Goal: Task Accomplishment & Management: Manage account settings

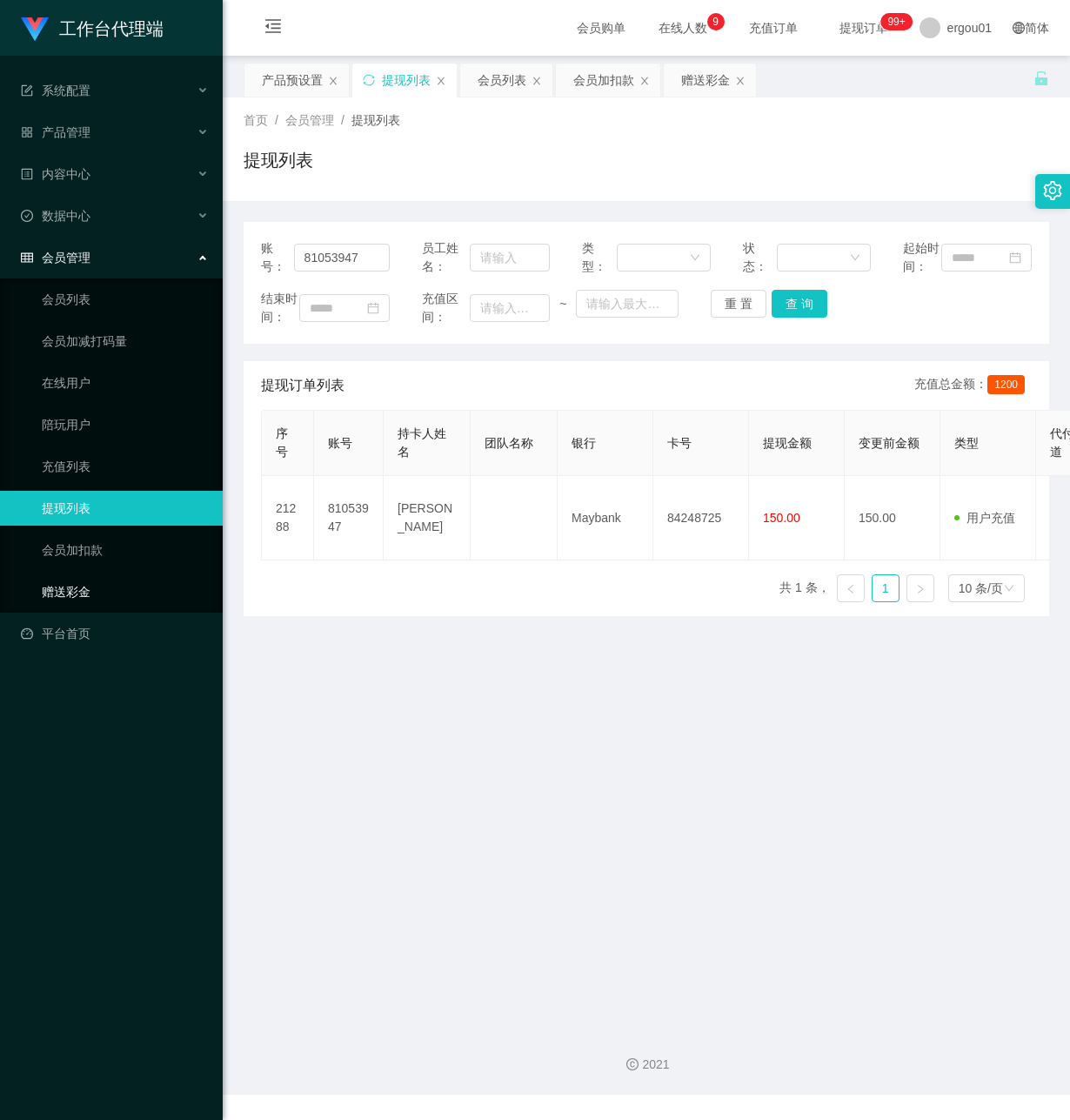
click at [116, 574] on link "赠送彩金" at bounding box center [125, 592] width 167 height 35
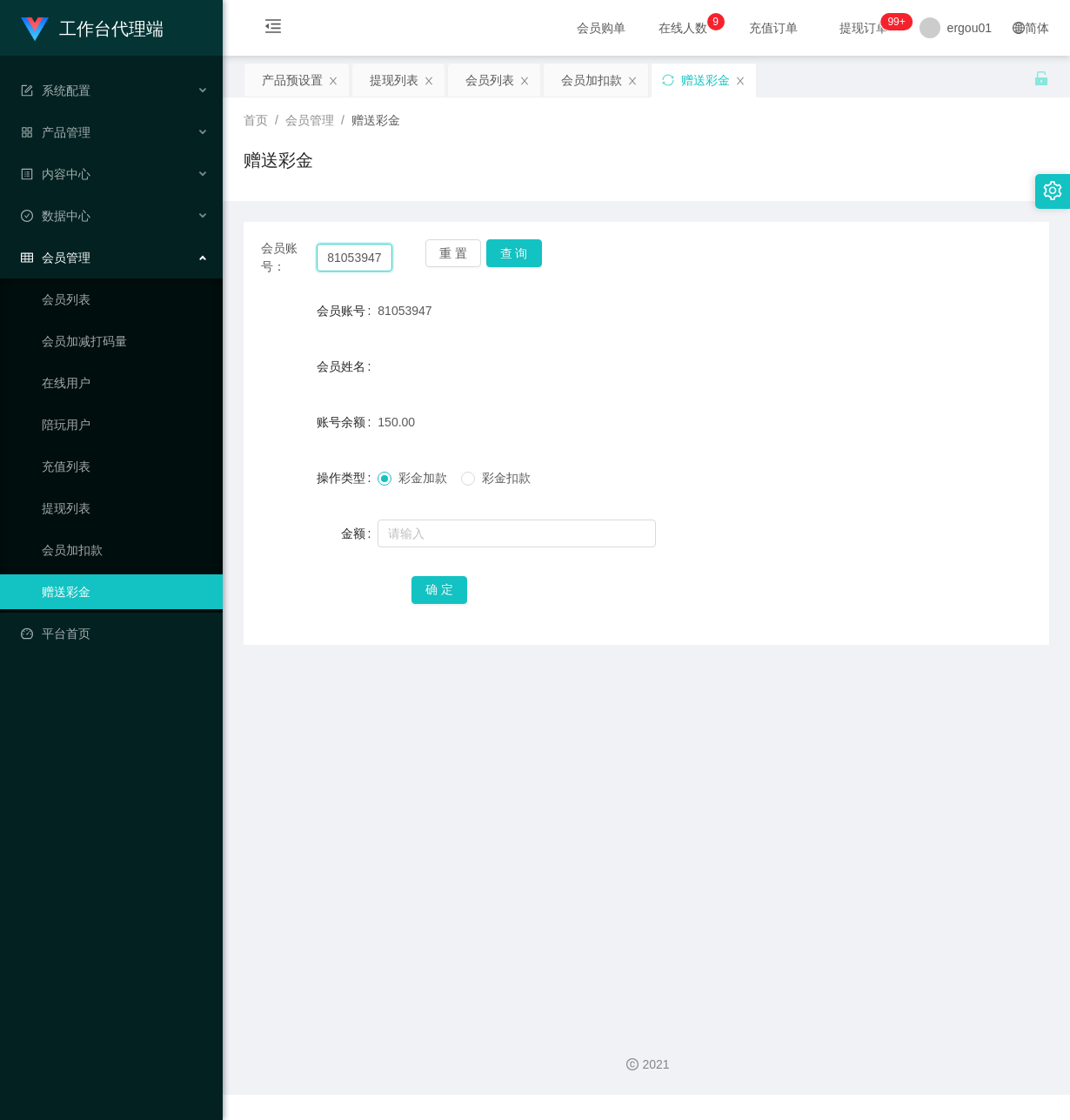
drag, startPoint x: 324, startPoint y: 251, endPoint x: 532, endPoint y: 283, distance: 210.4
click at [531, 283] on div "会员账号： 81053947 重 置 查 询 会员账号 81053947 会员姓名 账号余额 150.00 操作类型 彩金加款 彩金扣款 金额 确 定" at bounding box center [646, 433] width 805 height 423
paste input "Wind2698"
type input "Wind2698"
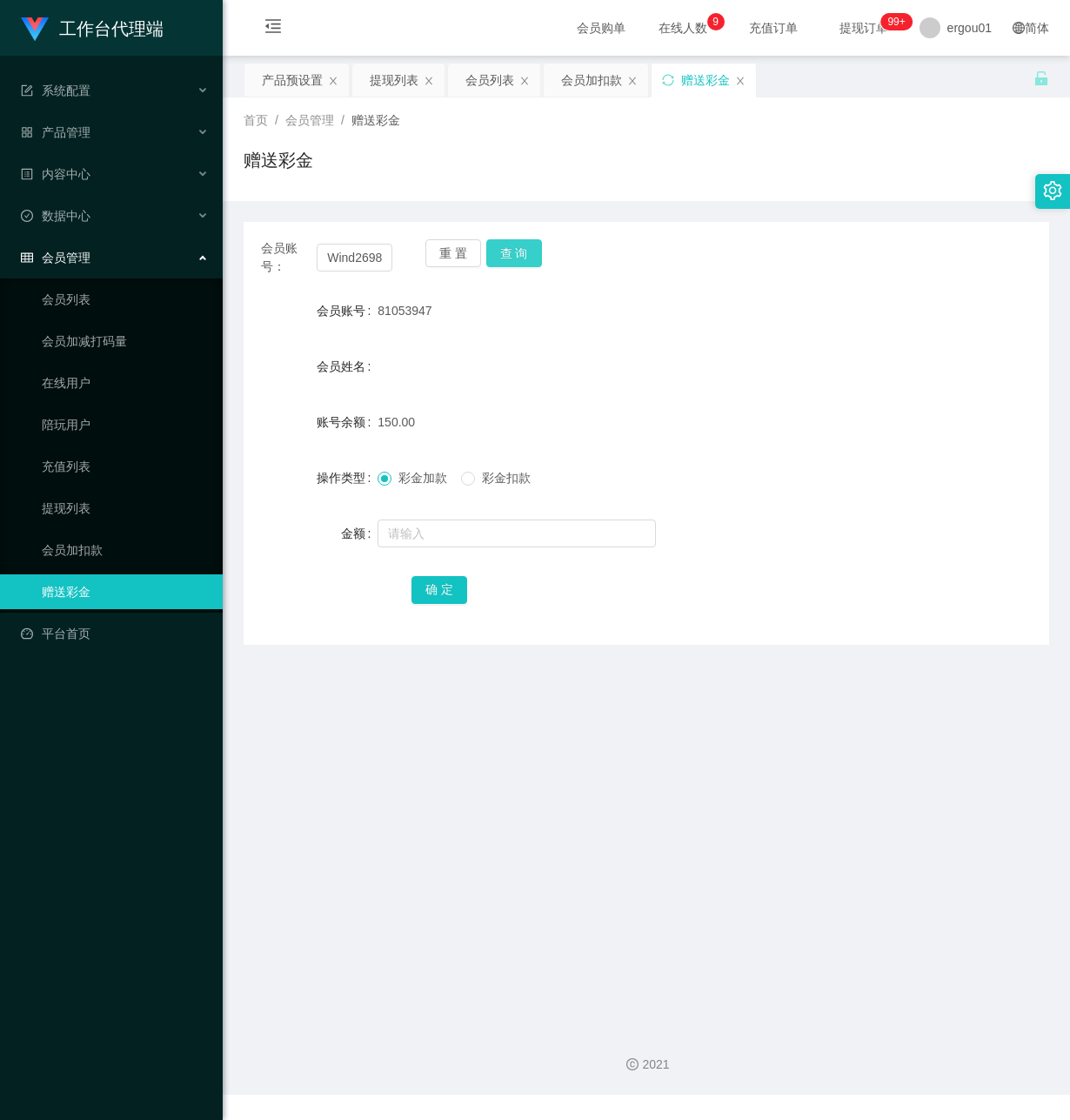
click at [510, 251] on button "查 询" at bounding box center [514, 253] width 55 height 28
drag, startPoint x: 420, startPoint y: 539, endPoint x: 763, endPoint y: 634, distance: 355.9
click at [421, 539] on input "text" at bounding box center [517, 533] width 278 height 28
type input "100"
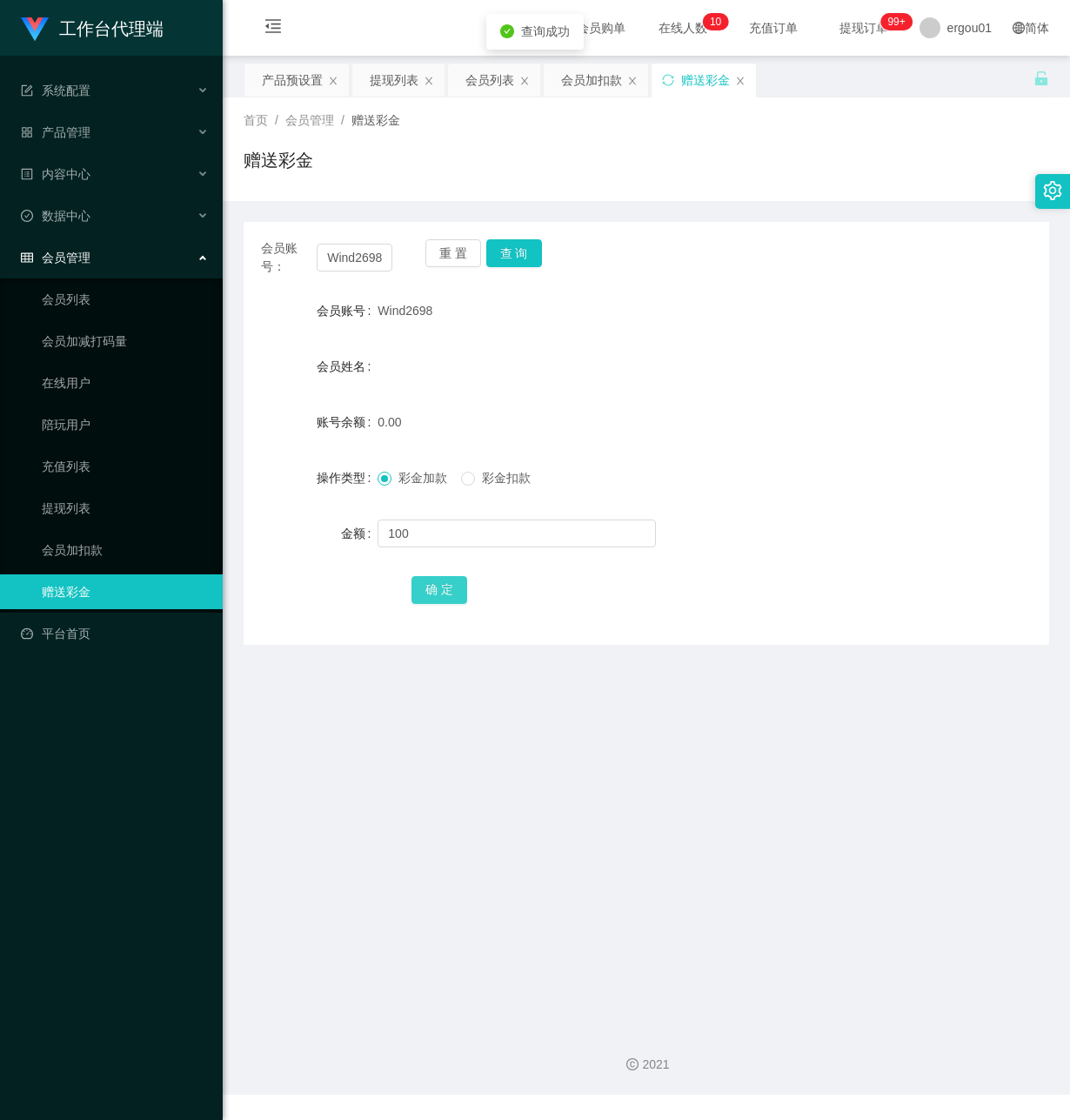
click at [432, 583] on button "确 定" at bounding box center [439, 590] width 55 height 28
click at [276, 773] on main "关闭左侧 关闭右侧 关闭其它 刷新页面 产品预设置 提现列表 会员列表 会员加扣款 赠送彩金 首页 / 会员管理 / 赠送彩金 / 赠送彩金 会员账号： Wi…" at bounding box center [646, 534] width 847 height 958
drag, startPoint x: 298, startPoint y: 74, endPoint x: 352, endPoint y: 201, distance: 138.0
click at [298, 76] on div "产品预设置" at bounding box center [292, 80] width 61 height 33
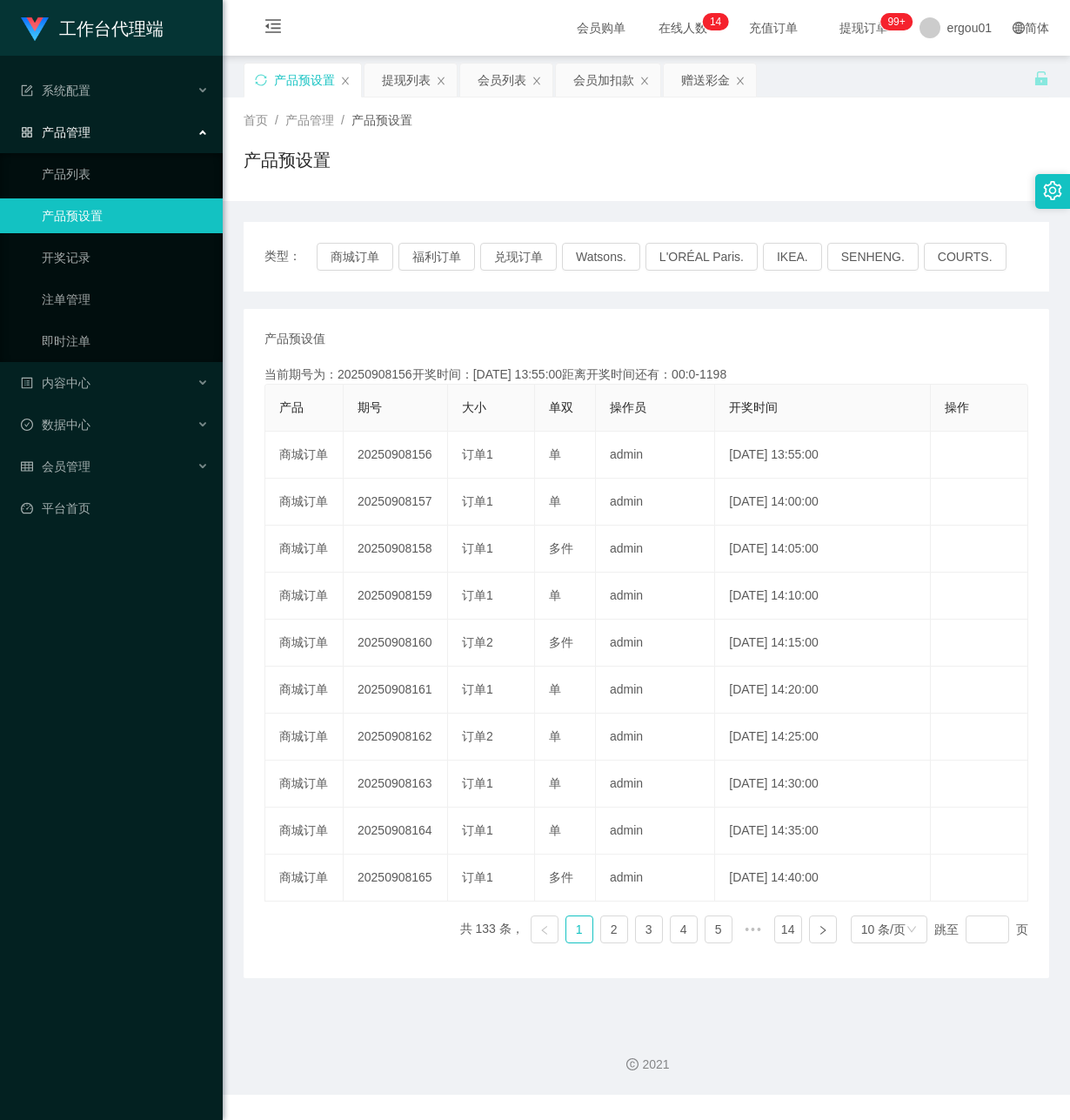
drag, startPoint x: 110, startPoint y: 643, endPoint x: 118, endPoint y: 620, distance: 24.4
click at [118, 620] on div "工作台代理端 系统配置 产品管理 产品列表 产品预设置 开奖记录 注单管理 即时注单 内容中心 数据中心 会员管理 会员列表 会员加减打码量 在线用户 陪玩用…" at bounding box center [111, 560] width 223 height 1120
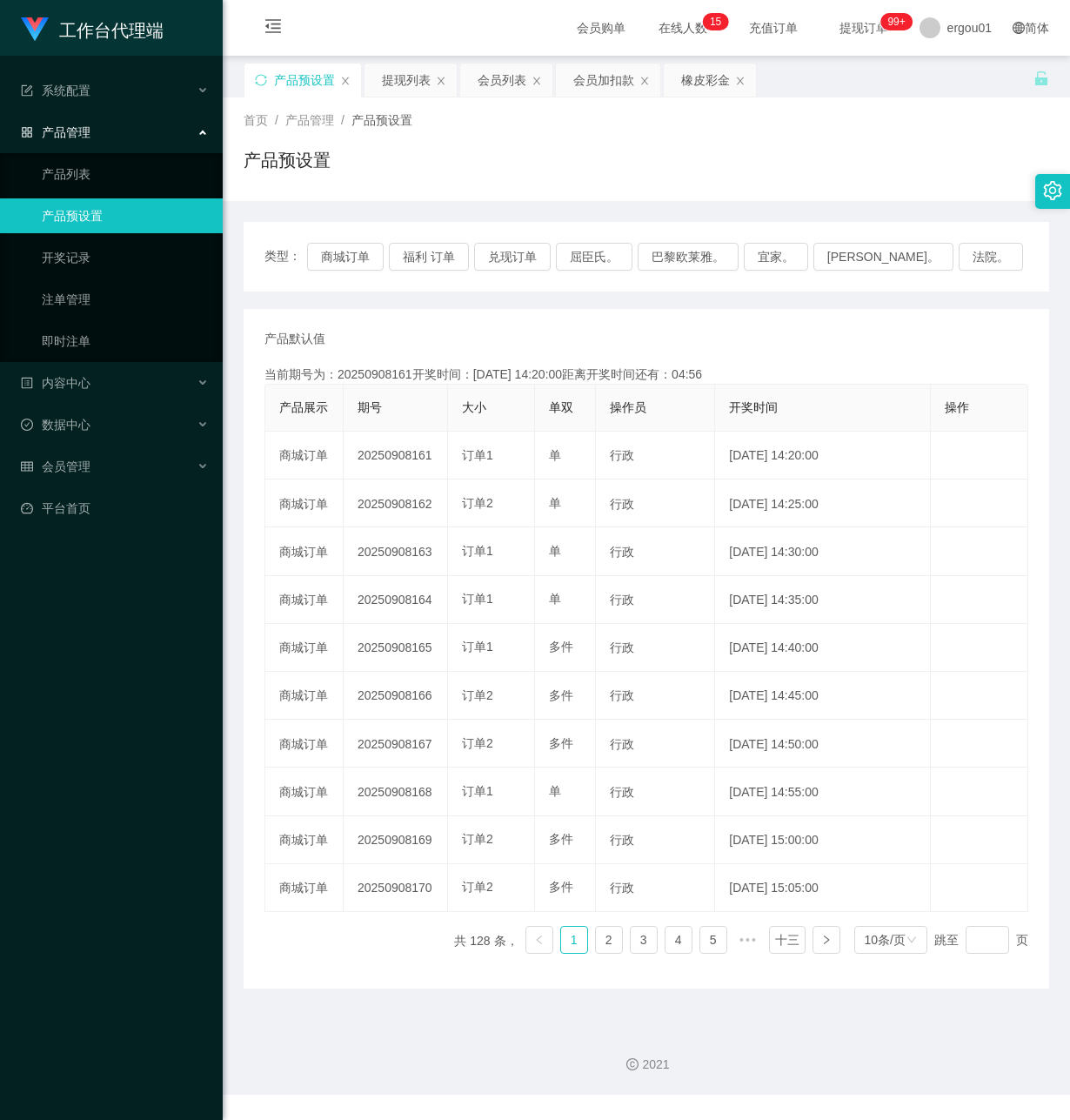
click at [71, 601] on div "工作台代理端 系统配置 产品管理 产品列表 产品预设置 开奖记录 注单管理 即时注单 内容中心 数据中心 会员管理 平台首页" at bounding box center [111, 560] width 223 height 1120
drag, startPoint x: 89, startPoint y: 445, endPoint x: 104, endPoint y: 426, distance: 24.2
click at [89, 450] on div "会员管理" at bounding box center [111, 467] width 223 height 35
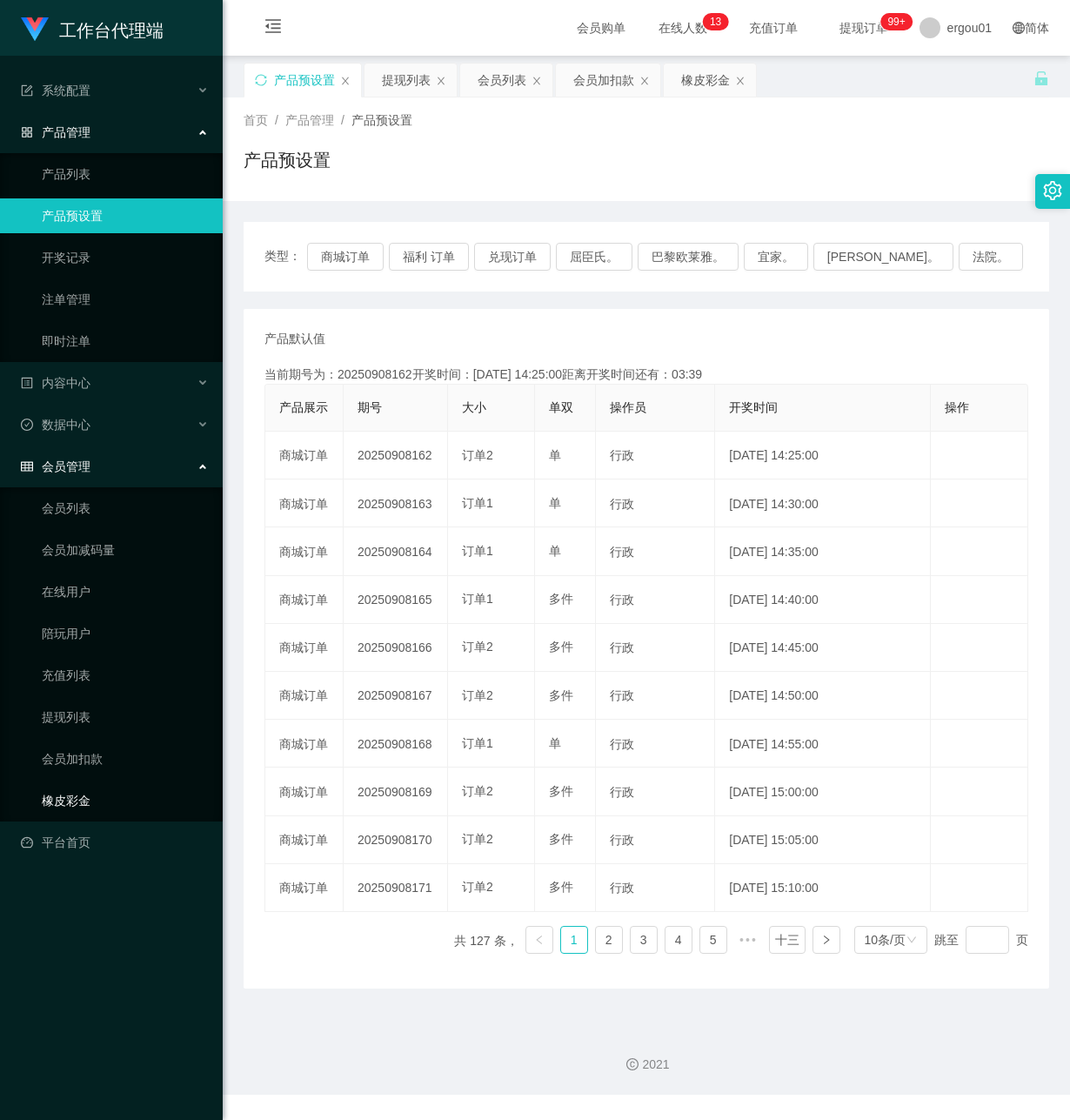
drag, startPoint x: 68, startPoint y: 780, endPoint x: 87, endPoint y: 780, distance: 19.0
click at [68, 783] on link "橡皮彩金" at bounding box center [125, 801] width 167 height 35
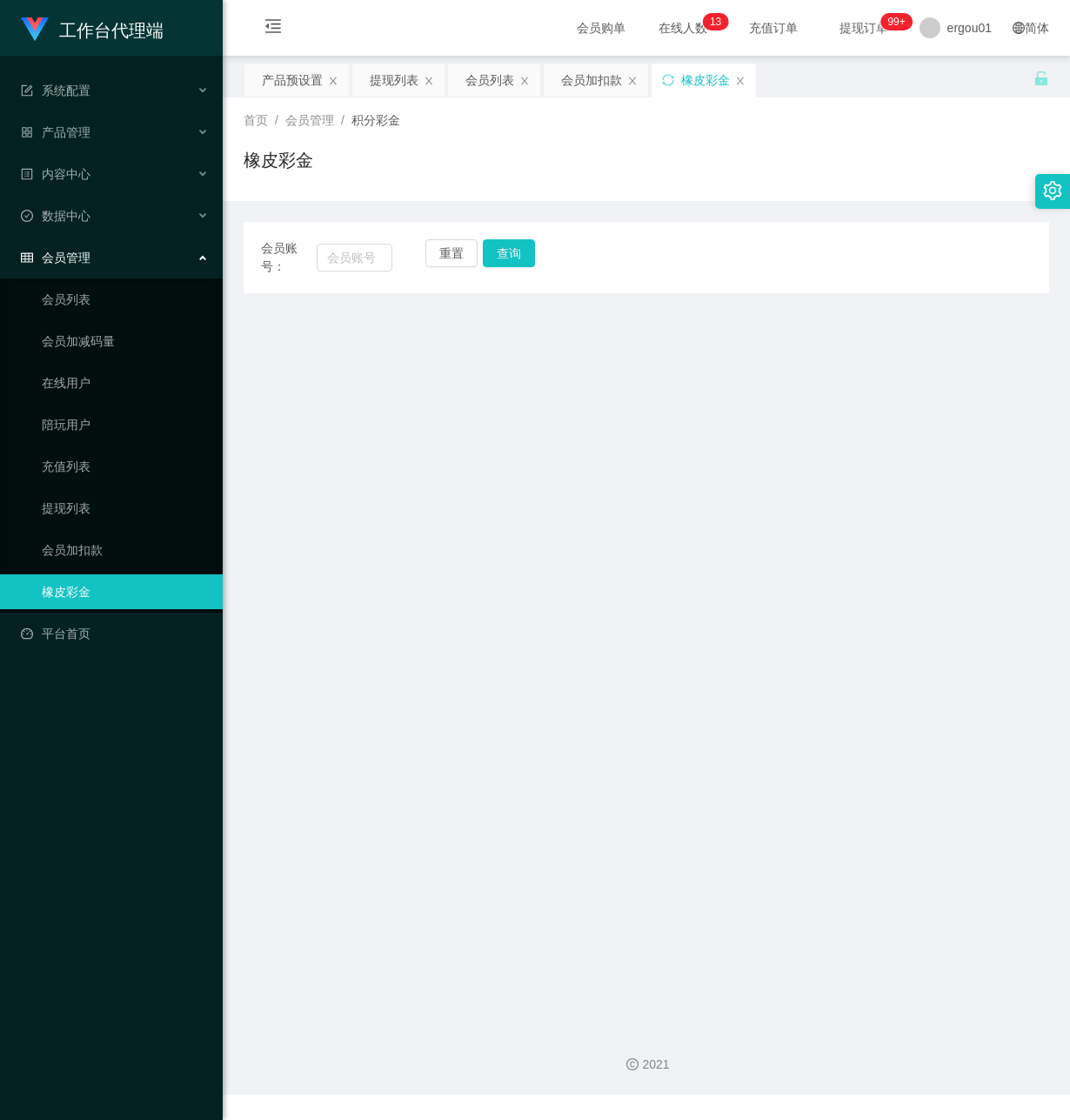
drag, startPoint x: 747, startPoint y: 77, endPoint x: 716, endPoint y: 82, distance: 31.4
click at [746, 77] on icon "图标： 关闭" at bounding box center [740, 81] width 11 height 11
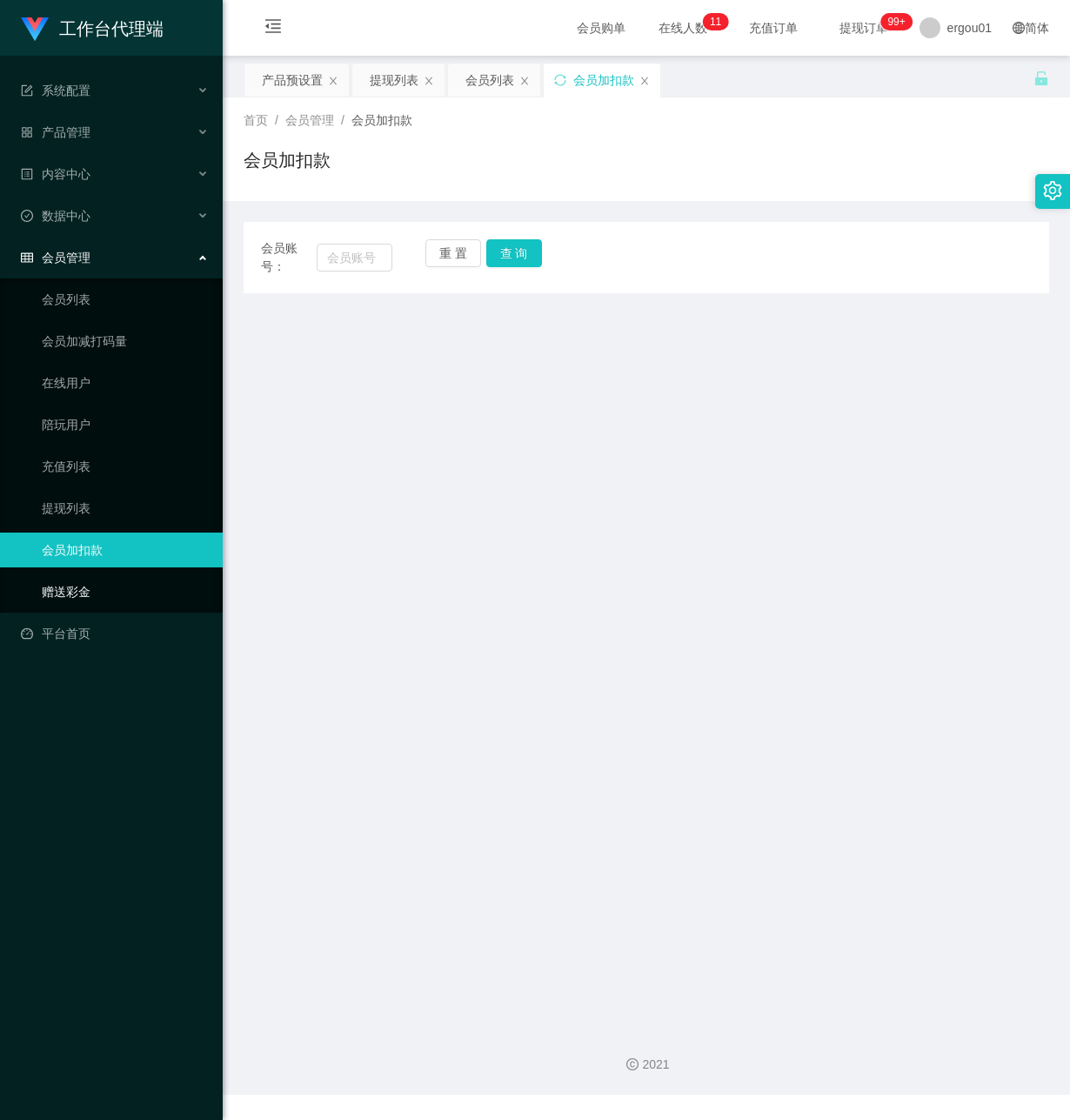
click at [94, 574] on link "赠送彩金" at bounding box center [125, 592] width 167 height 35
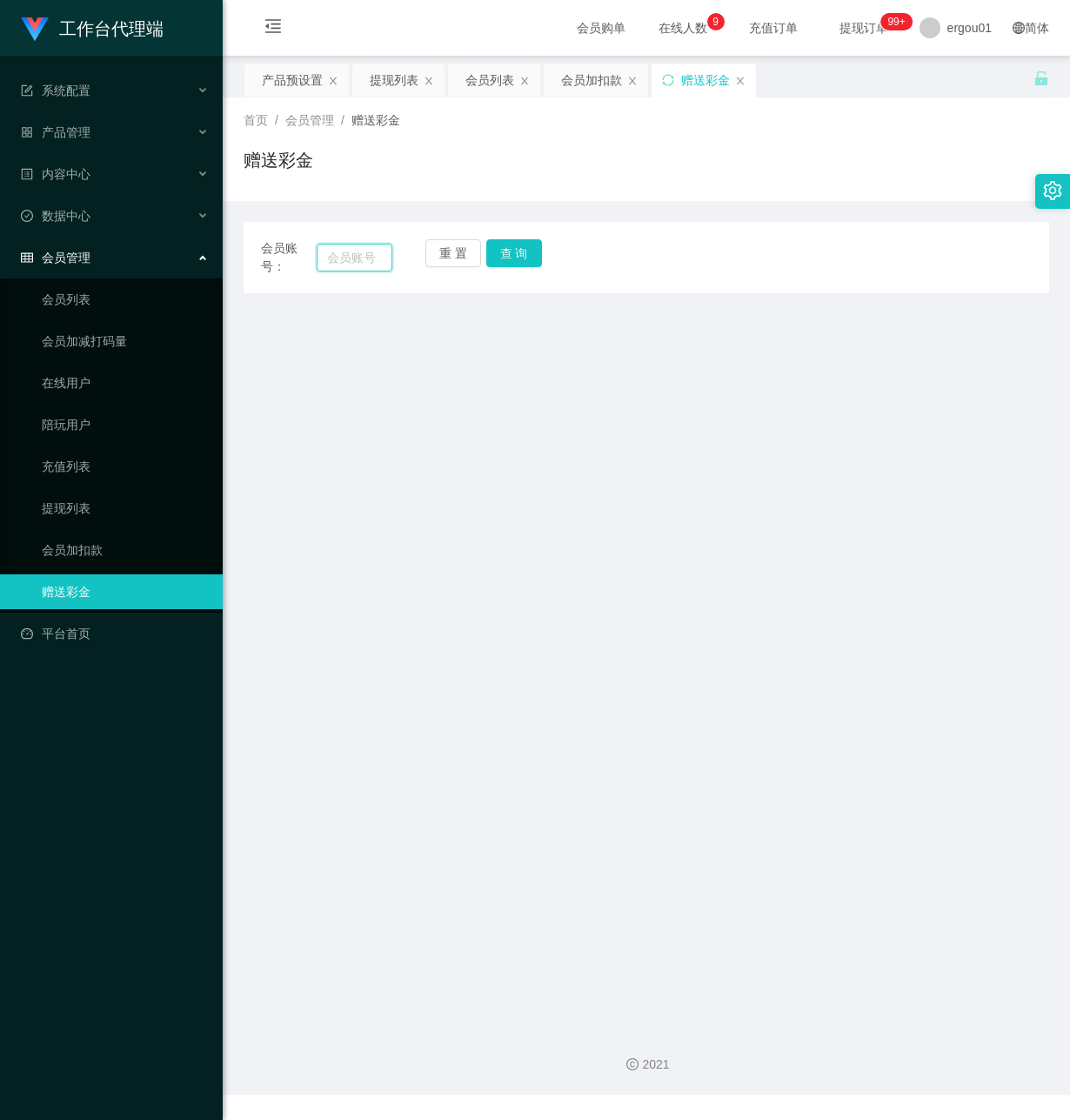
drag, startPoint x: 339, startPoint y: 253, endPoint x: 532, endPoint y: 306, distance: 200.1
click at [339, 257] on input "text" at bounding box center [355, 257] width 76 height 28
paste input "Wind2698"
type input "Wind2698"
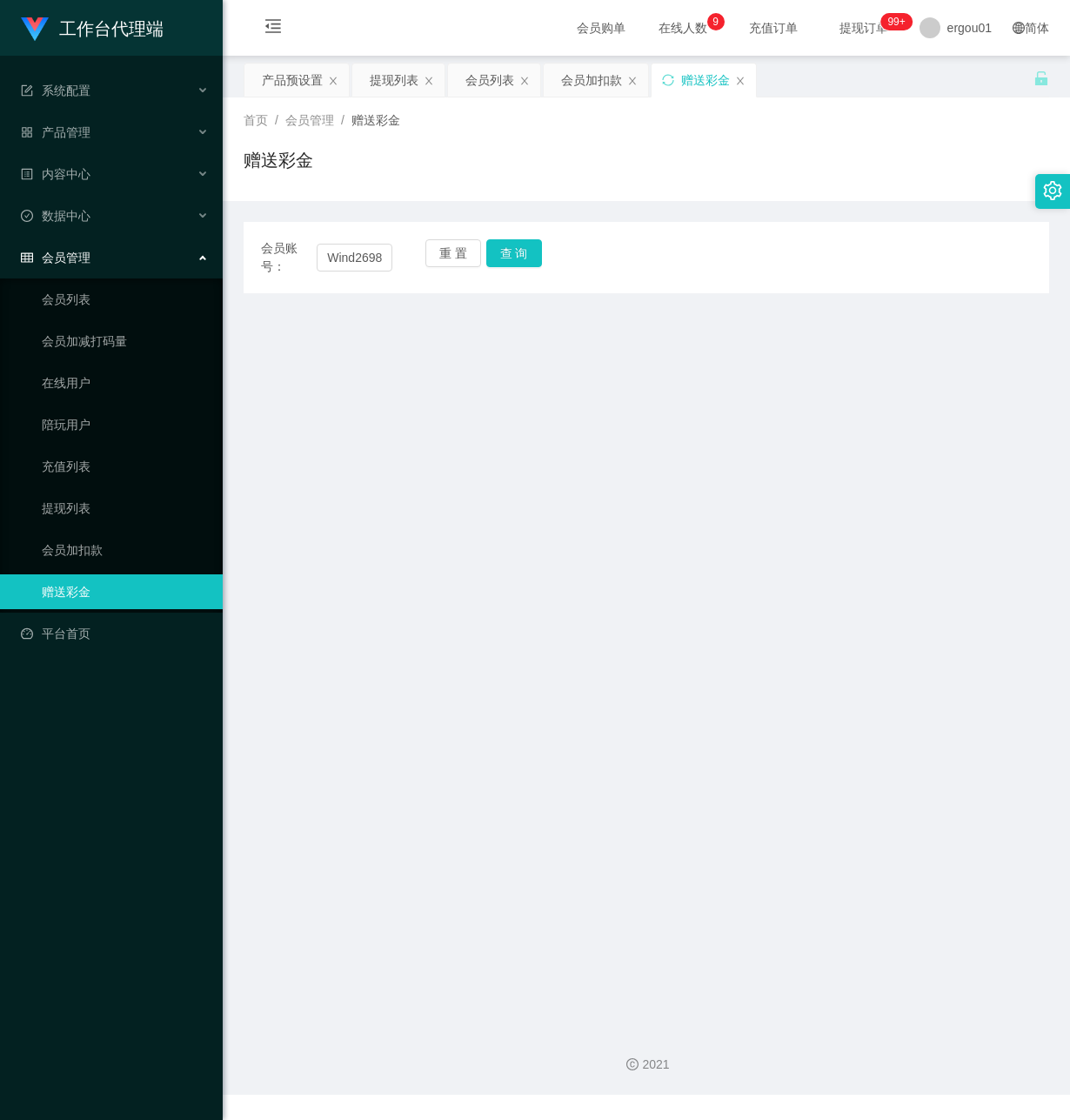
click at [507, 234] on div "会员账号： Wind2698 重 置 查 询 会员账号 会员姓名 账号余额 操作类型 彩金加款 彩金扣款 金额 确 定" at bounding box center [646, 257] width 805 height 71
click at [517, 248] on button "查 询" at bounding box center [514, 253] width 55 height 28
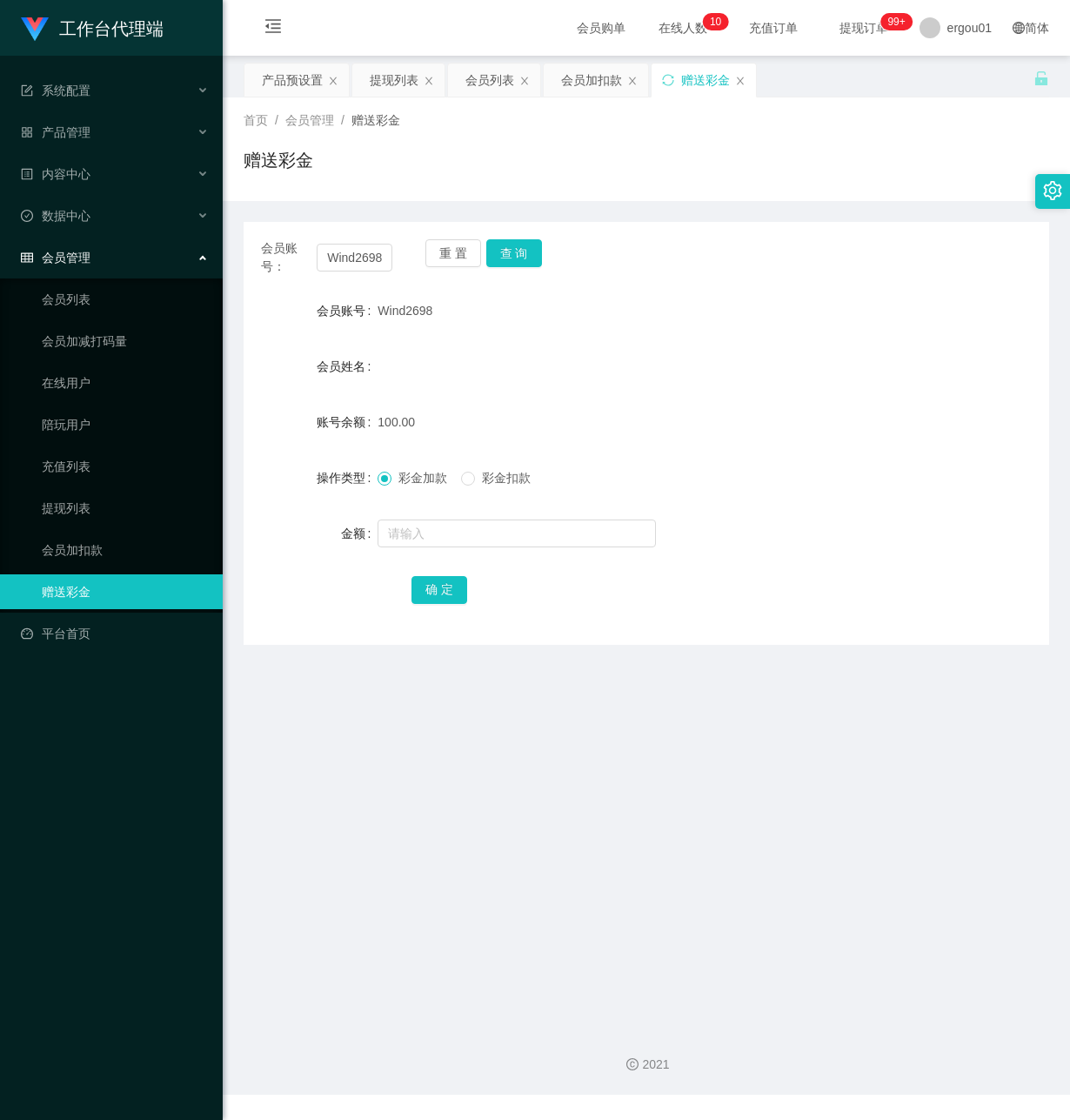
drag, startPoint x: 491, startPoint y: 708, endPoint x: 466, endPoint y: 680, distance: 37.5
click at [491, 700] on main "关闭左侧 关闭右侧 关闭其它 刷新页面 产品预设置 提现列表 会员列表 会员加扣款 赠送彩金 首页 / 会员管理 / 赠送彩金 / 赠送彩金 会员账号： Wi…" at bounding box center [646, 534] width 847 height 958
click at [310, 79] on div "产品预设置" at bounding box center [292, 80] width 61 height 33
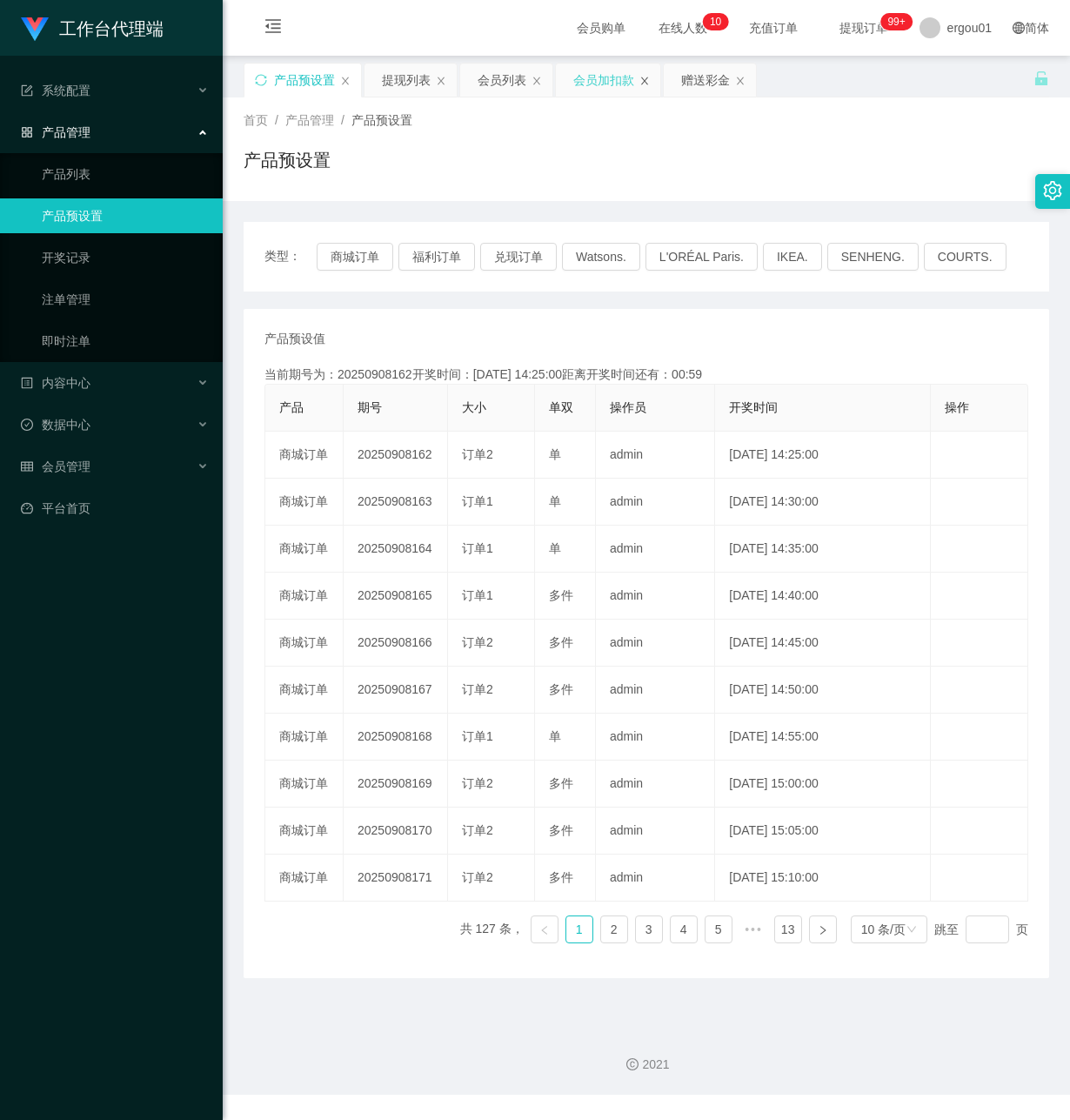
click at [648, 81] on icon "图标: close" at bounding box center [644, 81] width 11 height 11
click at [604, 81] on div "赠送彩金" at bounding box center [597, 80] width 49 height 33
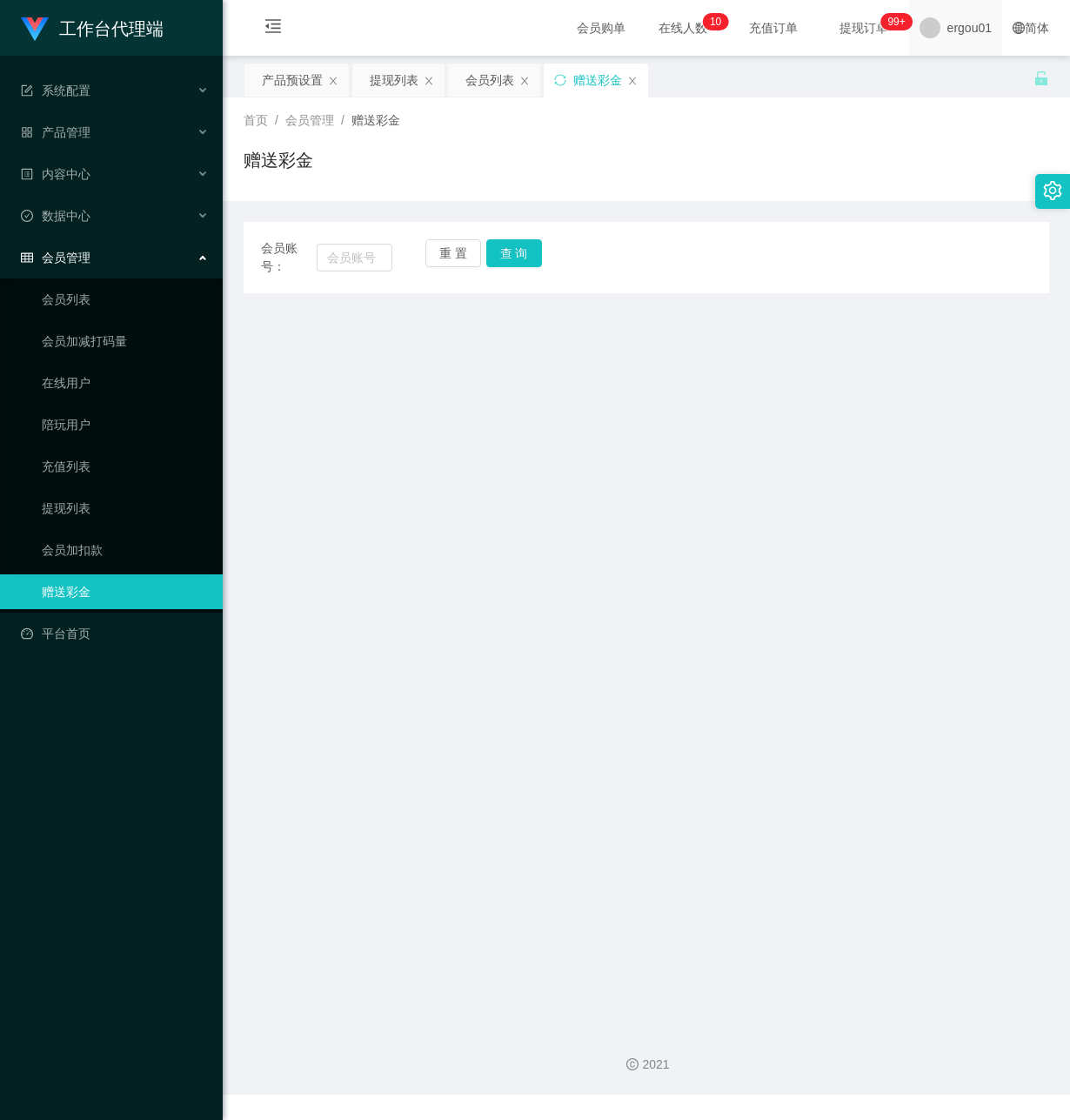
drag, startPoint x: 381, startPoint y: 718, endPoint x: 969, endPoint y: 32, distance: 903.5
click at [383, 673] on main "关闭左侧 关闭右侧 关闭其它 刷新页面 产品预设置 提现列表 会员列表 赠送彩金 首页 / 会员管理 / 赠送彩金 / 赠送彩金 会员账号： 重 置 查 询 …" at bounding box center [646, 534] width 847 height 958
click at [395, 73] on div "提现列表" at bounding box center [394, 80] width 49 height 33
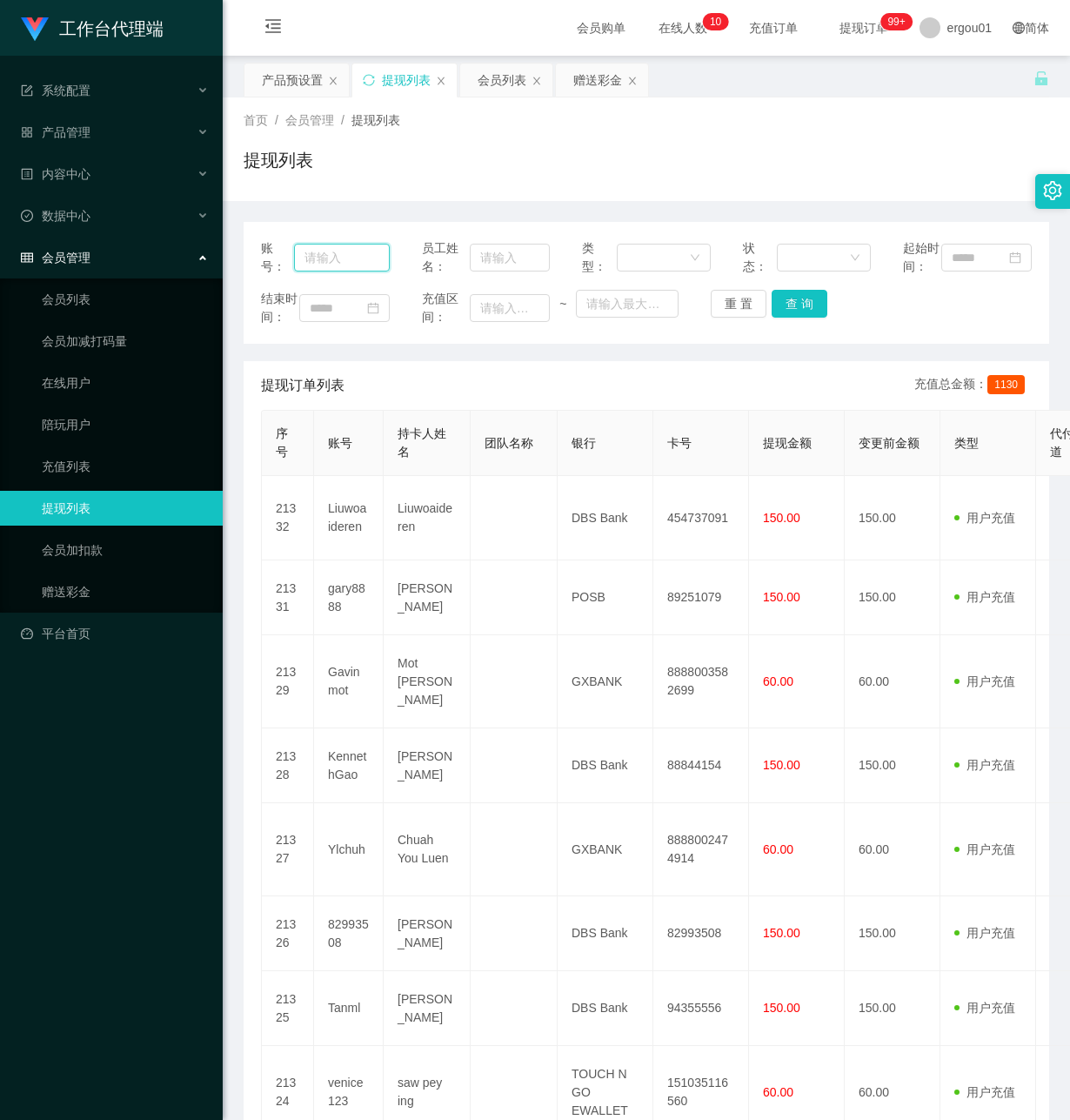
click at [335, 265] on input "text" at bounding box center [341, 257] width 95 height 28
paste input "81053947"
type input "81053947"
click at [791, 314] on button "查 询" at bounding box center [799, 304] width 55 height 28
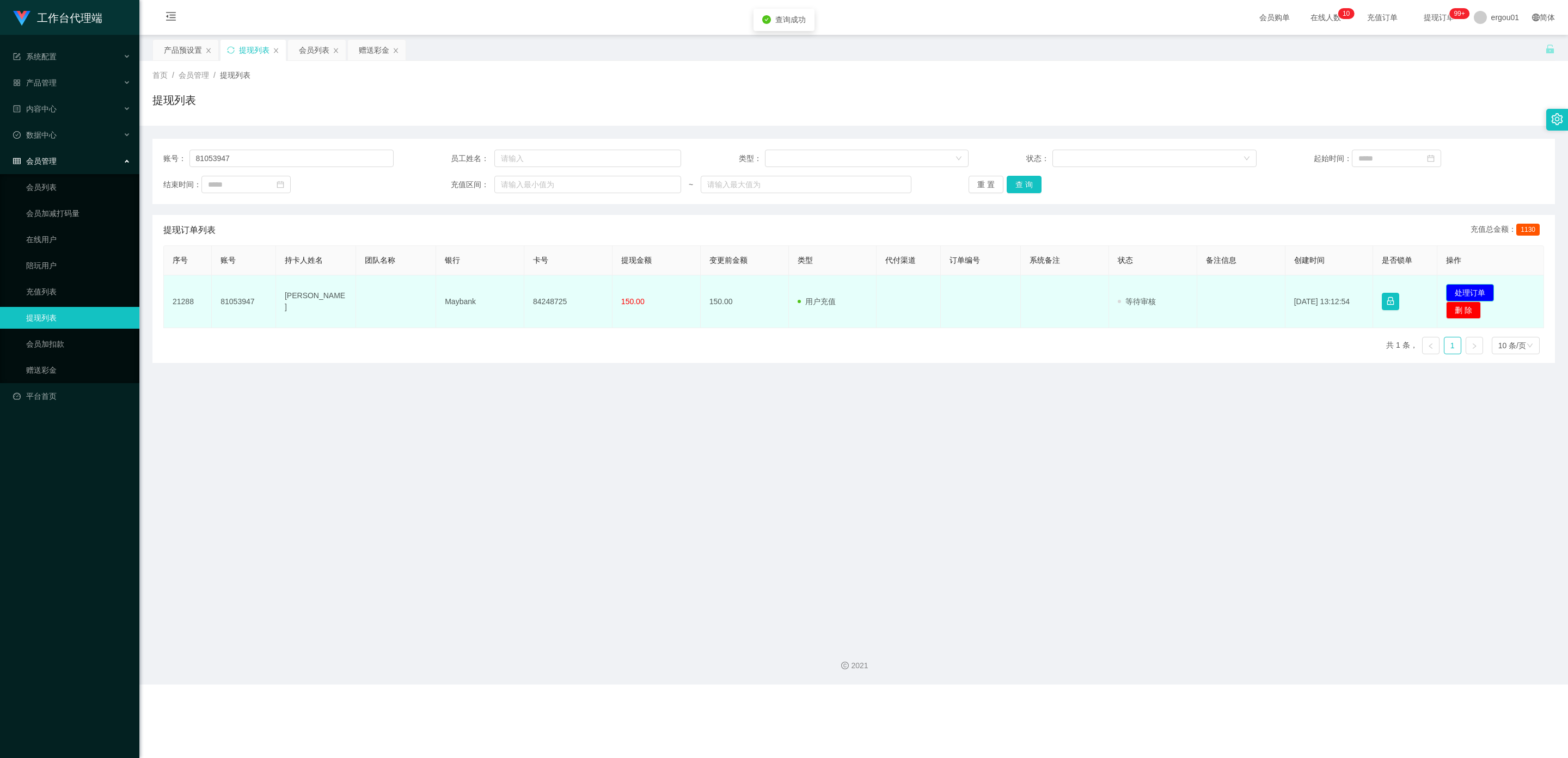
click at [669, 287] on button "处理订单" at bounding box center [1470, 293] width 48 height 18
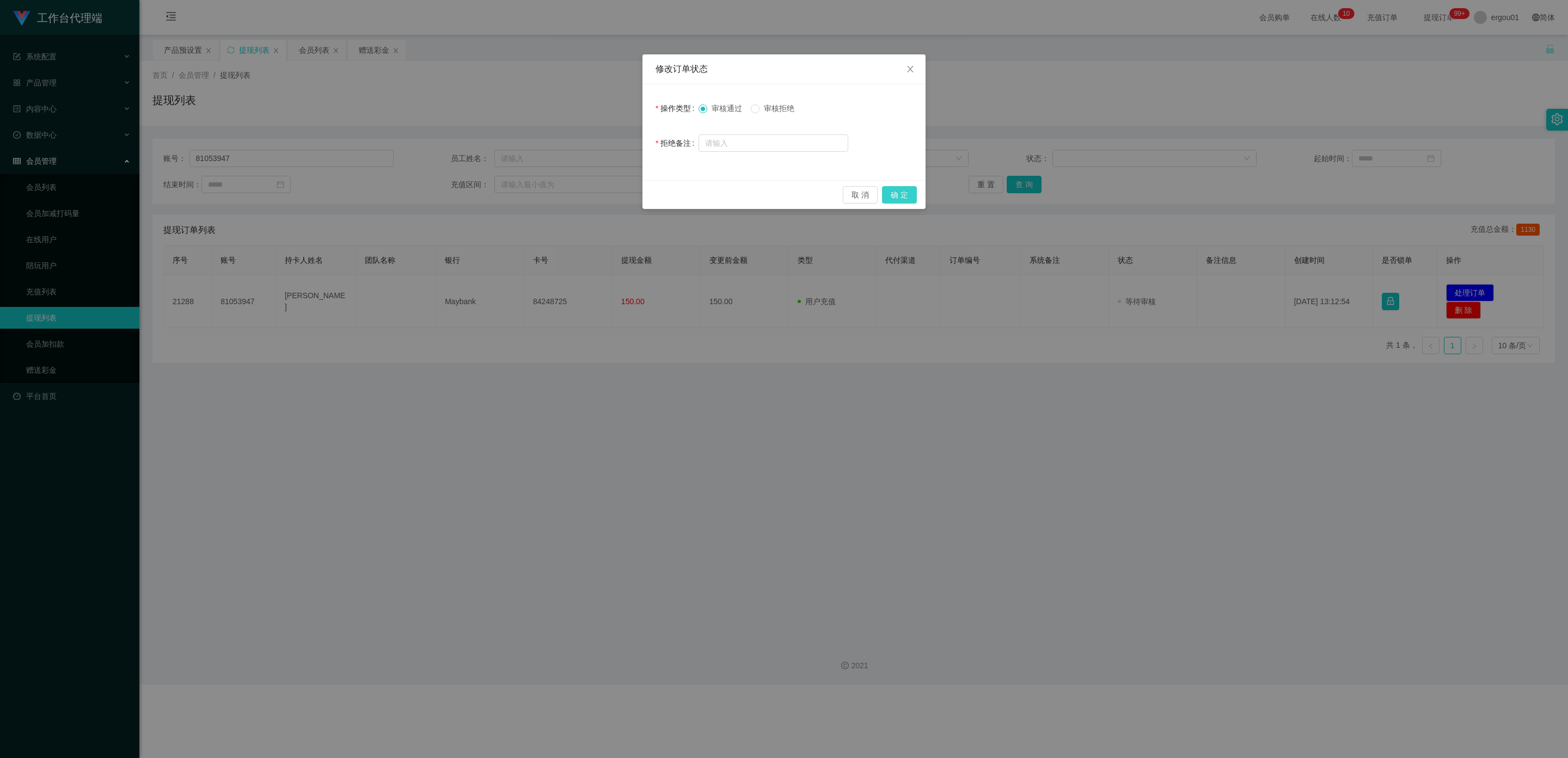
click at [669, 194] on button "确 定" at bounding box center [899, 195] width 35 height 18
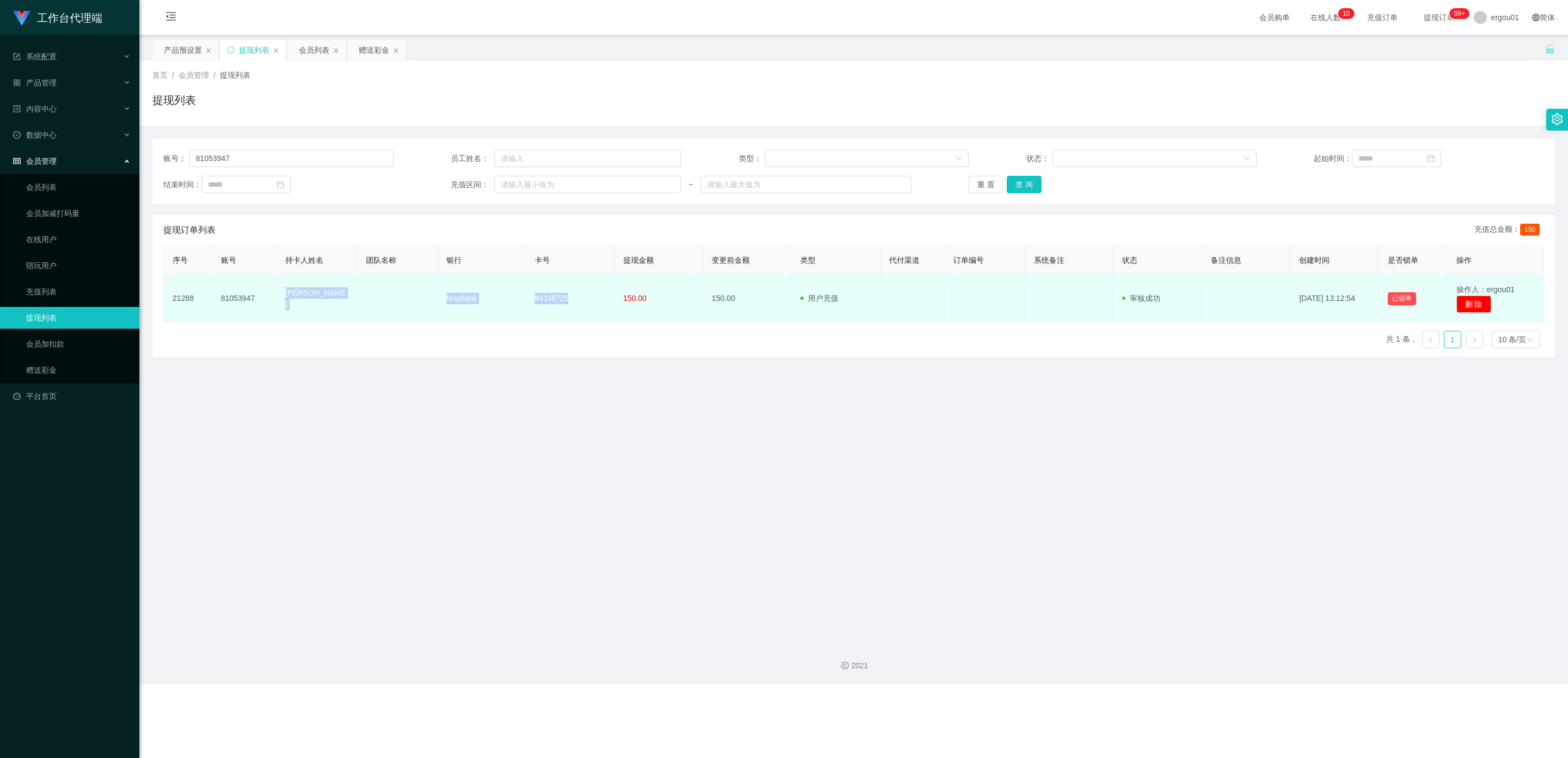
drag, startPoint x: 567, startPoint y: 294, endPoint x: 284, endPoint y: 294, distance: 283.0
click at [284, 294] on tr "21288 81053947 Shiermie Bautista Maybank 84248725 150.00 150.00 用户充值 人工扣款 审核驳回 …" at bounding box center [853, 299] width 1380 height 47
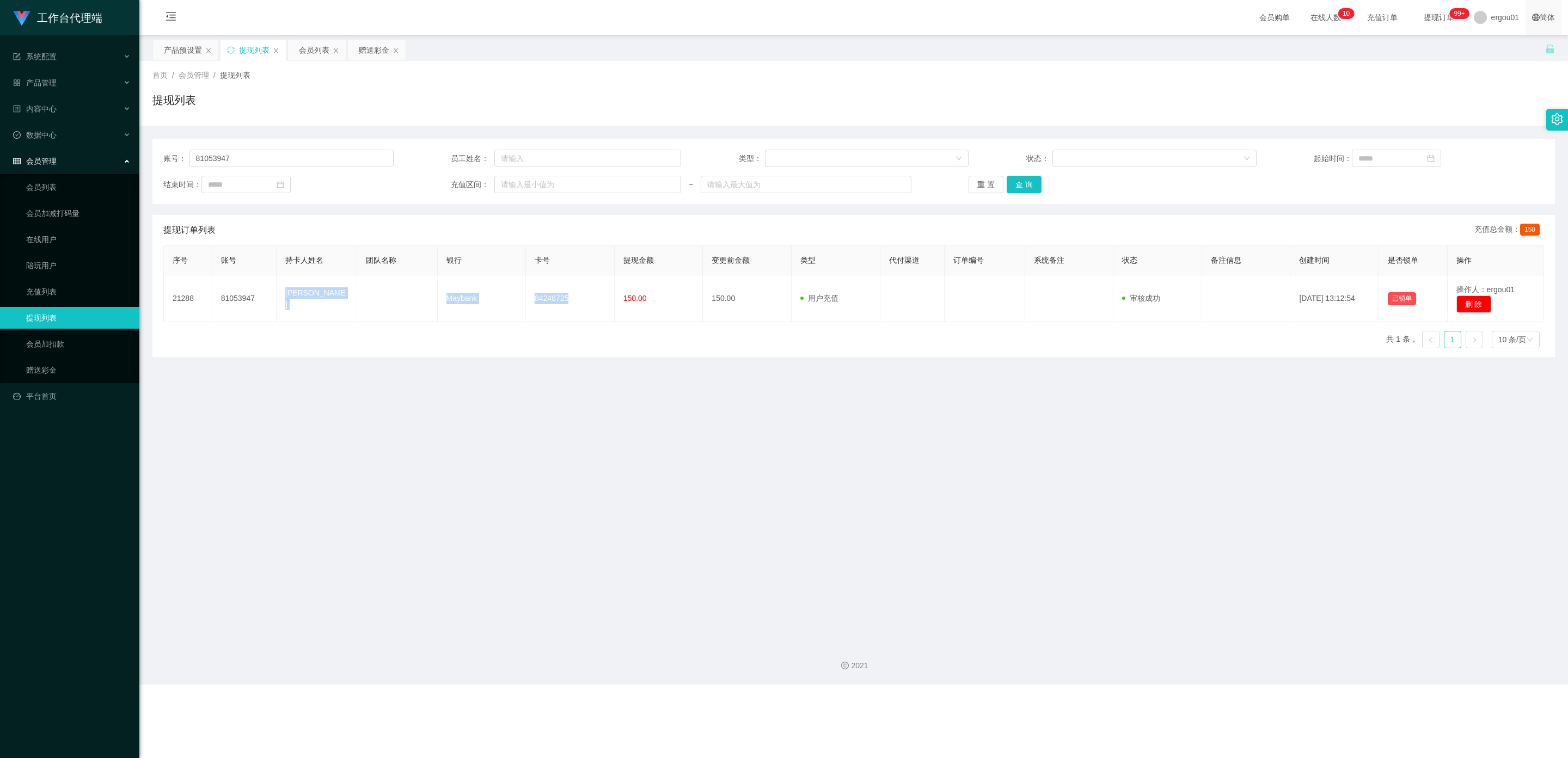
copy tr "Shiermie Bautista Maybank 84248725"
drag, startPoint x: 192, startPoint y: 49, endPoint x: 353, endPoint y: 193, distance: 216.0
click at [189, 49] on div "产品预设置" at bounding box center [183, 50] width 38 height 21
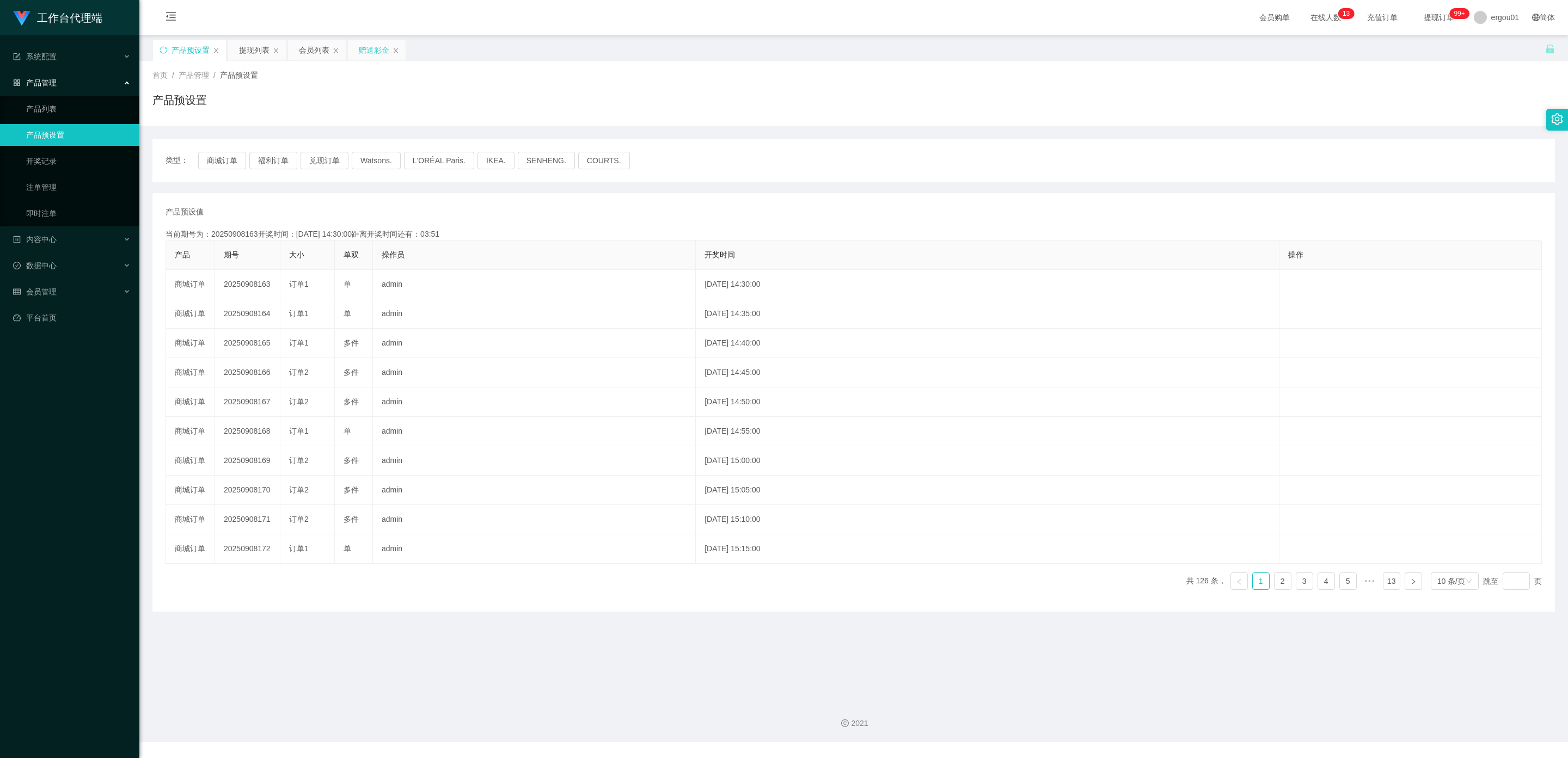
click at [376, 48] on div "赠送彩金" at bounding box center [374, 50] width 30 height 21
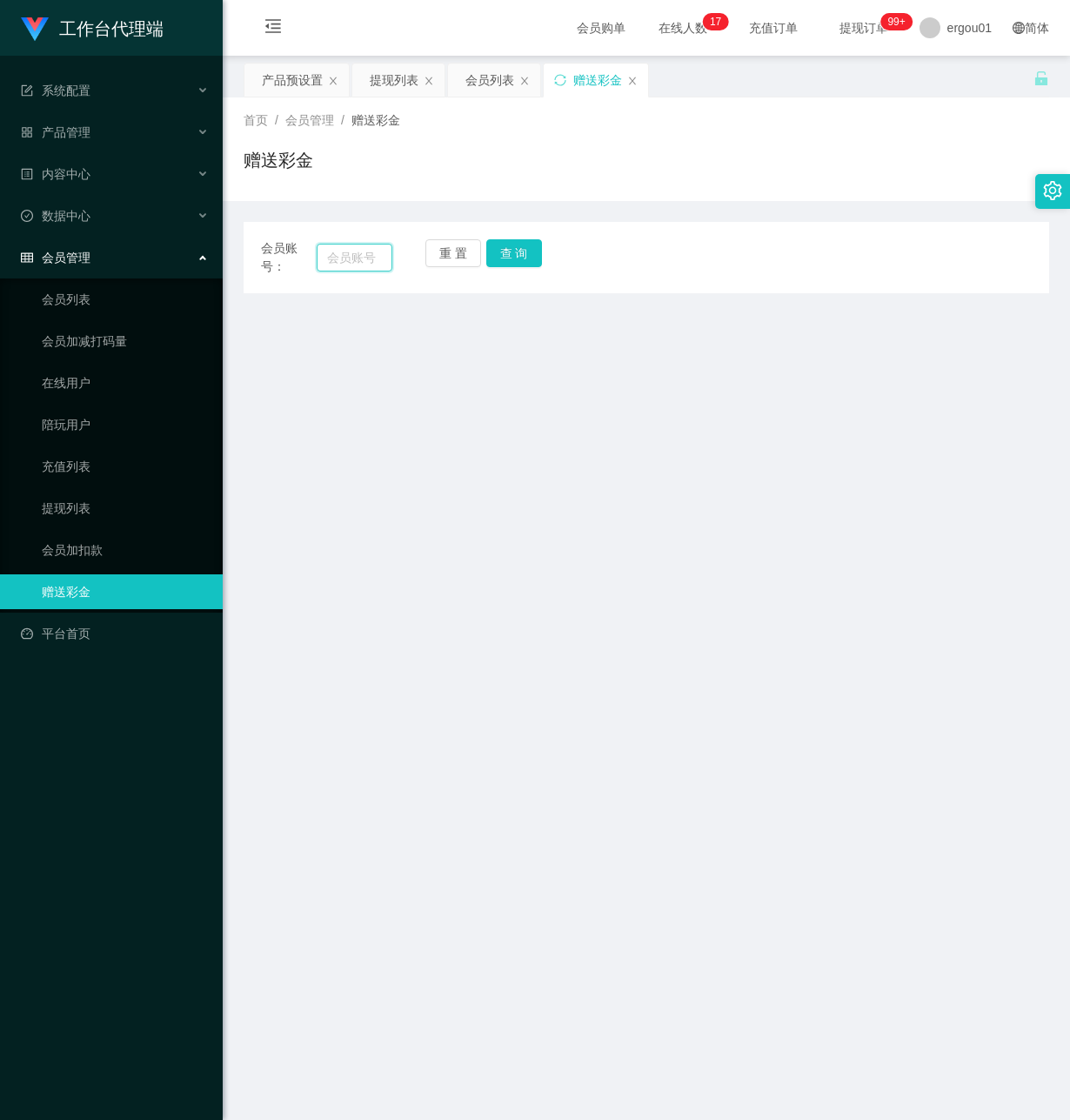
drag, startPoint x: 348, startPoint y: 270, endPoint x: 376, endPoint y: 270, distance: 28.0
click at [348, 270] on input "text" at bounding box center [355, 257] width 76 height 28
paste input "Wind2698"
type input "Wind2698"
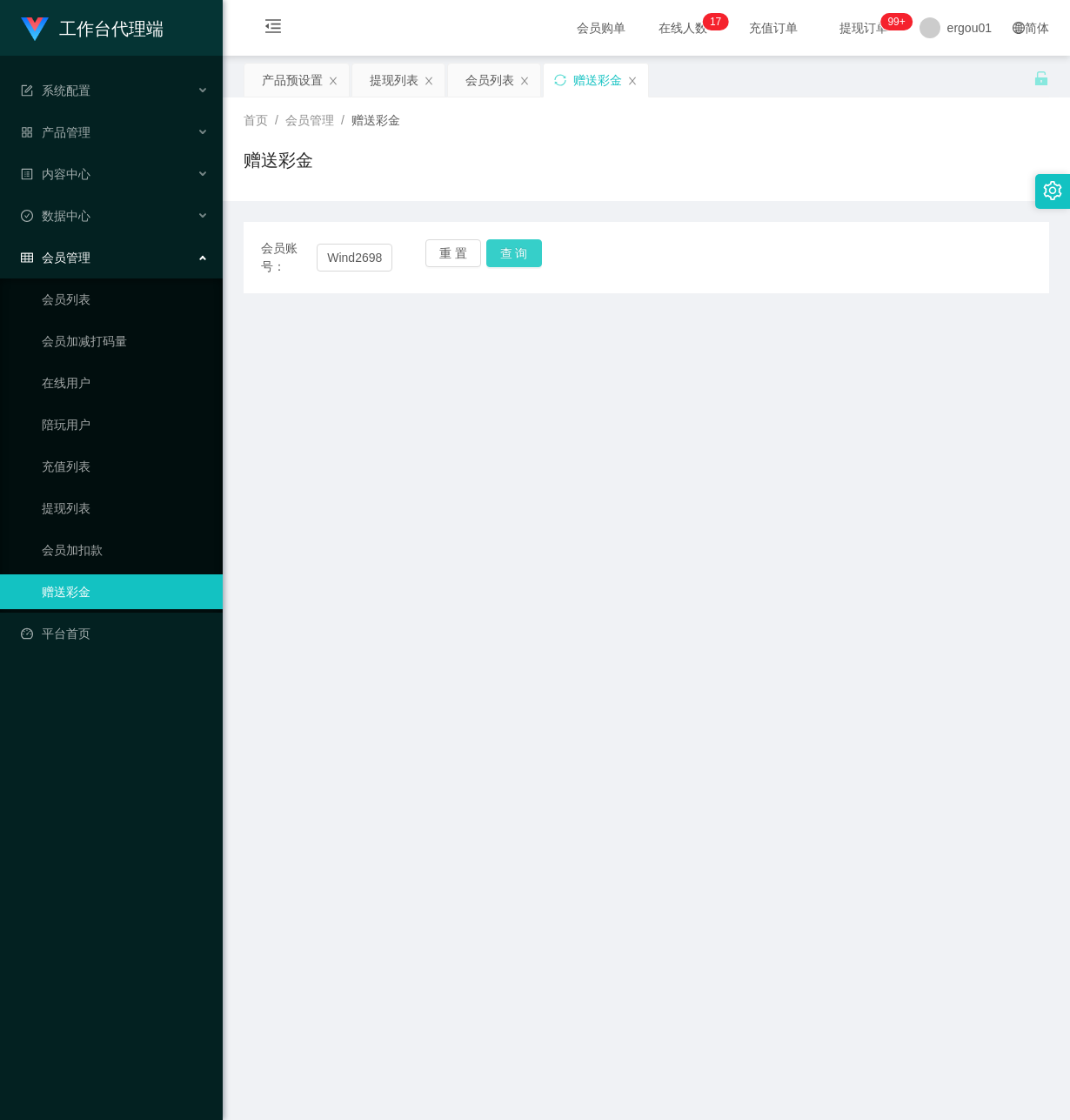
click at [519, 241] on button "查 询" at bounding box center [514, 253] width 55 height 28
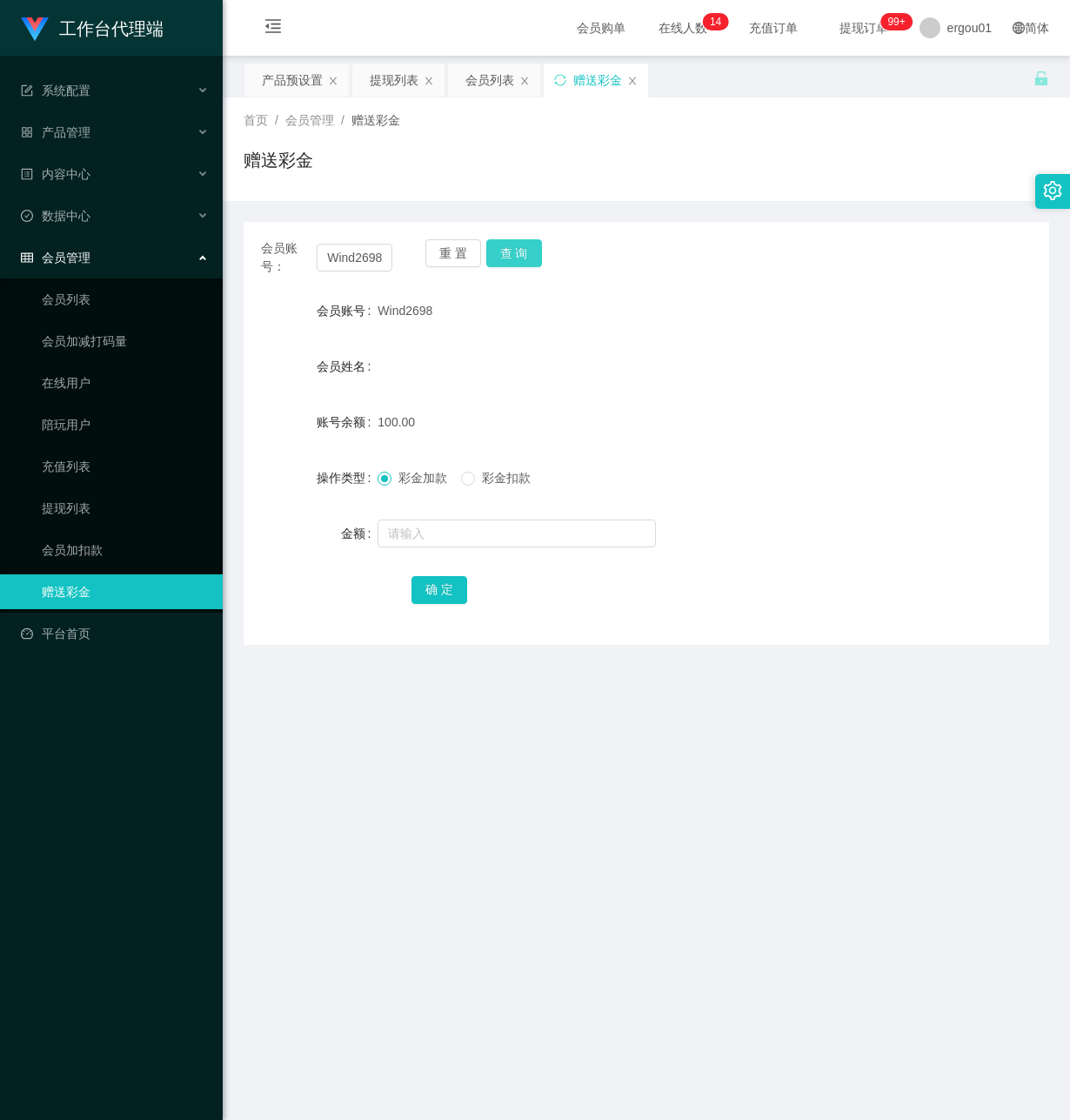
click at [507, 257] on button "查 询" at bounding box center [514, 253] width 55 height 28
click at [305, 76] on div "产品预设置" at bounding box center [292, 80] width 61 height 33
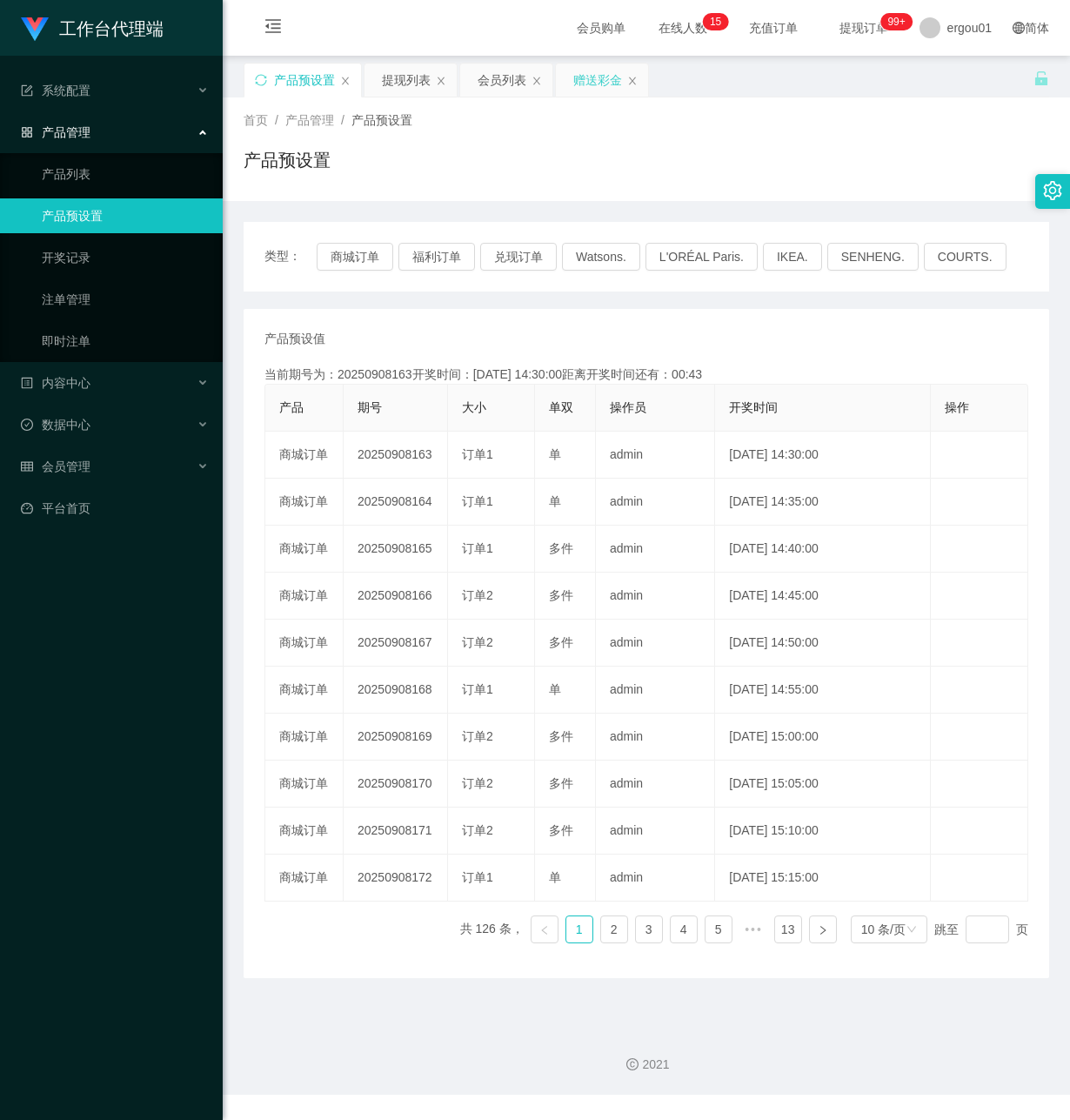
click at [590, 82] on div "赠送彩金" at bounding box center [597, 80] width 49 height 33
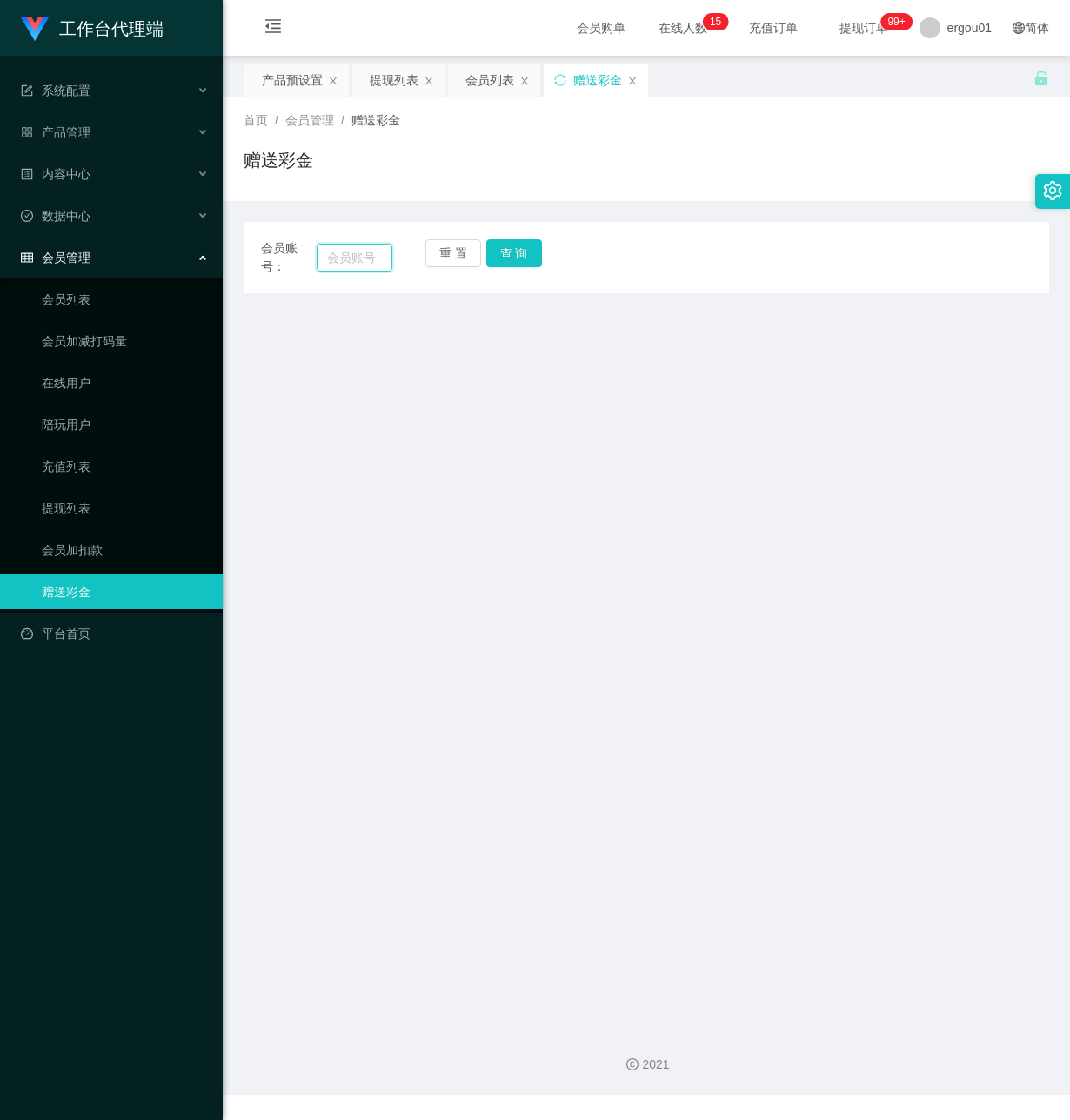
drag, startPoint x: 384, startPoint y: 253, endPoint x: 412, endPoint y: 262, distance: 29.4
click at [382, 253] on input "text" at bounding box center [355, 257] width 76 height 28
paste input "Poohboar"
type input "Poohboar"
click at [515, 251] on button "查 询" at bounding box center [514, 253] width 55 height 28
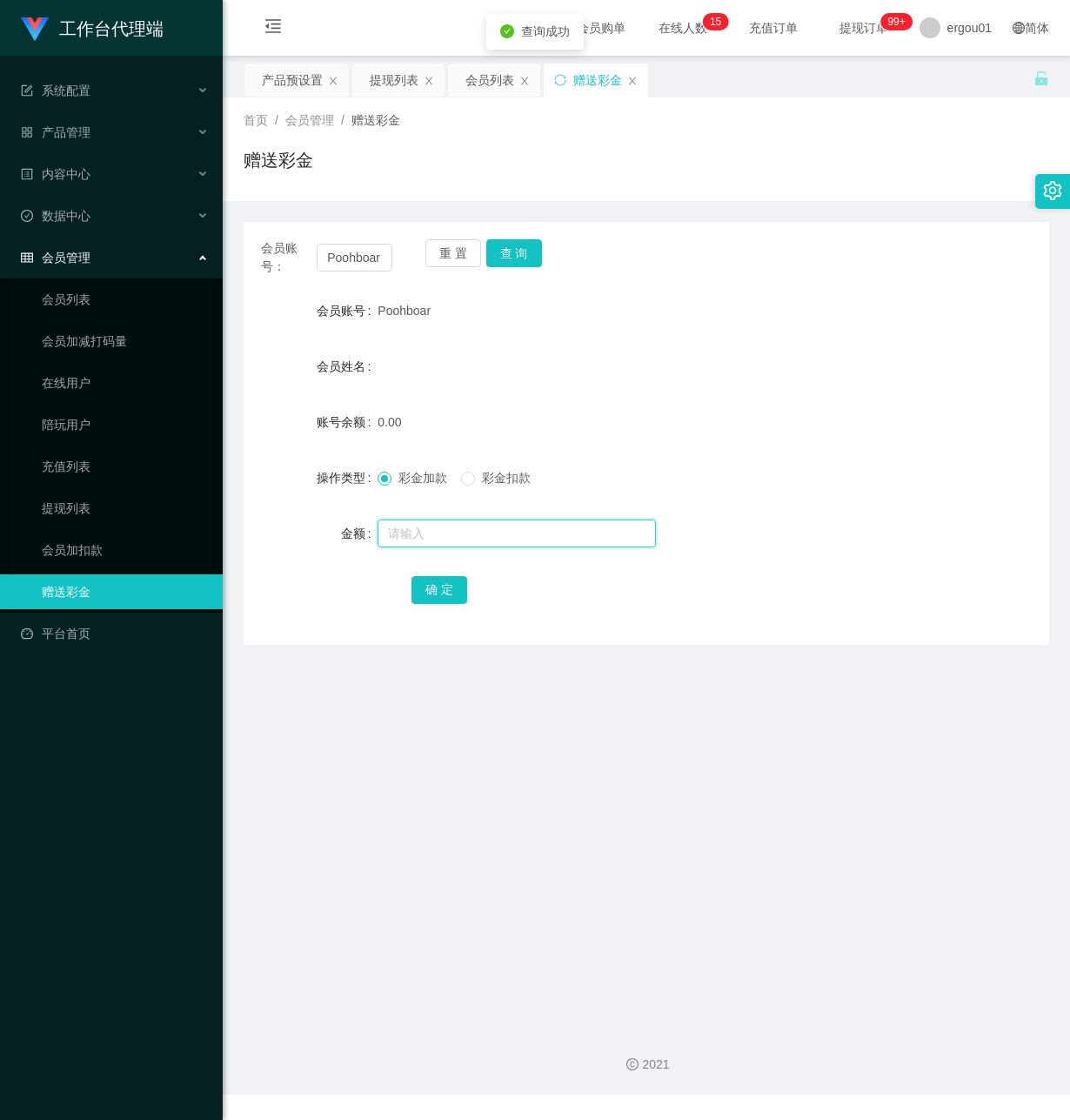
click at [442, 524] on input "text" at bounding box center [517, 533] width 278 height 28
type input "100"
click at [434, 588] on button "确 定" at bounding box center [439, 590] width 55 height 28
drag, startPoint x: 491, startPoint y: 716, endPoint x: 462, endPoint y: 528, distance: 190.2
click at [481, 704] on main "关闭左侧 关闭右侧 关闭其它 刷新页面 产品预设置 提现列表 会员列表 赠送彩金 首页 / 会员管理 / 赠送彩金 / 赠送彩金 会员账号： Poohboar…" at bounding box center [646, 534] width 847 height 958
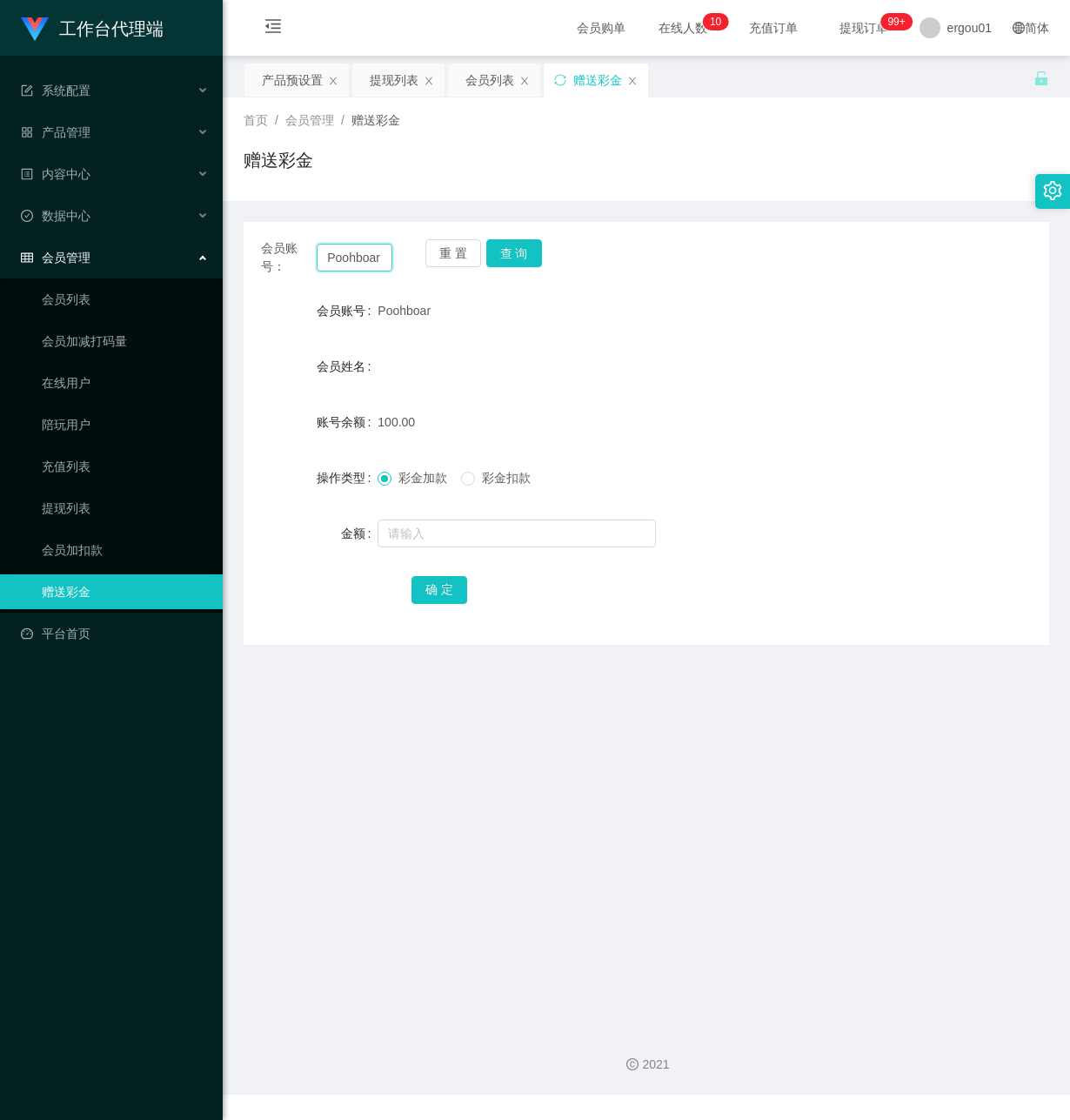
drag, startPoint x: 324, startPoint y: 257, endPoint x: 620, endPoint y: 326, distance: 303.9
click at [629, 318] on div "会员账号： Poohboar 重 置 查 询 会员账号 Poohboar 会员姓名 账号余额 100.00 操作类型 彩金加款 彩金扣款 金额 确 定" at bounding box center [646, 433] width 805 height 423
paste input "Wind2698"
type input "Wind2698"
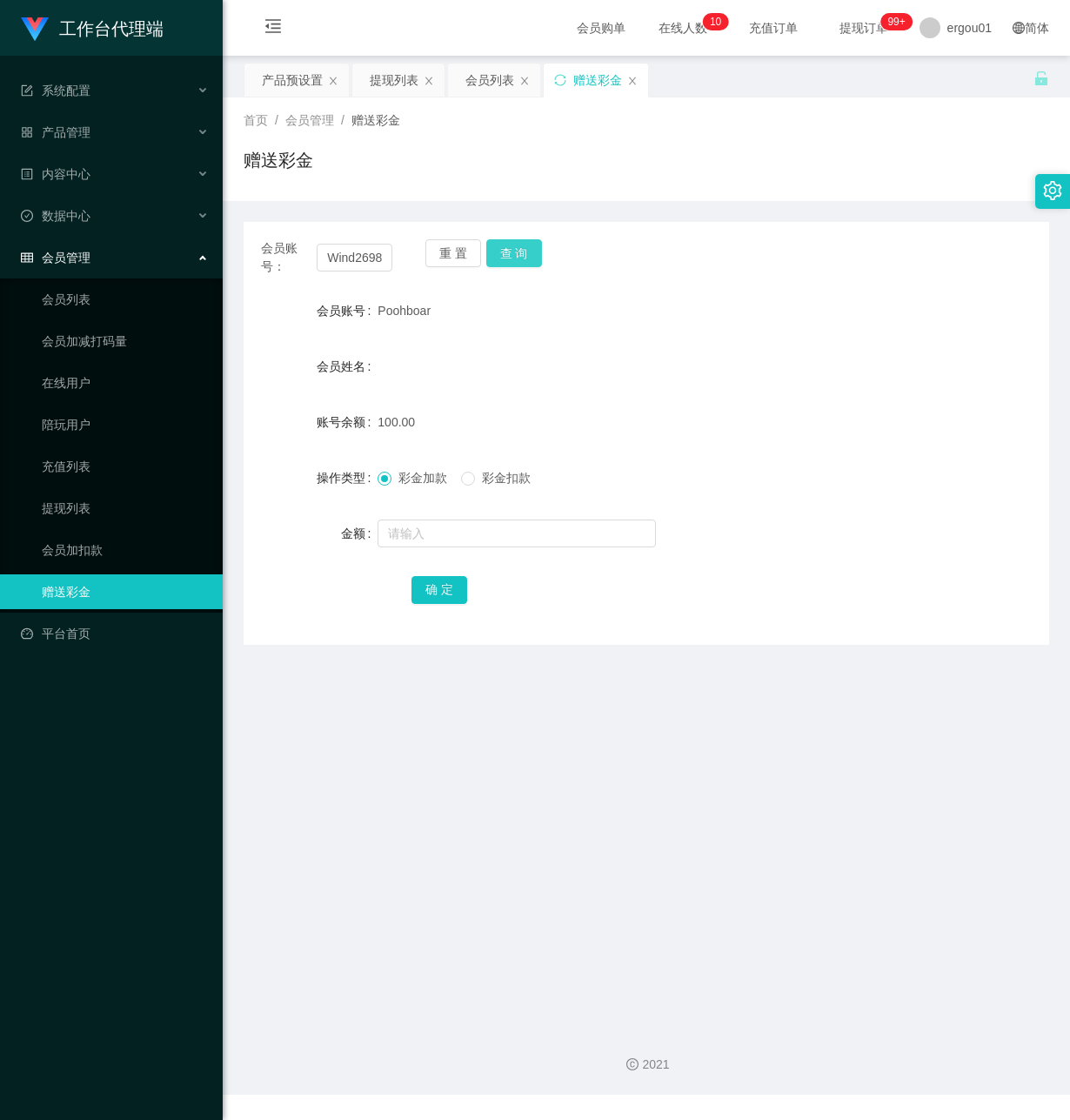
drag, startPoint x: 517, startPoint y: 254, endPoint x: 577, endPoint y: 284, distance: 67.1
click at [517, 256] on button "查 询" at bounding box center [514, 253] width 55 height 28
click at [517, 249] on button "查 询" at bounding box center [514, 253] width 55 height 28
click at [306, 84] on div "产品预设置" at bounding box center [292, 80] width 61 height 33
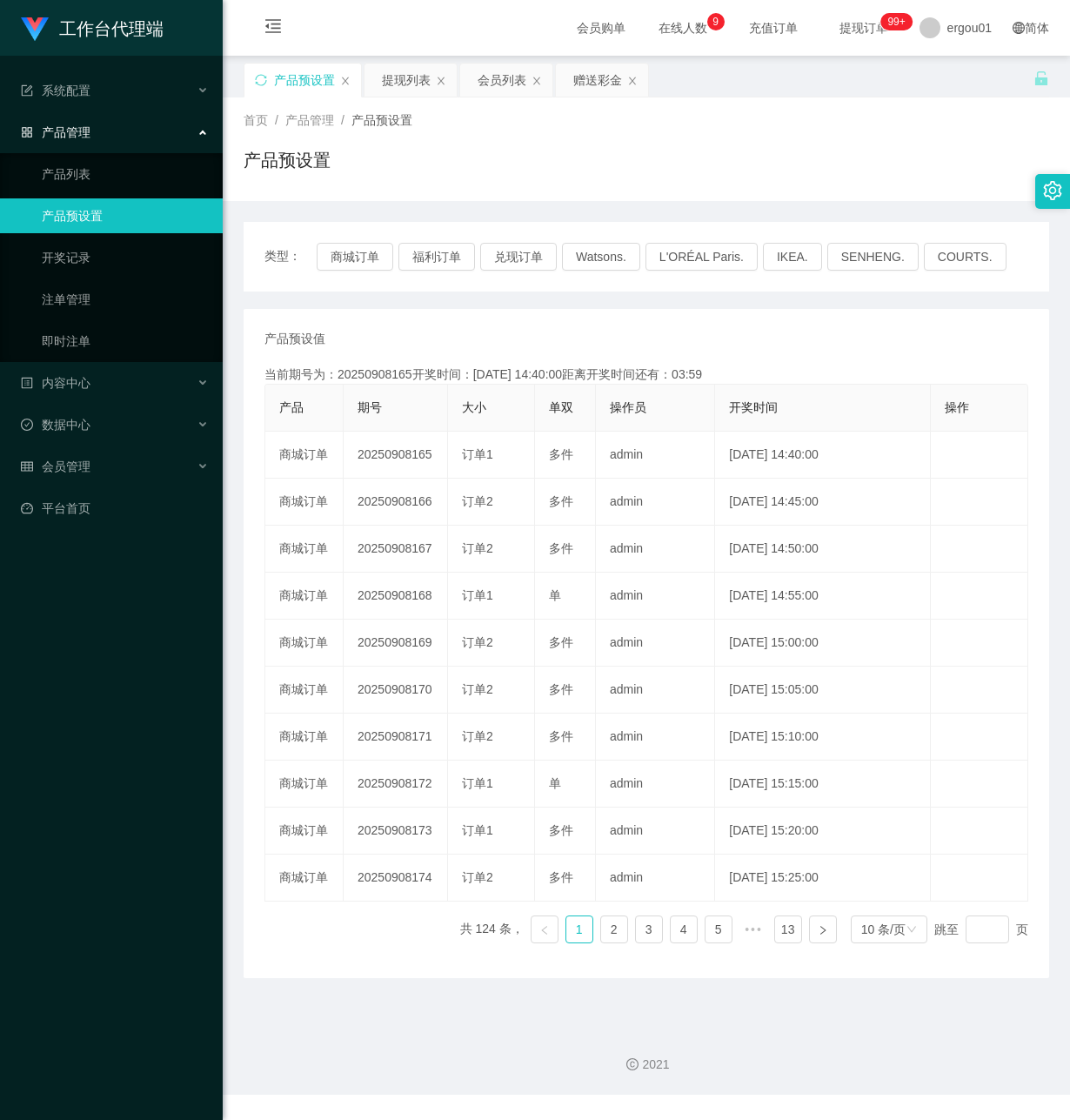
click at [55, 611] on div "工作台代理端 系统配置 产品管理 产品列表 产品预设置 开奖记录 注单管理 即时注单 内容中心 数据中心 会员管理 平台首页" at bounding box center [111, 560] width 223 height 1120
click at [408, 79] on div "提现列表" at bounding box center [407, 80] width 49 height 33
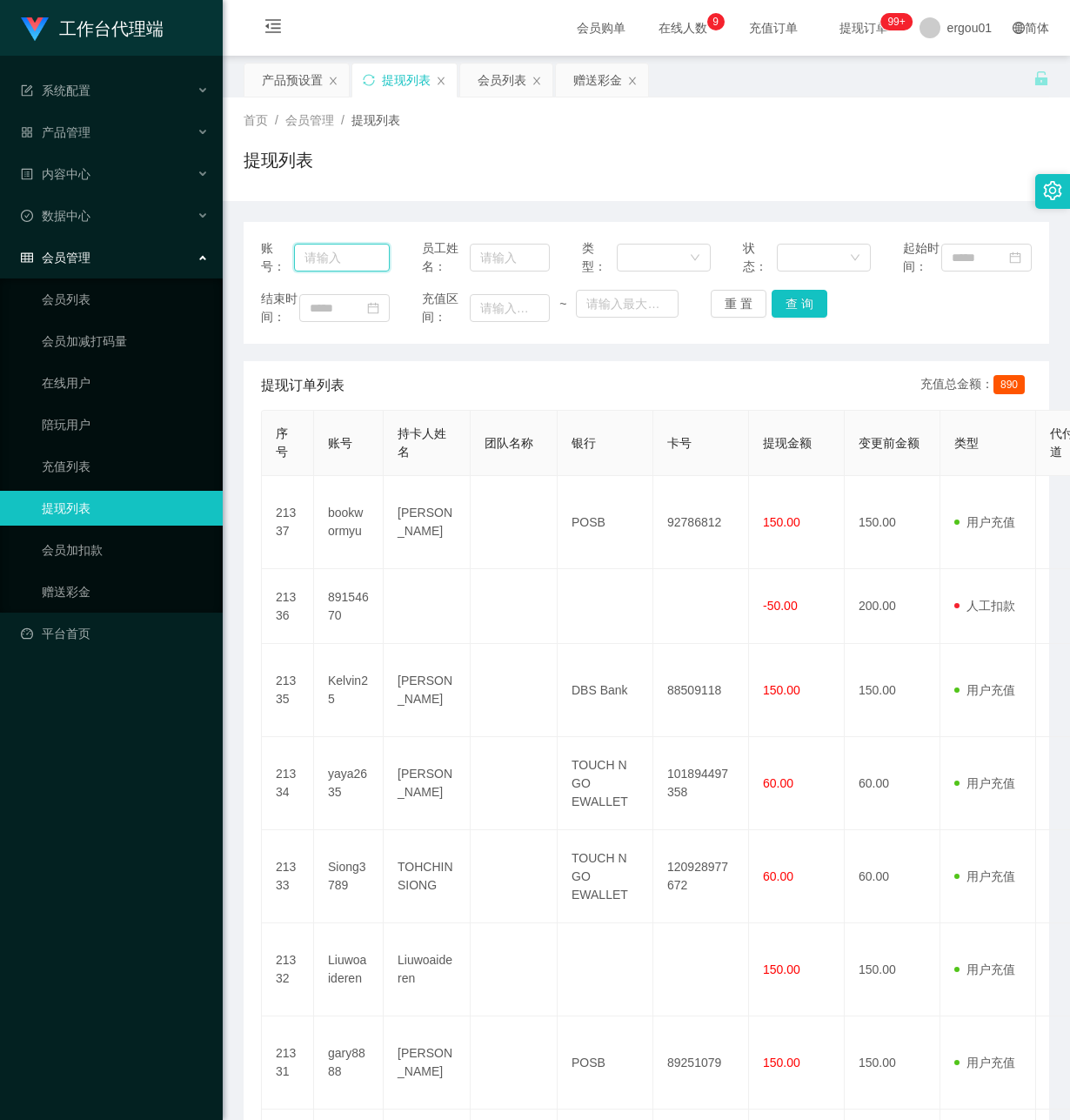
click at [334, 264] on input "text" at bounding box center [341, 257] width 95 height 28
paste input "Wind2698"
type input "Wind2698"
click at [783, 317] on button "查 询" at bounding box center [799, 304] width 55 height 28
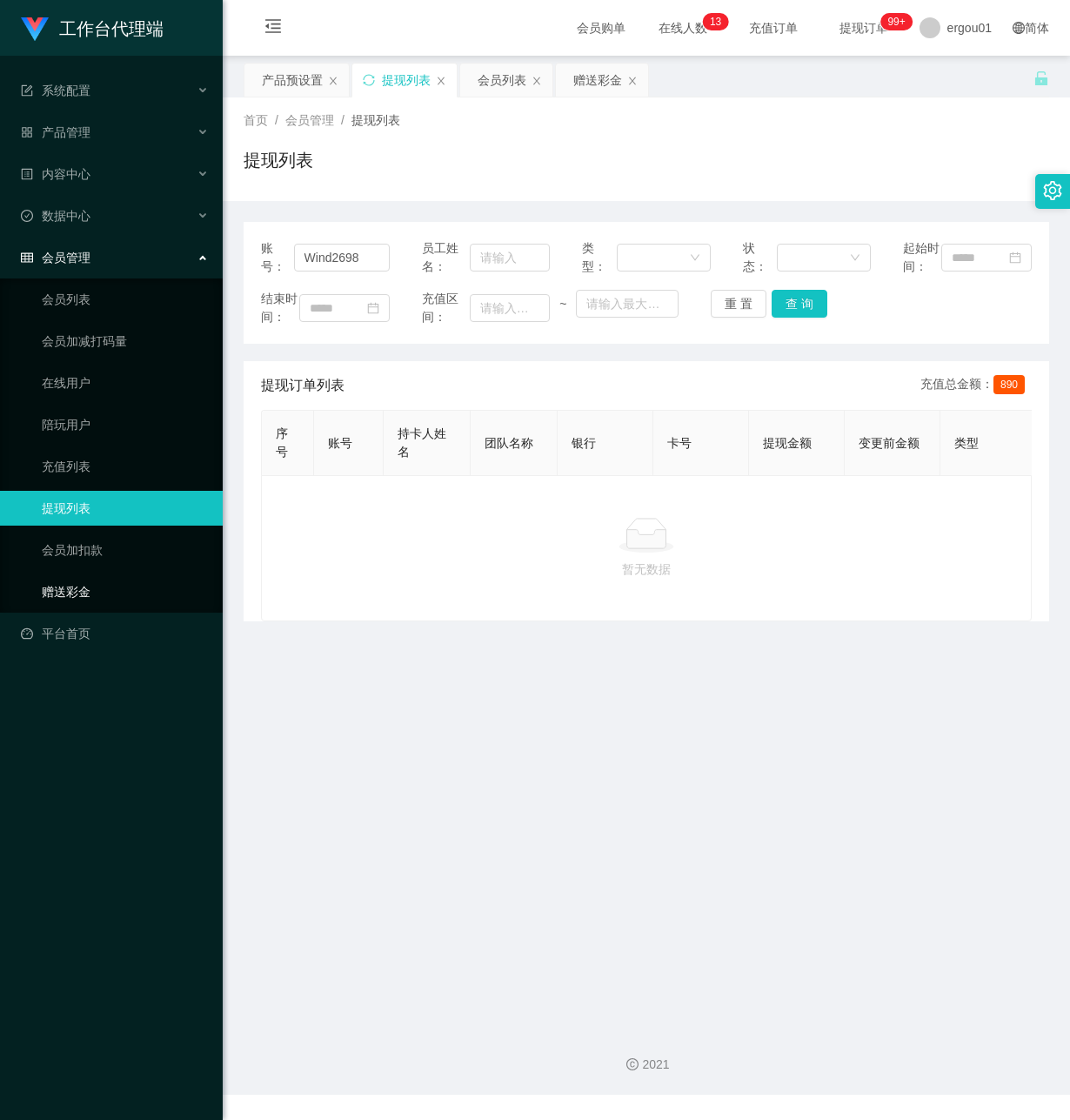
click at [119, 574] on link "赠送彩金" at bounding box center [125, 592] width 167 height 35
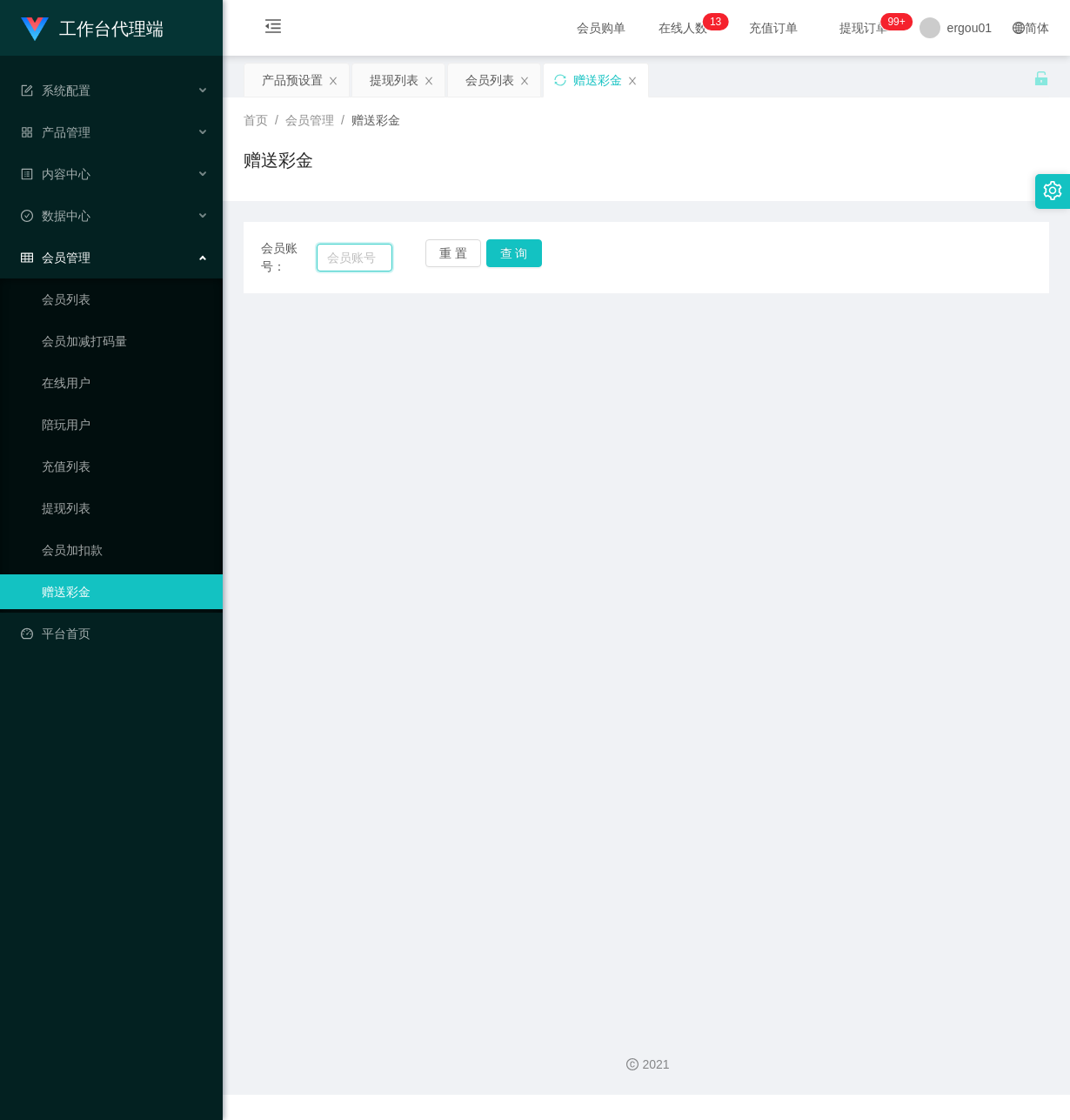
click at [371, 259] on input "text" at bounding box center [355, 257] width 76 height 28
paste input "Poohboar"
type input "Poohboar"
click at [507, 257] on button "查 询" at bounding box center [514, 253] width 55 height 28
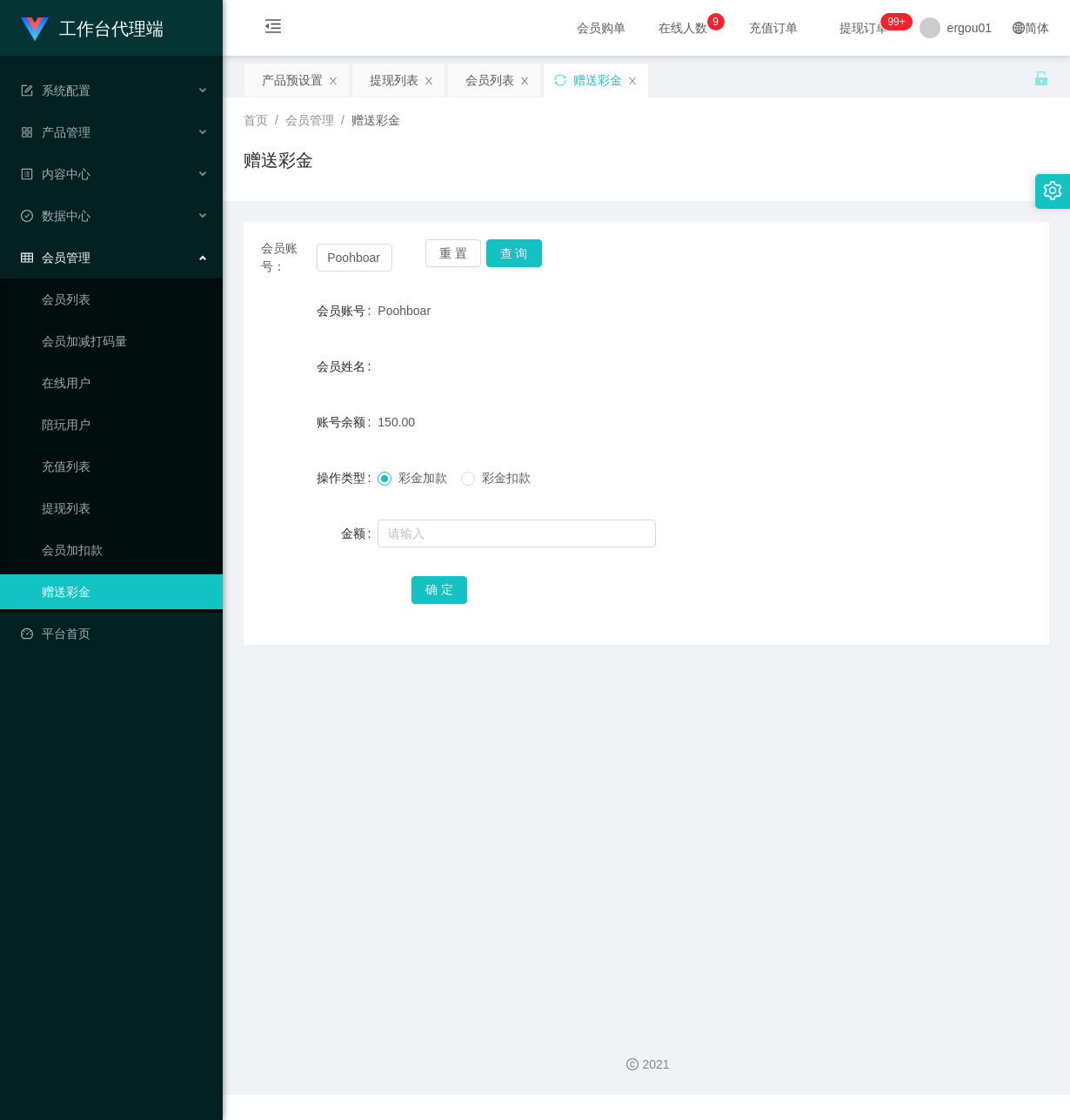
click at [400, 753] on main "关闭左侧 关闭右侧 关闭其它 刷新页面 产品预设置 提现列表 会员列表 赠送彩金 首页 / 会员管理 / 赠送彩金 / 赠送彩金 会员账号： Poohboar…" at bounding box center [646, 534] width 847 height 958
drag, startPoint x: 322, startPoint y: 253, endPoint x: 938, endPoint y: 343, distance: 622.5
click at [938, 343] on div "会员账号： Poohboar 重 置 查 询 会员账号 Poohboar 会员姓名 账号余额 150.00 操作类型 彩金加款 彩金扣款 金额 确 定" at bounding box center [646, 433] width 805 height 423
click at [524, 246] on button "查 询" at bounding box center [514, 253] width 55 height 28
click at [77, 283] on link "会员列表" at bounding box center [125, 300] width 167 height 35
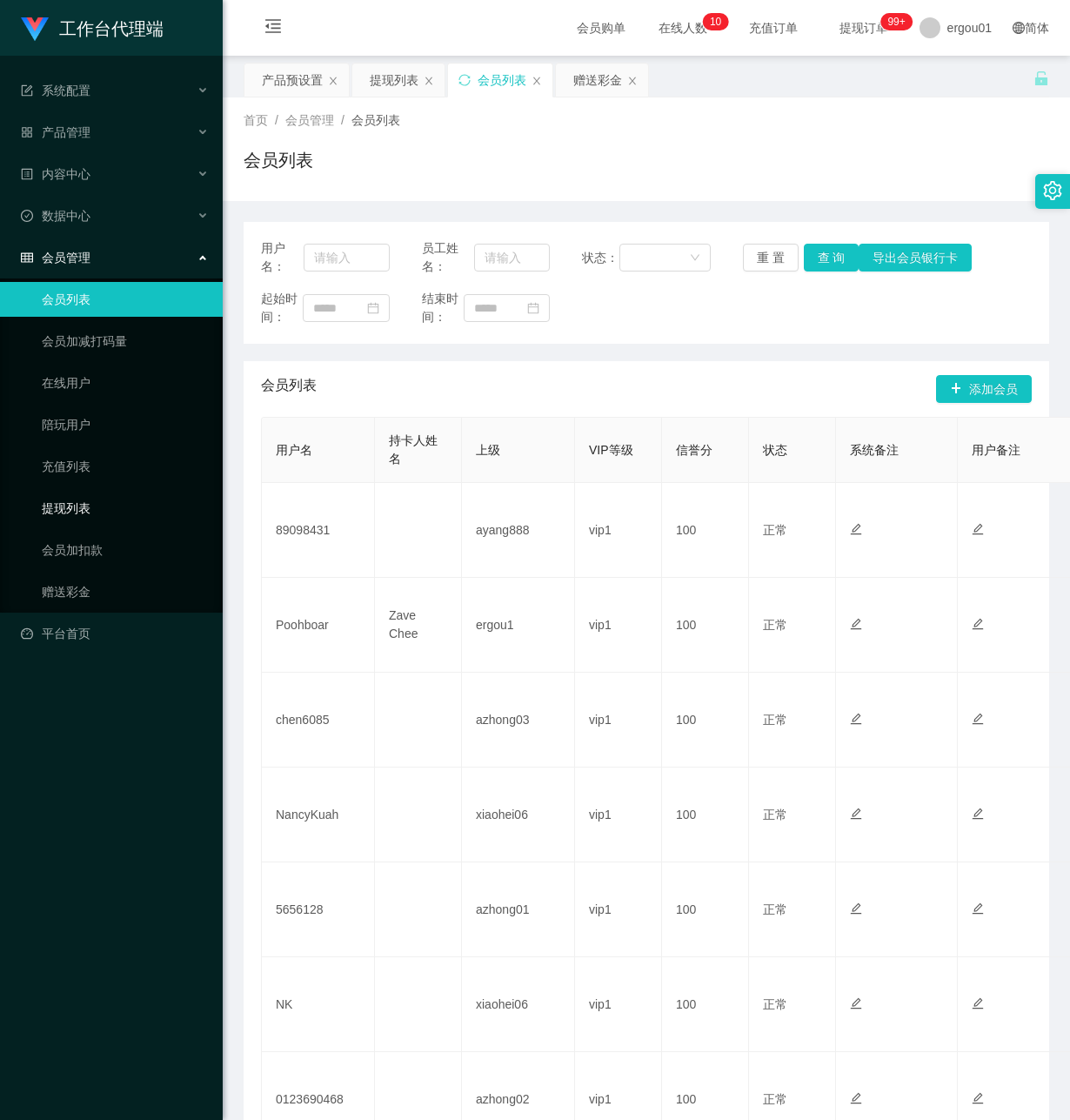
click at [99, 490] on link "提现列表" at bounding box center [125, 508] width 167 height 35
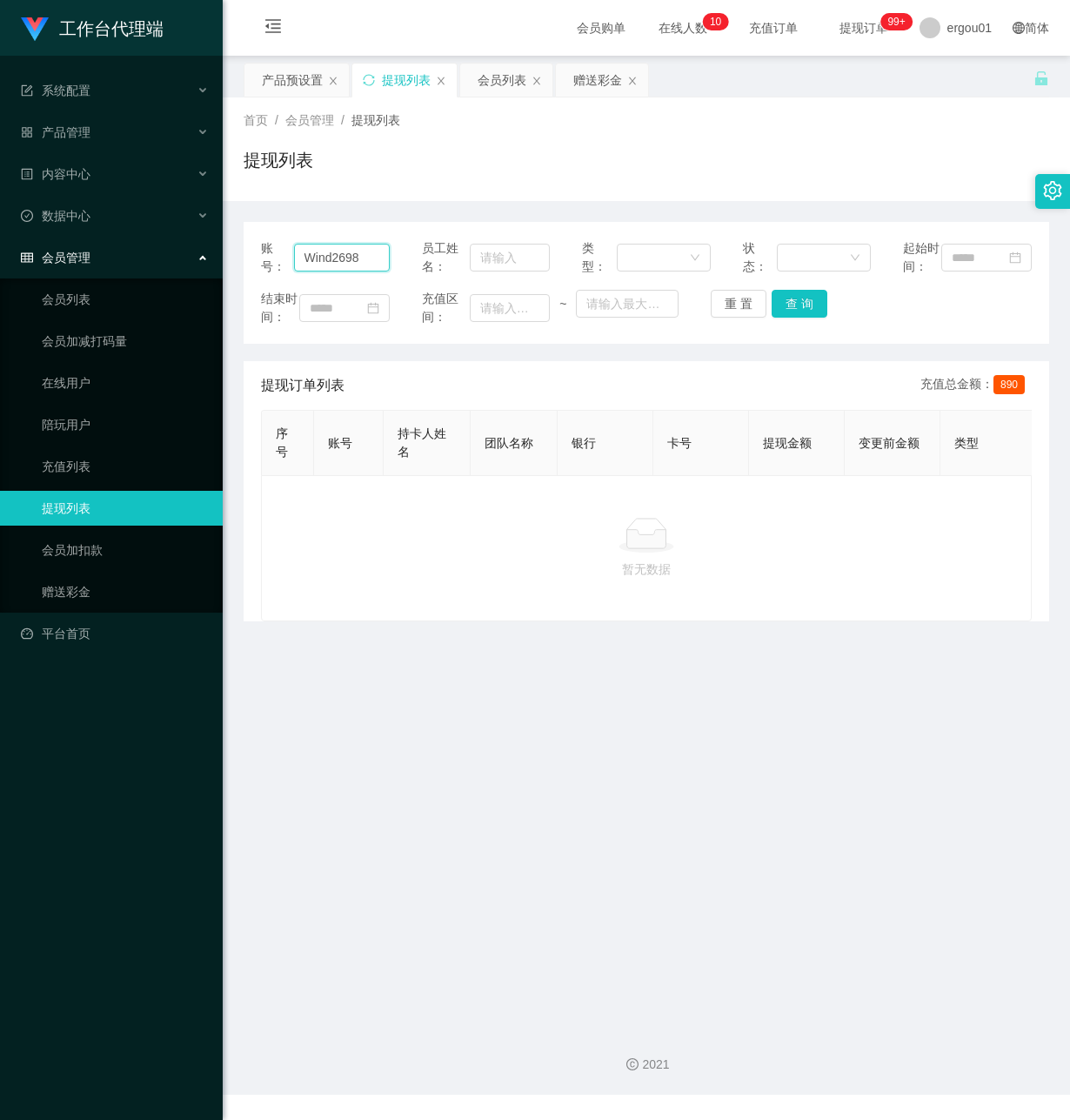
drag, startPoint x: 366, startPoint y: 265, endPoint x: -4, endPoint y: 272, distance: 370.1
click at [0, 272] on html "工作台代理端 系统配置 产品管理 产品列表 产品预设置 开奖记录 注单管理 即时注单 内容中心 数据中心 会员管理 会员列表 会员加减打码量 在线用户 陪玩用…" at bounding box center [535, 560] width 1070 height 1120
paste input "Poohboar"
drag, startPoint x: 796, startPoint y: 310, endPoint x: 766, endPoint y: 274, distance: 46.9
click at [796, 310] on button "查 询" at bounding box center [799, 304] width 55 height 28
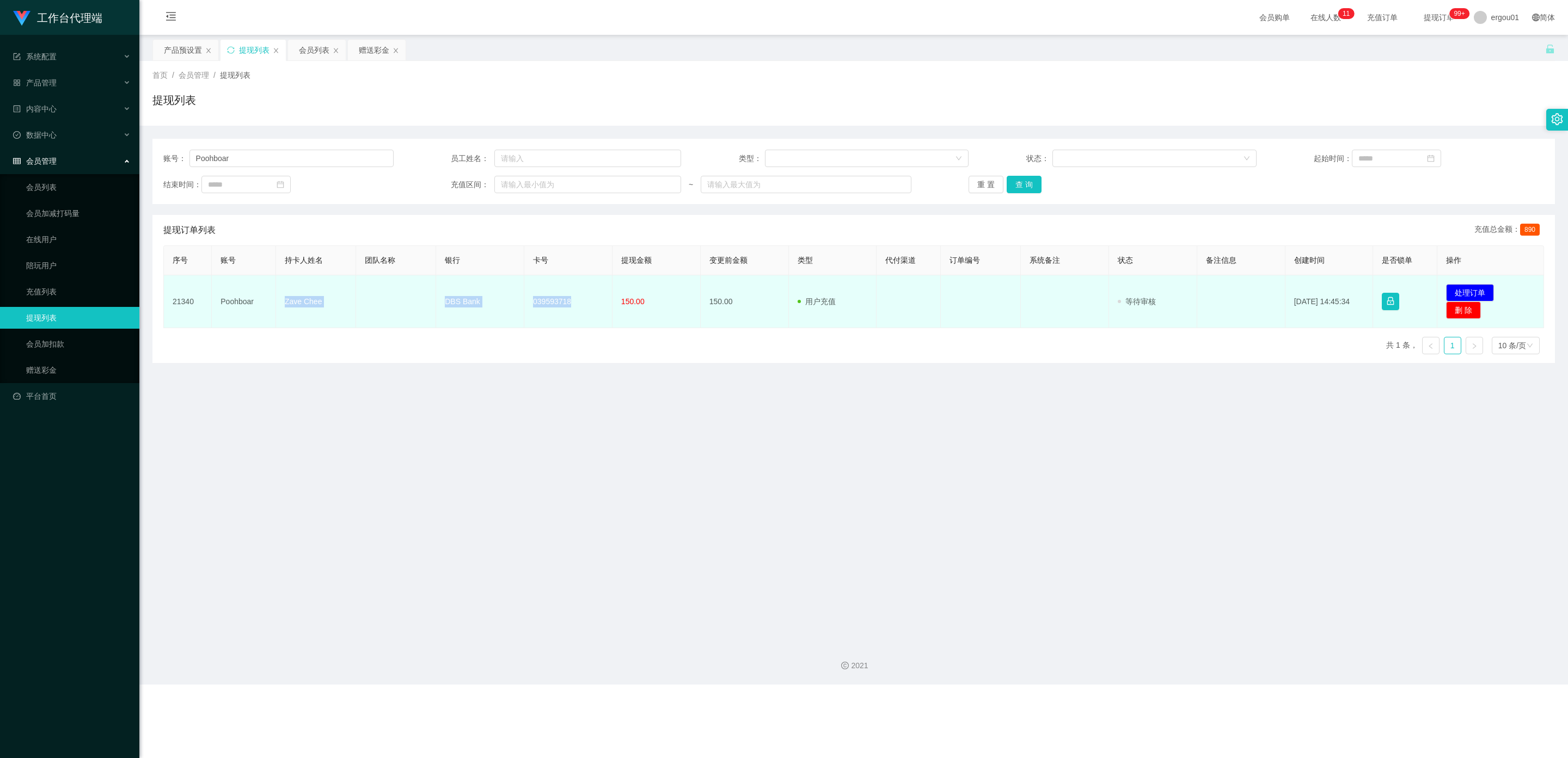
drag, startPoint x: 570, startPoint y: 301, endPoint x: 278, endPoint y: 306, distance: 292.0
click at [278, 306] on tr "21340 Poohboar Zave Chee DBS Bank 039593718 150.00 150.00 用户充值 人工扣款 审核驳回 审核成功 等…" at bounding box center [853, 302] width 1380 height 53
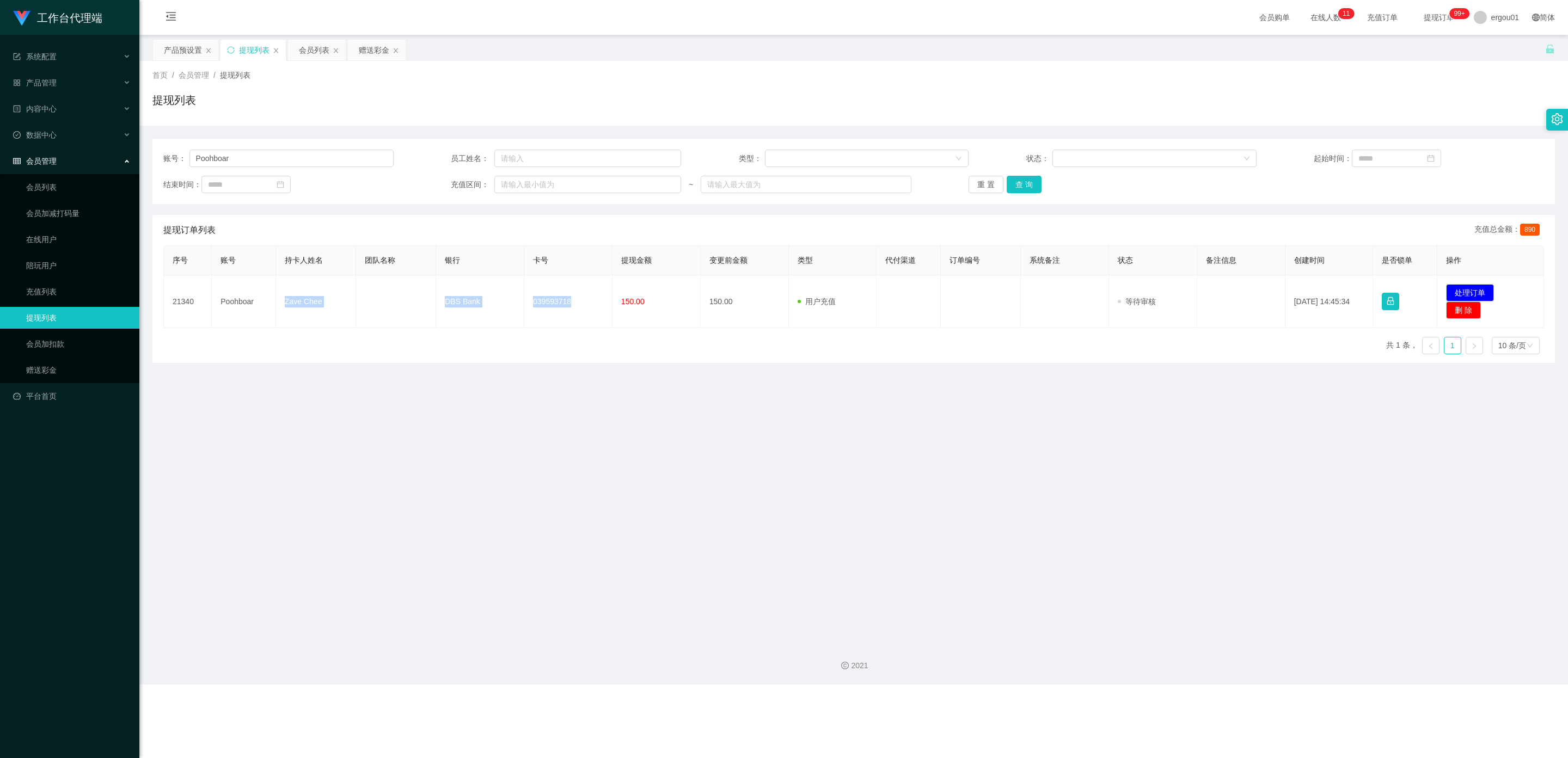
copy tr "Zave Chee DBS Bank 039593718"
drag, startPoint x: 252, startPoint y: 157, endPoint x: 0, endPoint y: 139, distance: 252.6
click at [0, 139] on section "工作台代理端 系统配置 产品管理 产品列表 产品预设置 开奖记录 注单管理 即时注单 内容中心 数据中心 会员管理 会员列表 会员加减打码量 在线用户 陪玩用…" at bounding box center [784, 342] width 1568 height 684
click at [669, 182] on button "查 询" at bounding box center [1024, 184] width 35 height 18
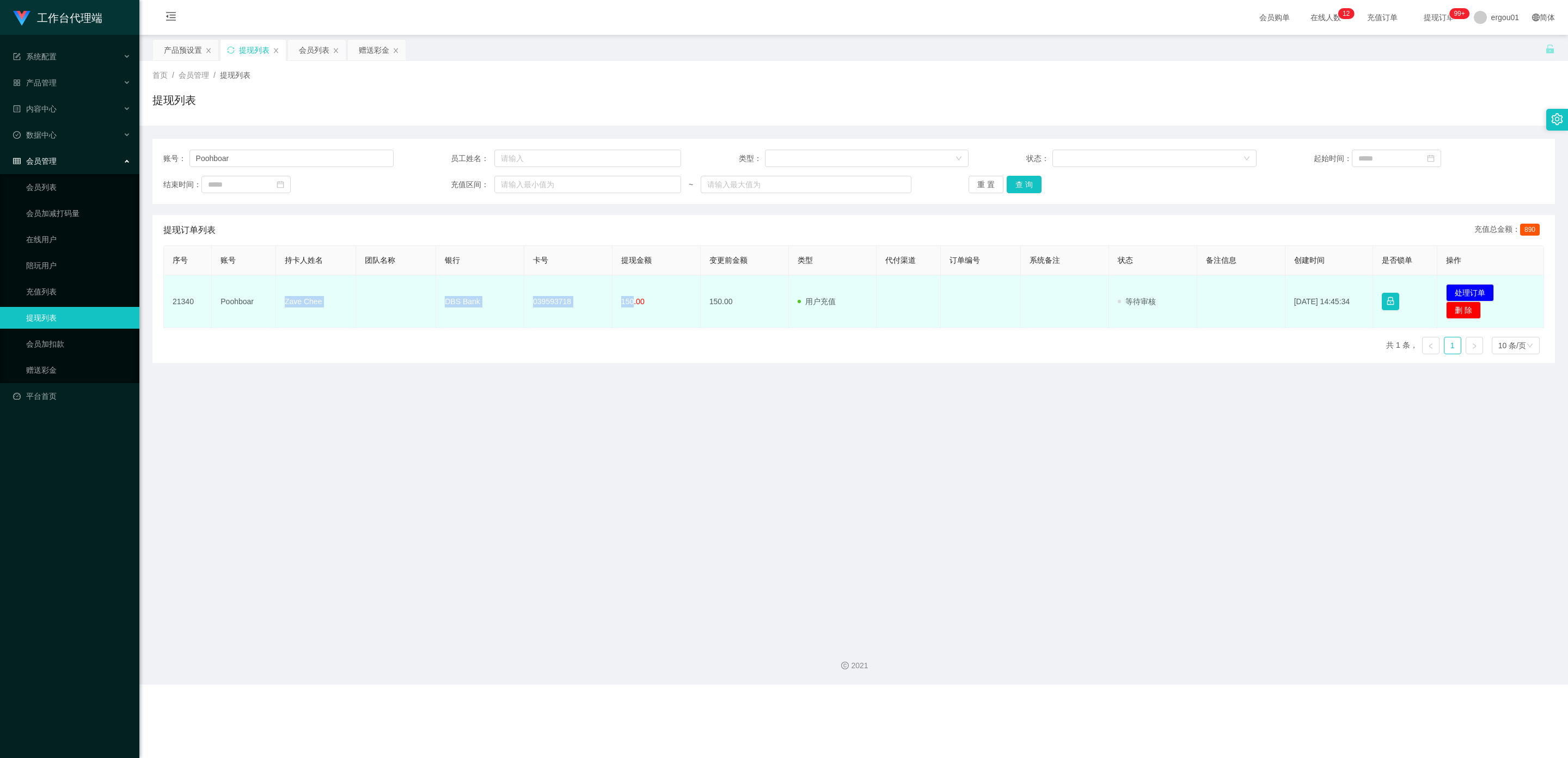
drag, startPoint x: 544, startPoint y: 294, endPoint x: 282, endPoint y: 294, distance: 262.0
click at [282, 294] on tr "21340 Poohboar Zave Chee DBS Bank 039593718 150.00 150.00 用户充值 人工扣款 审核驳回 审核成功 等…" at bounding box center [853, 302] width 1380 height 53
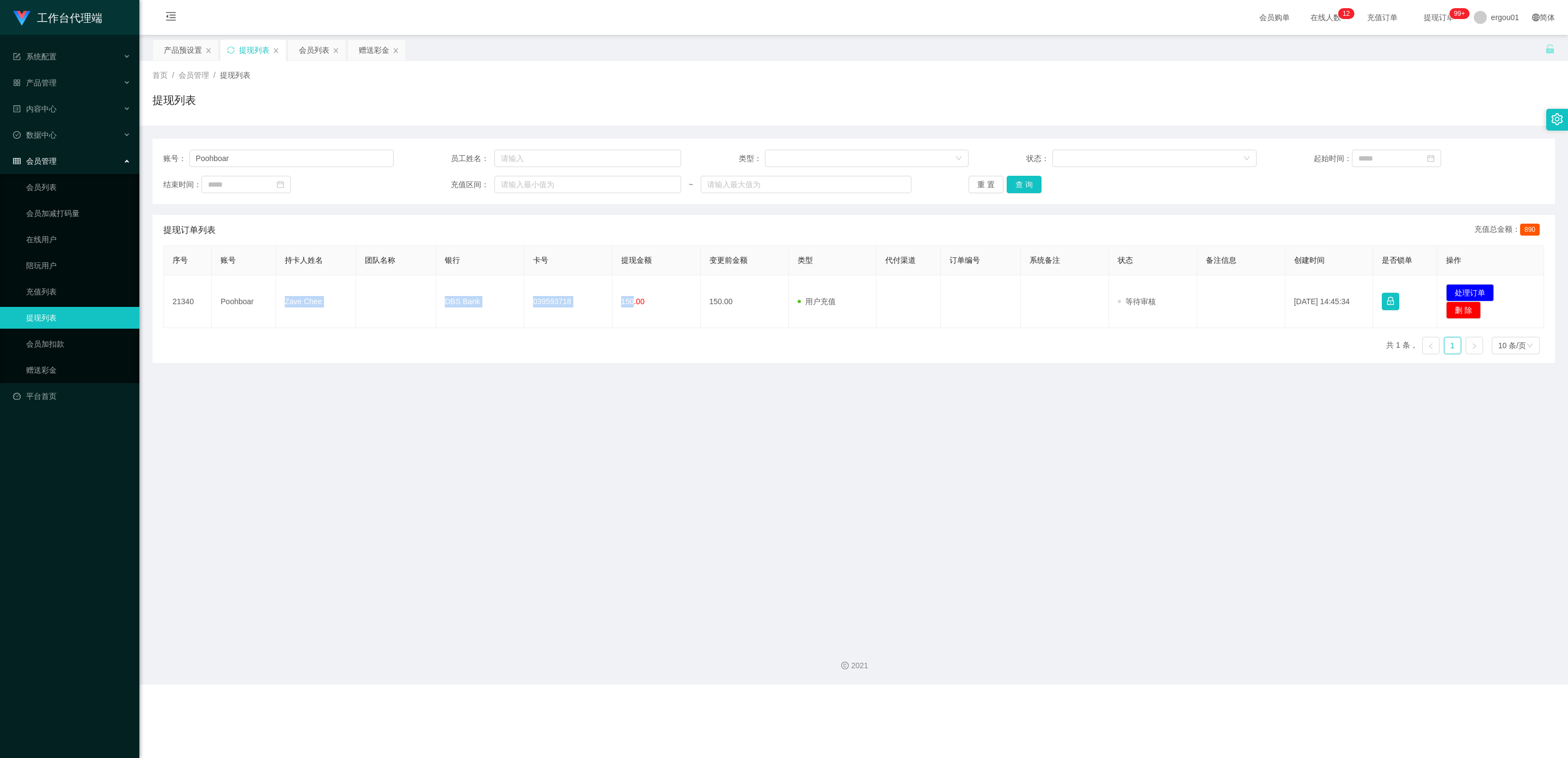
copy tr "Zave Chee DBS Bank 039593718 150"
drag, startPoint x: 249, startPoint y: 160, endPoint x: 33, endPoint y: 136, distance: 217.3
click at [33, 136] on section "工作台代理端 系统配置 产品管理 产品列表 产品预设置 开奖记录 注单管理 即时注单 内容中心 数据中心 会员管理 会员列表 会员加减打码量 在线用户 陪玩用…" at bounding box center [784, 342] width 1568 height 684
paste input "Wind2698"
type input "Wind2698"
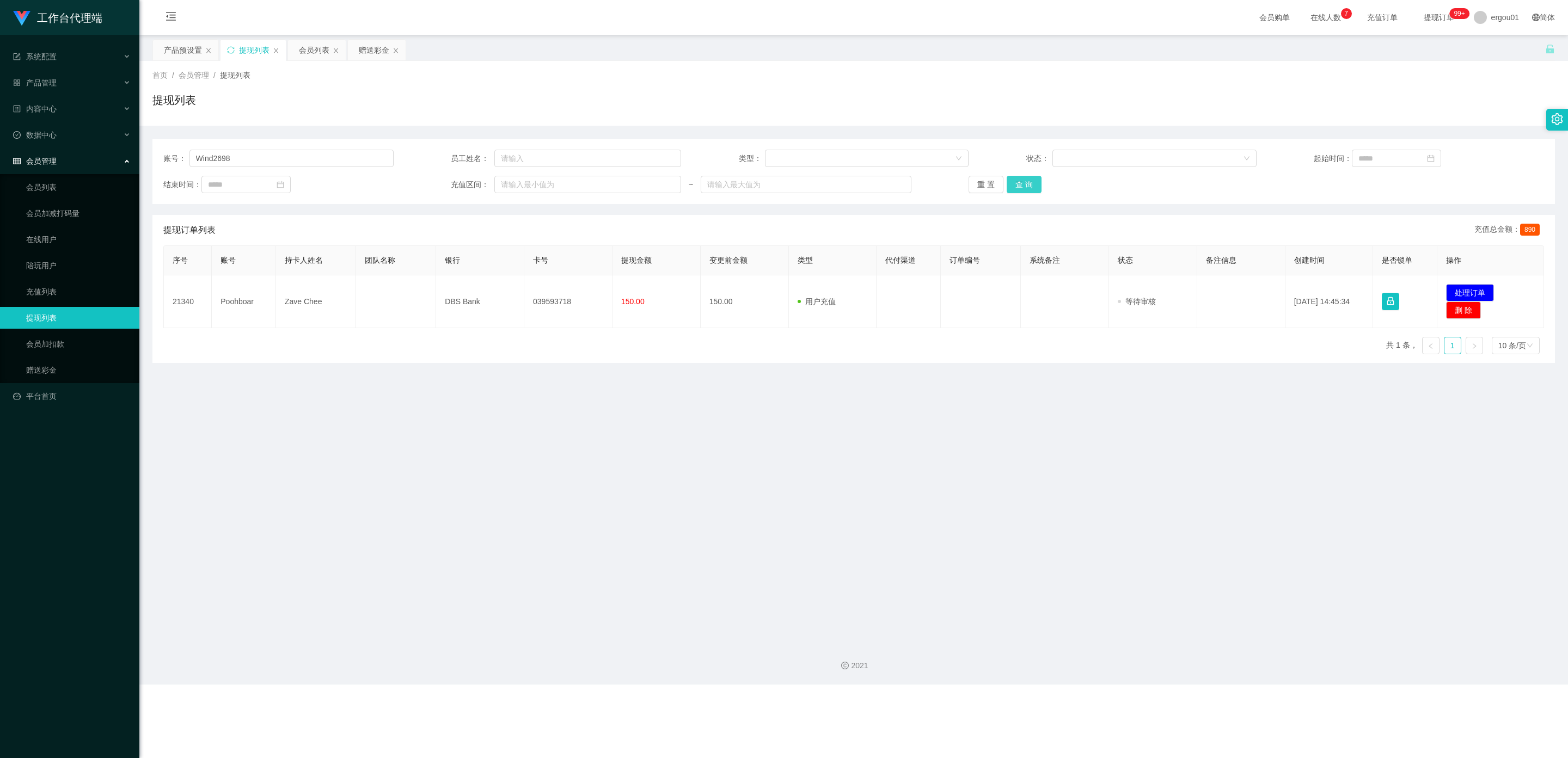
click at [669, 184] on button "查 询" at bounding box center [1024, 184] width 35 height 18
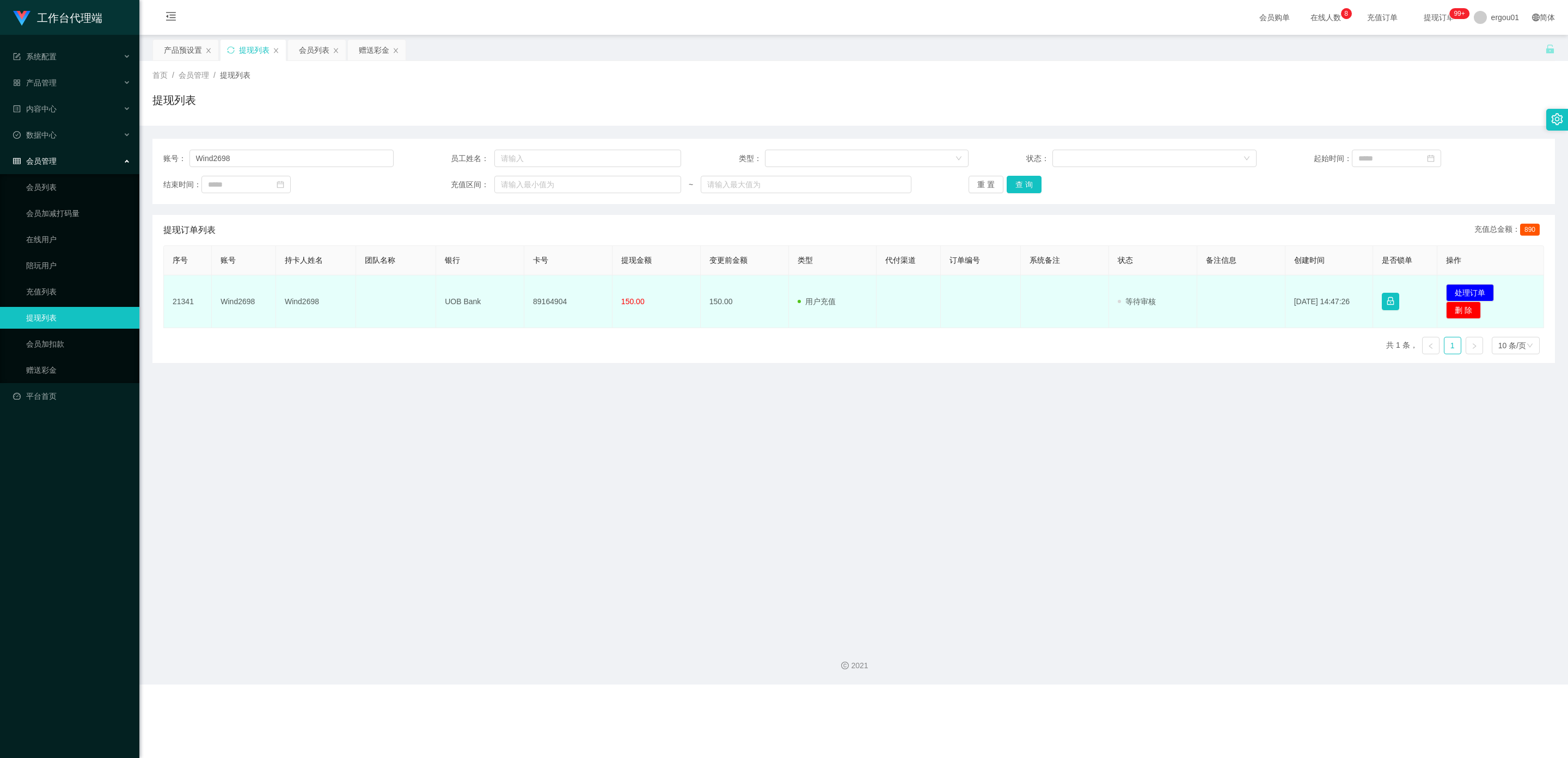
click at [286, 301] on td "Wind2698" at bounding box center [315, 302] width 80 height 53
click at [669, 290] on button "处理订单" at bounding box center [1470, 293] width 48 height 18
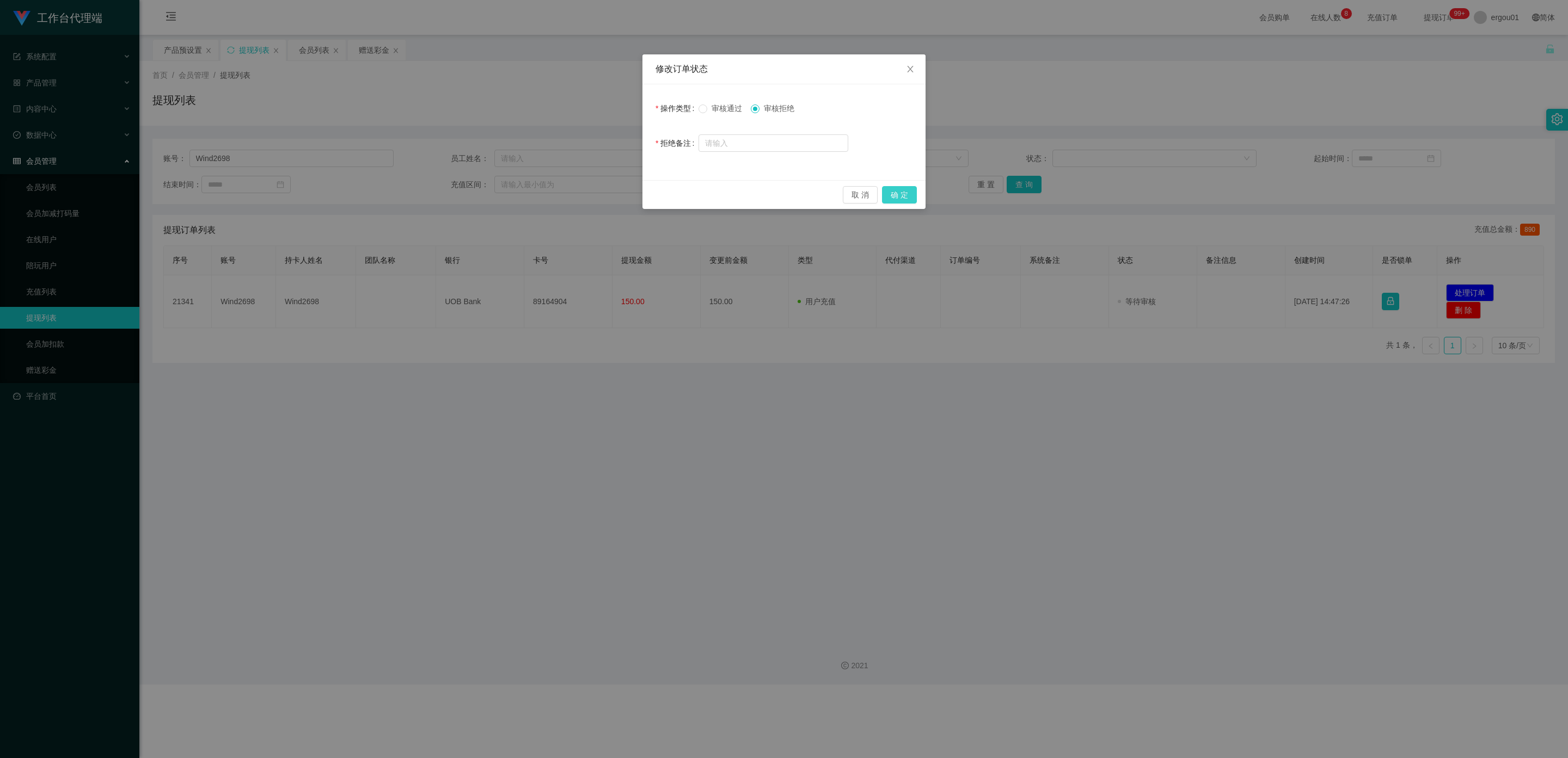
click at [669, 193] on button "确 定" at bounding box center [899, 195] width 35 height 18
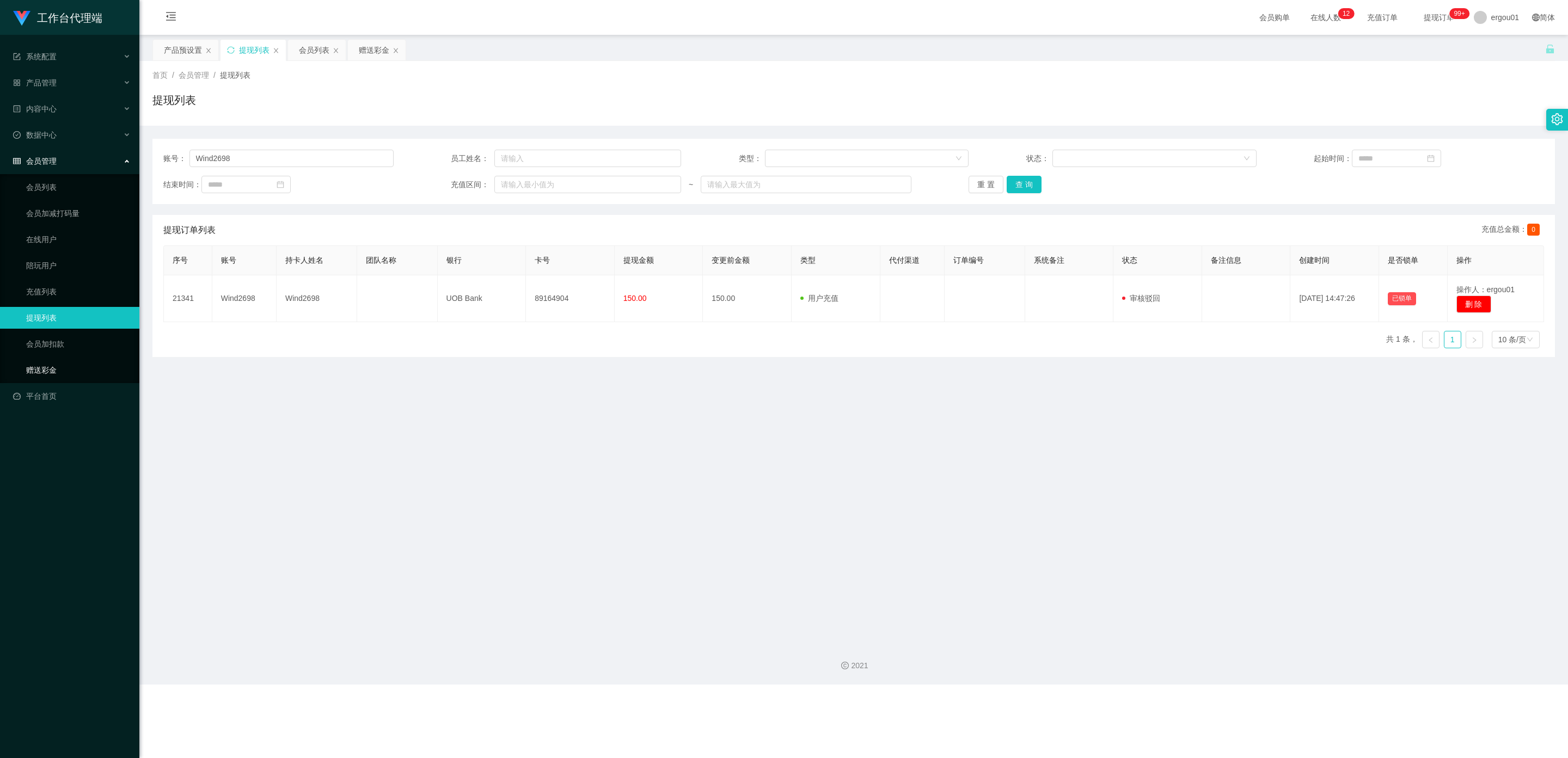
click at [59, 359] on link "赠送彩金" at bounding box center [79, 370] width 105 height 22
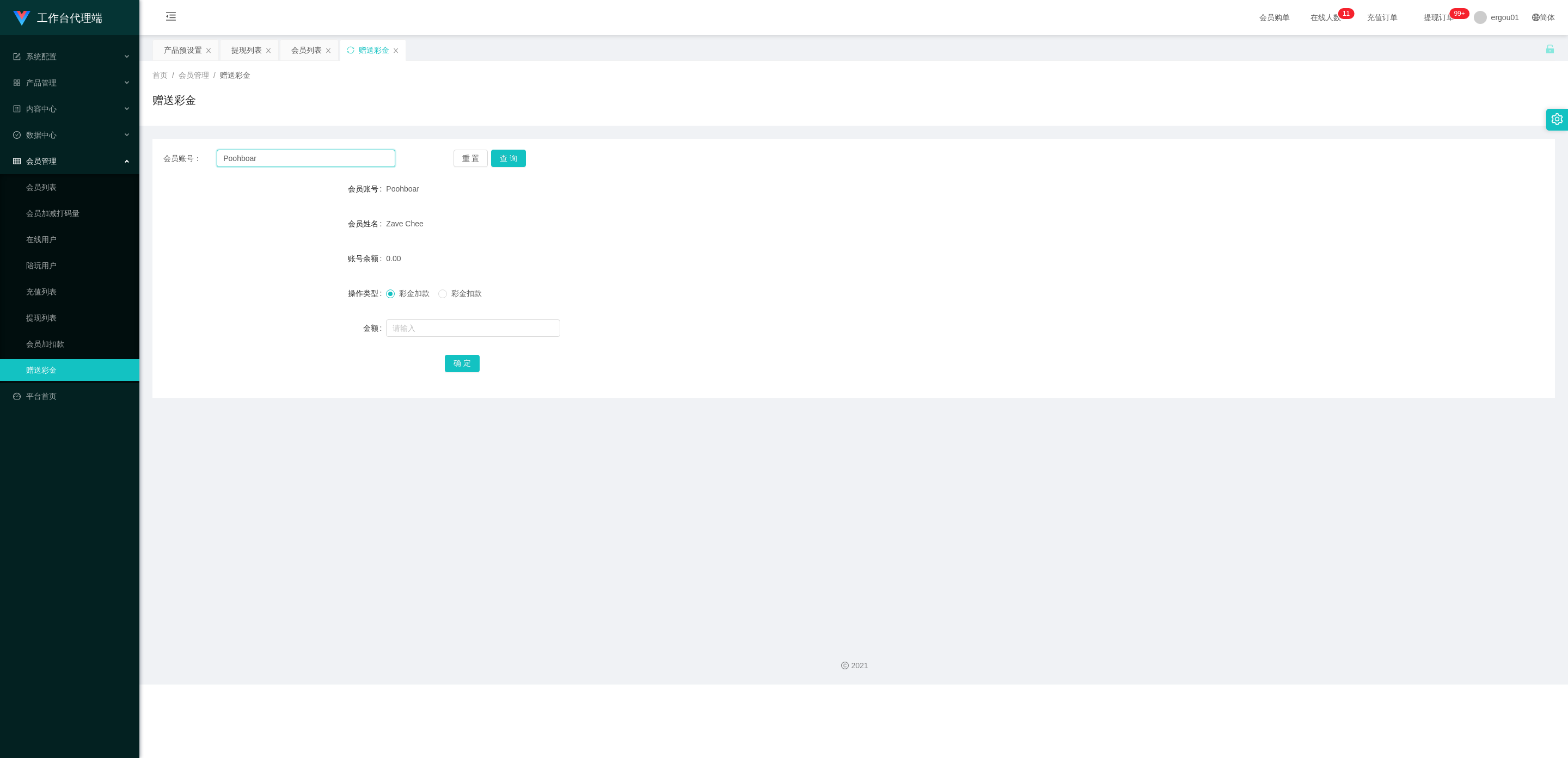
drag, startPoint x: 268, startPoint y: 161, endPoint x: 20, endPoint y: 159, distance: 248.0
click at [20, 159] on section "工作台代理端 系统配置 产品管理 产品列表 产品预设置 开奖记录 注单管理 即时注单 内容中心 数据中心 会员管理 会员列表 会员加减打码量 在线用户 陪玩用…" at bounding box center [784, 342] width 1568 height 684
paste input "Re-withdraw"
type input "Re-withdraw"
drag, startPoint x: 286, startPoint y: 160, endPoint x: 0, endPoint y: 152, distance: 286.1
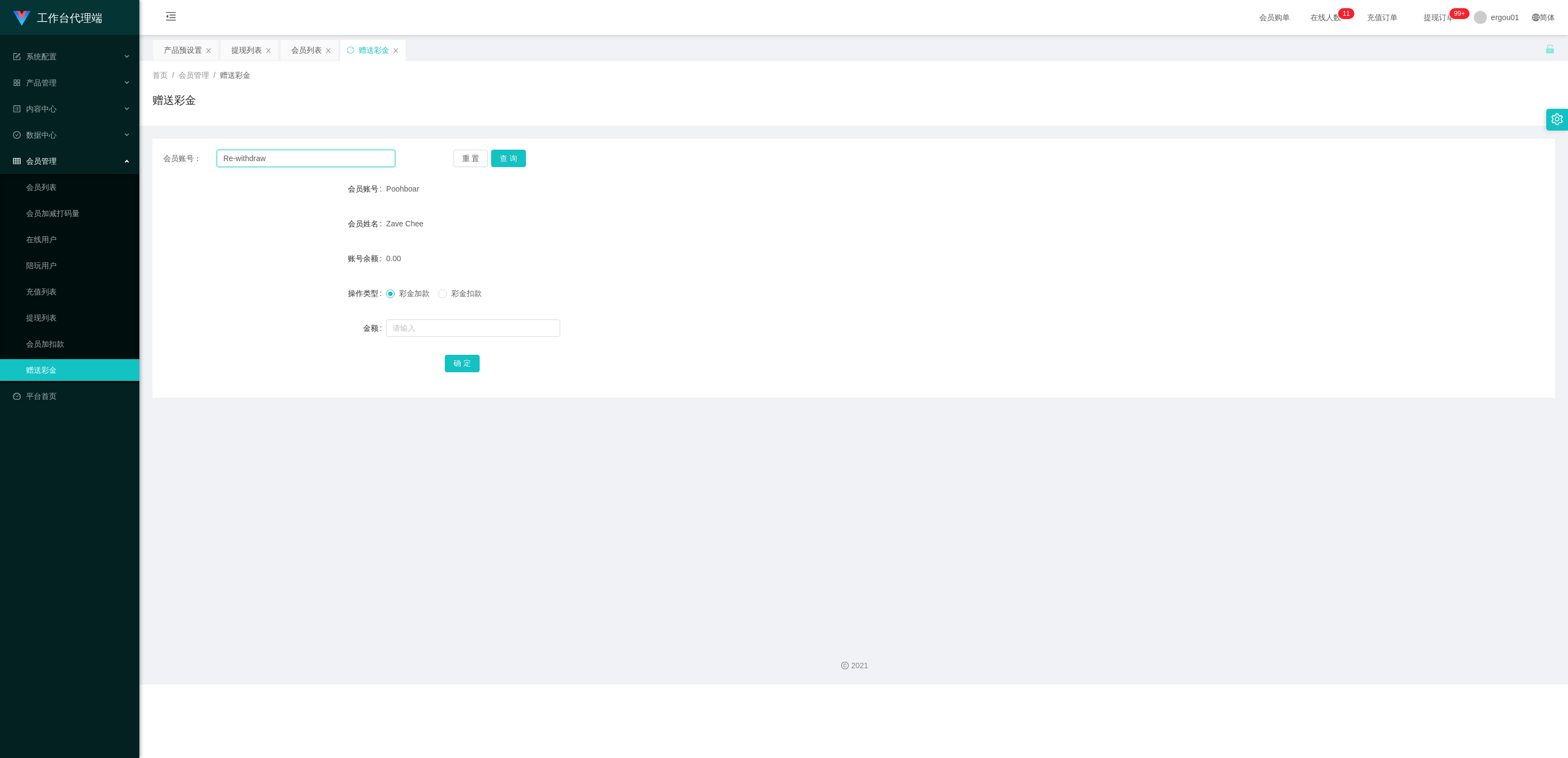
click at [0, 152] on section "工作台代理端 系统配置 产品管理 产品列表 产品预设置 开奖记录 注单管理 即时注单 内容中心 数据中心 会员管理 会员列表 会员加减打码量 在线用户 陪玩用…" at bounding box center [784, 342] width 1568 height 684
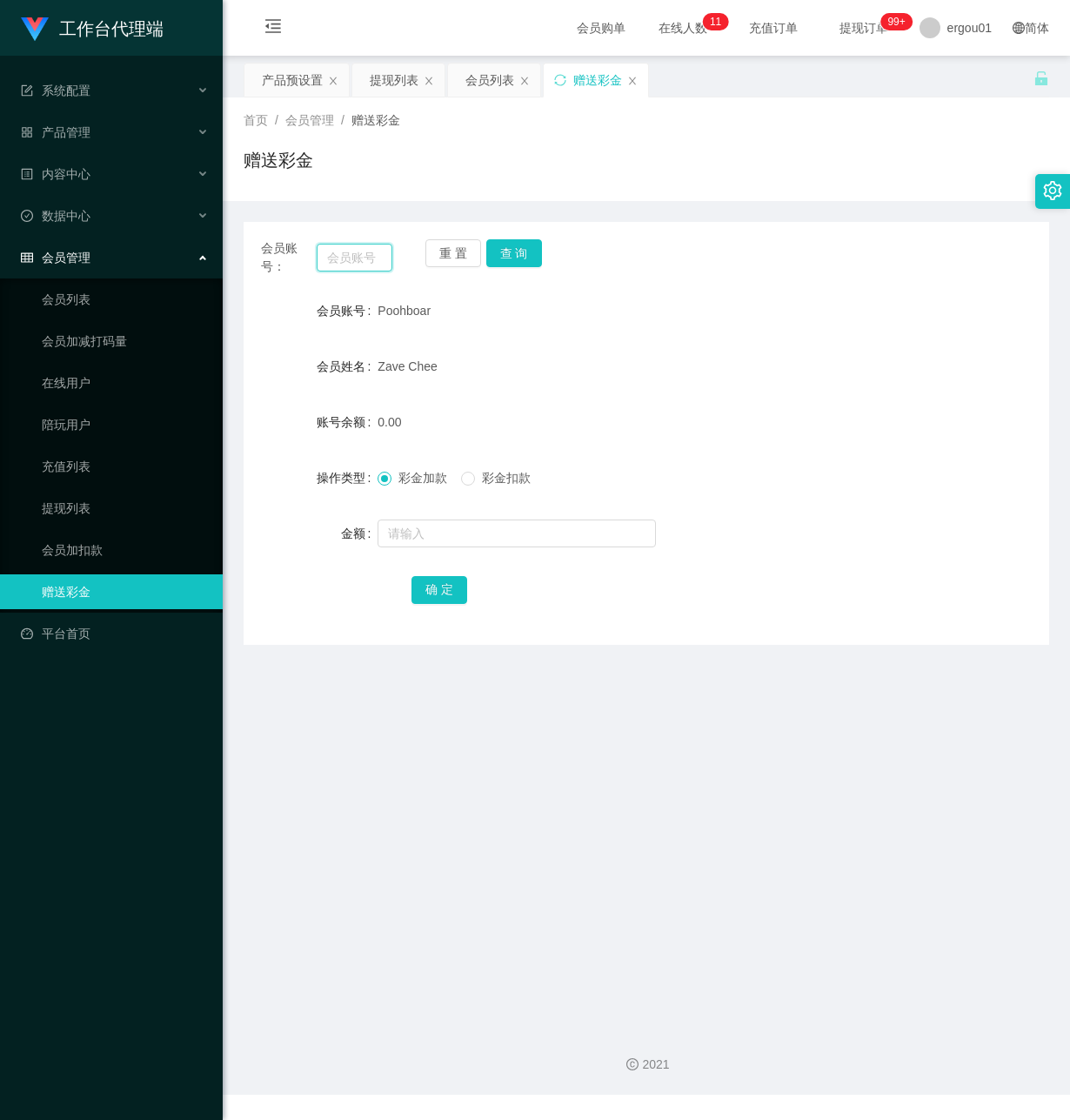
click at [352, 257] on input "text" at bounding box center [355, 257] width 76 height 28
paste input "Wind2698"
type input "Wind2698"
drag, startPoint x: 497, startPoint y: 249, endPoint x: 507, endPoint y: 261, distance: 15.6
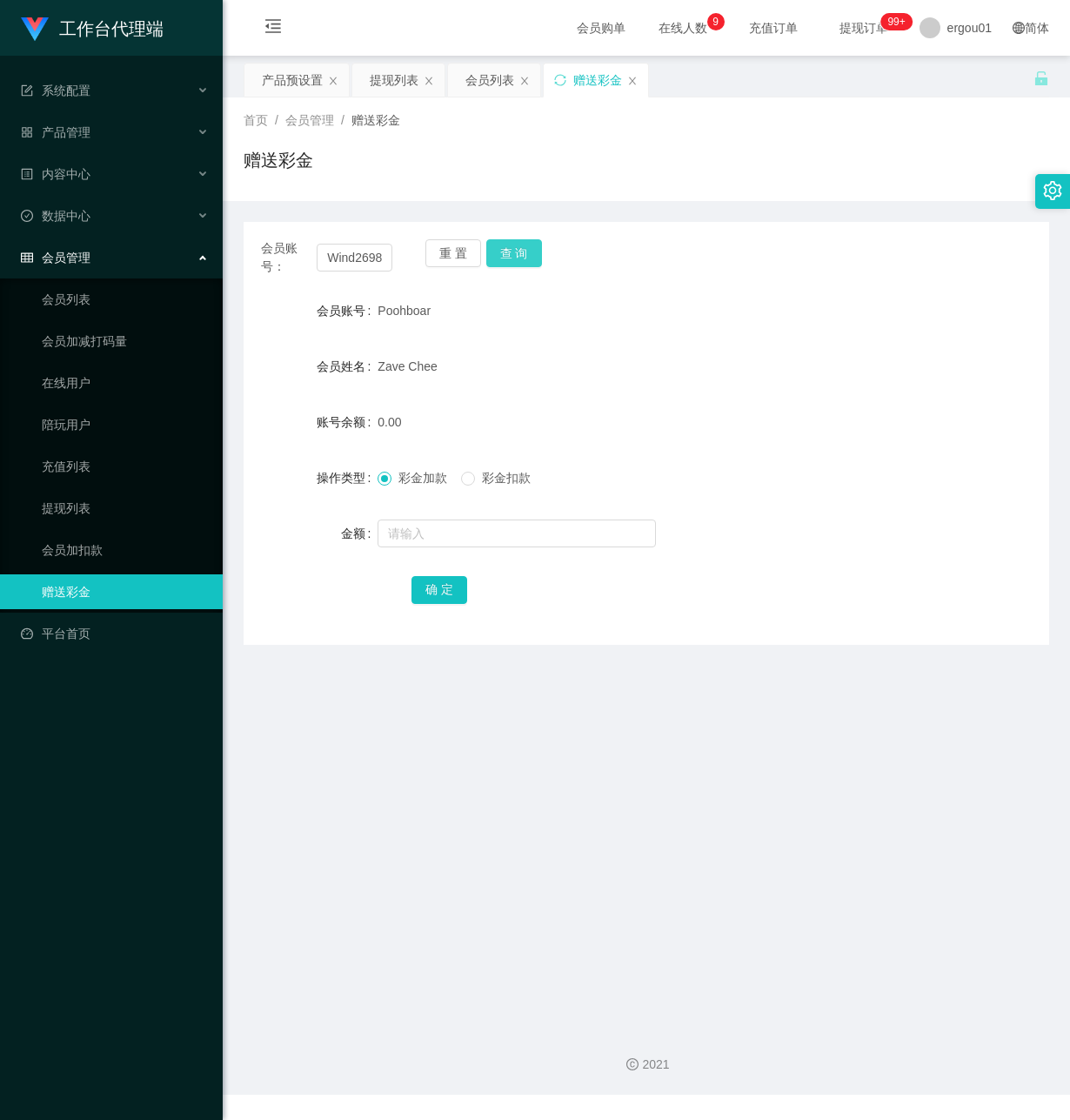
click at [497, 249] on button "查 询" at bounding box center [514, 253] width 55 height 28
drag, startPoint x: 324, startPoint y: 256, endPoint x: 715, endPoint y: 311, distance: 394.8
click at [715, 311] on div "会员账号： Wind2698 重 置 查 询 会员账号 Wind2698 会员姓名 Wind2698 账号余额 150.00 操作类型 彩金加款 彩金扣款 金…" at bounding box center [646, 433] width 805 height 423
click at [517, 251] on button "查 询" at bounding box center [514, 253] width 55 height 28
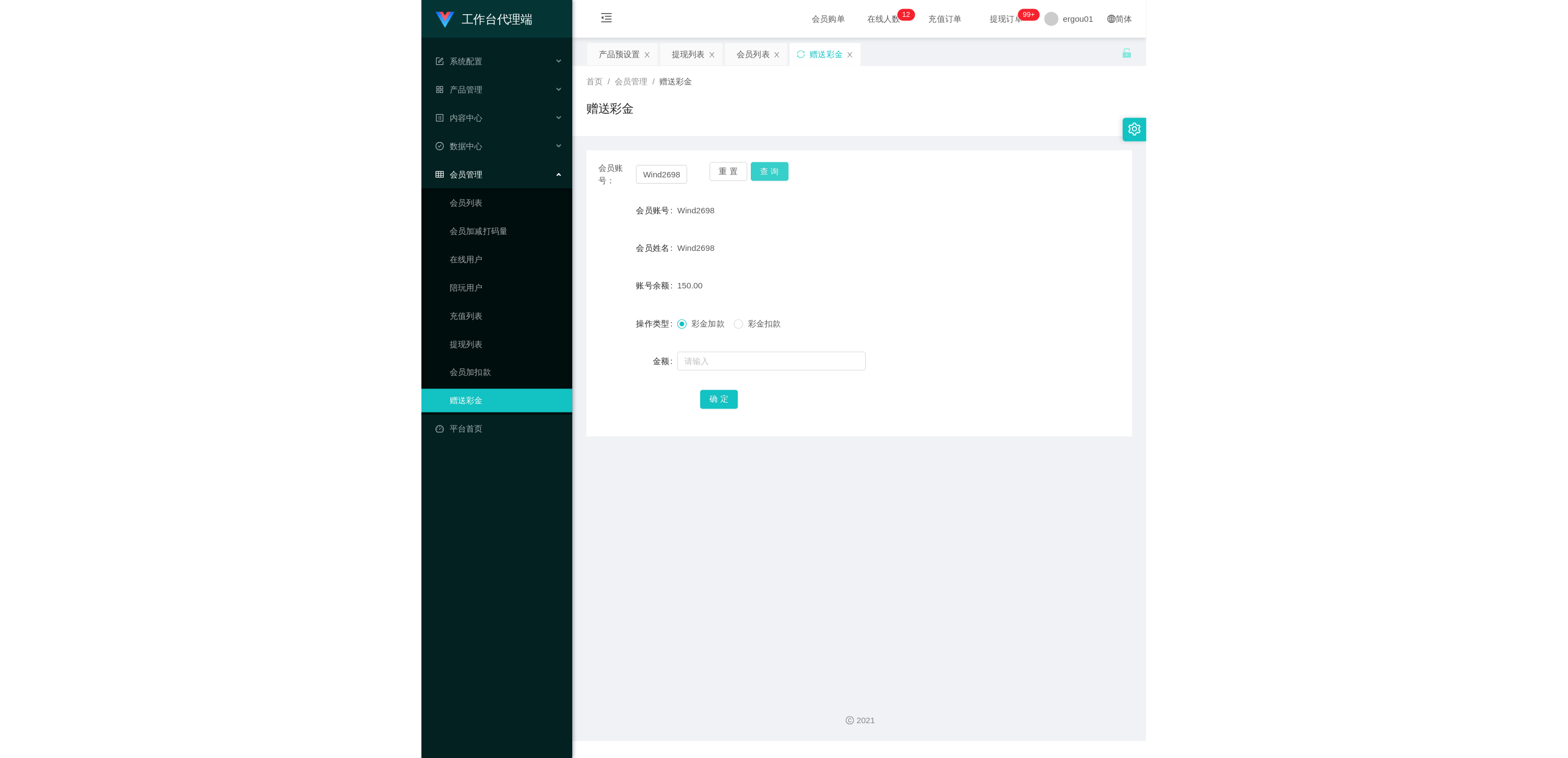
scroll to position [0, 0]
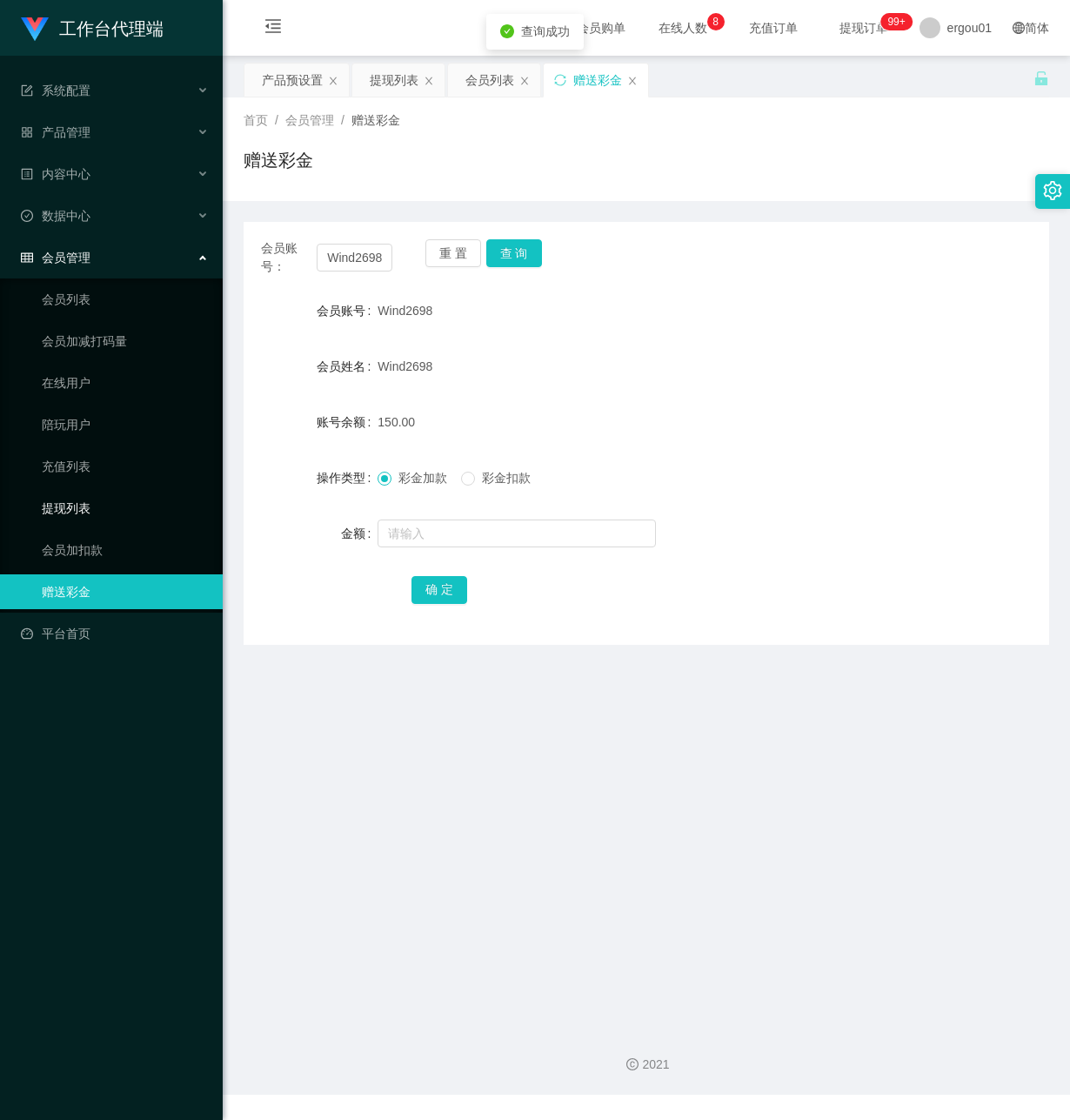
click at [94, 493] on link "提现列表" at bounding box center [125, 508] width 167 height 35
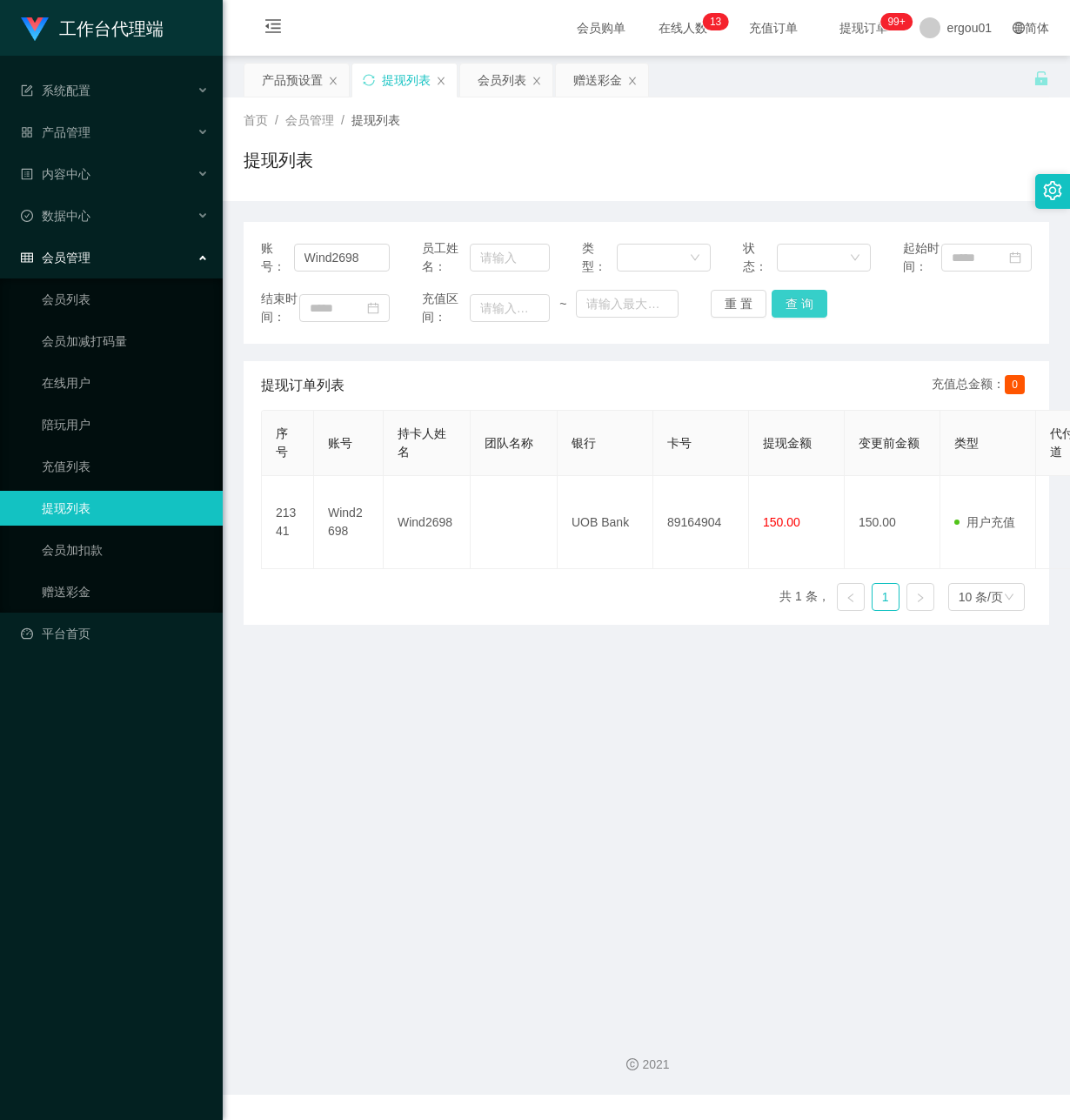
click at [814, 317] on button "查 询" at bounding box center [799, 304] width 55 height 28
drag, startPoint x: 434, startPoint y: 747, endPoint x: 465, endPoint y: 698, distance: 58.0
click at [449, 721] on main "关闭左侧 关闭右侧 关闭其它 刷新页面 产品预设置 提现列表 会员列表 赠送彩金 首页 / 会员管理 / 提现列表 / 提现列表 账号： Wind2698 员…" at bounding box center [646, 534] width 847 height 958
drag, startPoint x: 789, startPoint y: 321, endPoint x: 800, endPoint y: 321, distance: 11.0
click at [792, 317] on button "查 询" at bounding box center [799, 304] width 55 height 28
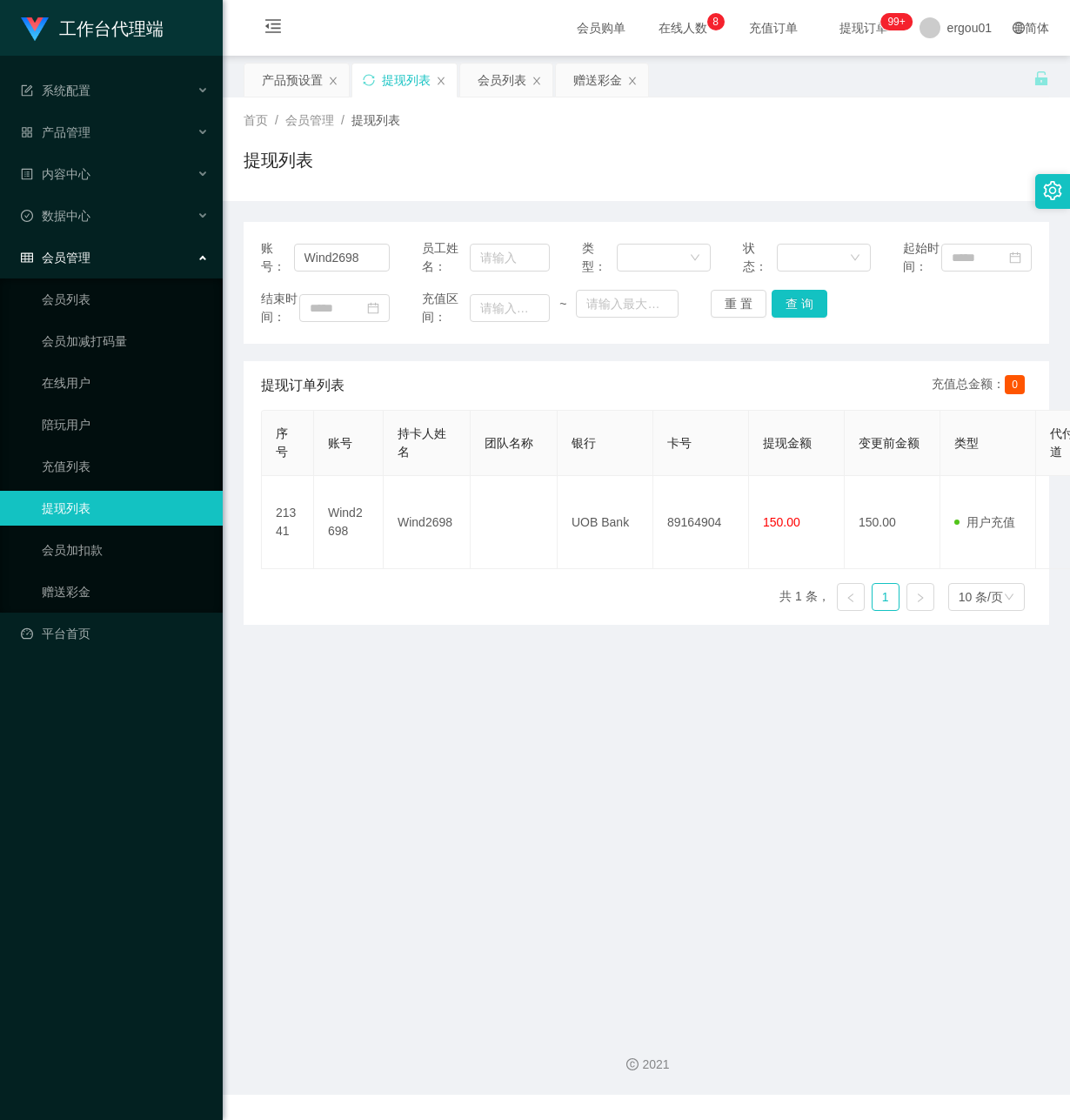
drag, startPoint x: 397, startPoint y: 757, endPoint x: 452, endPoint y: 46, distance: 713.1
click at [452, 640] on main "关闭左侧 关闭右侧 关闭其它 刷新页面 产品预设置 提现列表 会员列表 赠送彩金 首页 / 会员管理 / 提现列表 / 提现列表 账号： Wind2698 员…" at bounding box center [646, 534] width 847 height 958
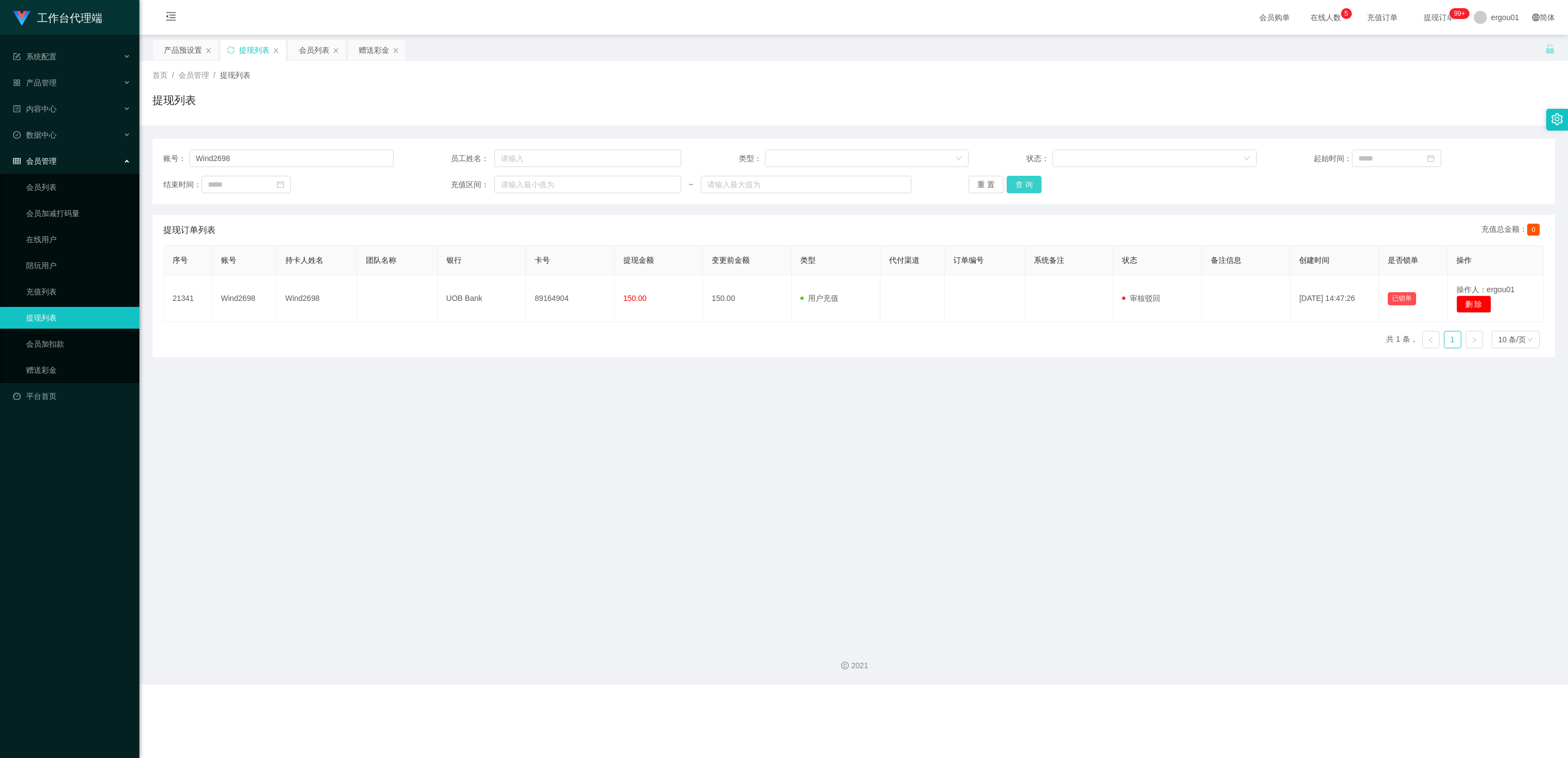
click at [669, 184] on button "查 询" at bounding box center [1024, 184] width 35 height 18
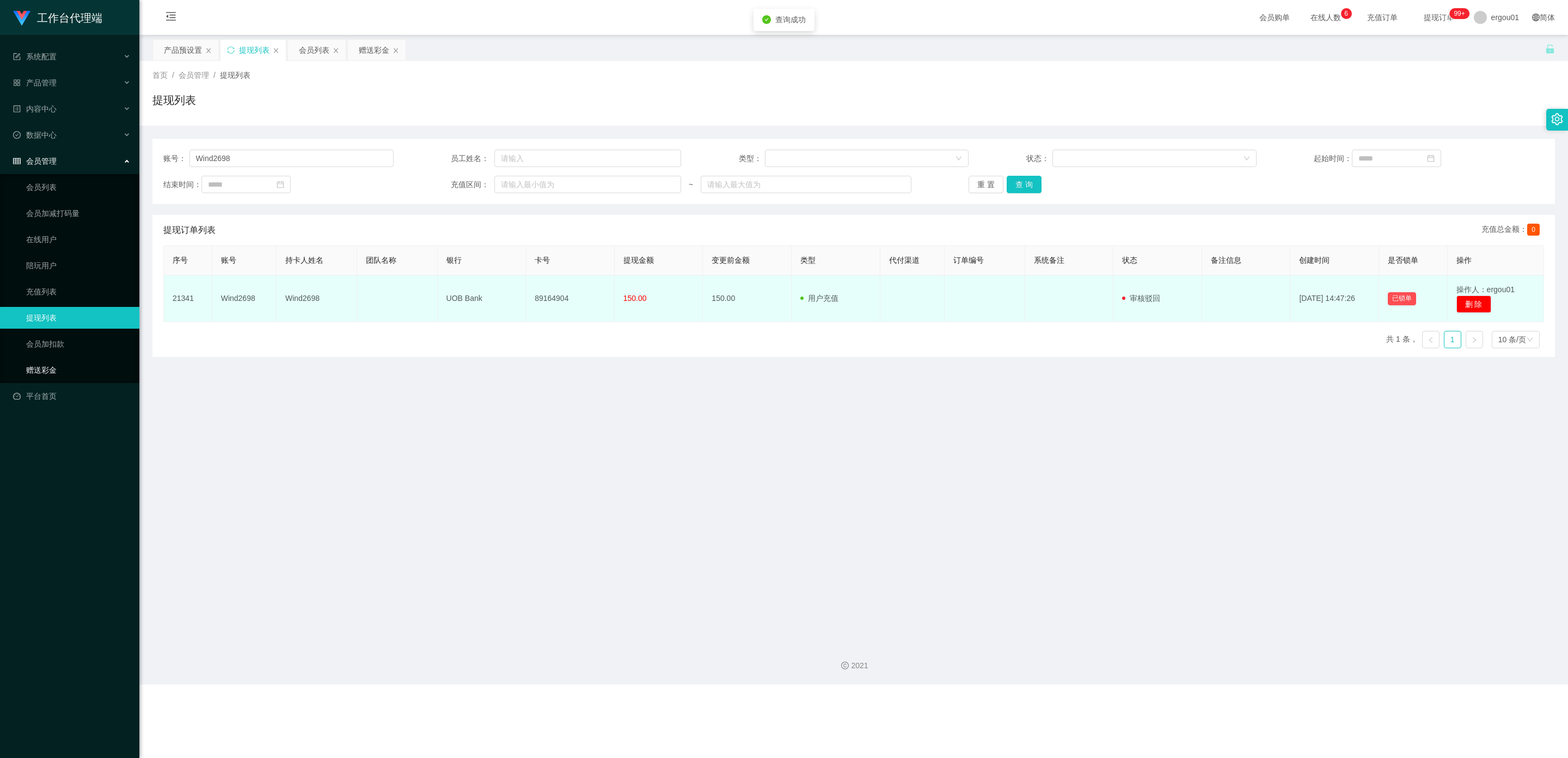
drag, startPoint x: 51, startPoint y: 356, endPoint x: 205, endPoint y: 313, distance: 159.9
click at [51, 359] on link "赠送彩金" at bounding box center [79, 370] width 105 height 22
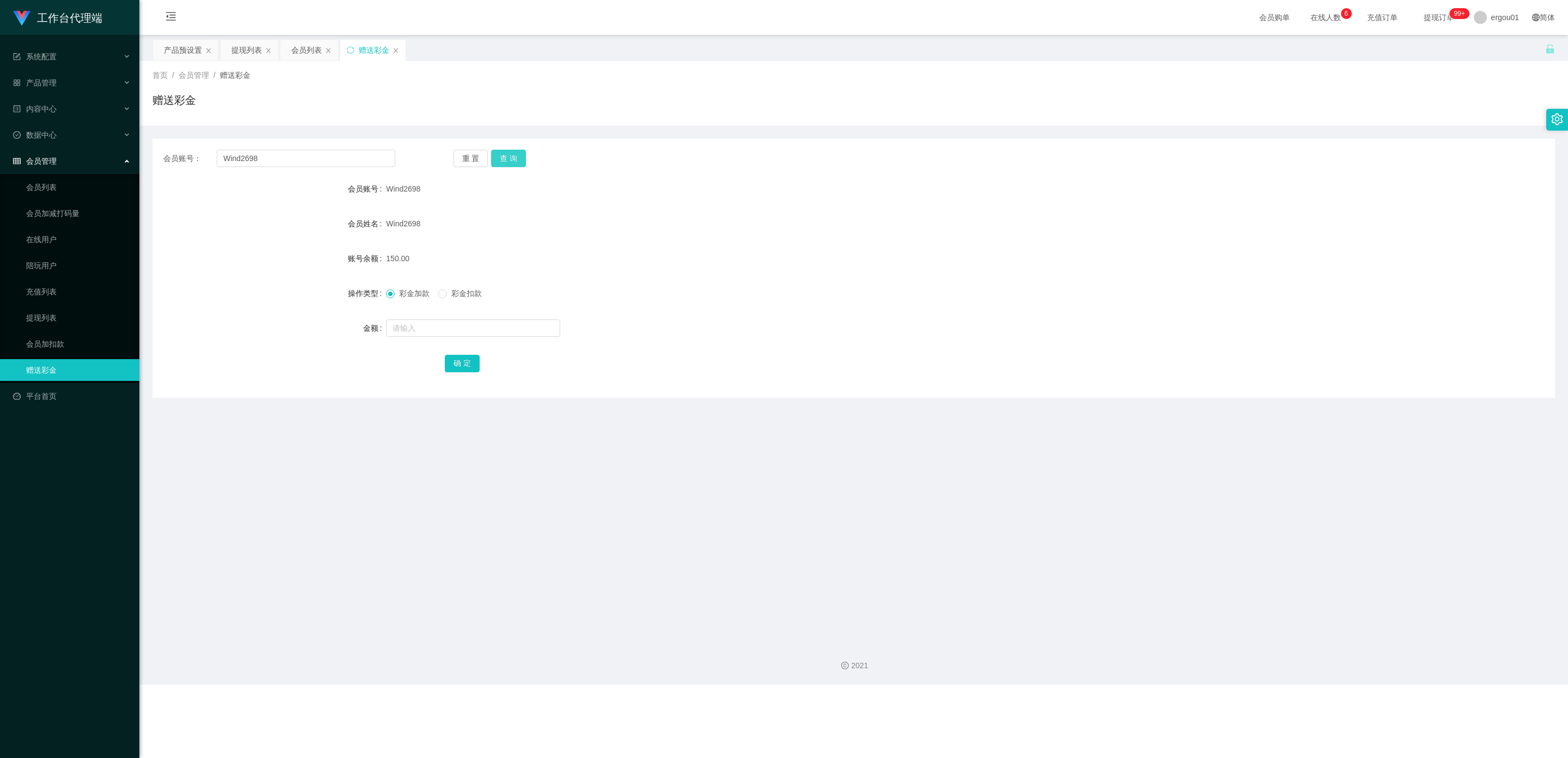
click at [511, 157] on button "查 询" at bounding box center [508, 158] width 35 height 18
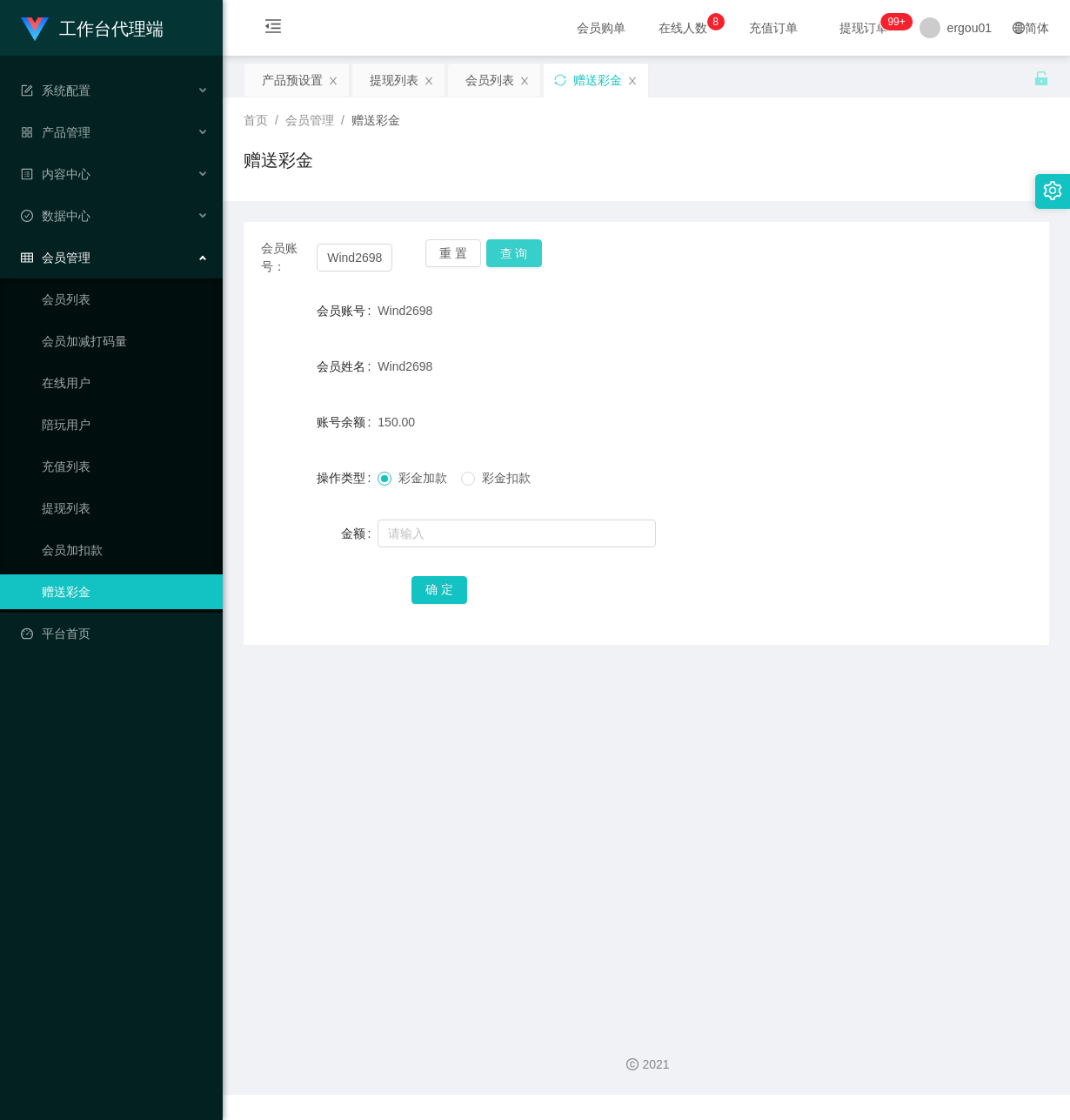
click at [499, 243] on button "查 询" at bounding box center [514, 253] width 55 height 28
drag, startPoint x: 415, startPoint y: 746, endPoint x: 412, endPoint y: 727, distance: 19.2
click at [415, 737] on main "关闭左侧 关闭右侧 关闭其它 刷新页面 产品预设置 提现列表 会员列表 赠送彩金 首页 / 会员管理 / 赠送彩金 / 赠送彩金 会员账号： Wind2698…" at bounding box center [646, 534] width 847 height 958
drag, startPoint x: 437, startPoint y: 784, endPoint x: 481, endPoint y: 645, distance: 145.8
click at [454, 747] on main "关闭左侧 关闭右侧 关闭其它 刷新页面 产品预设置 提现列表 会员列表 赠送彩金 首页 / 会员管理 / 赠送彩金 / 赠送彩金 会员账号： Wind2698…" at bounding box center [646, 534] width 847 height 958
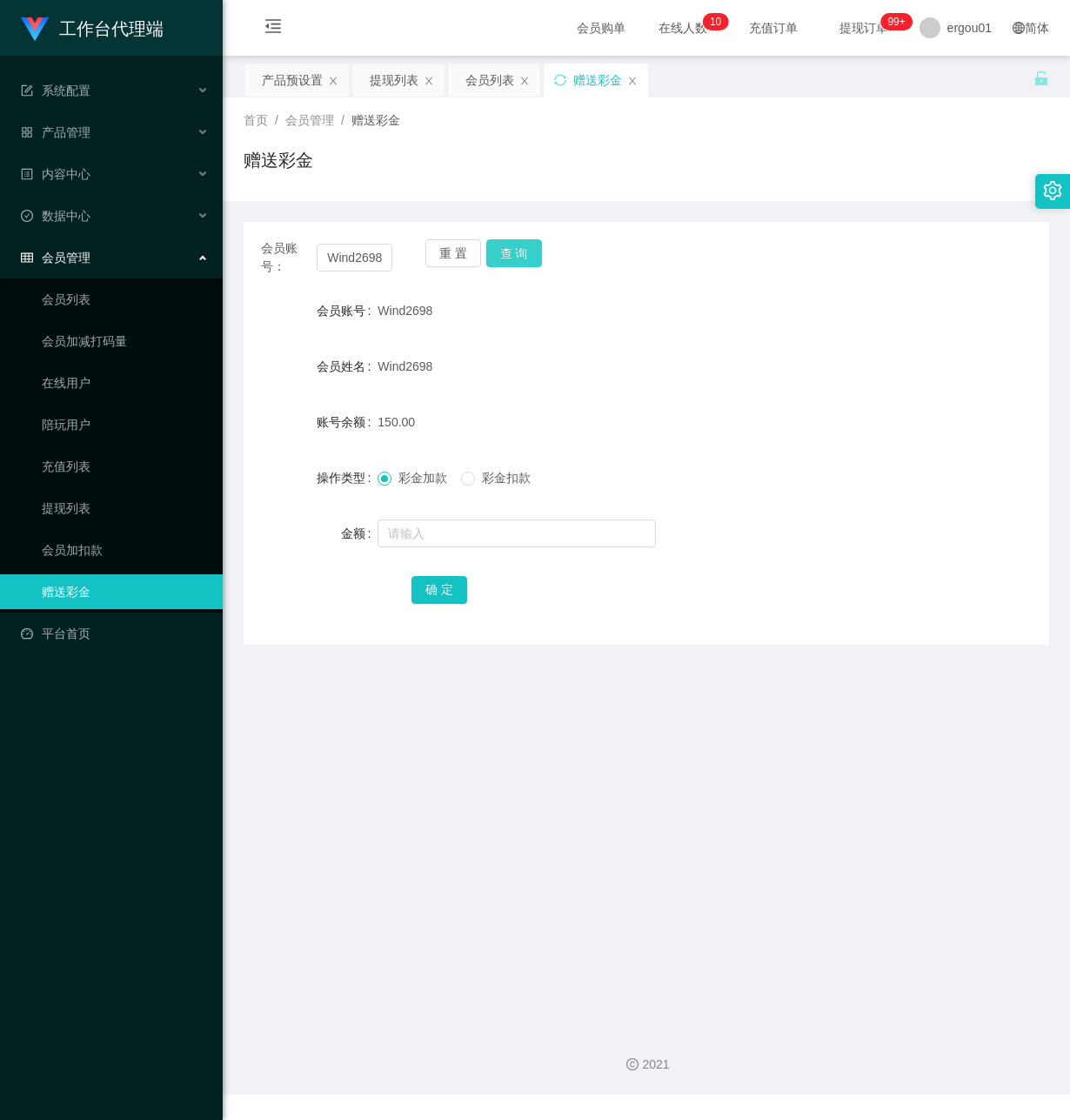
click at [502, 254] on button "查 询" at bounding box center [514, 253] width 55 height 28
click at [353, 673] on main "关闭左侧 关闭右侧 关闭其它 刷新页面 产品预设置 提现列表 会员列表 赠送彩金 首页 / 会员管理 / 赠送彩金 / 赠送彩金 会员账号： Wind2698…" at bounding box center [646, 534] width 847 height 958
click at [516, 249] on button "查 询" at bounding box center [514, 253] width 55 height 28
click at [298, 85] on div "产品预设置" at bounding box center [292, 80] width 61 height 33
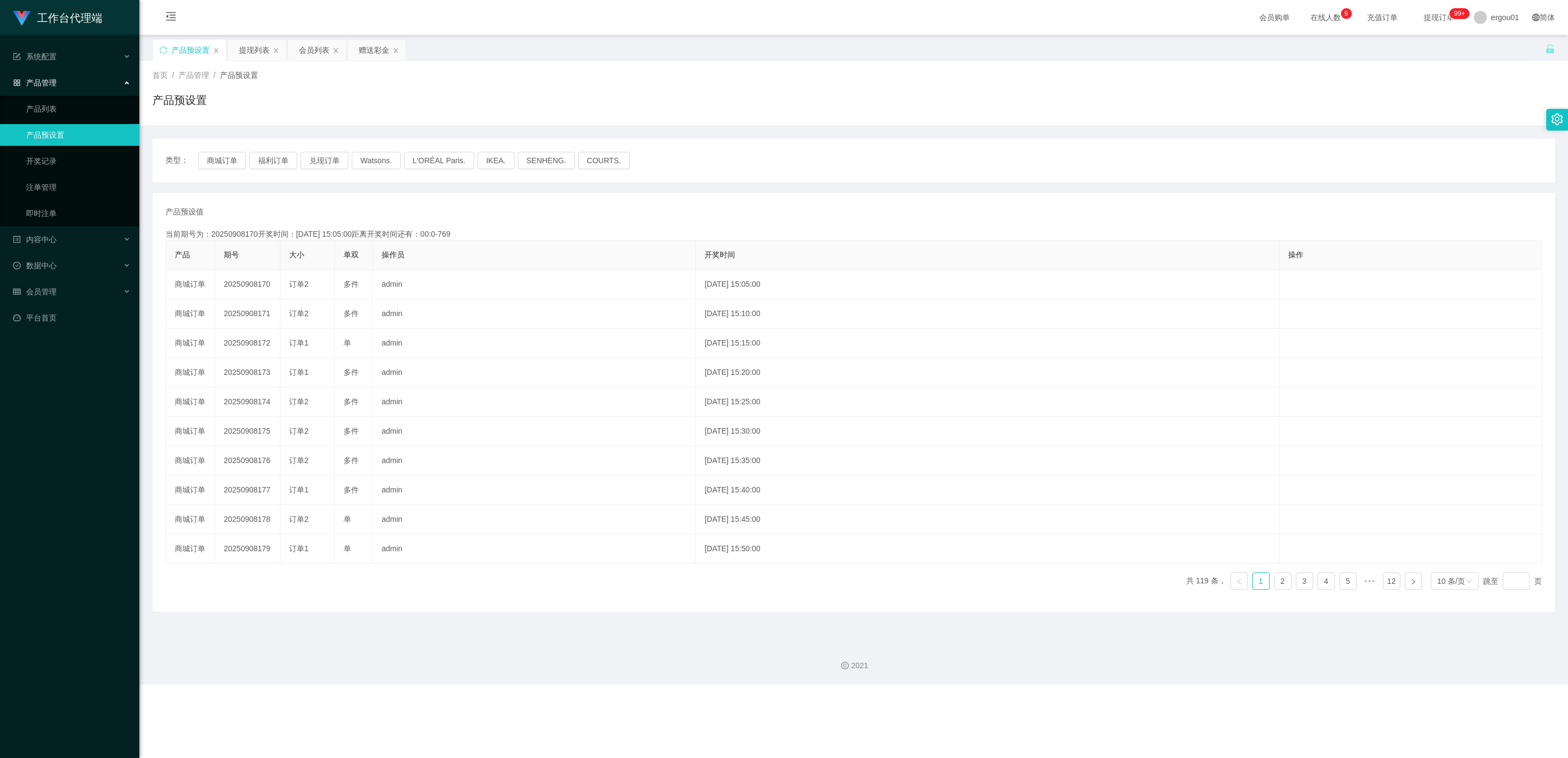
click at [190, 52] on div "产品预设置" at bounding box center [191, 50] width 38 height 21
drag, startPoint x: 259, startPoint y: 46, endPoint x: 264, endPoint y: 139, distance: 93.1
click at [258, 44] on div "提现列表" at bounding box center [254, 50] width 30 height 21
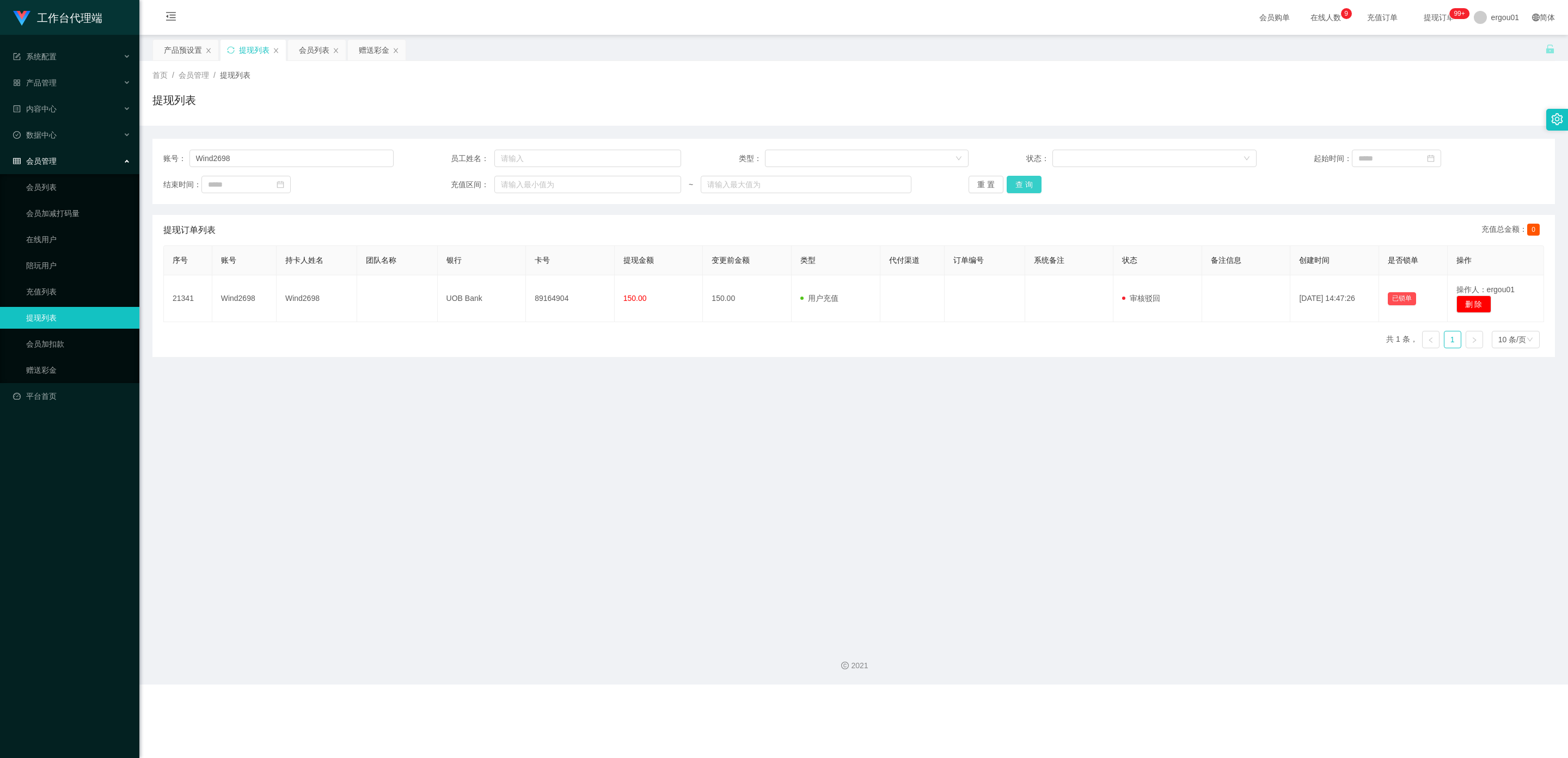
drag, startPoint x: 1023, startPoint y: 184, endPoint x: 1016, endPoint y: 214, distance: 30.8
click at [669, 184] on button "查 询" at bounding box center [1024, 184] width 35 height 18
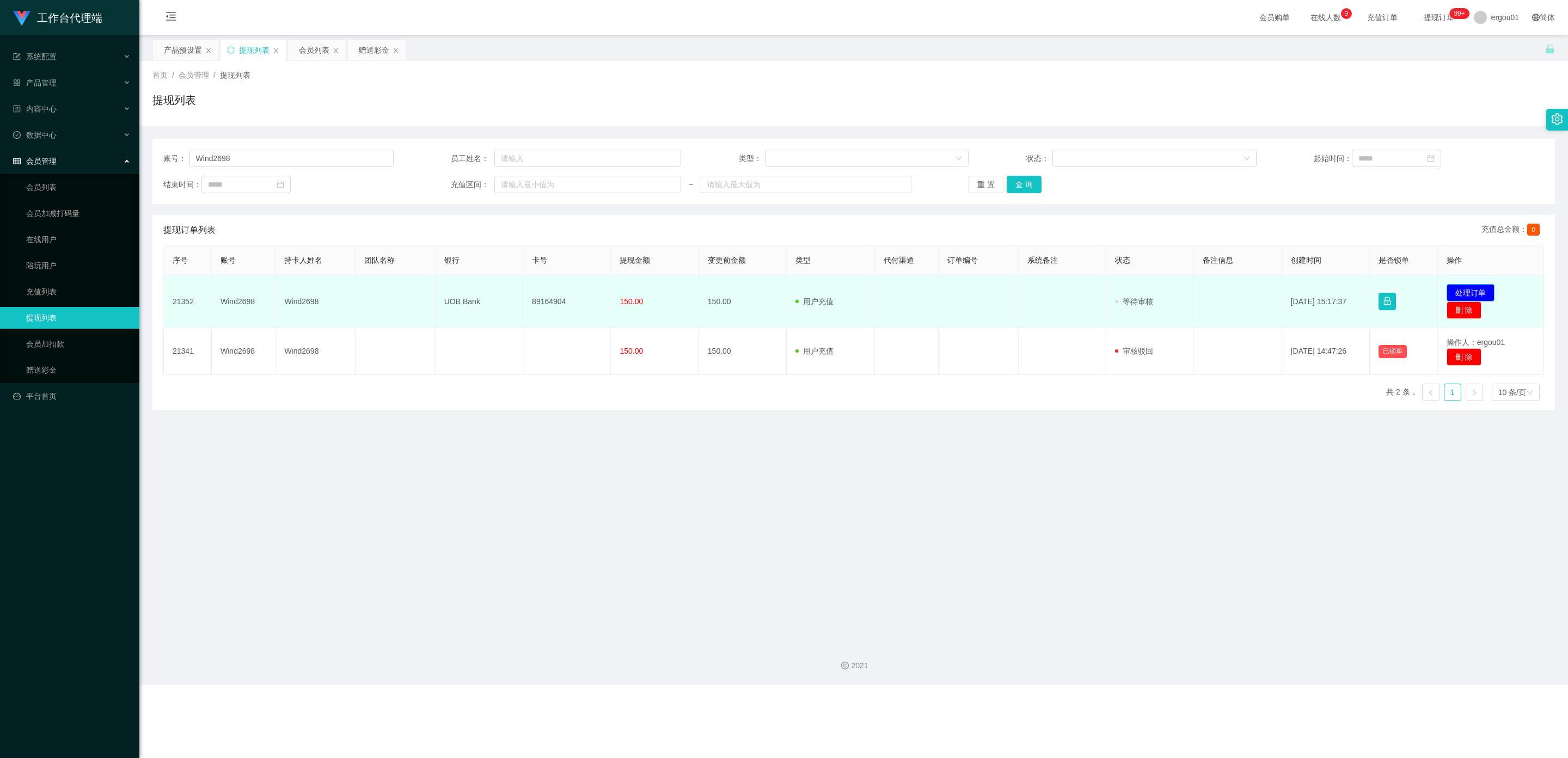
click at [669, 286] on button "处理订单" at bounding box center [1471, 293] width 48 height 18
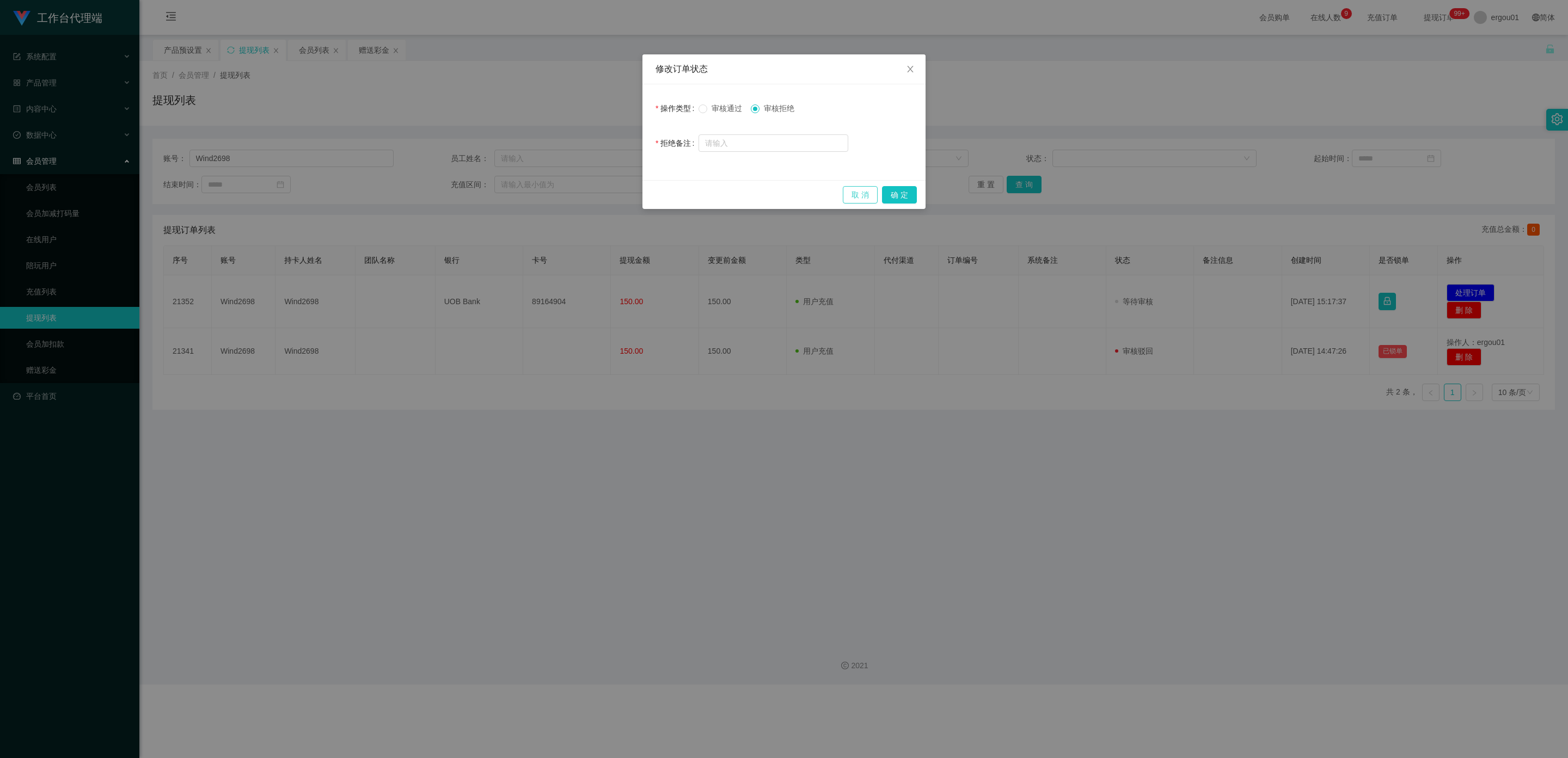
drag, startPoint x: 859, startPoint y: 196, endPoint x: 670, endPoint y: 262, distance: 200.2
click at [669, 196] on button "取 消" at bounding box center [860, 195] width 35 height 18
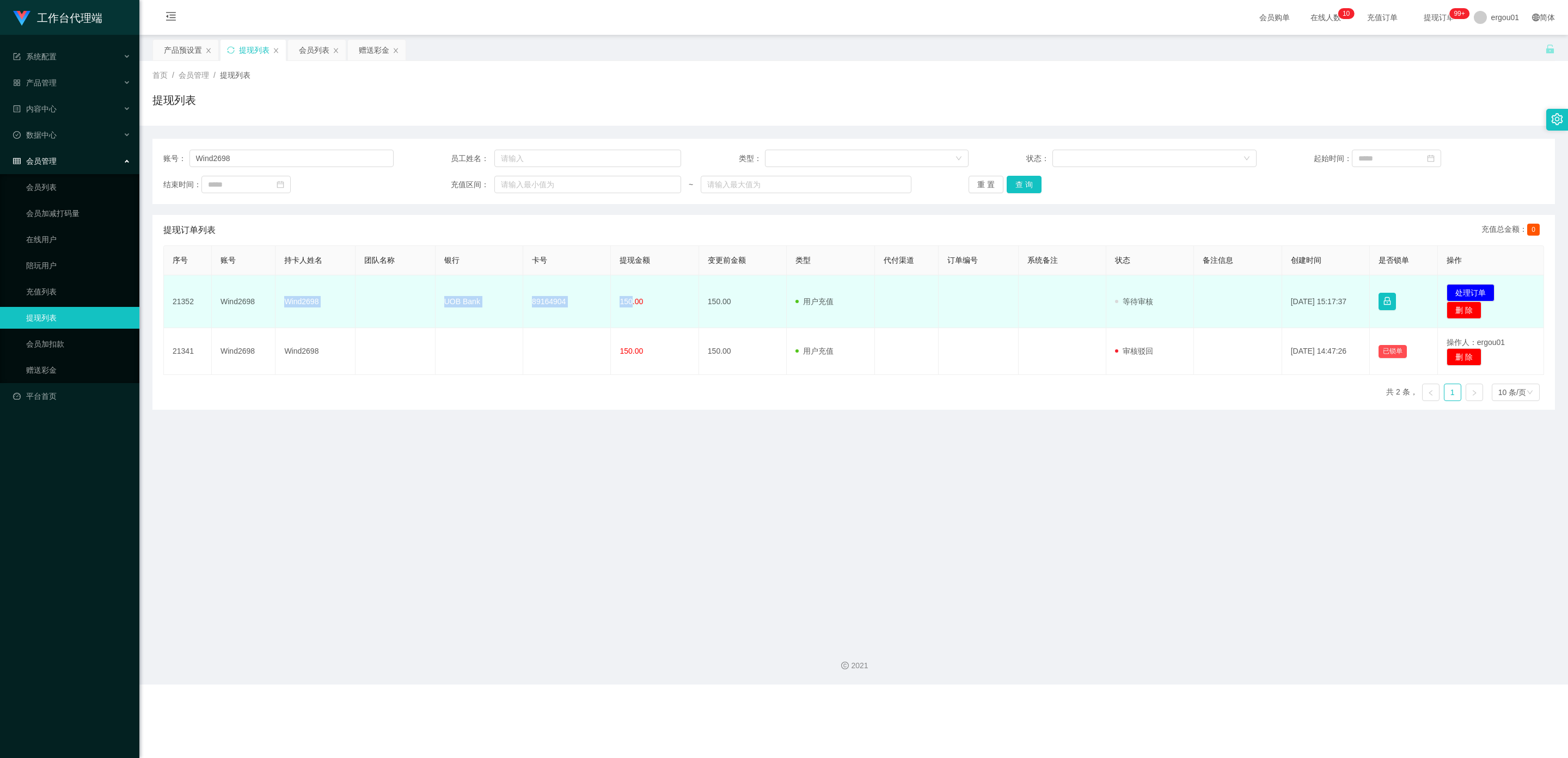
drag, startPoint x: 285, startPoint y: 299, endPoint x: 629, endPoint y: 307, distance: 344.1
click at [629, 307] on tr "21352 Wind2698 Wind2698 UOB Bank 89164904 150.00 150.00 用户充值 人工扣款 审核驳回 审核成功 等待审…" at bounding box center [853, 302] width 1380 height 53
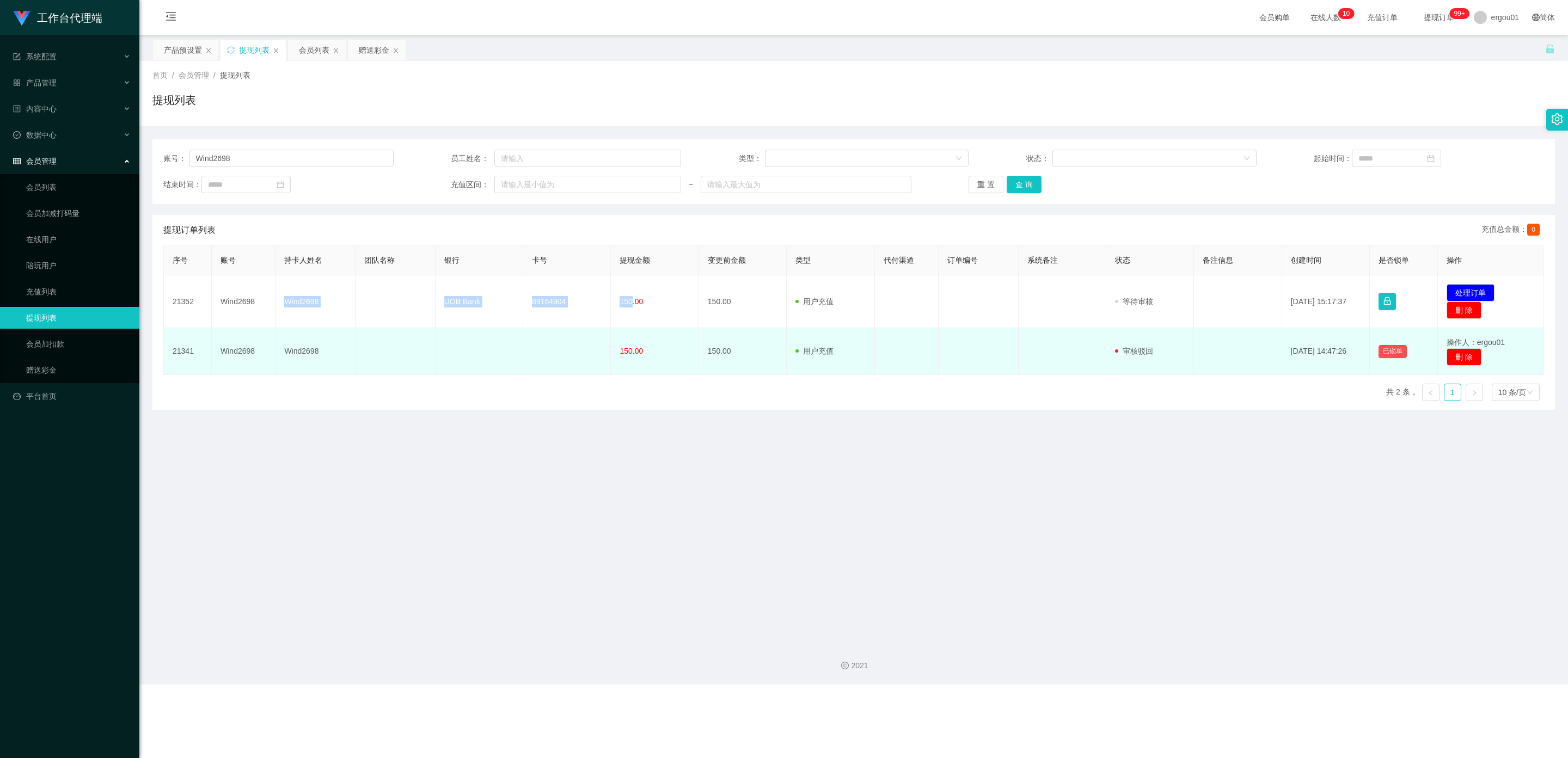
copy tr "Wind2698 UOB Bank 89164904 150"
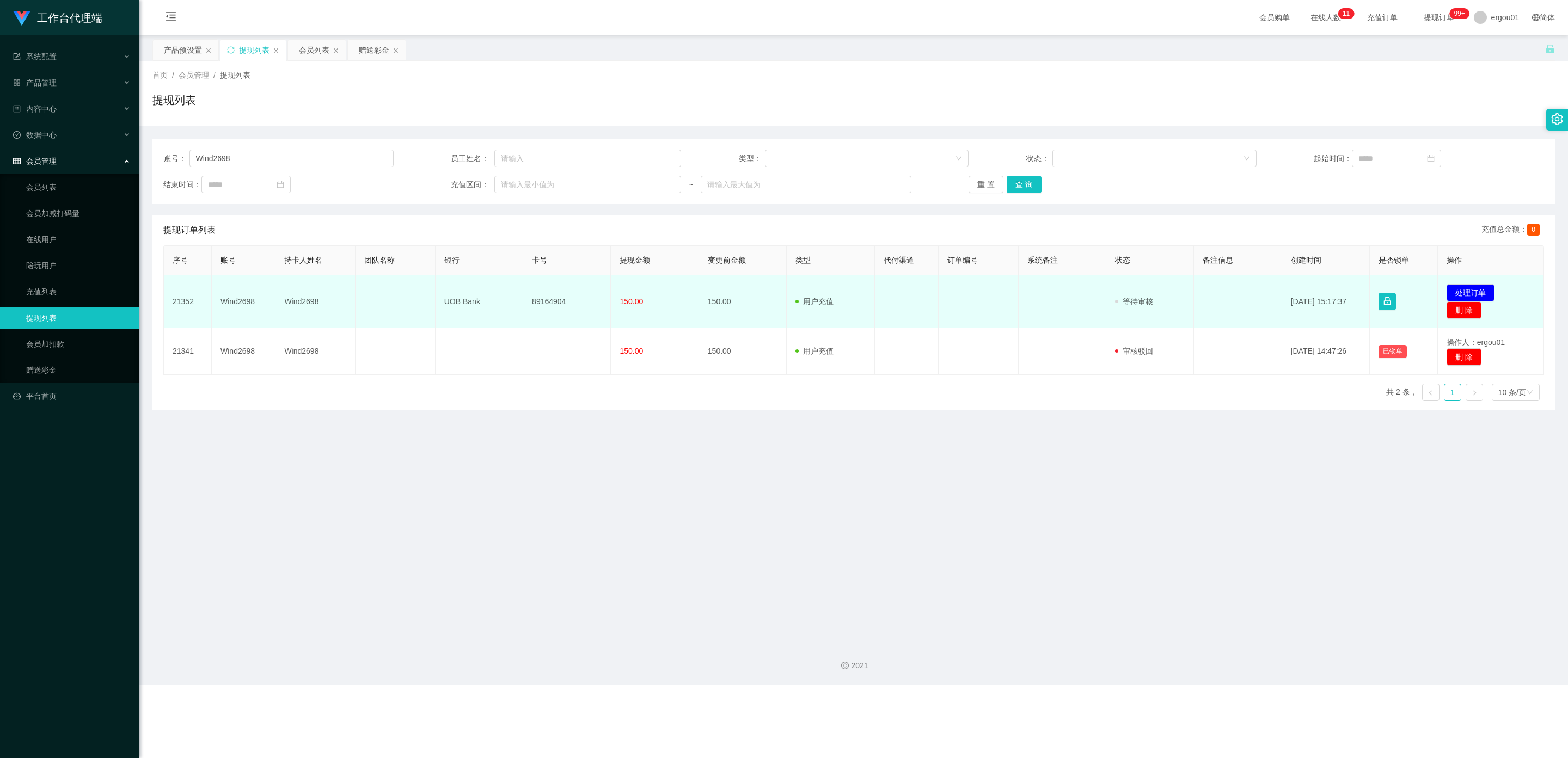
drag, startPoint x: 261, startPoint y: 307, endPoint x: 240, endPoint y: 307, distance: 21.0
click at [261, 307] on td "Wind2698" at bounding box center [243, 302] width 64 height 53
drag, startPoint x: 220, startPoint y: 301, endPoint x: 629, endPoint y: 301, distance: 409.0
click at [629, 301] on tr "21352 Wind2698 Wind2698 UOB Bank 89164904 150.00 150.00 用户充值 人工扣款 审核驳回 审核成功 等待审…" at bounding box center [853, 302] width 1380 height 53
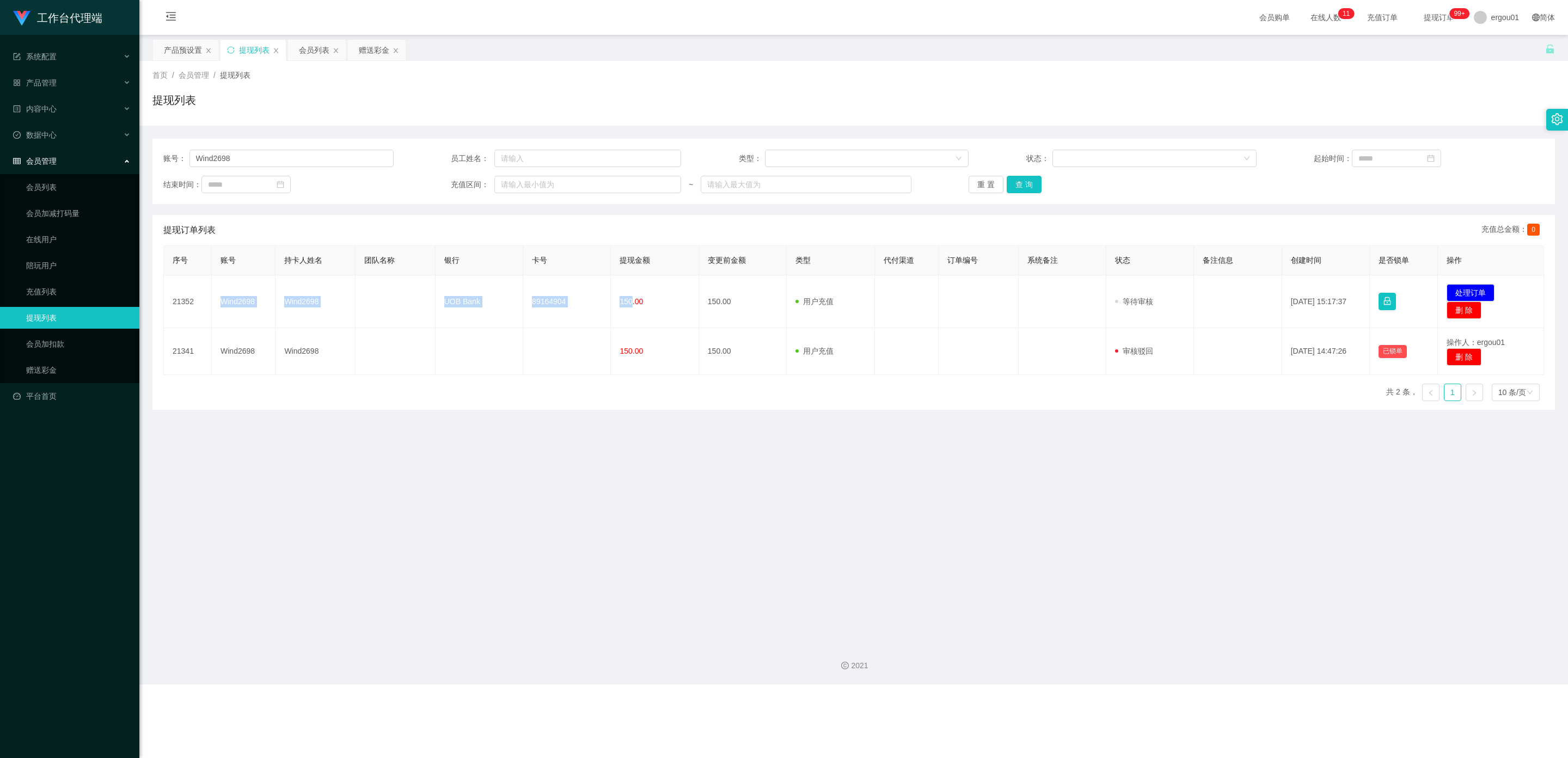
copy tr "Wind2698 Wind2698 UOB Bank 89164904 150"
click at [669, 181] on button "查 询" at bounding box center [1024, 184] width 35 height 18
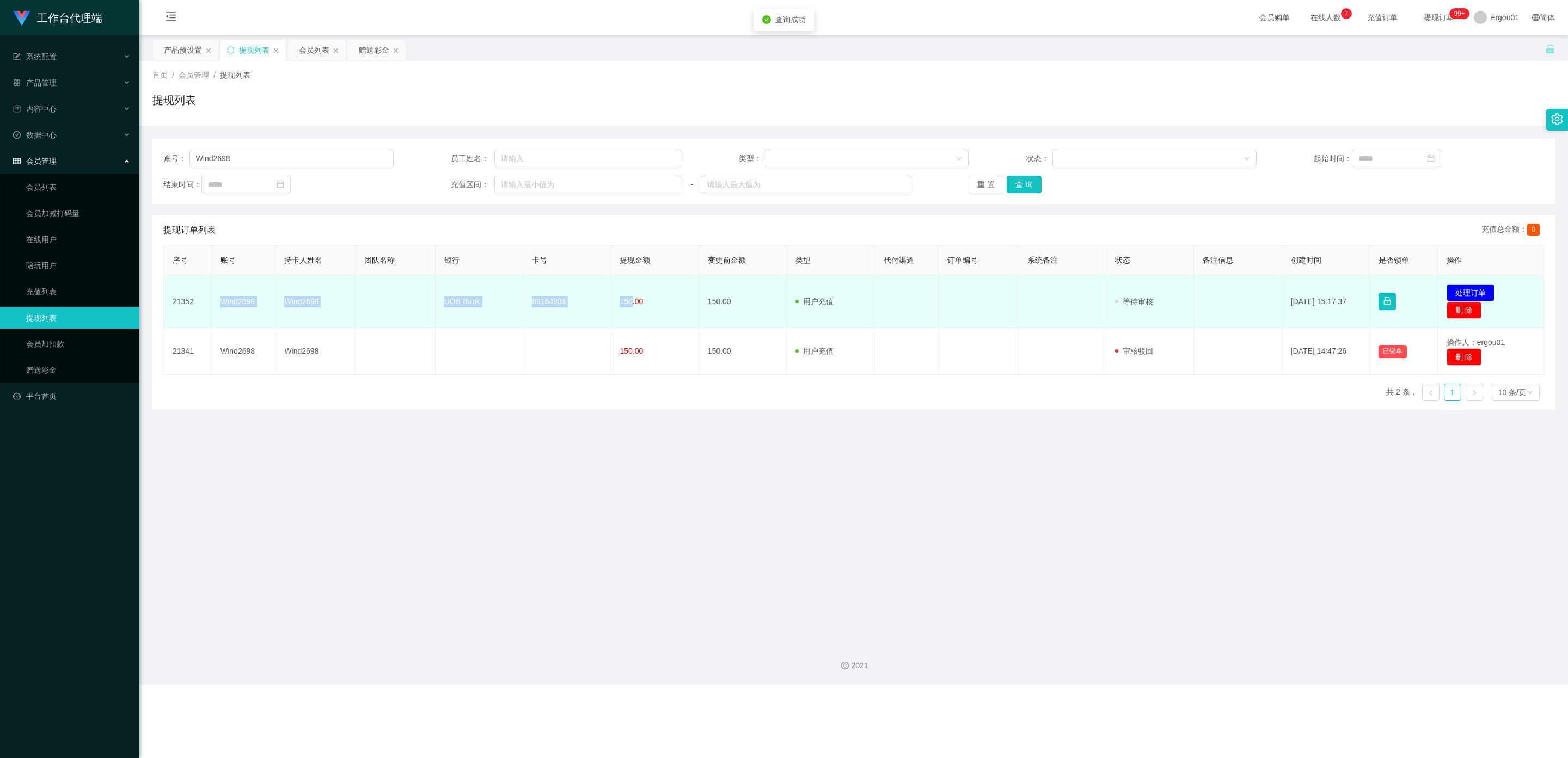
click at [620, 299] on span "150.00" at bounding box center [631, 301] width 23 height 9
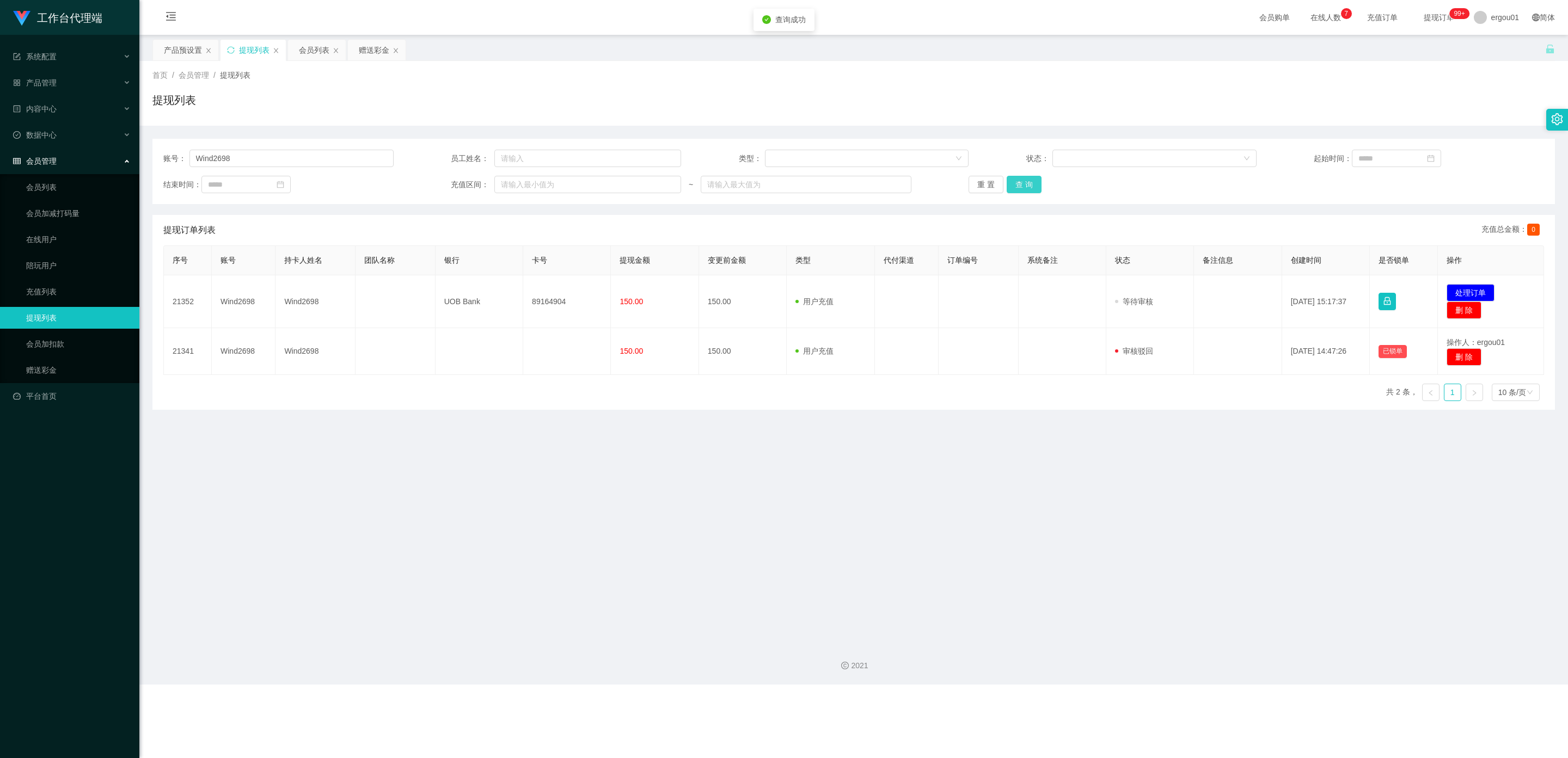
click at [669, 183] on button "查 询" at bounding box center [1024, 184] width 35 height 18
click at [669, 181] on button "查 询" at bounding box center [1024, 184] width 35 height 18
drag, startPoint x: 1024, startPoint y: 180, endPoint x: 835, endPoint y: 221, distance: 193.4
click at [669, 179] on button "查 询" at bounding box center [1024, 184] width 35 height 18
click at [669, 182] on button "查 询" at bounding box center [1024, 184] width 35 height 18
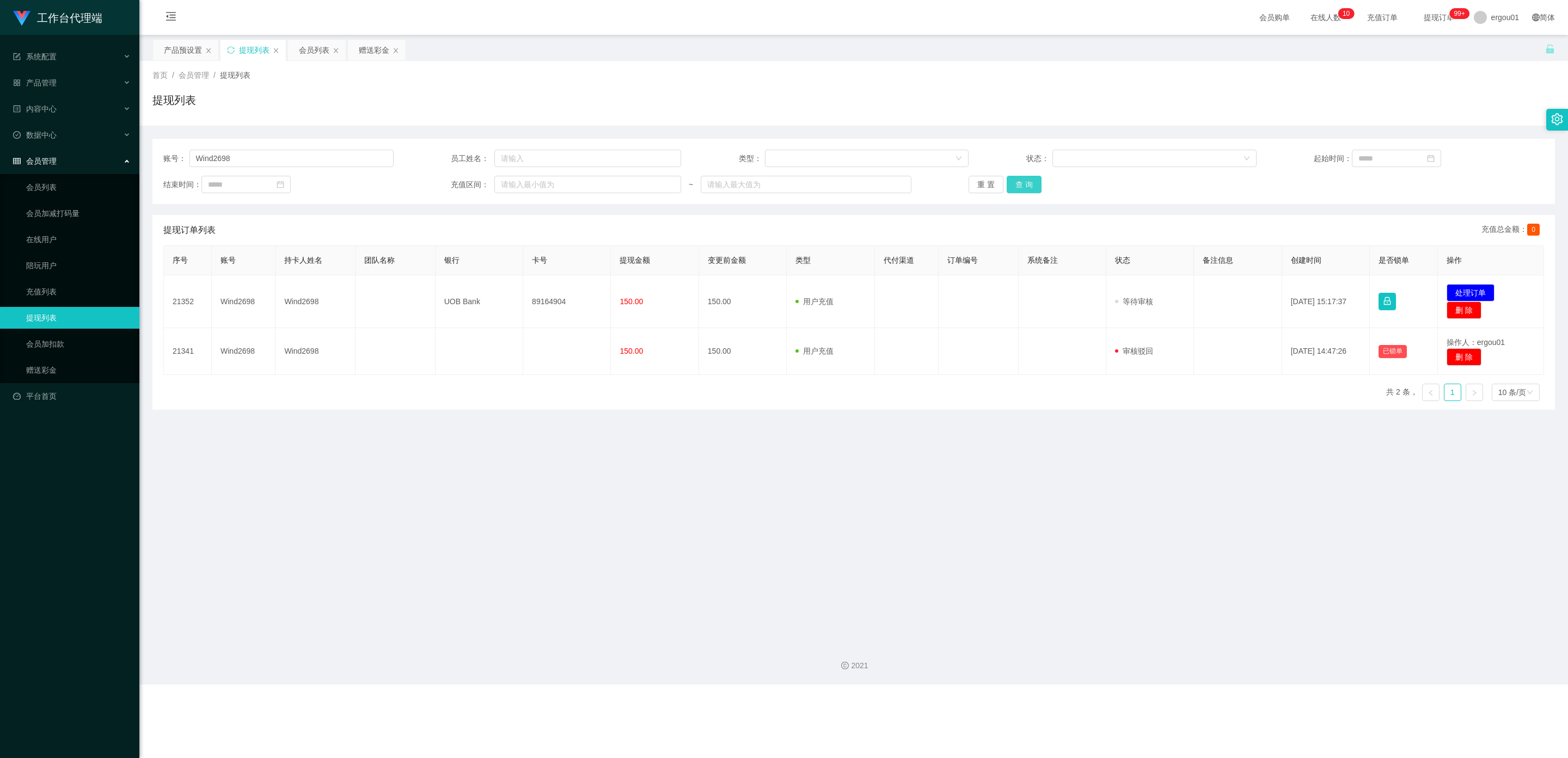
click at [669, 183] on button "查 询" at bounding box center [1024, 184] width 35 height 18
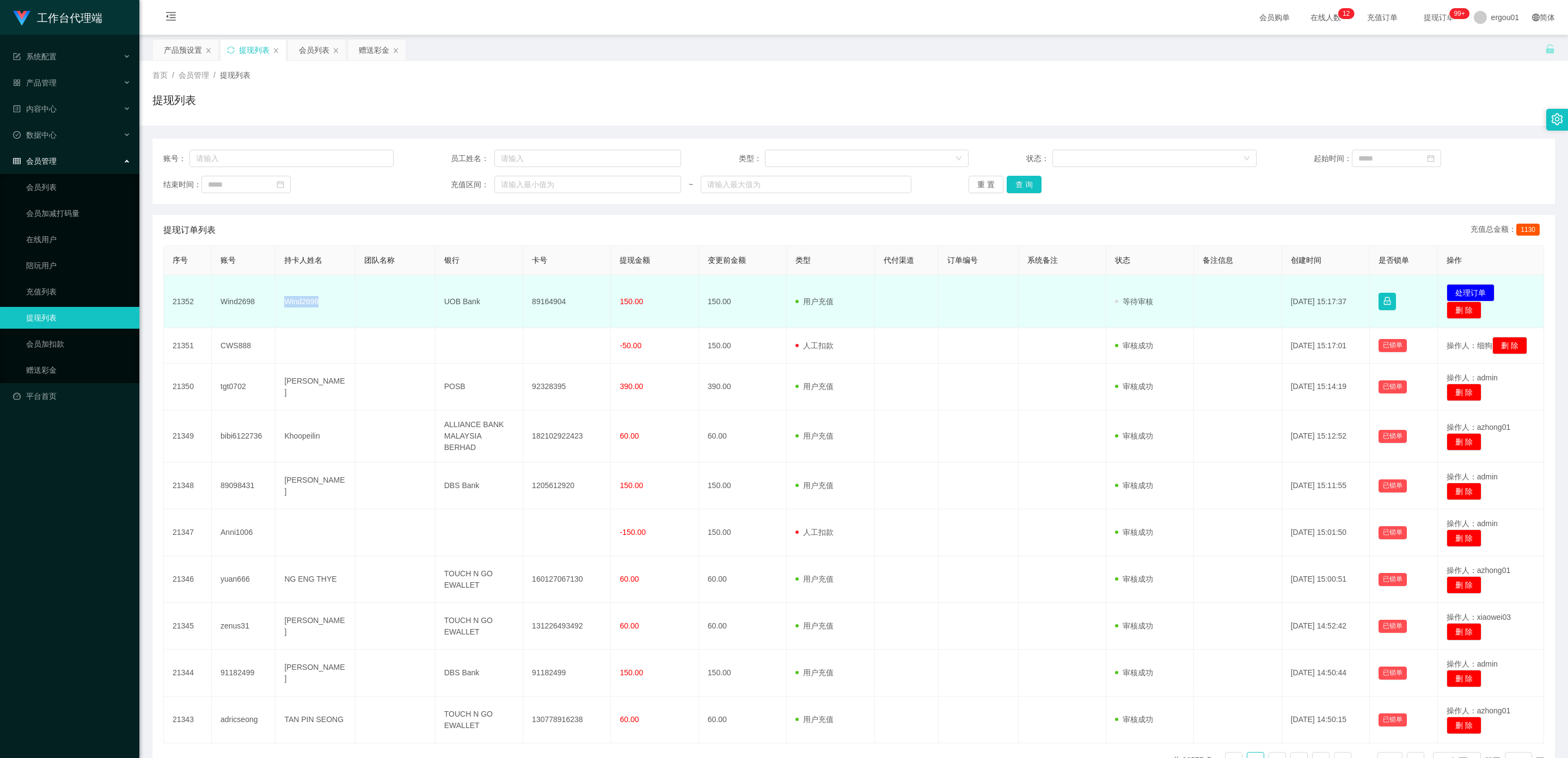
drag, startPoint x: 324, startPoint y: 299, endPoint x: 273, endPoint y: 304, distance: 51.2
click at [273, 304] on tr "21352 Wind2698 Wind2698 UOB Bank 89164904 150.00 150.00 用户充值 人工扣款 审核驳回 审核成功 等待审…" at bounding box center [853, 302] width 1380 height 53
click at [255, 302] on td "Wind2698" at bounding box center [243, 302] width 64 height 53
drag, startPoint x: 255, startPoint y: 301, endPoint x: 226, endPoint y: 302, distance: 29.0
click at [219, 304] on td "Wind2698" at bounding box center [243, 302] width 64 height 53
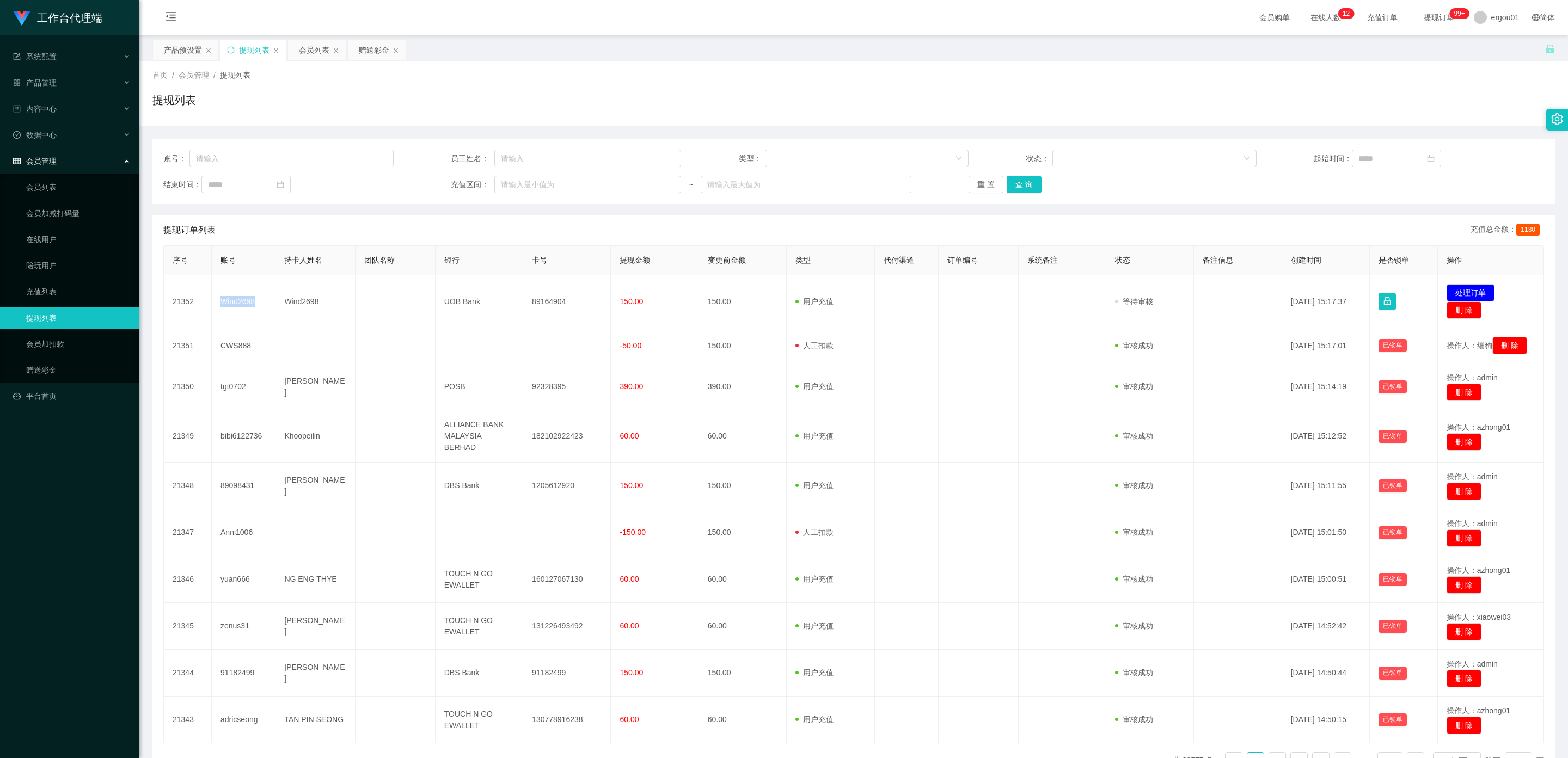
copy td "Wind2698"
click at [248, 157] on input "text" at bounding box center [291, 158] width 204 height 18
paste input "Wind2698"
type input "Wind2698"
click at [1021, 184] on button "查 询" at bounding box center [1024, 184] width 35 height 18
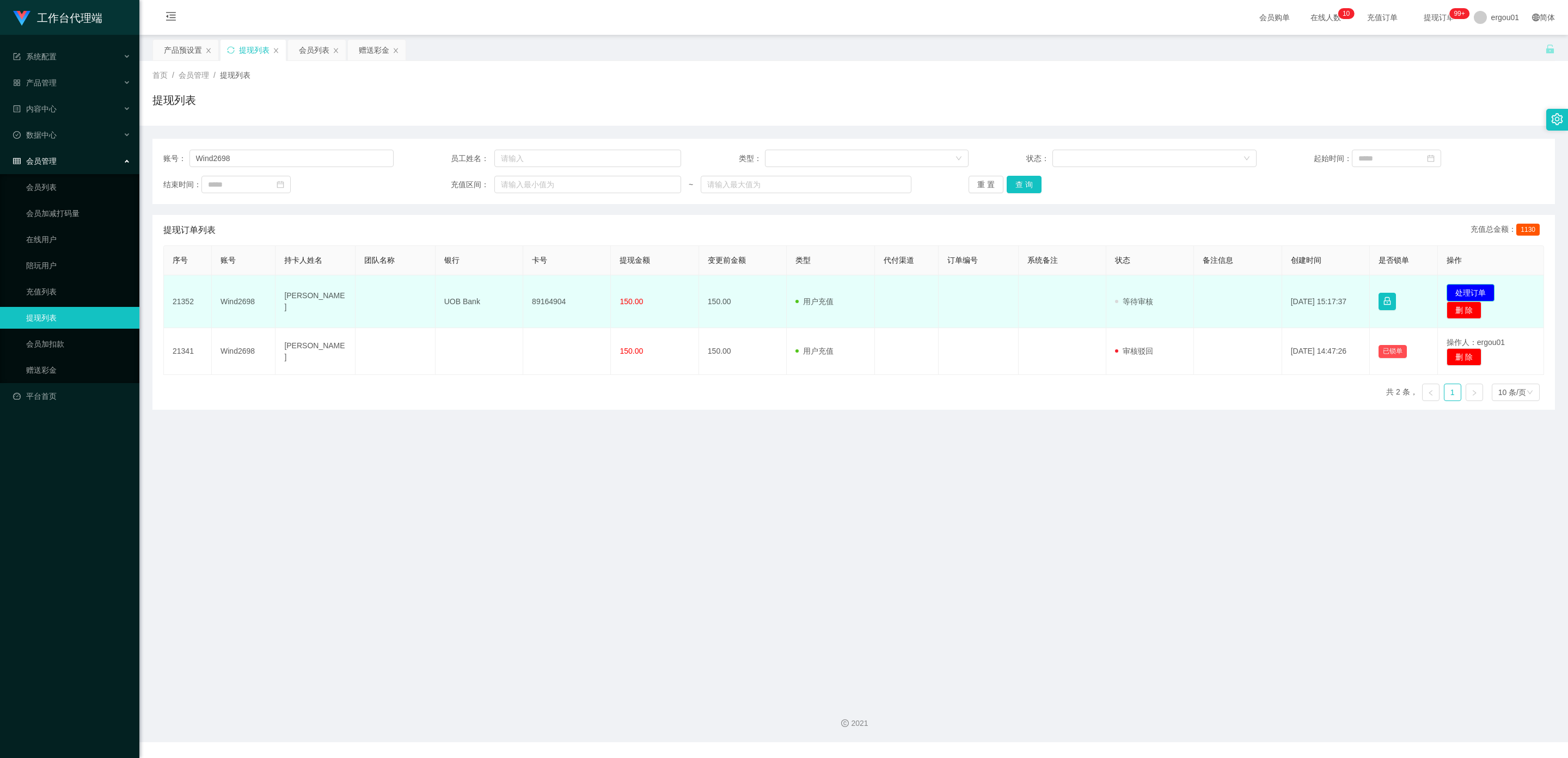
click at [1471, 288] on button "处理订单" at bounding box center [1471, 293] width 48 height 18
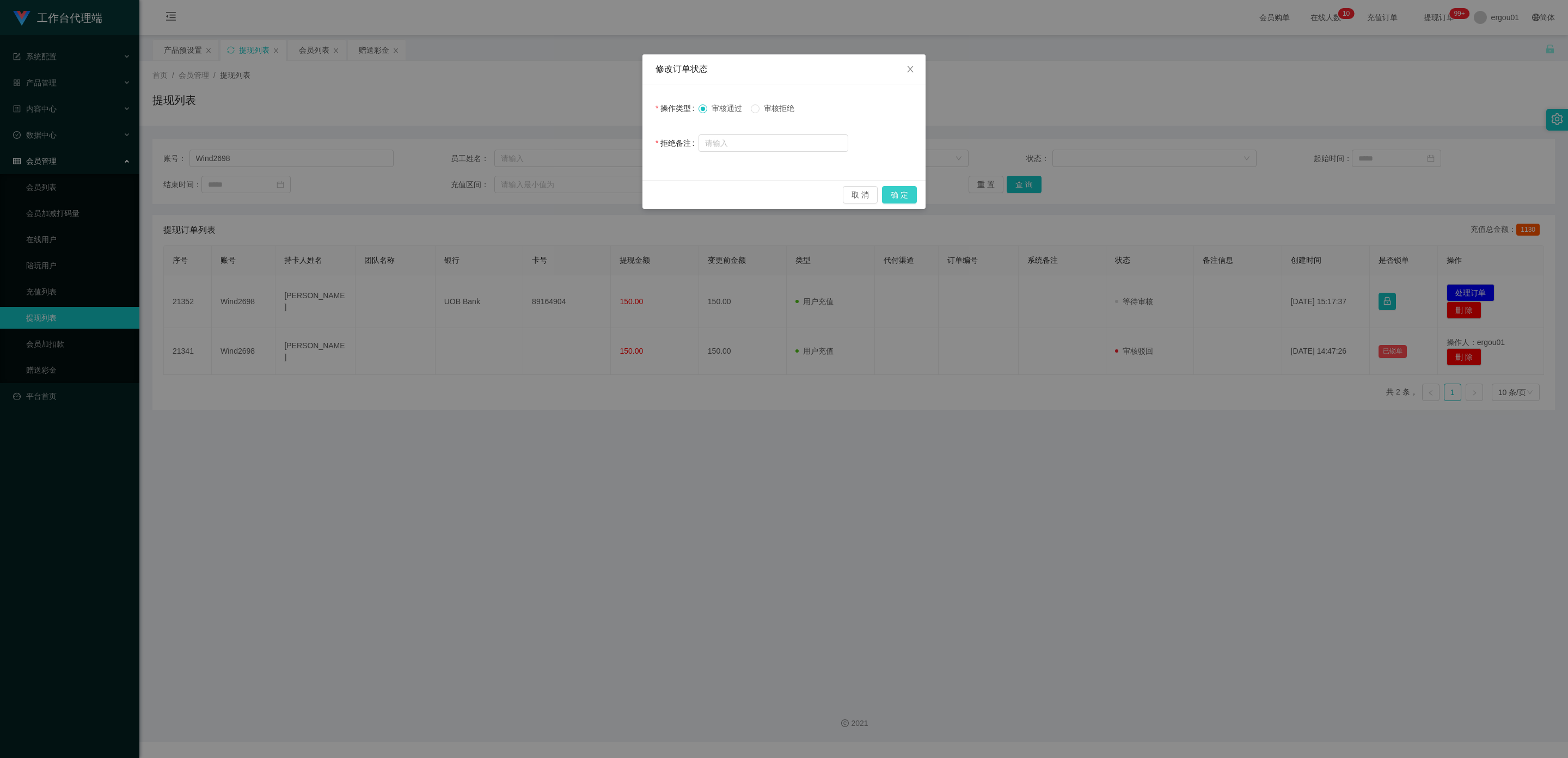
click at [902, 195] on button "确 定" at bounding box center [899, 195] width 35 height 18
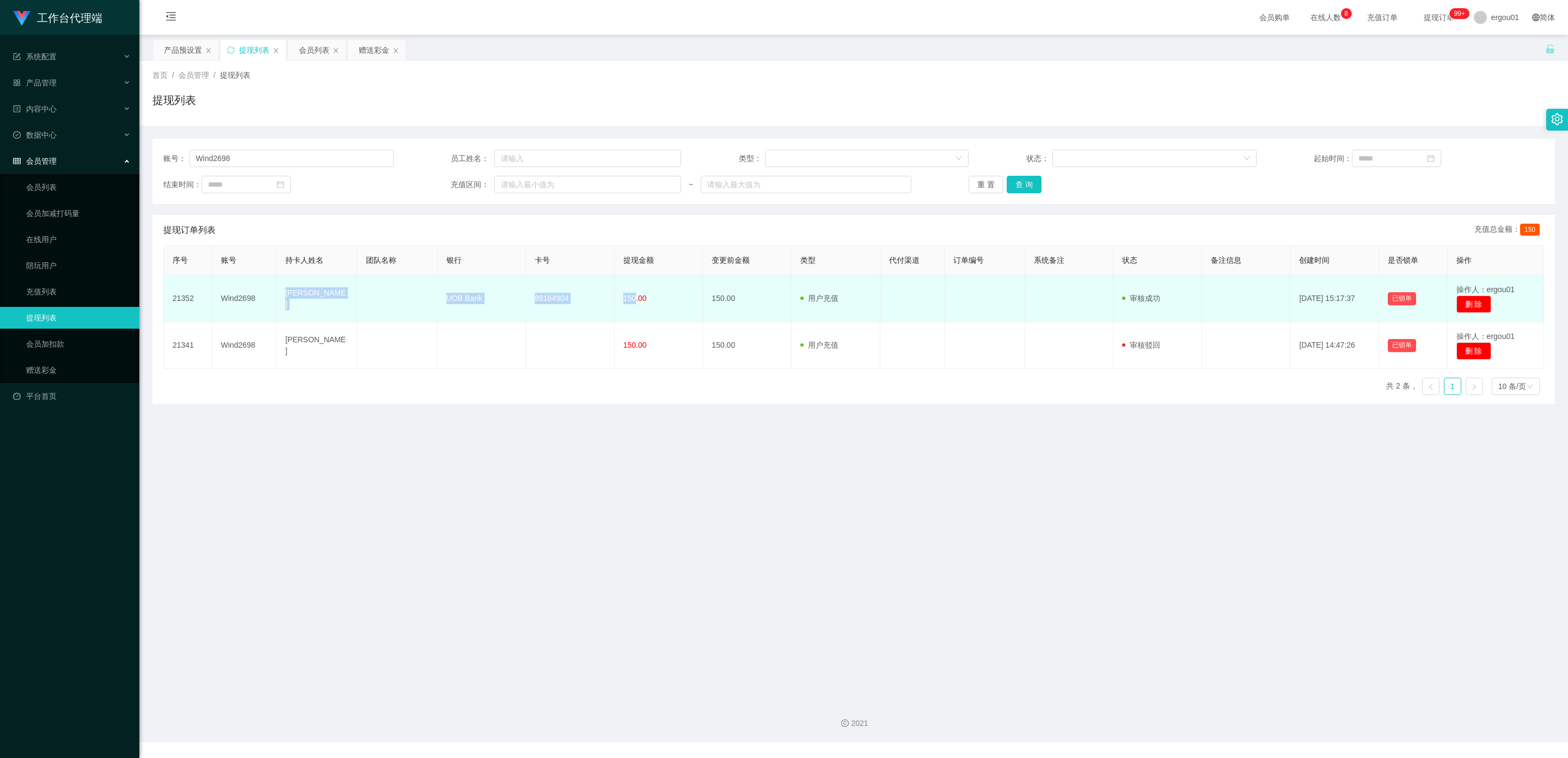
drag, startPoint x: 631, startPoint y: 297, endPoint x: 286, endPoint y: 297, distance: 345.0
click at [286, 297] on tr "21352 Wind2698 Tan Lay Hong UOB Bank 89164904 150.00 150.00 用户充值 人工扣款 审核驳回 审核成功…" at bounding box center [853, 299] width 1380 height 47
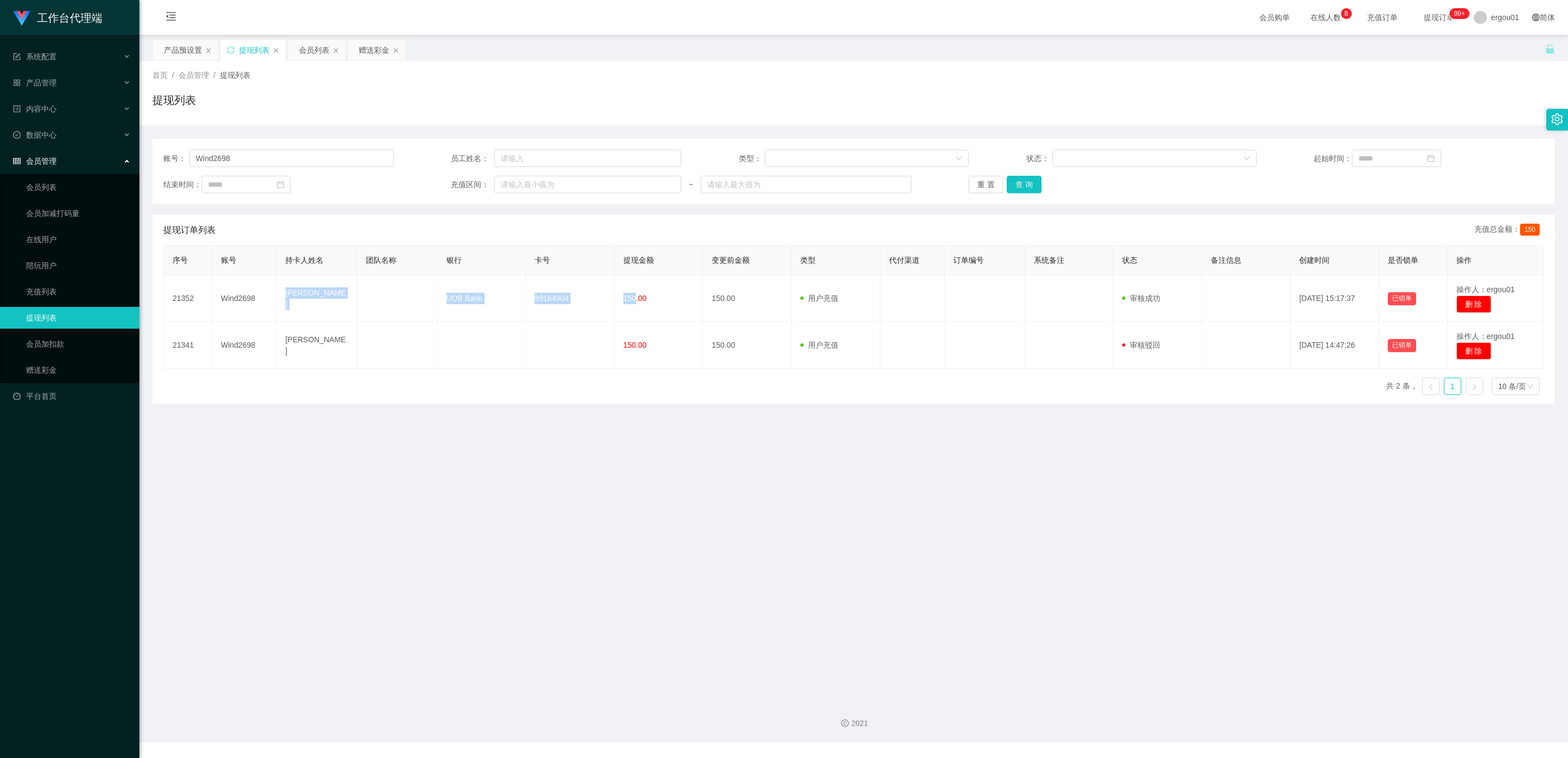
copy tr "Tan Lay Hong UOB Bank 89164904 150"
click at [1024, 181] on button "查 询" at bounding box center [1024, 184] width 35 height 18
click at [58, 333] on link "会员加扣款" at bounding box center [79, 344] width 105 height 22
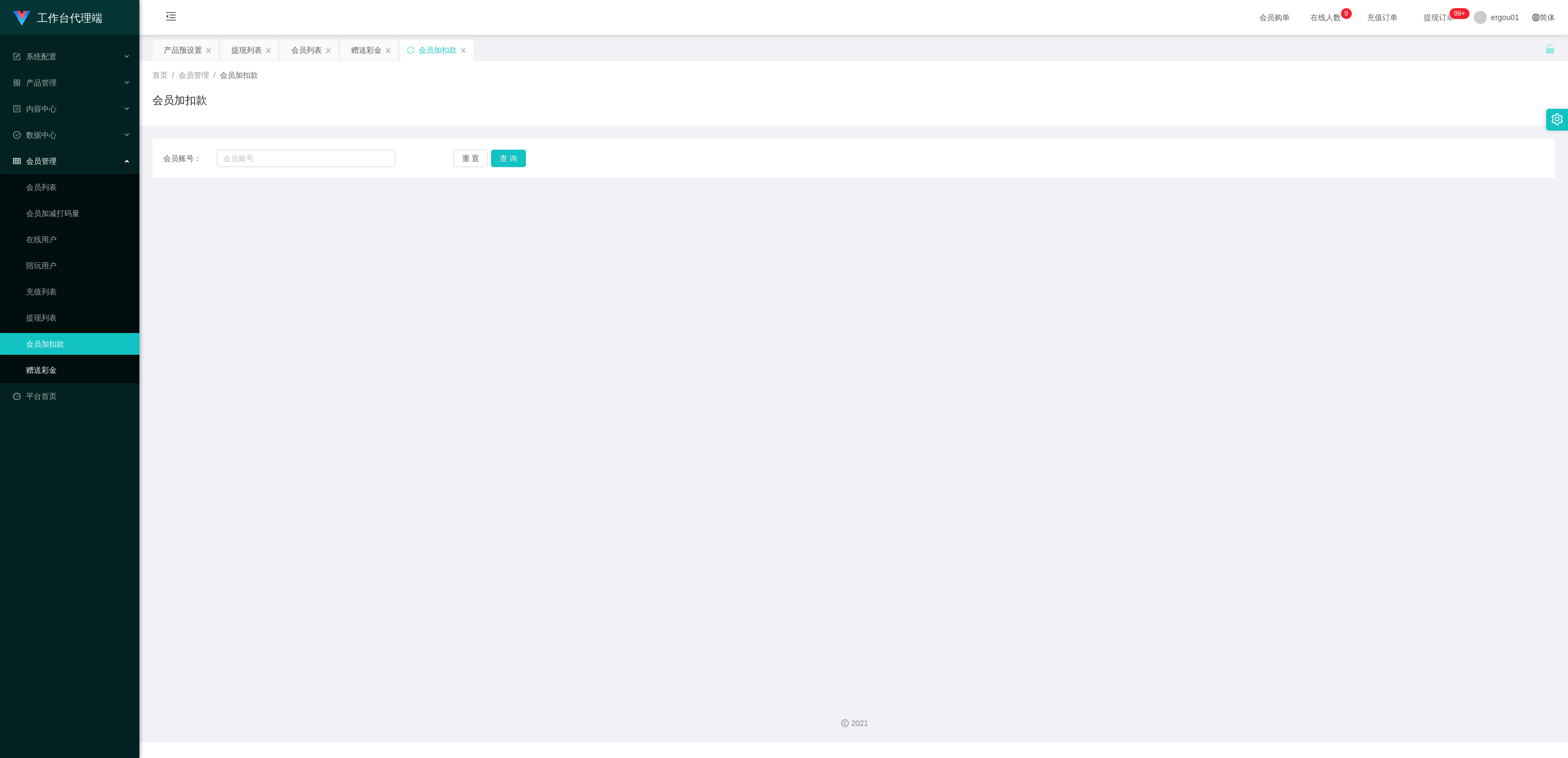
click at [58, 359] on link "赠送彩金" at bounding box center [79, 370] width 105 height 22
click at [256, 161] on input "text" at bounding box center [306, 158] width 178 height 18
paste input "81831768"
type input "81831768"
click at [508, 162] on button "查 询" at bounding box center [508, 158] width 35 height 18
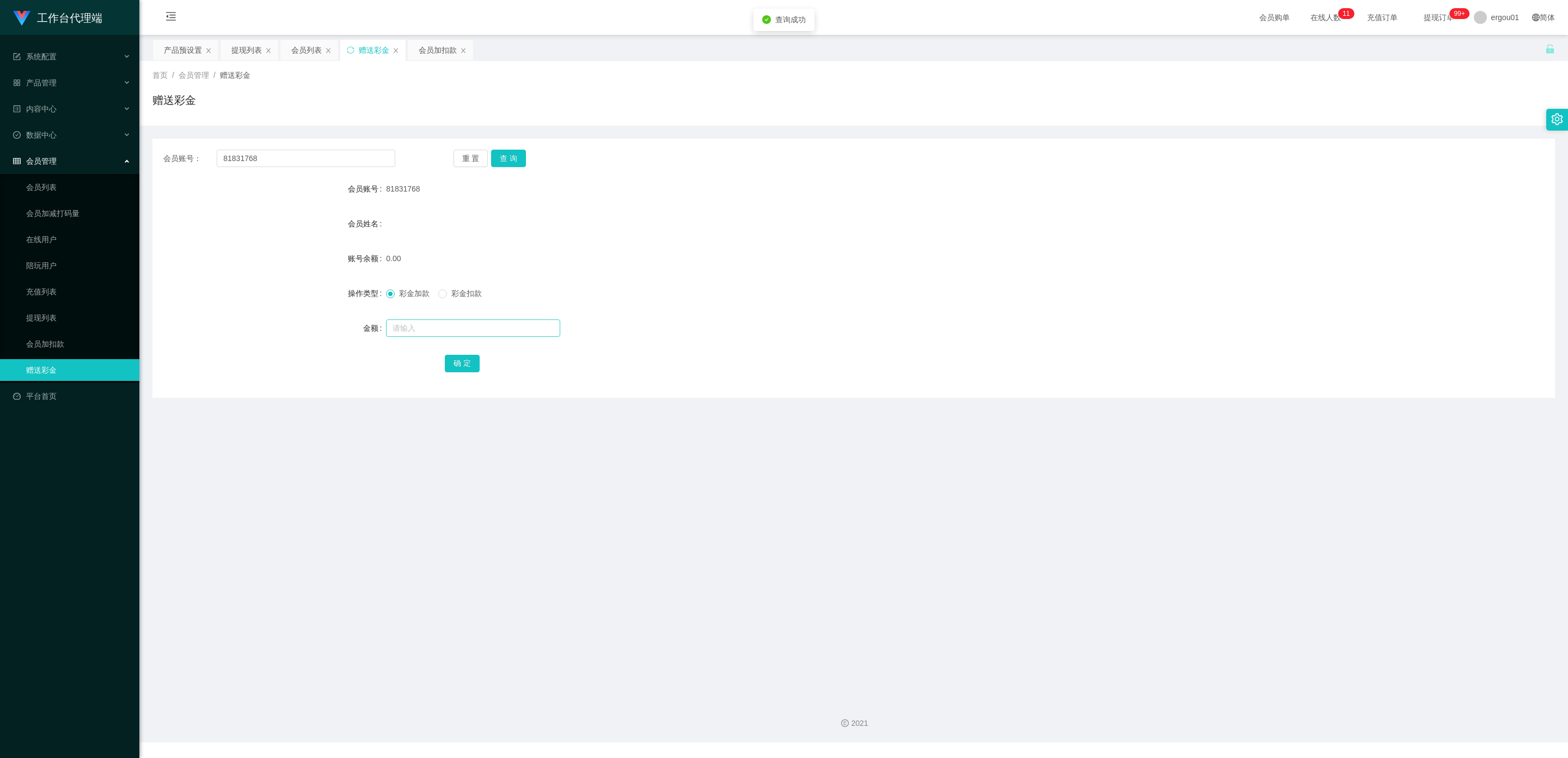
click at [399, 321] on div at bounding box center [795, 328] width 818 height 22
click at [399, 321] on input "text" at bounding box center [473, 328] width 174 height 18
type input "100"
click at [464, 364] on button "确 定" at bounding box center [462, 363] width 35 height 18
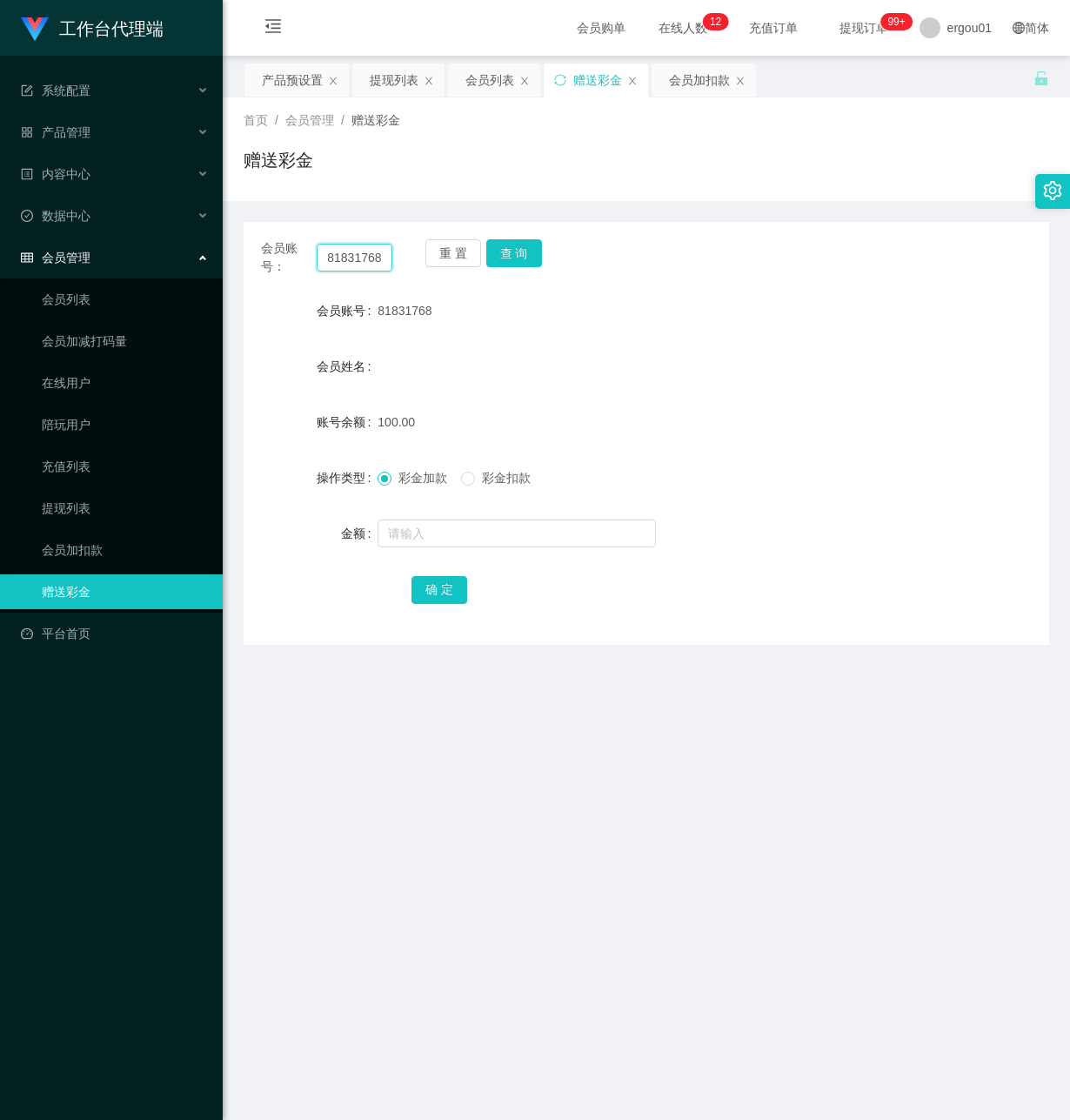
drag, startPoint x: 379, startPoint y: 257, endPoint x: -4, endPoint y: 233, distance: 383.8
click at [0, 233] on html "工作台代理端 系统配置 产品管理 内容中心 数据中心 会员管理 会员列表 会员加减打码量 在线用户 陪玩用户 充值列表 提现列表 会员加扣款 赠送彩金 平台首…" at bounding box center [535, 560] width 1070 height 1120
paste input "91215120"
type input "91215120"
drag, startPoint x: 501, startPoint y: 251, endPoint x: 496, endPoint y: 440, distance: 189.1
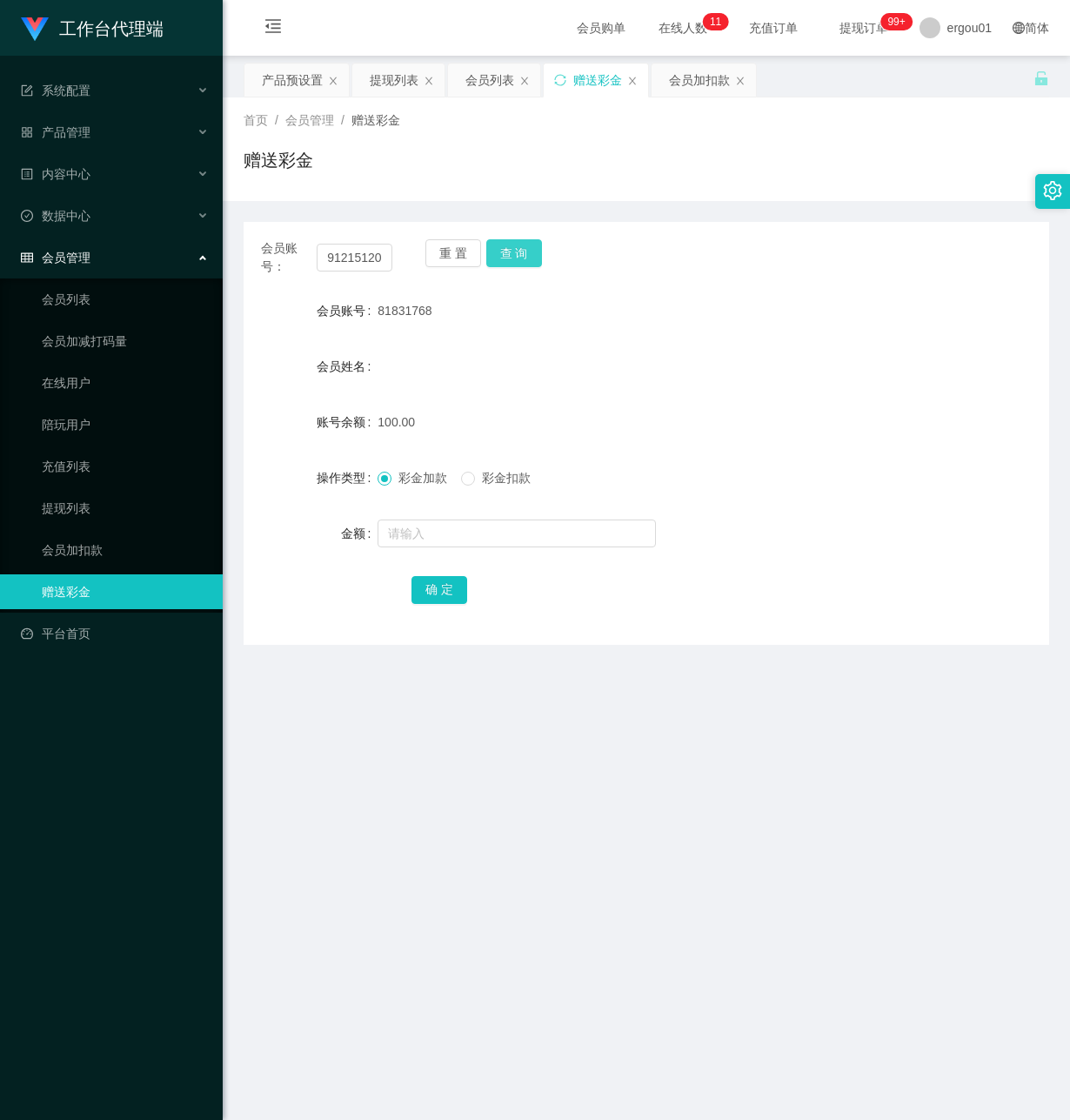
click at [502, 251] on button "查 询" at bounding box center [514, 253] width 55 height 28
click at [420, 541] on input "text" at bounding box center [517, 533] width 278 height 28
type input "100"
click at [436, 585] on button "确 定" at bounding box center [439, 590] width 55 height 28
click at [392, 74] on div "提现列表" at bounding box center [394, 80] width 49 height 33
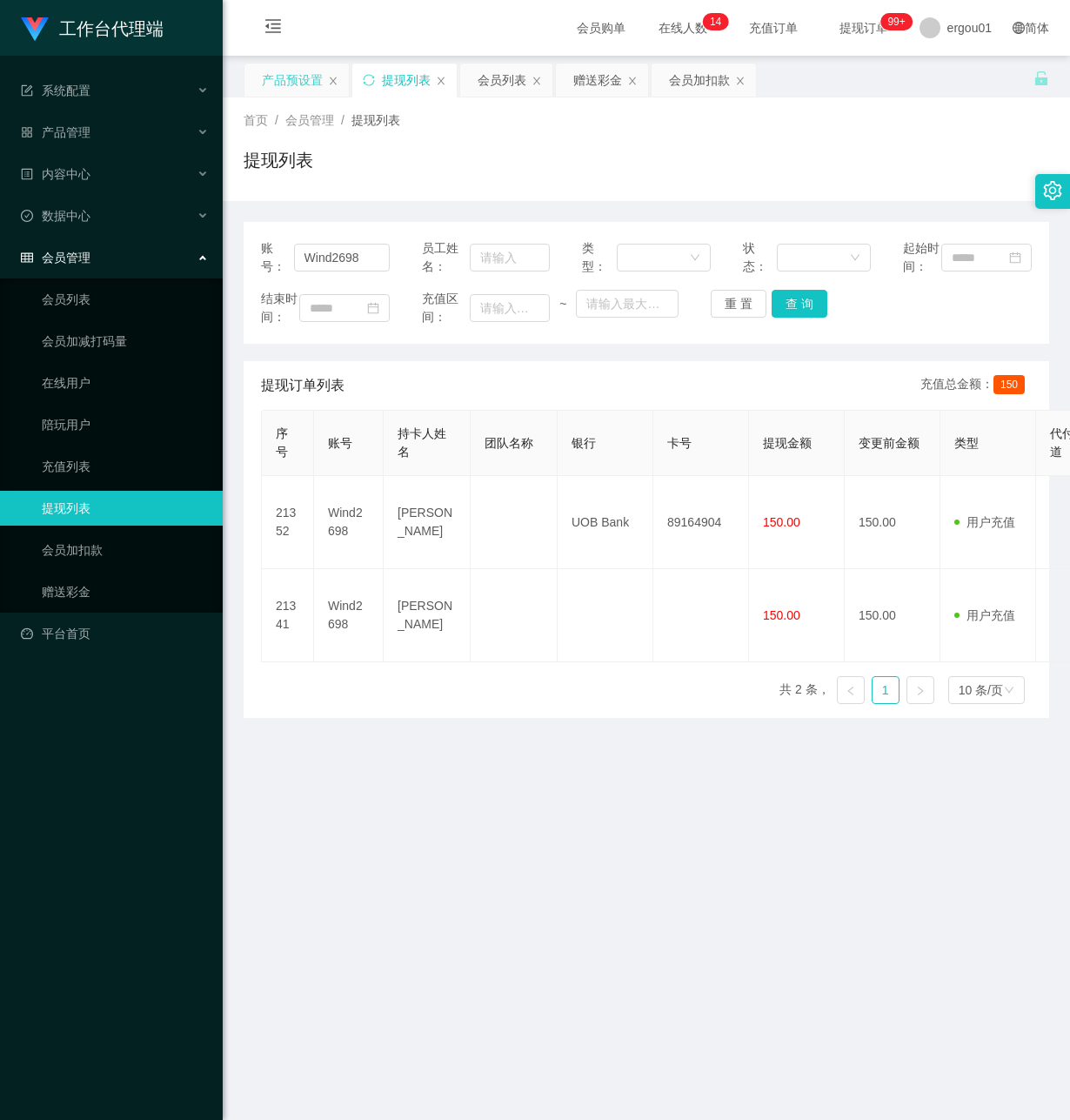
click at [318, 77] on div "产品预设置" at bounding box center [292, 80] width 61 height 33
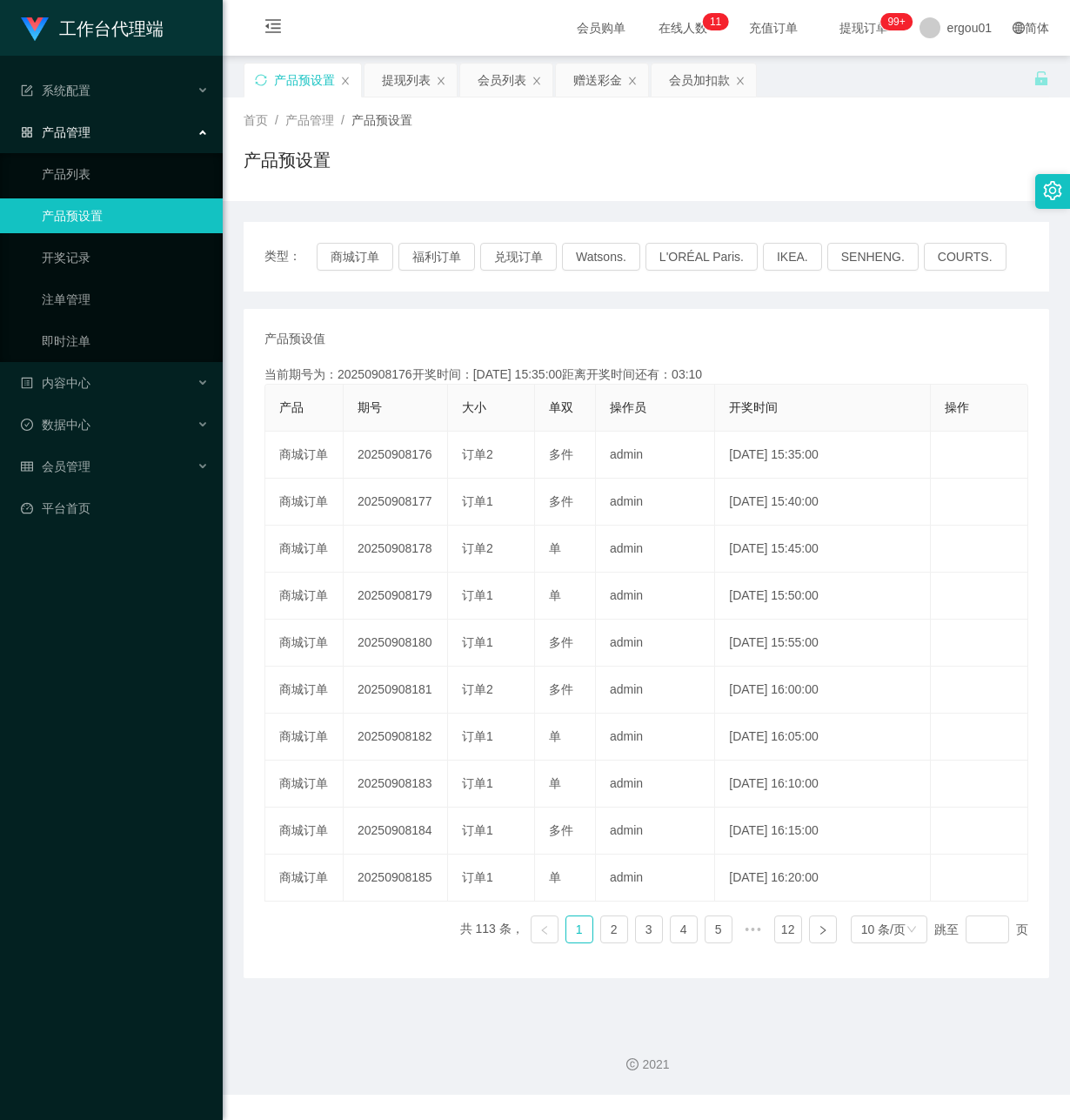
drag, startPoint x: 74, startPoint y: 753, endPoint x: 142, endPoint y: 726, distance: 73.2
click at [96, 752] on div "工作台代理端 系统配置 产品管理 产品列表 产品预设置 开奖记录 注单管理 即时注单 内容中心 数据中心 会员管理 平台首页" at bounding box center [111, 560] width 223 height 1120
click at [614, 81] on div "赠送彩金" at bounding box center [597, 80] width 49 height 33
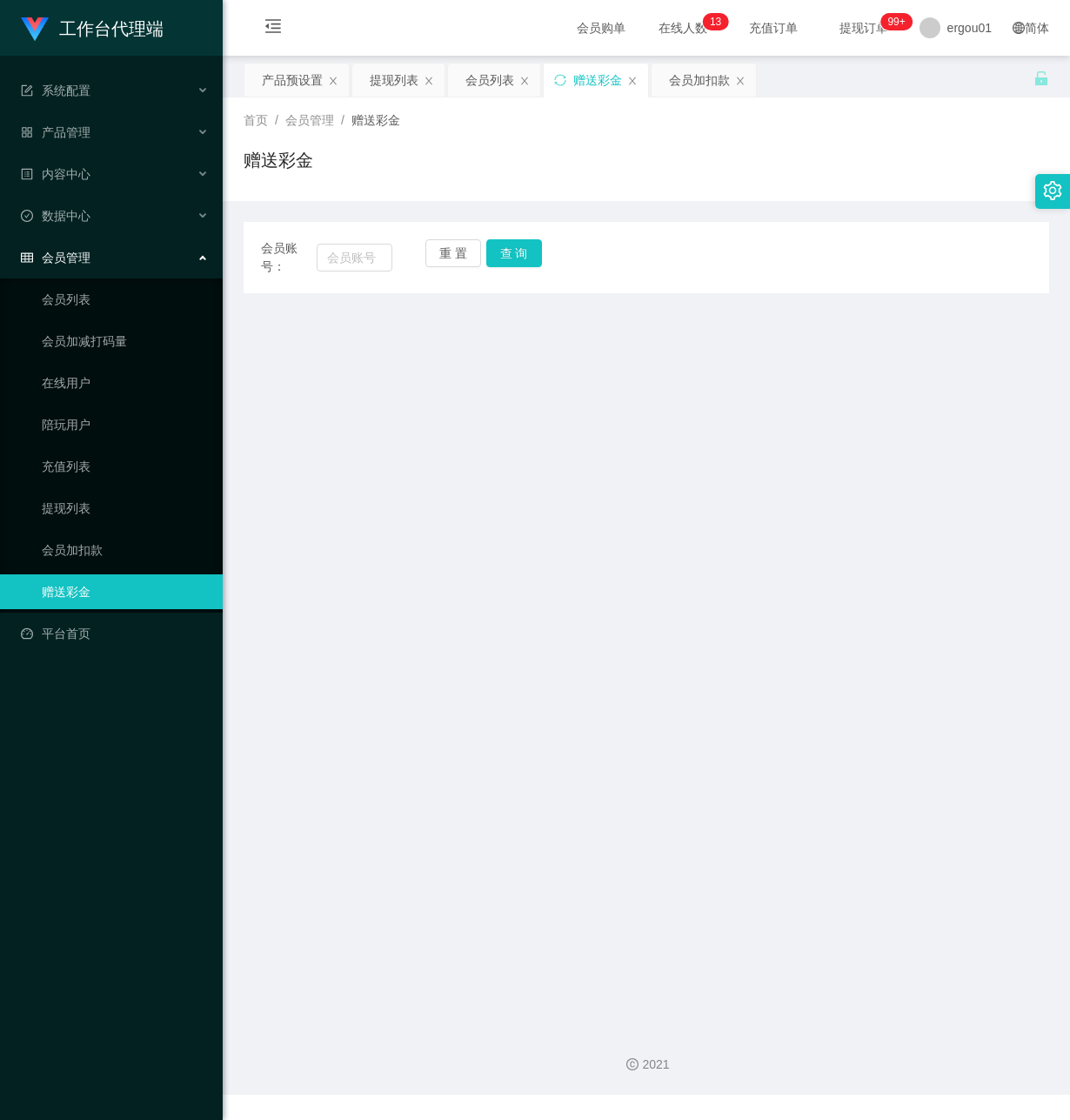
drag, startPoint x: 363, startPoint y: 382, endPoint x: 355, endPoint y: 291, distance: 91.4
click at [353, 368] on main "关闭左侧 关闭右侧 关闭其它 刷新页面 产品预设置 提现列表 会员列表 赠送彩金 会员加扣款 首页 / 会员管理 / 赠送彩金 / 赠送彩金 会员账号： 重 …" at bounding box center [646, 534] width 847 height 958
click at [335, 259] on input "text" at bounding box center [355, 257] width 76 height 28
paste input "81831768"
type input "81831768"
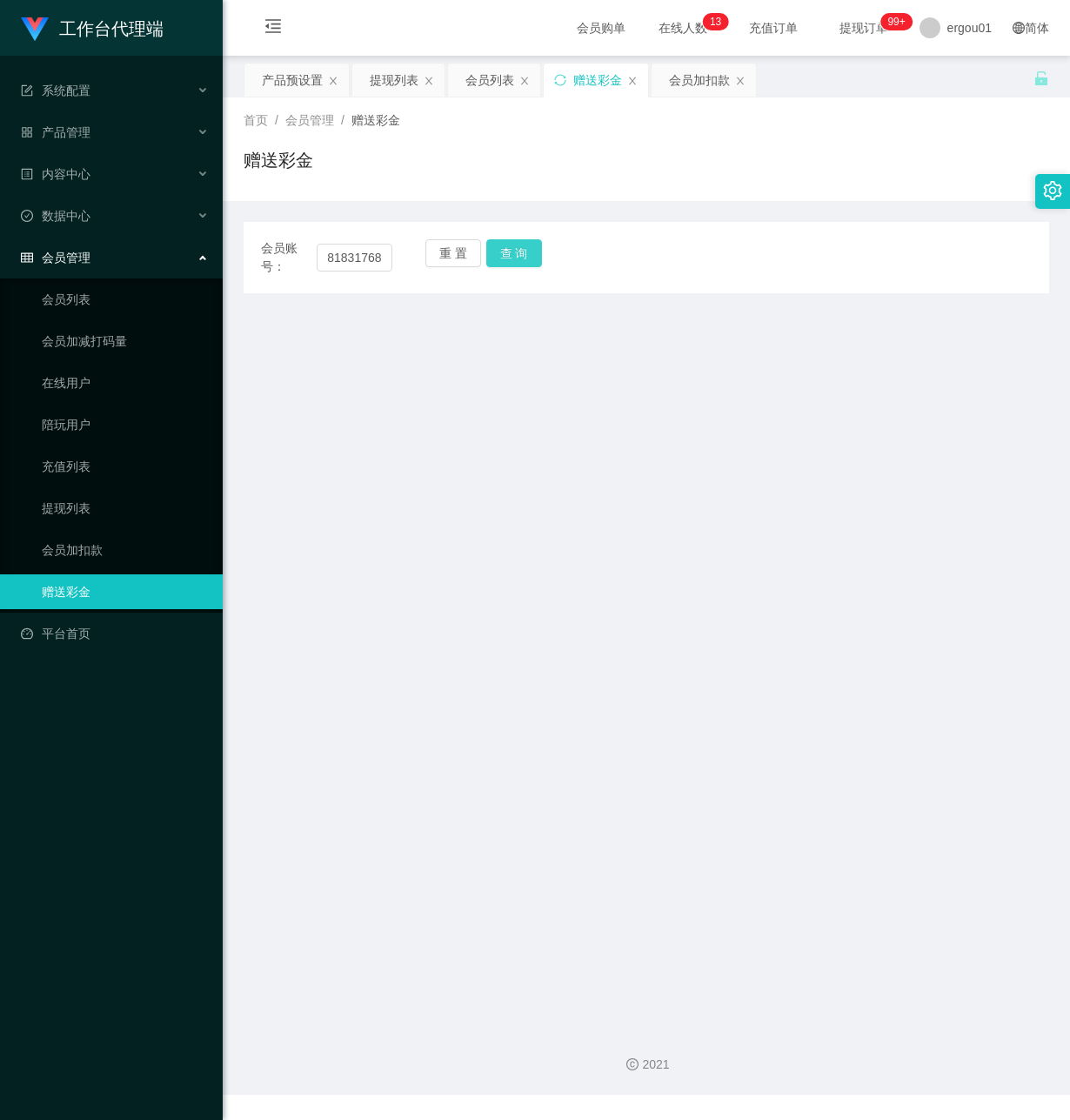
click at [499, 249] on button "查 询" at bounding box center [514, 253] width 55 height 28
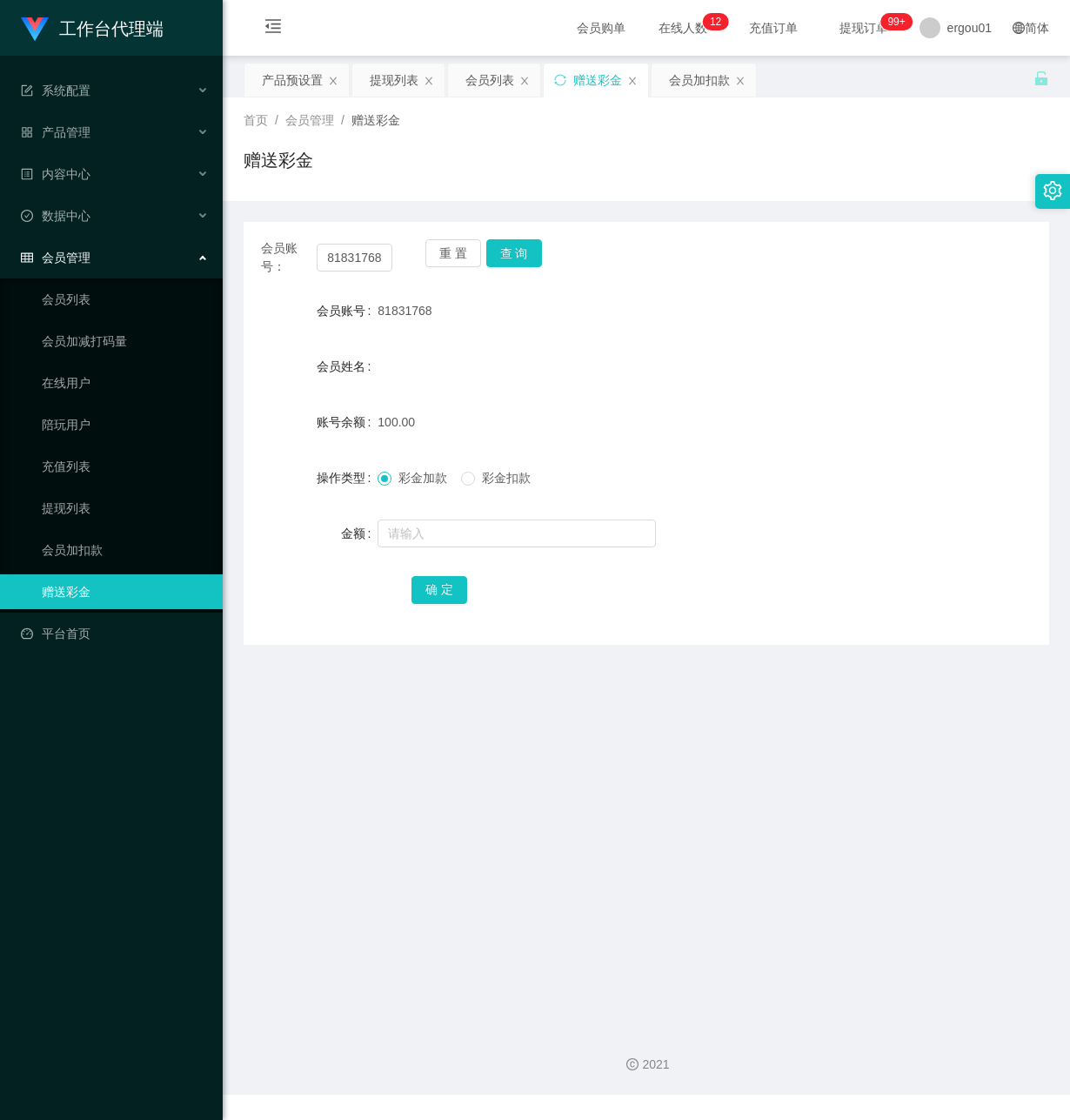
click at [482, 795] on main "关闭左侧 关闭右侧 关闭其它 刷新页面 产品预设置 提现列表 会员列表 赠送彩金 会员加扣款 首页 / 会员管理 / 赠送彩金 / 赠送彩金 会员账号： 81…" at bounding box center [646, 534] width 847 height 958
drag, startPoint x: 303, startPoint y: 84, endPoint x: 293, endPoint y: 90, distance: 11.7
click at [303, 82] on div "产品预设置" at bounding box center [292, 80] width 61 height 33
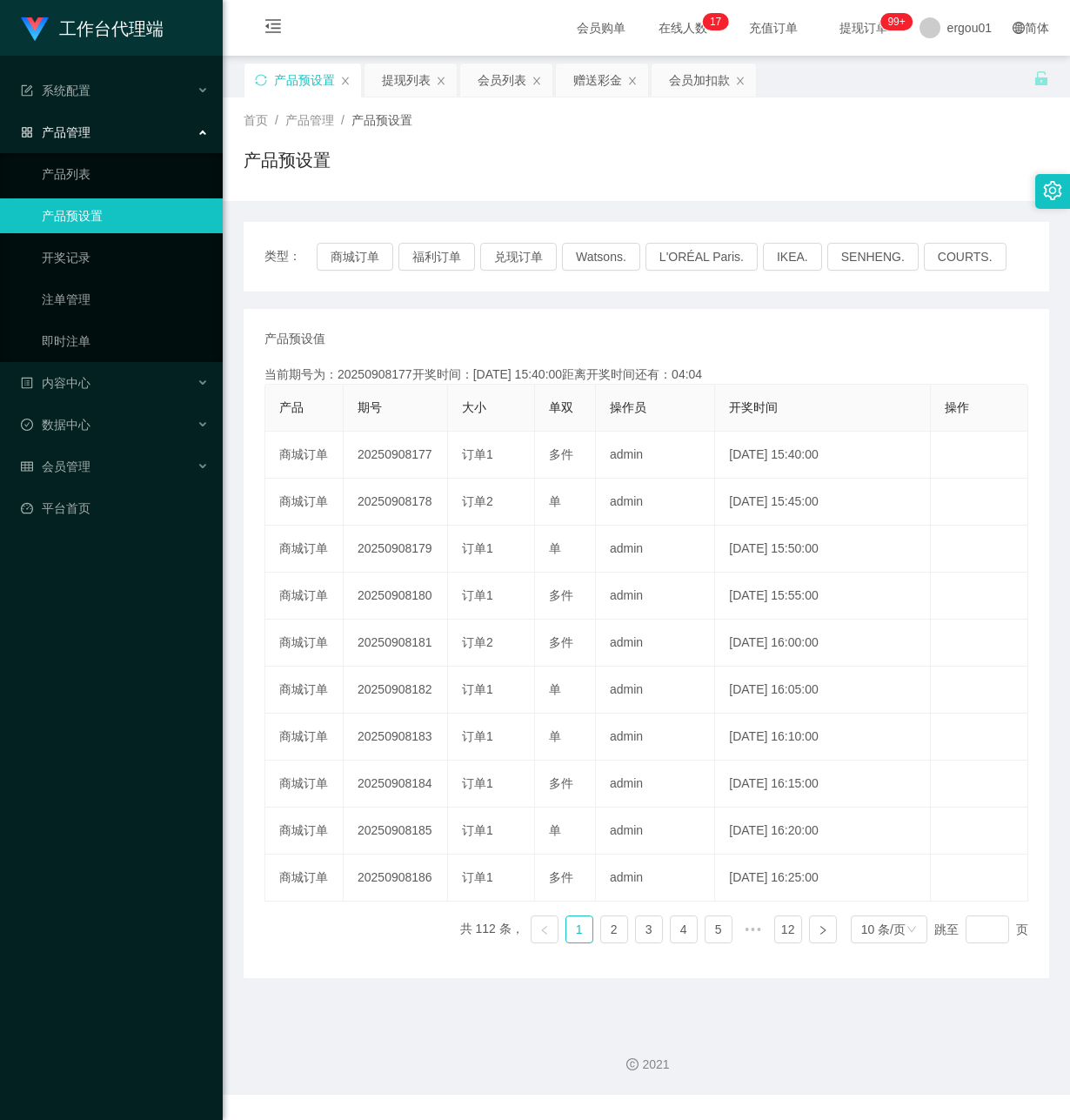
click at [325, 938] on div "产品 期号 大小 单双 操作员 开奖时间 操作 商城订单 20250908177 订单1 多件 admin [DATE] 15:40:00 编 辑 限制投注 …" at bounding box center [646, 669] width 764 height 573
click at [600, 79] on div "赠送彩金" at bounding box center [597, 80] width 49 height 33
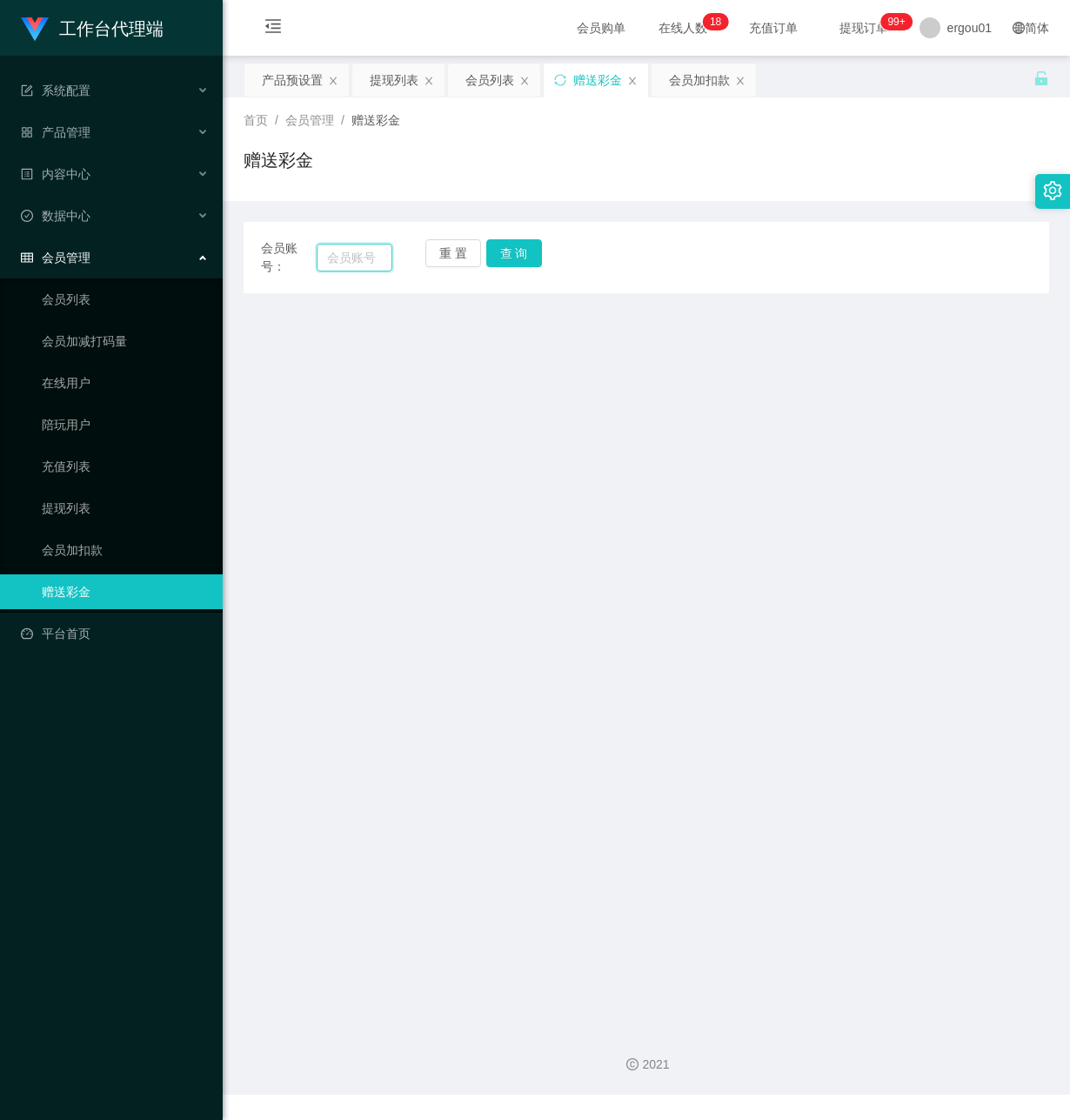
click at [352, 262] on input "text" at bounding box center [355, 257] width 76 height 28
paste input "81831768"
type input "81831768"
click at [519, 261] on button "查 询" at bounding box center [514, 253] width 55 height 28
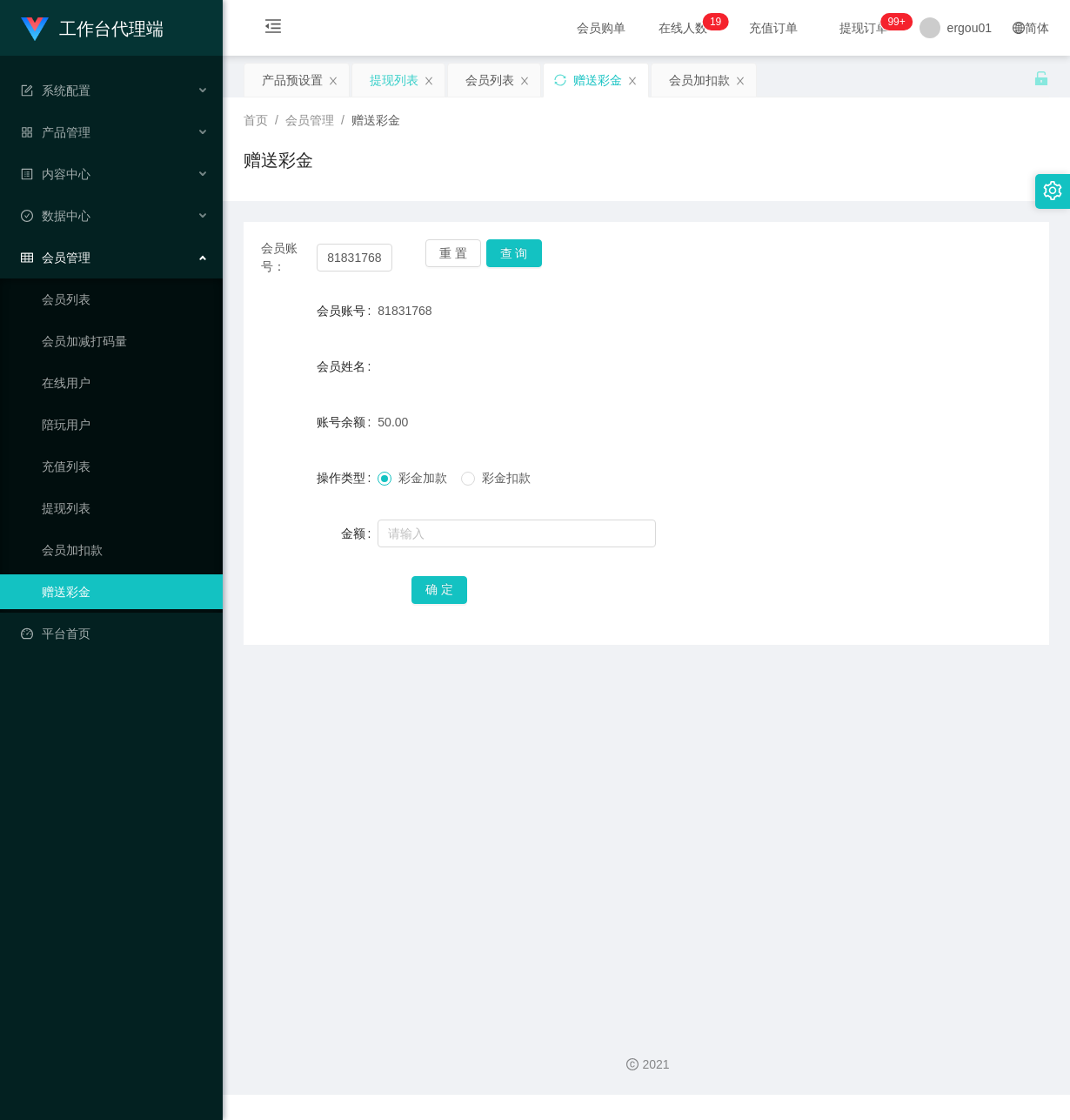
drag, startPoint x: 412, startPoint y: 87, endPoint x: 371, endPoint y: 87, distance: 41.0
click at [410, 87] on div "提现列表" at bounding box center [394, 80] width 49 height 33
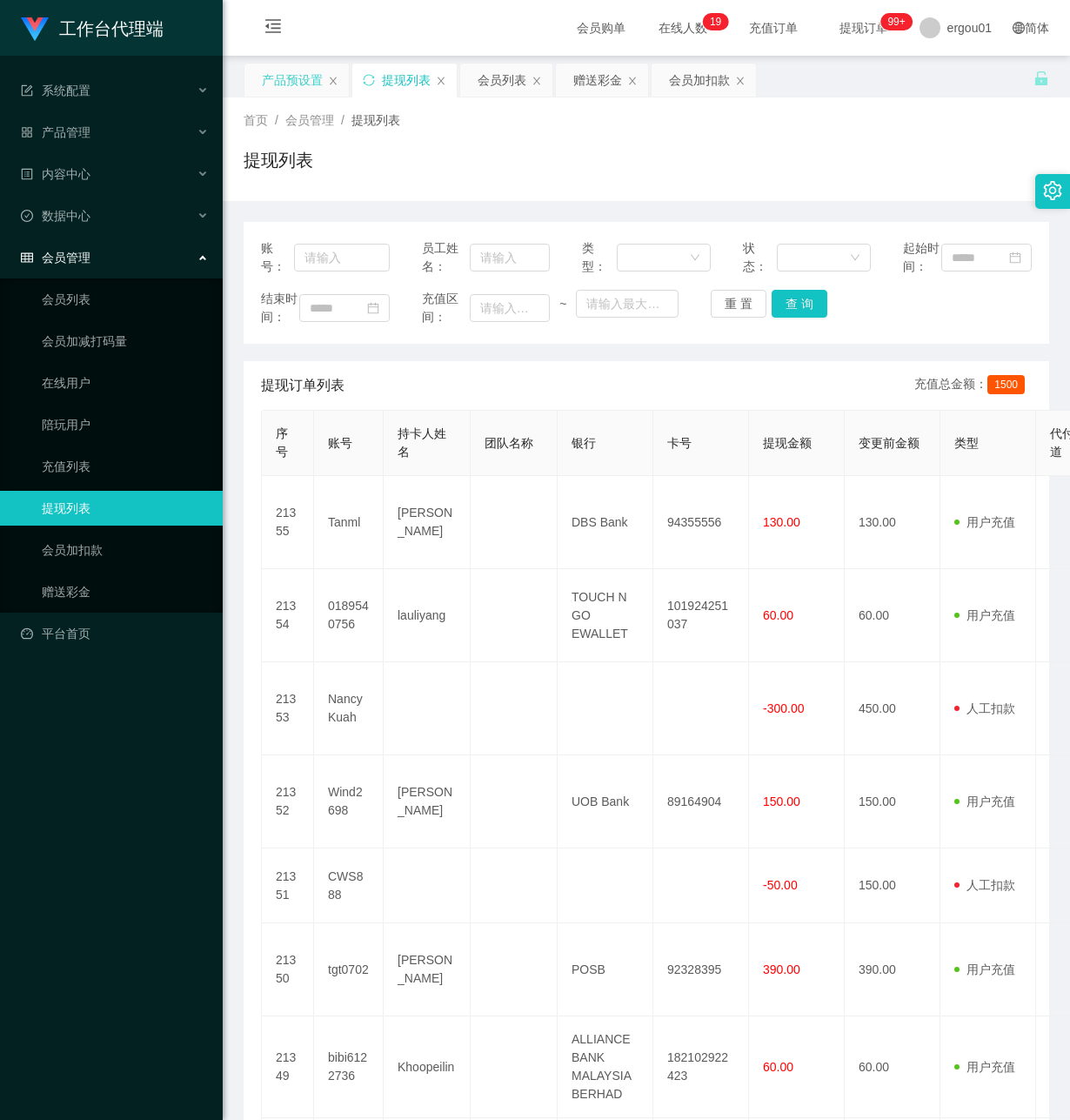
click at [316, 84] on div "产品预设置" at bounding box center [292, 80] width 61 height 33
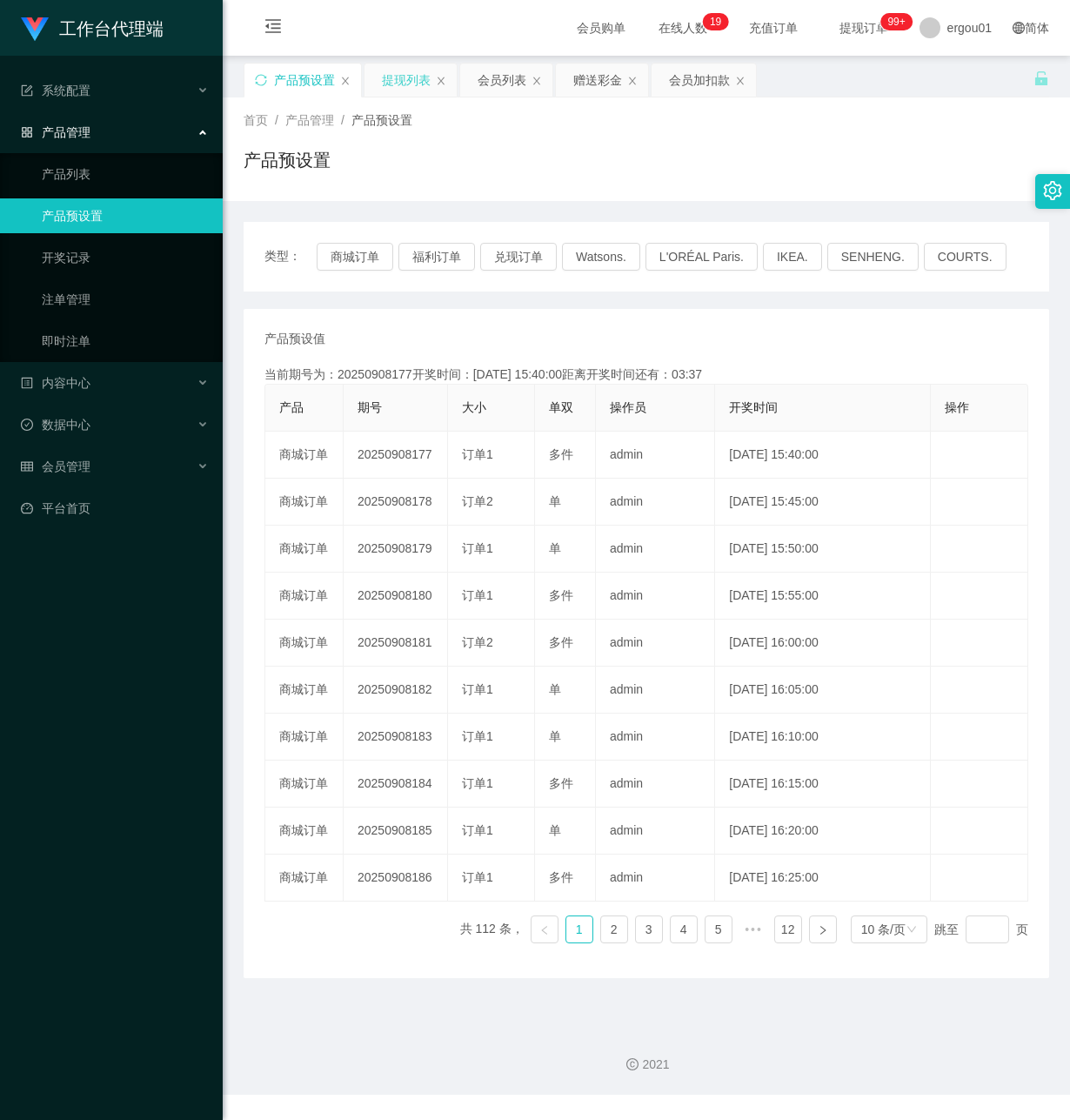
drag, startPoint x: 395, startPoint y: 87, endPoint x: 564, endPoint y: 91, distance: 169.0
click at [397, 87] on div "提现列表" at bounding box center [407, 80] width 49 height 33
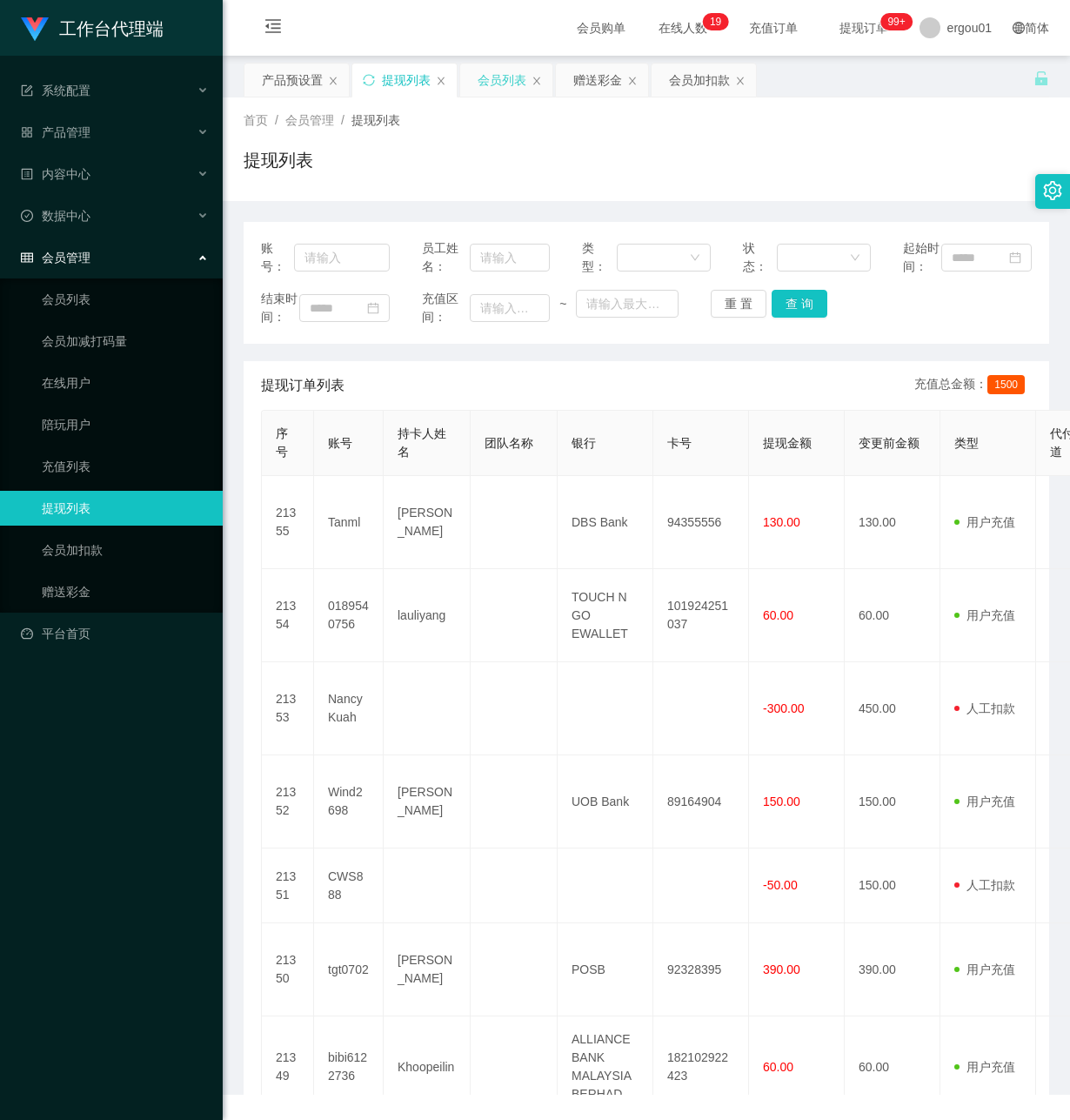
click at [520, 76] on div "会员列表" at bounding box center [502, 80] width 49 height 33
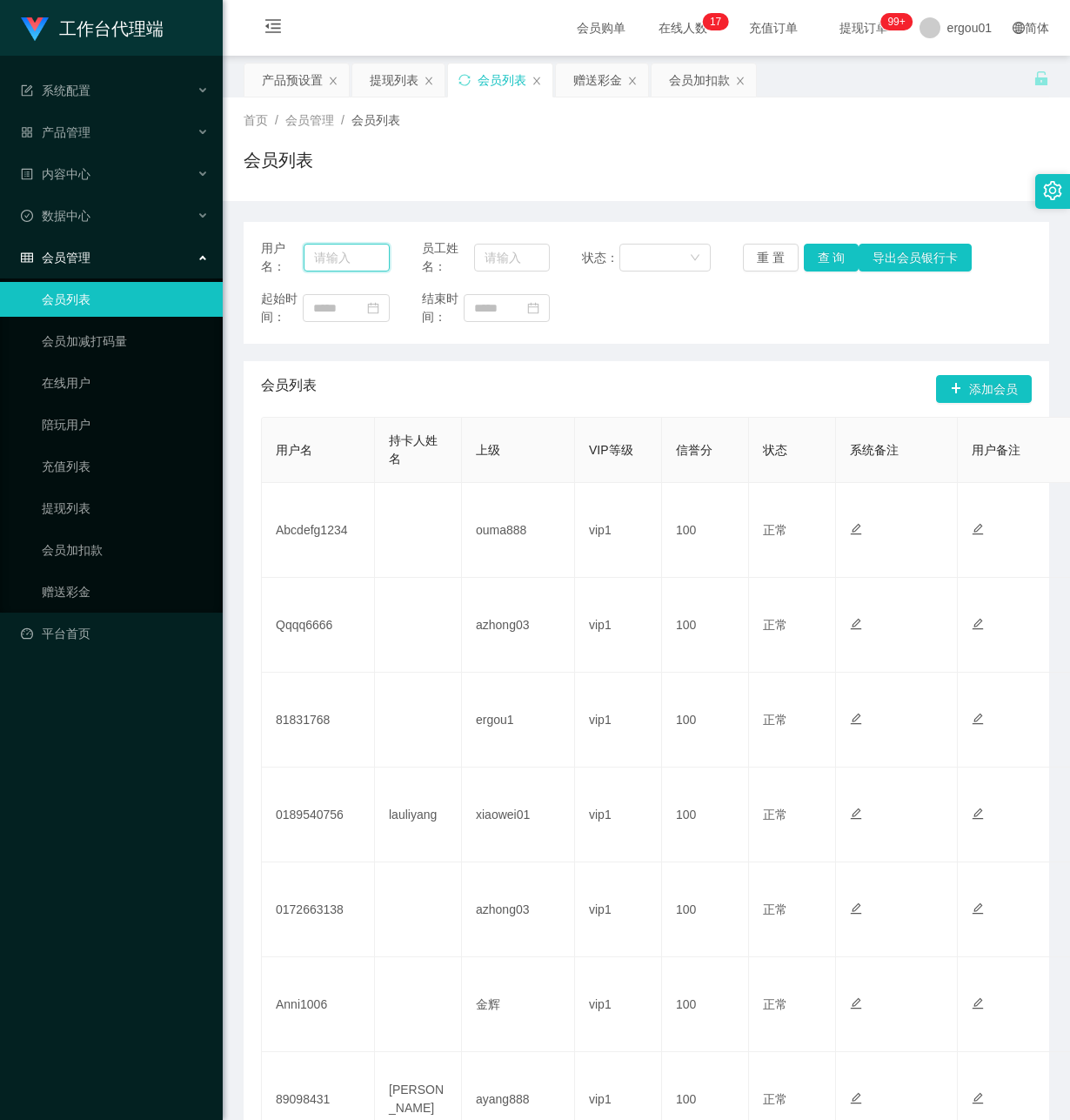
click at [321, 267] on input "text" at bounding box center [346, 257] width 87 height 28
paste input "81831768"
type input "81831768"
drag, startPoint x: 826, startPoint y: 253, endPoint x: 873, endPoint y: 299, distance: 65.8
click at [825, 254] on button "查 询" at bounding box center [831, 257] width 55 height 28
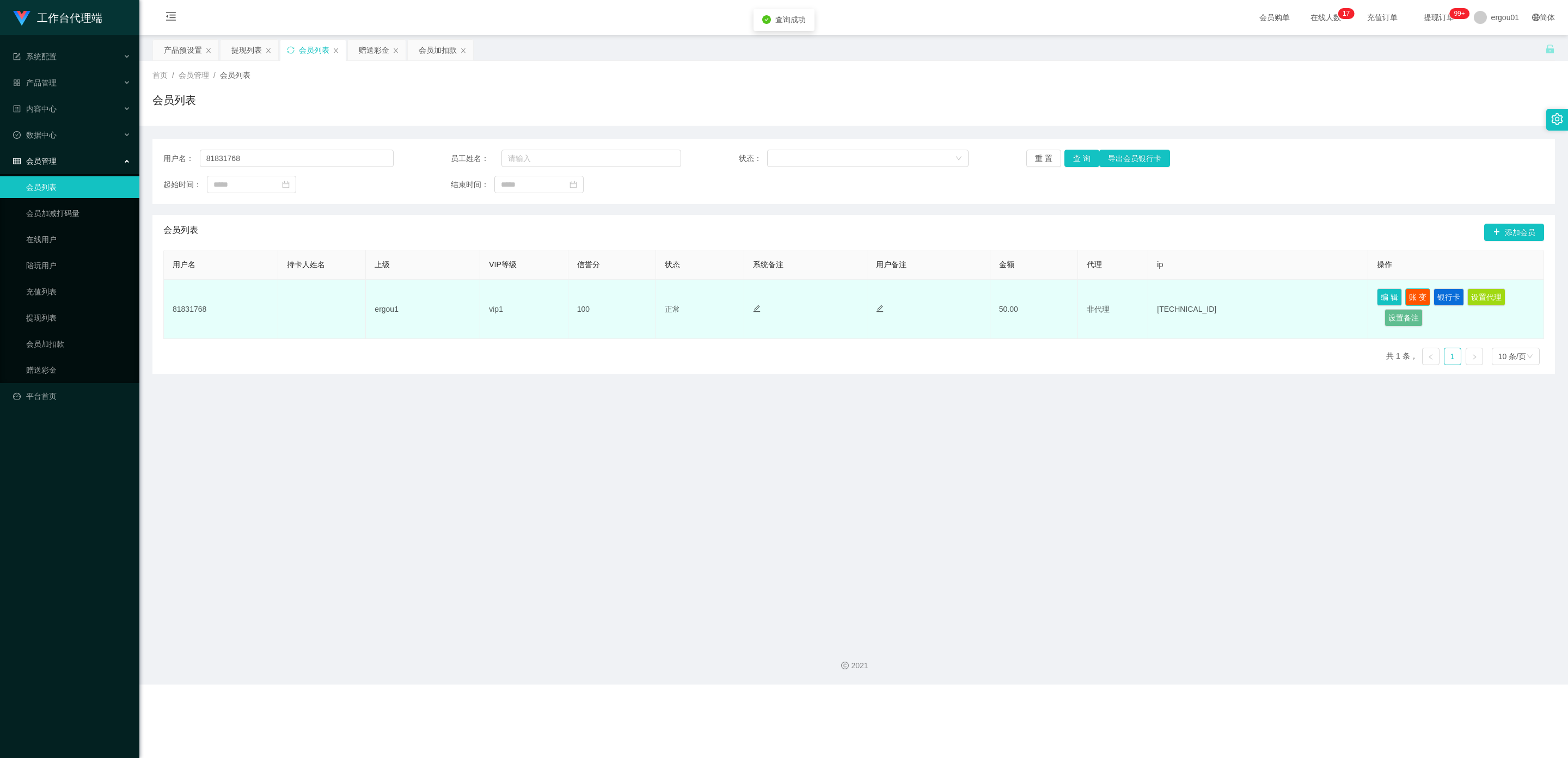
click at [669, 296] on button "账 变" at bounding box center [1418, 297] width 25 height 18
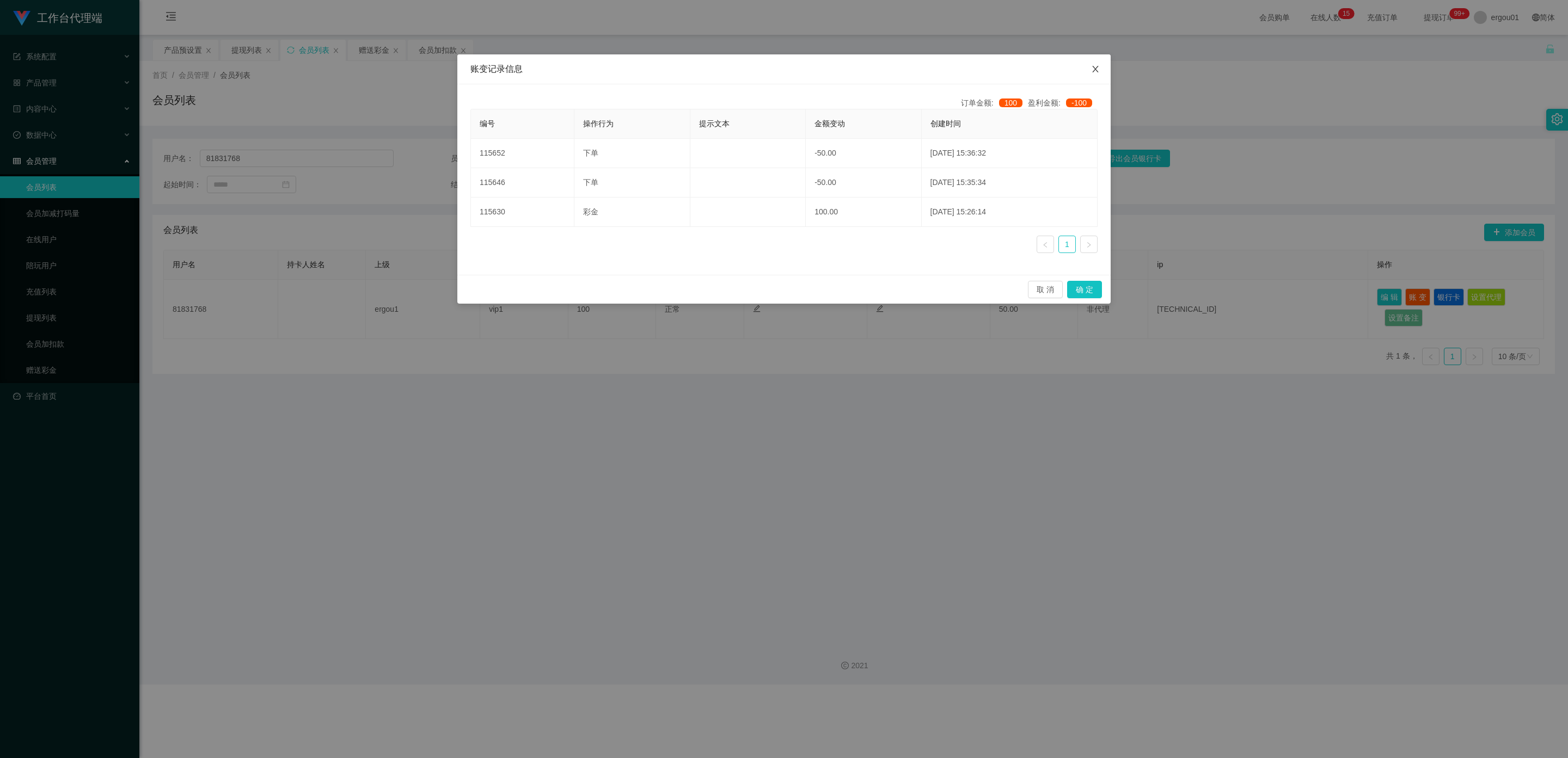
click at [669, 69] on icon "图标: close" at bounding box center [1095, 69] width 9 height 9
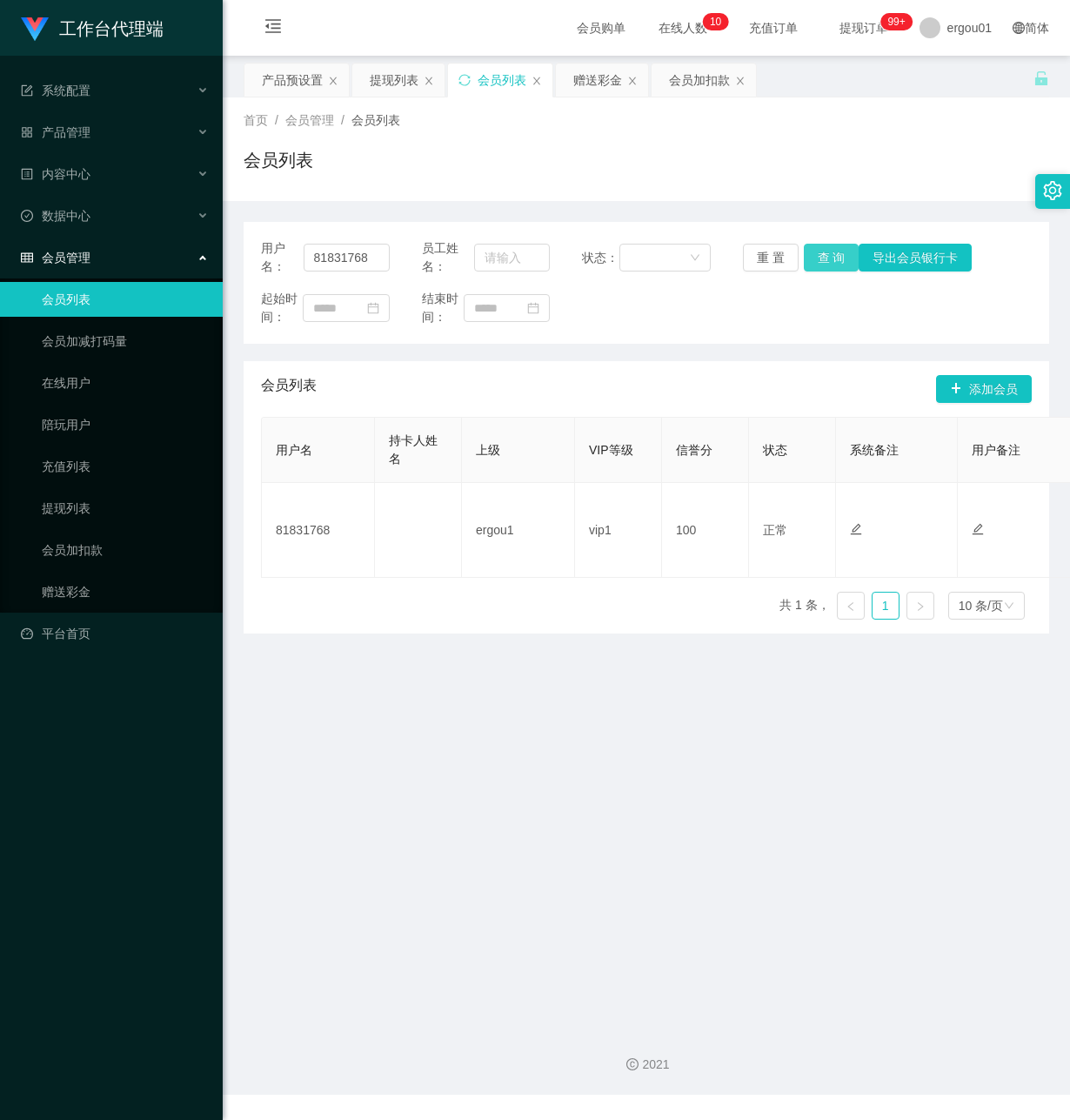
click at [828, 253] on button "查 询" at bounding box center [831, 257] width 55 height 28
click at [595, 77] on div "赠送彩金" at bounding box center [597, 80] width 49 height 33
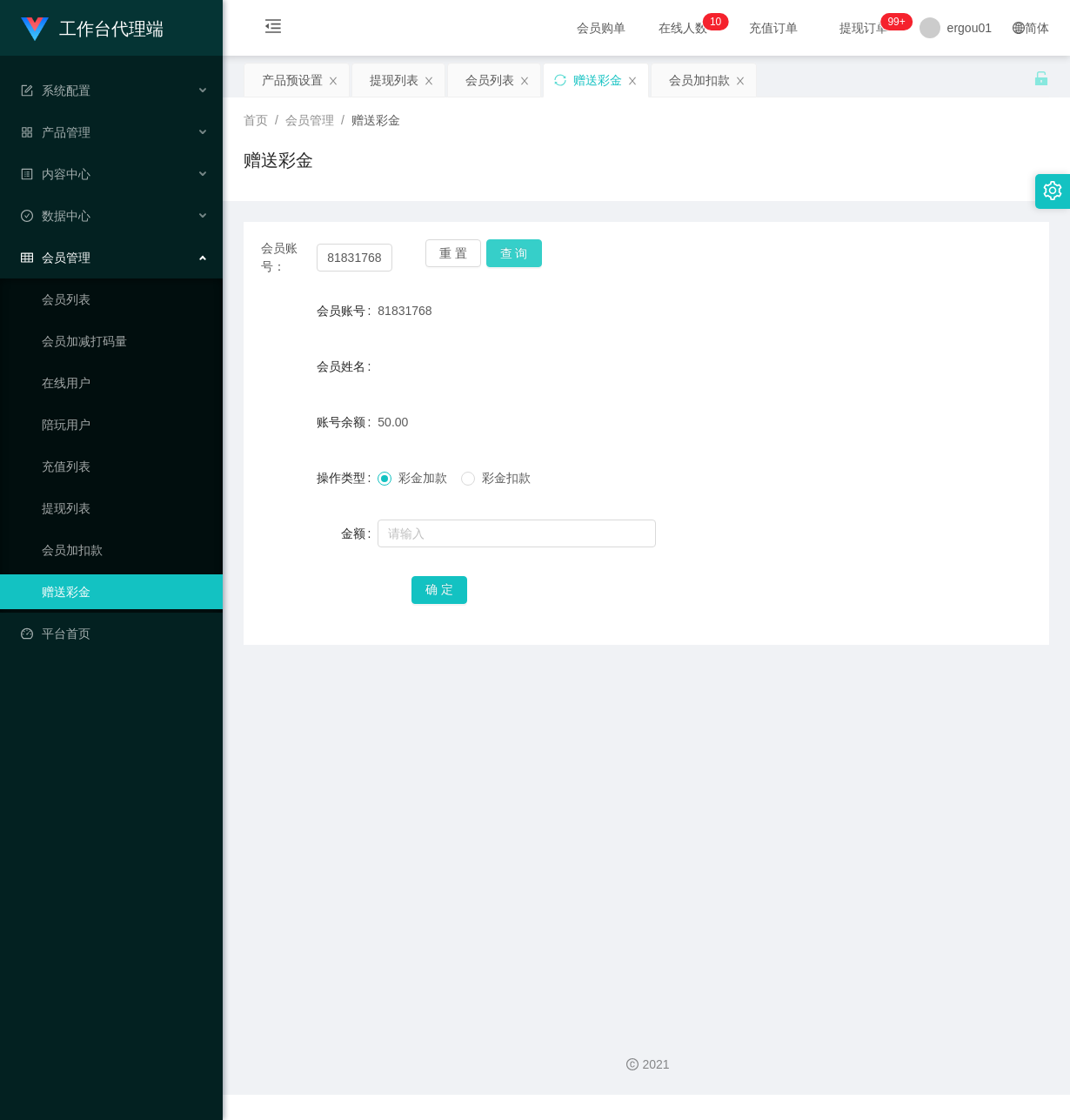
click at [523, 249] on button "查 询" at bounding box center [514, 253] width 55 height 28
click at [94, 532] on link "会员加扣款" at bounding box center [125, 550] width 167 height 35
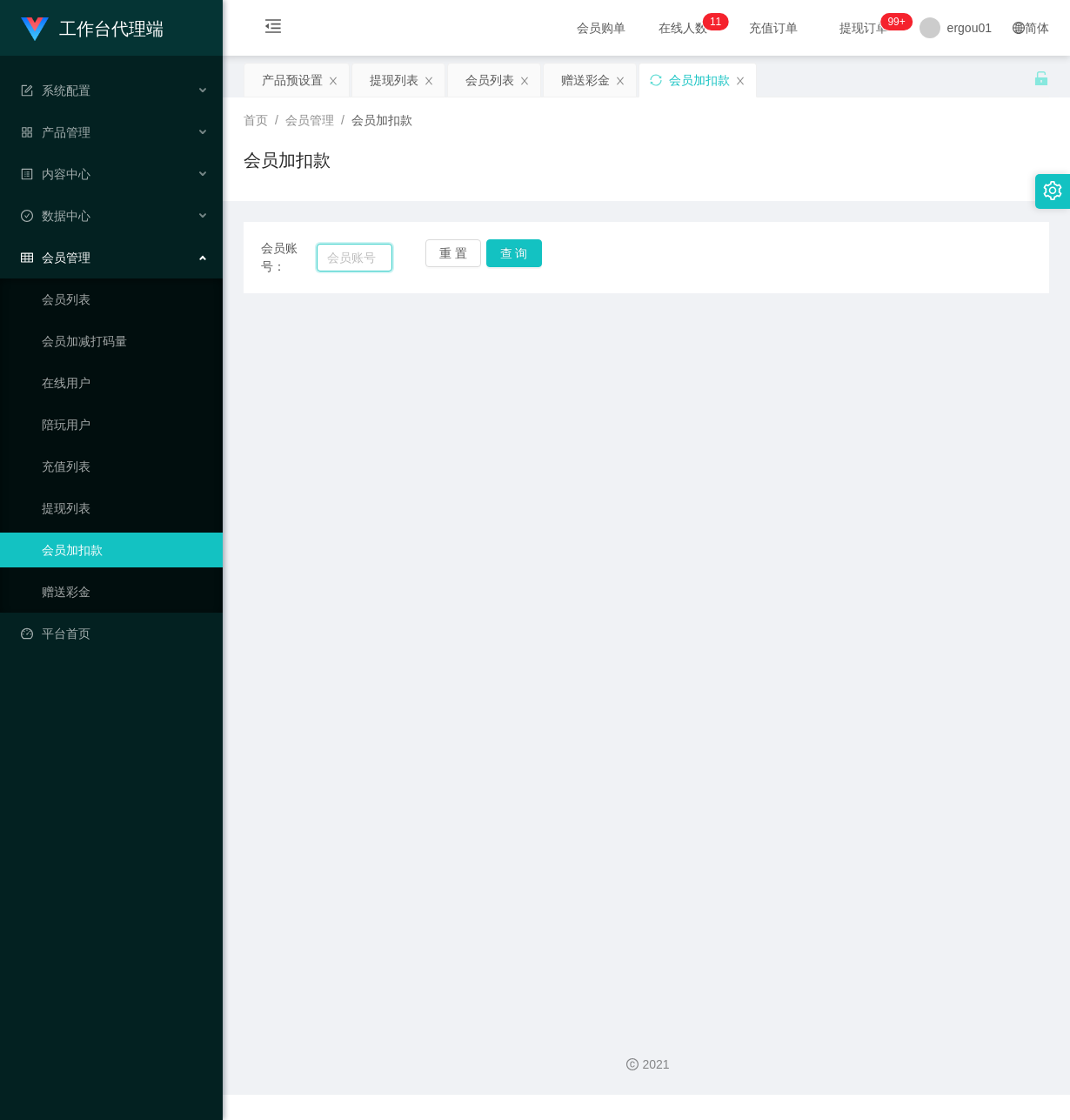
drag, startPoint x: 367, startPoint y: 256, endPoint x: 381, endPoint y: 256, distance: 14.0
click at [366, 256] on input "text" at bounding box center [355, 257] width 76 height 28
click at [356, 254] on input "text" at bounding box center [355, 257] width 76 height 28
paste input "81831768"
type input "81831768"
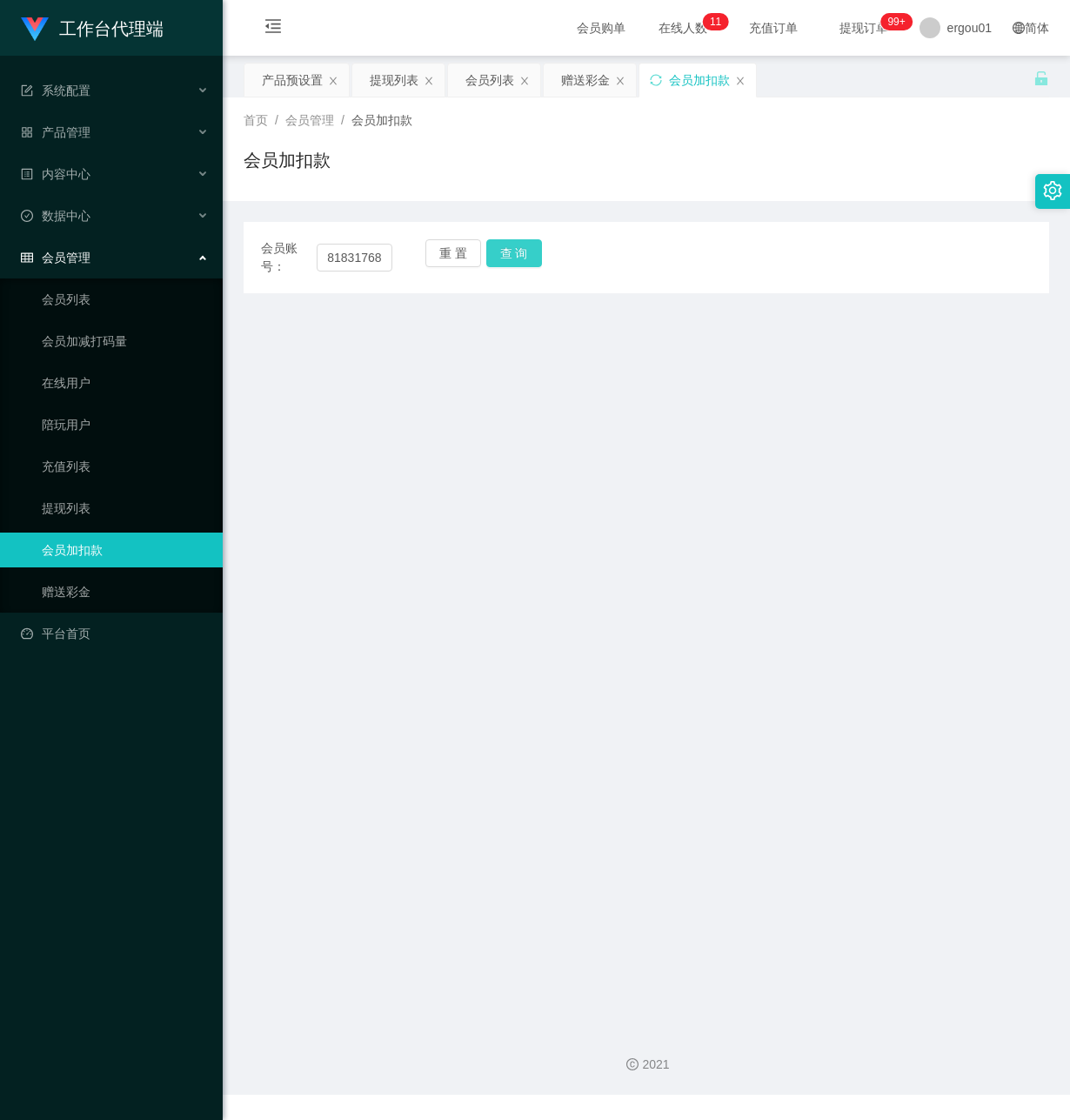
click at [510, 254] on button "查 询" at bounding box center [514, 253] width 55 height 28
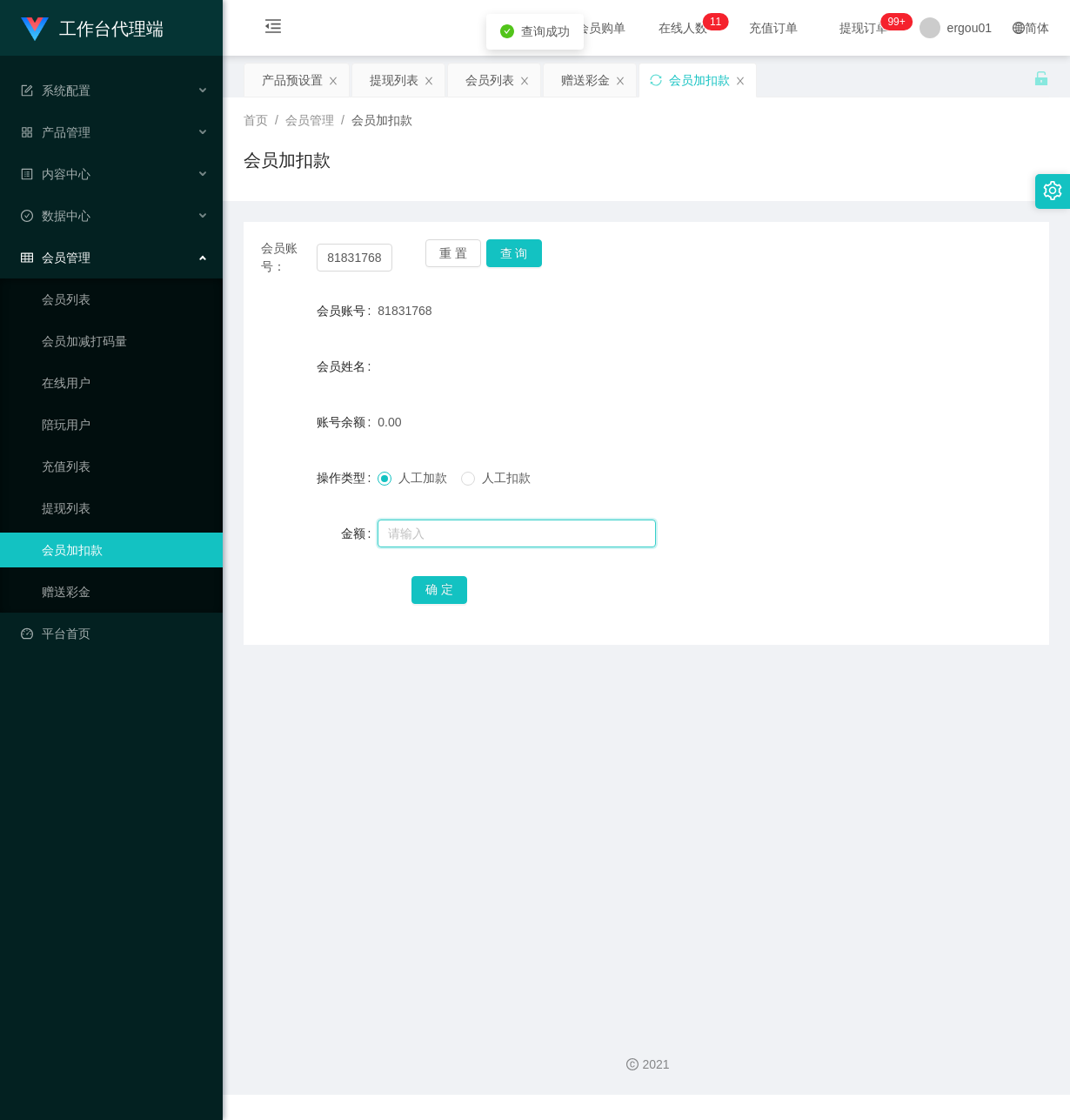
click at [408, 540] on input "text" at bounding box center [517, 533] width 278 height 28
type input "50"
click at [428, 589] on button "确 定" at bounding box center [439, 590] width 55 height 28
drag, startPoint x: 324, startPoint y: 257, endPoint x: 317, endPoint y: 154, distance: 103.2
click at [338, 262] on input "81831768" at bounding box center [355, 257] width 76 height 28
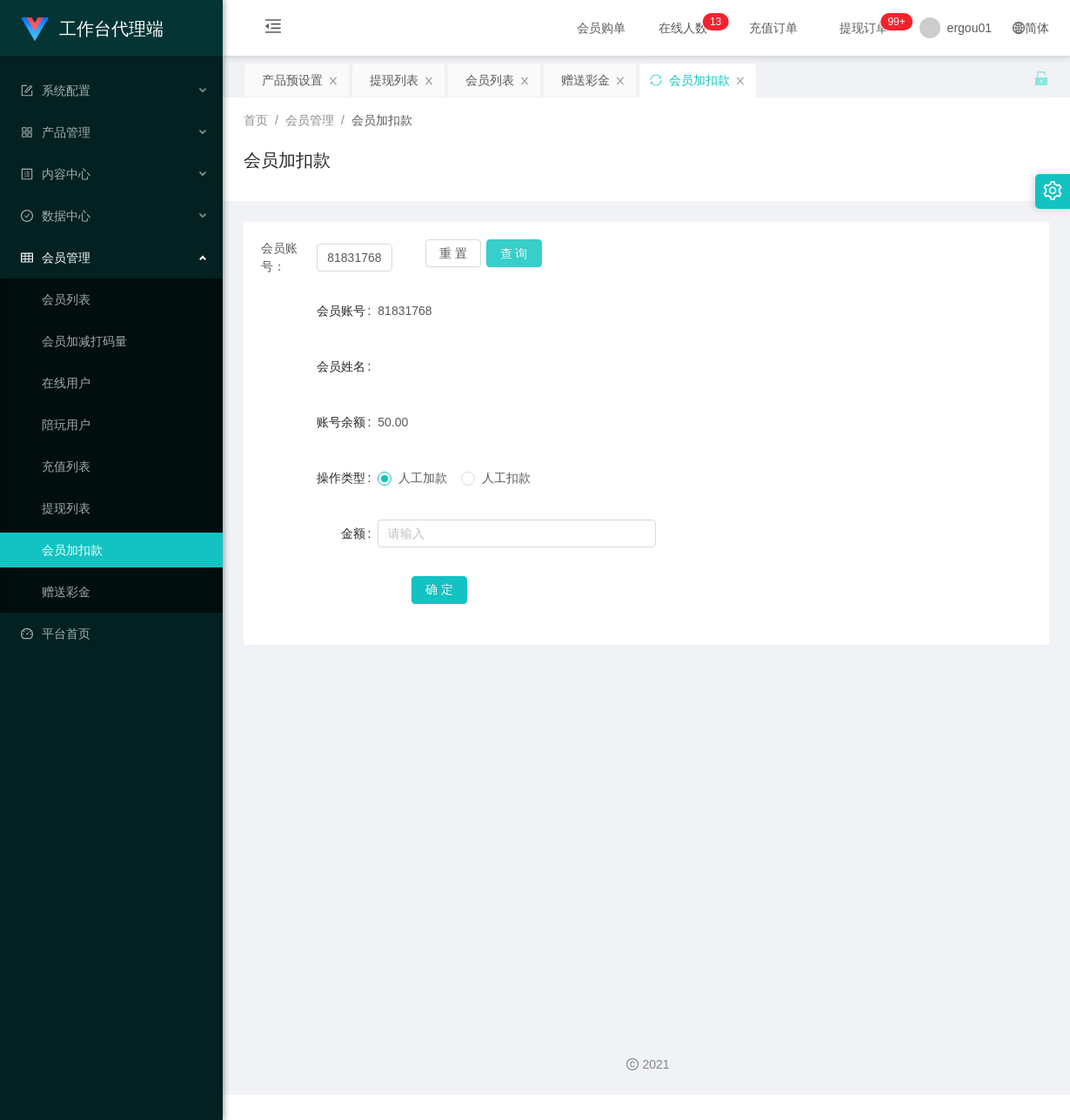
click at [505, 249] on button "查 询" at bounding box center [514, 253] width 55 height 28
drag, startPoint x: 355, startPoint y: 753, endPoint x: 339, endPoint y: 738, distance: 21.9
click at [339, 738] on main "关闭左侧 关闭右侧 关闭其它 刷新页面 产品预设置 提现列表 会员列表 赠送彩金 会员加扣款 首页 / 会员管理 / 会员加扣款 / 会员加扣款 会员账号： …" at bounding box center [646, 534] width 847 height 958
click at [317, 253] on input "81831768" at bounding box center [355, 257] width 76 height 28
click at [502, 257] on button "查 询" at bounding box center [514, 253] width 55 height 28
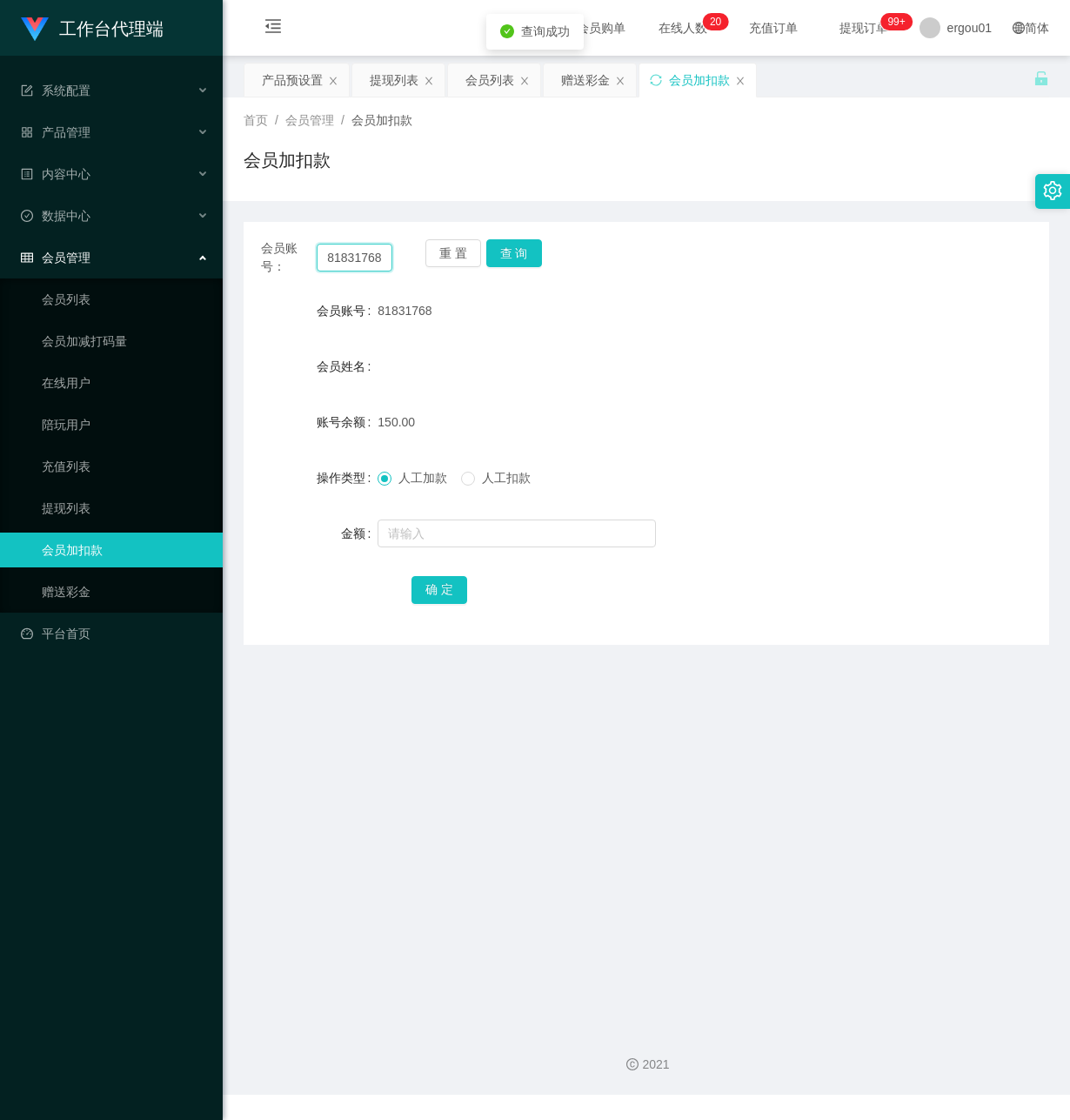
drag, startPoint x: 322, startPoint y: 261, endPoint x: 674, endPoint y: 310, distance: 355.4
click at [674, 310] on div "会员账号： 81831768 重 置 查 询 会员账号 81831768 会员姓名 账号余额 150.00 操作类型 人工加款 人工扣款 金额 确 定" at bounding box center [646, 433] width 805 height 423
paste input "91215120"
click at [507, 253] on button "查 询" at bounding box center [514, 253] width 55 height 28
drag, startPoint x: 321, startPoint y: 256, endPoint x: 424, endPoint y: 267, distance: 103.6
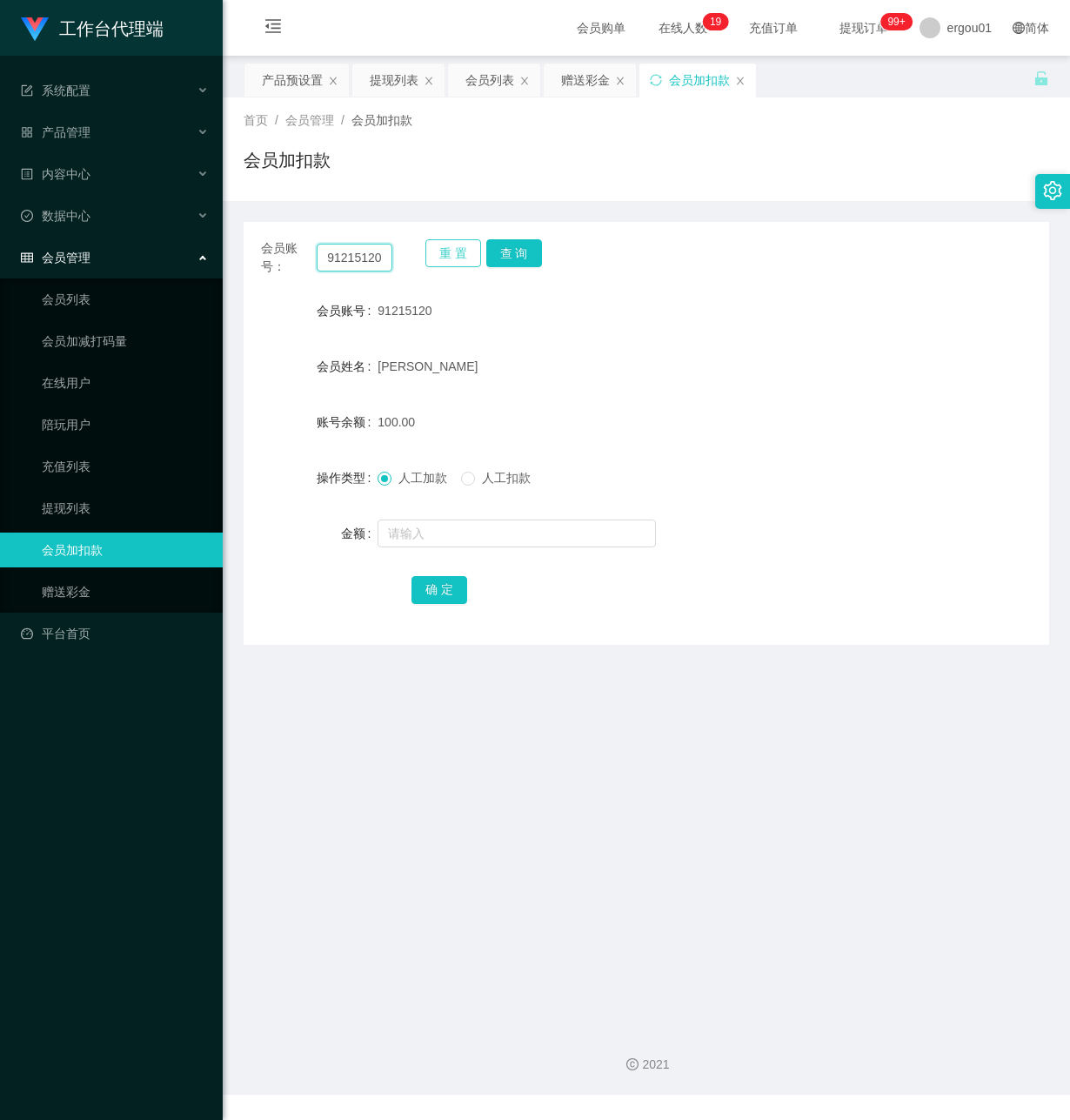
click at [420, 260] on div "会员账号： 91215120 重 置 查 询" at bounding box center [646, 258] width 805 height 37
paste input "Poohboar"
type input "Poohboar"
click at [494, 248] on button "查 询" at bounding box center [514, 253] width 55 height 28
click at [440, 531] on input "text" at bounding box center [517, 533] width 278 height 28
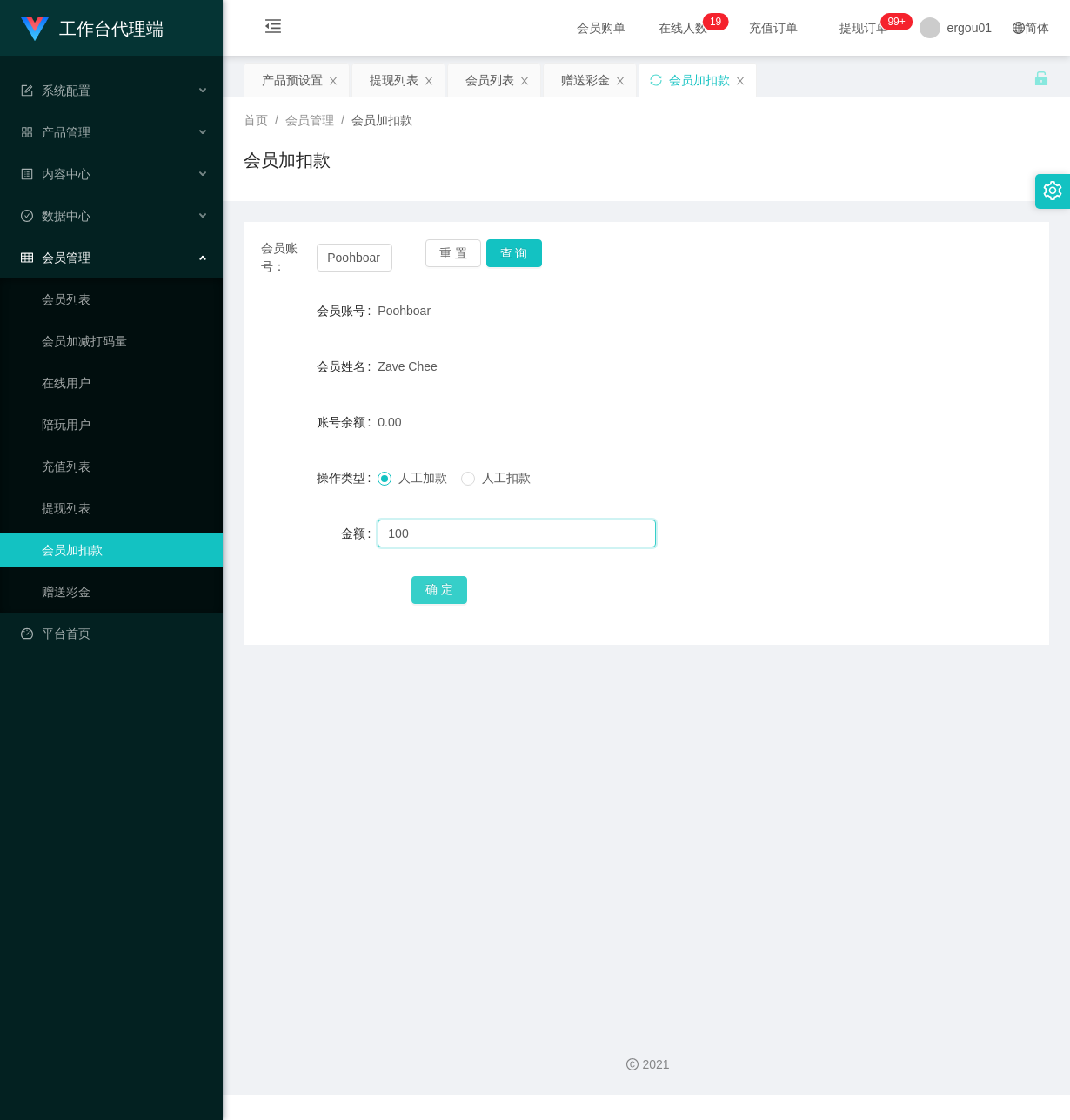
type input "100"
click at [425, 582] on button "确 定" at bounding box center [439, 590] width 55 height 28
drag, startPoint x: 384, startPoint y: 256, endPoint x: 24, endPoint y: 249, distance: 360.1
click at [26, 249] on section "工作台代理端 系统配置 产品管理 产品列表 产品预设置 开奖记录 注单管理 即时注单 内容中心 数据中心 会员管理 会员列表 会员加减打码量 在线用户 陪玩用…" at bounding box center [535, 547] width 1070 height 1095
paste input "81831768"
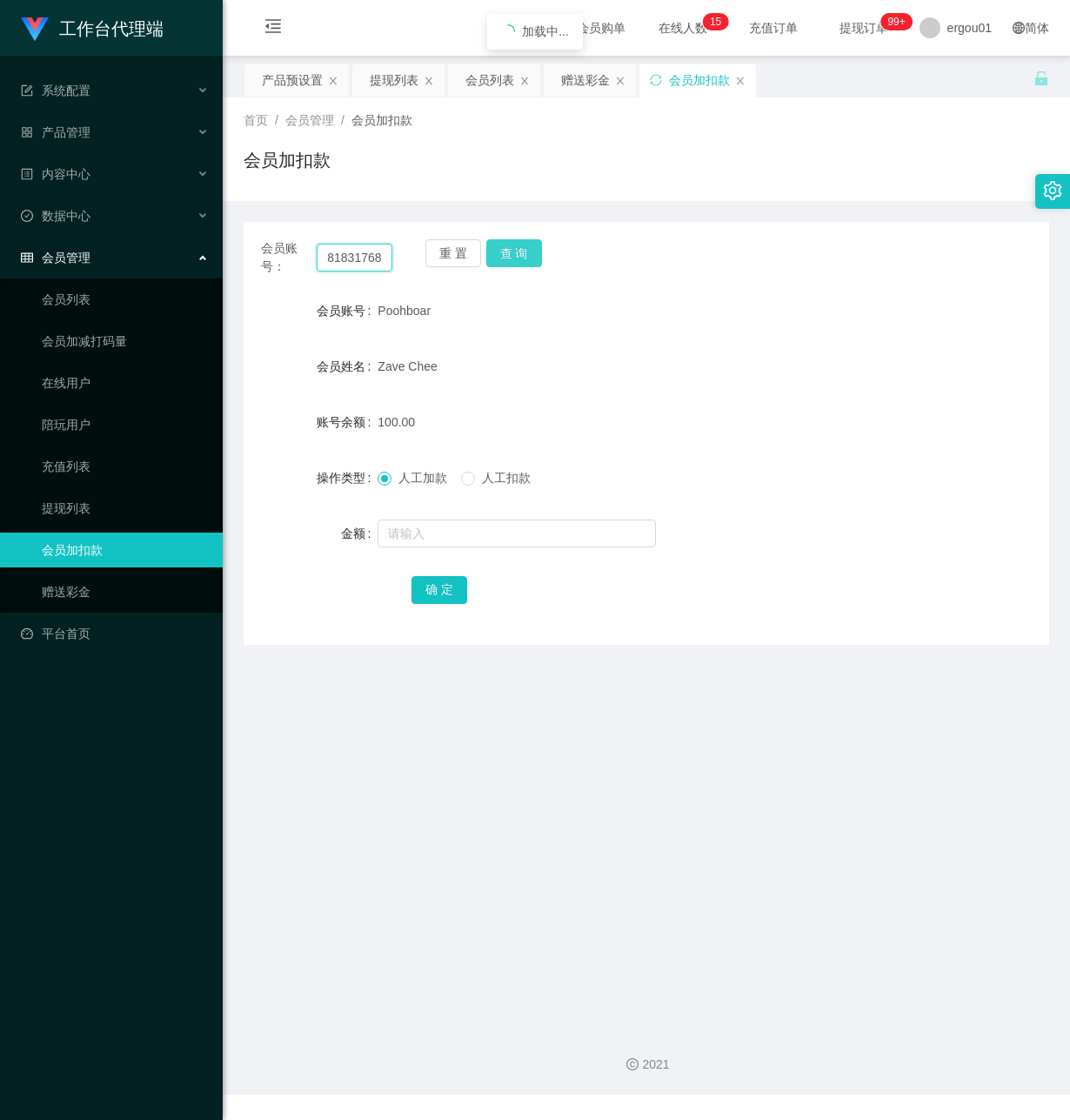
type input "81831768"
click at [502, 245] on button "查 询" at bounding box center [514, 253] width 55 height 28
click at [89, 490] on link "提现列表" at bounding box center [125, 508] width 167 height 35
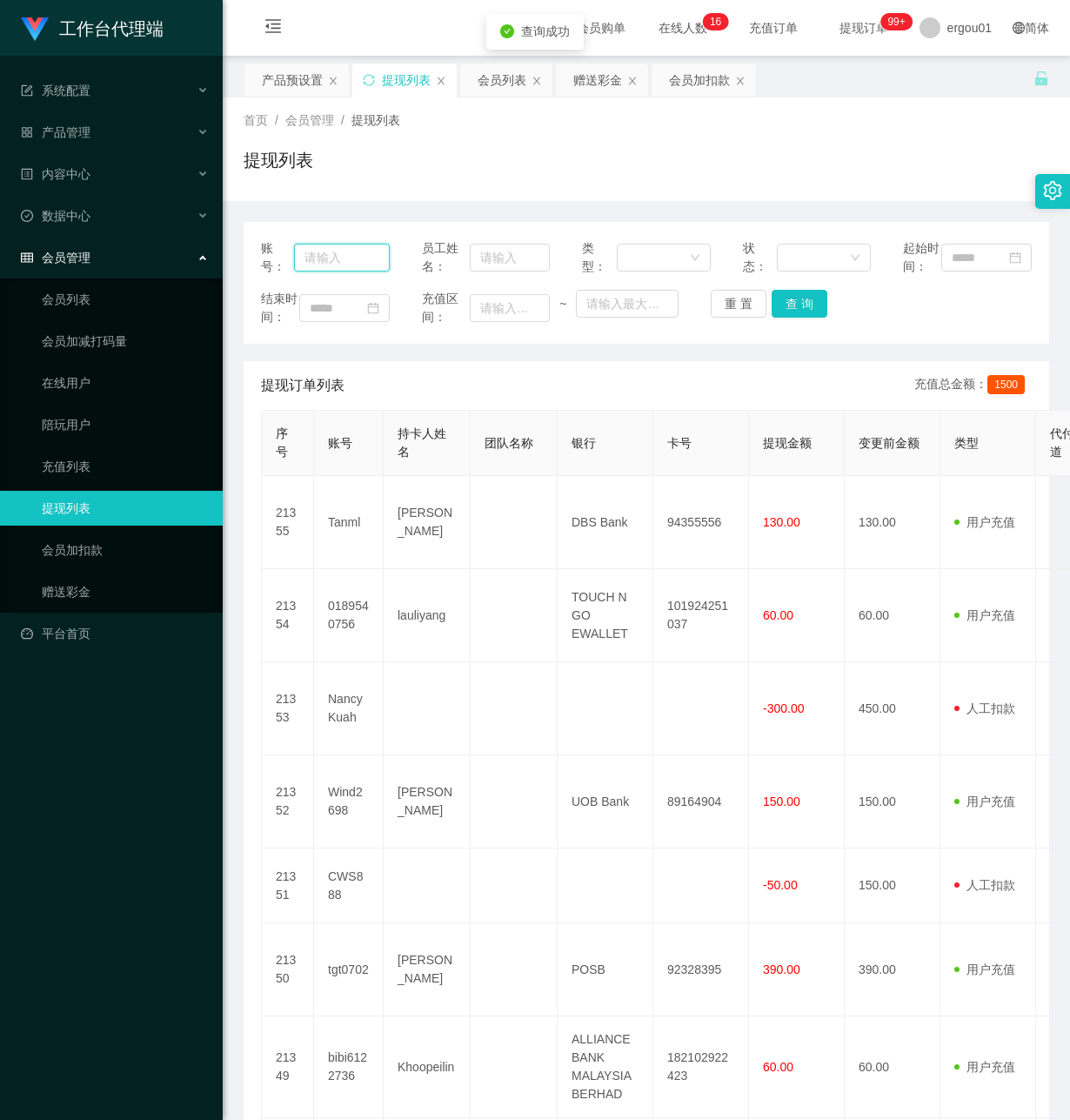
click at [327, 271] on input "text" at bounding box center [341, 257] width 95 height 28
paste input "81831768"
type input "81831768"
click at [788, 313] on button "查 询" at bounding box center [799, 304] width 55 height 28
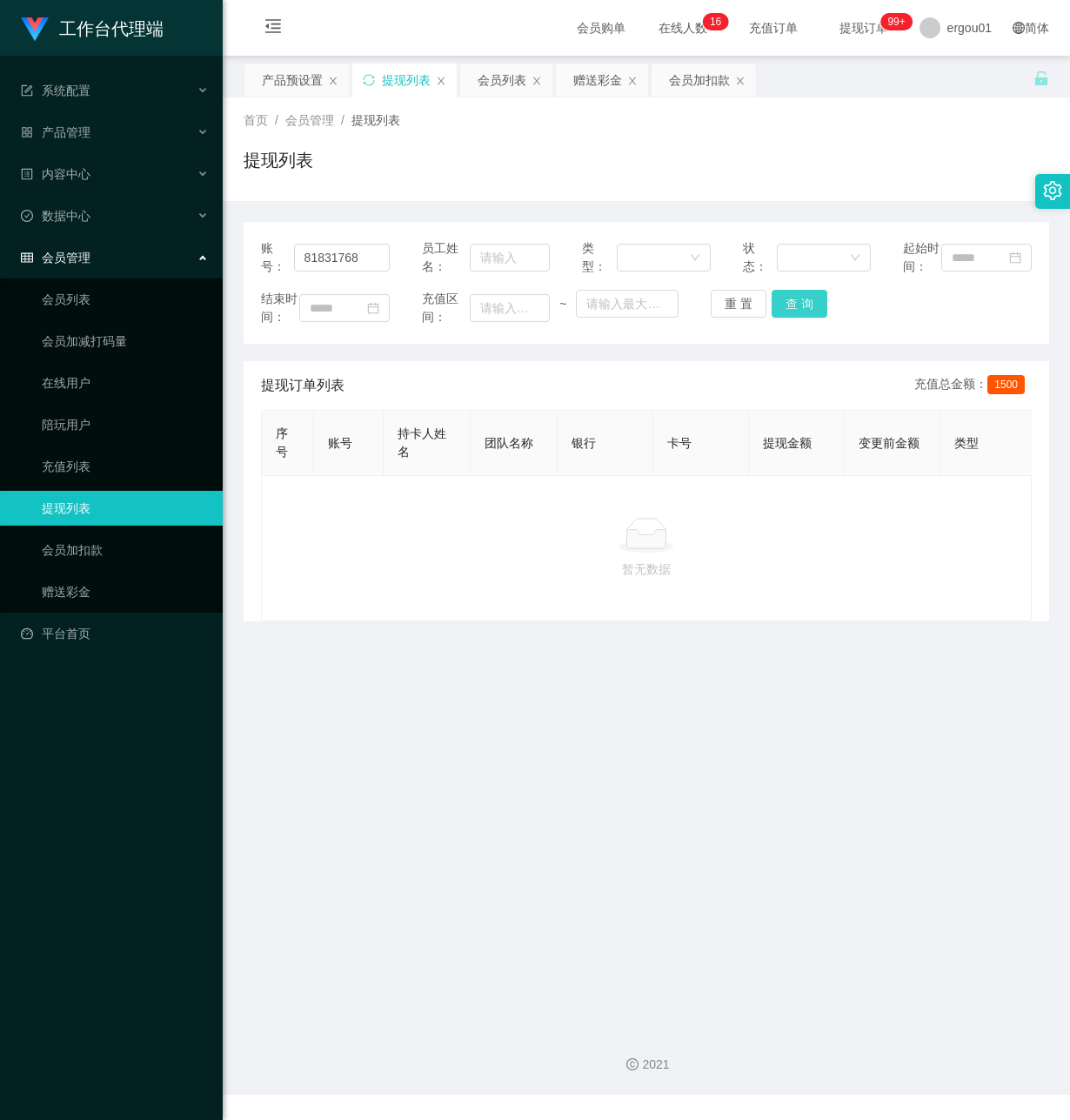
click at [786, 317] on button "查 询" at bounding box center [799, 304] width 55 height 28
click at [277, 750] on main "关闭左侧 关闭右侧 关闭其它 刷新页面 产品预设置 提现列表 会员列表 赠送彩金 会员加扣款 首页 / 会员管理 / 提现列表 / 提现列表 账号： 8183…" at bounding box center [646, 534] width 847 height 958
drag, startPoint x: 369, startPoint y: 270, endPoint x: 27, endPoint y: 271, distance: 342.0
click at [39, 270] on section "工作台代理端 系统配置 产品管理 产品列表 产品预设置 开奖记录 注单管理 即时注单 内容中心 数据中心 会员管理 会员列表 会员加减打码量 在线用户 陪玩用…" at bounding box center [535, 547] width 1070 height 1095
drag, startPoint x: 423, startPoint y: 696, endPoint x: 317, endPoint y: 654, distance: 114.0
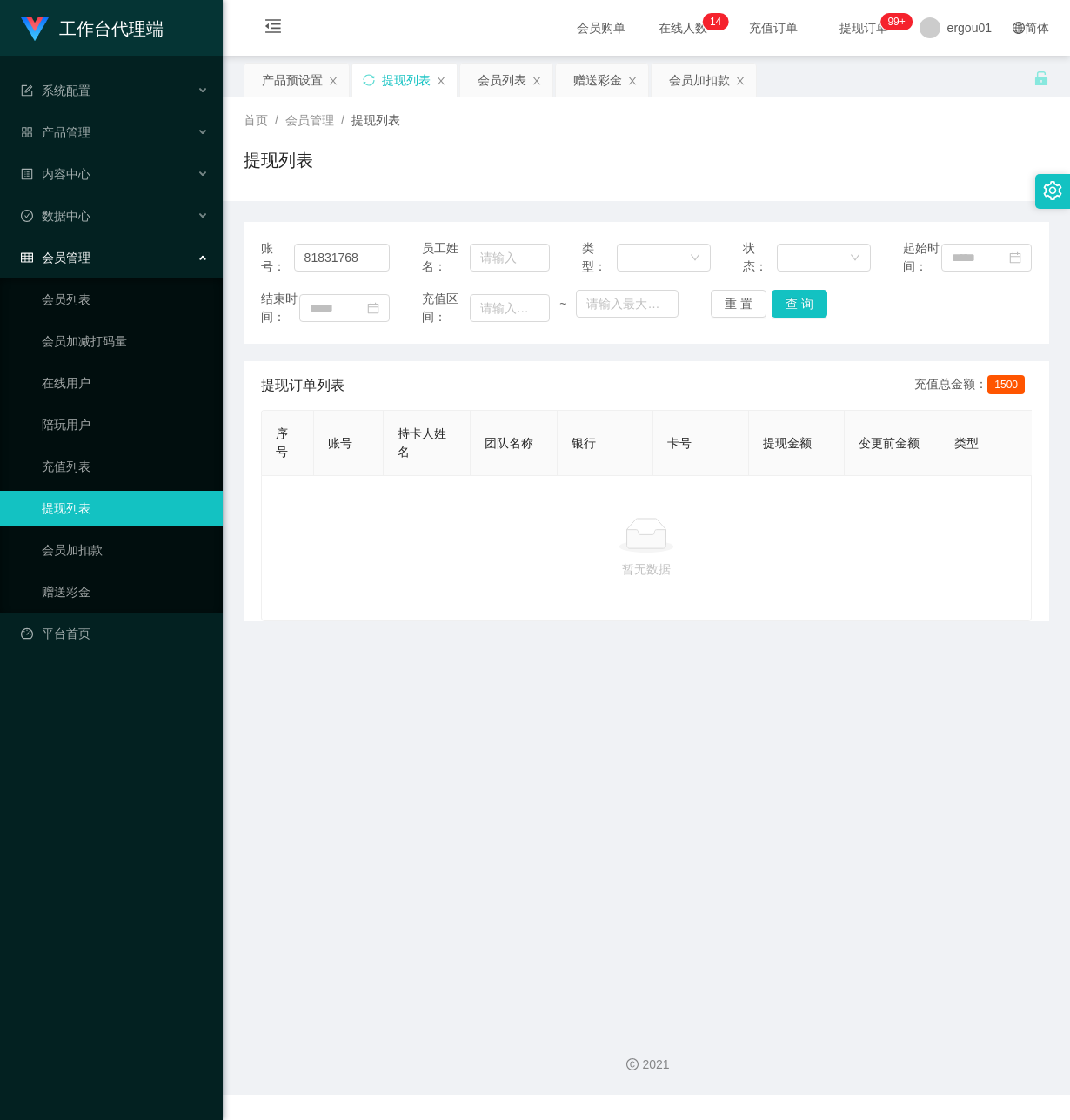
click at [421, 696] on main "关闭左侧 关闭右侧 关闭其它 刷新页面 产品预设置 提现列表 会员列表 赠送彩金 会员加扣款 首页 / 会员管理 / 提现列表 / 提现列表 账号： 8183…" at bounding box center [646, 534] width 847 height 958
click at [125, 578] on link "赠送彩金" at bounding box center [125, 592] width 167 height 35
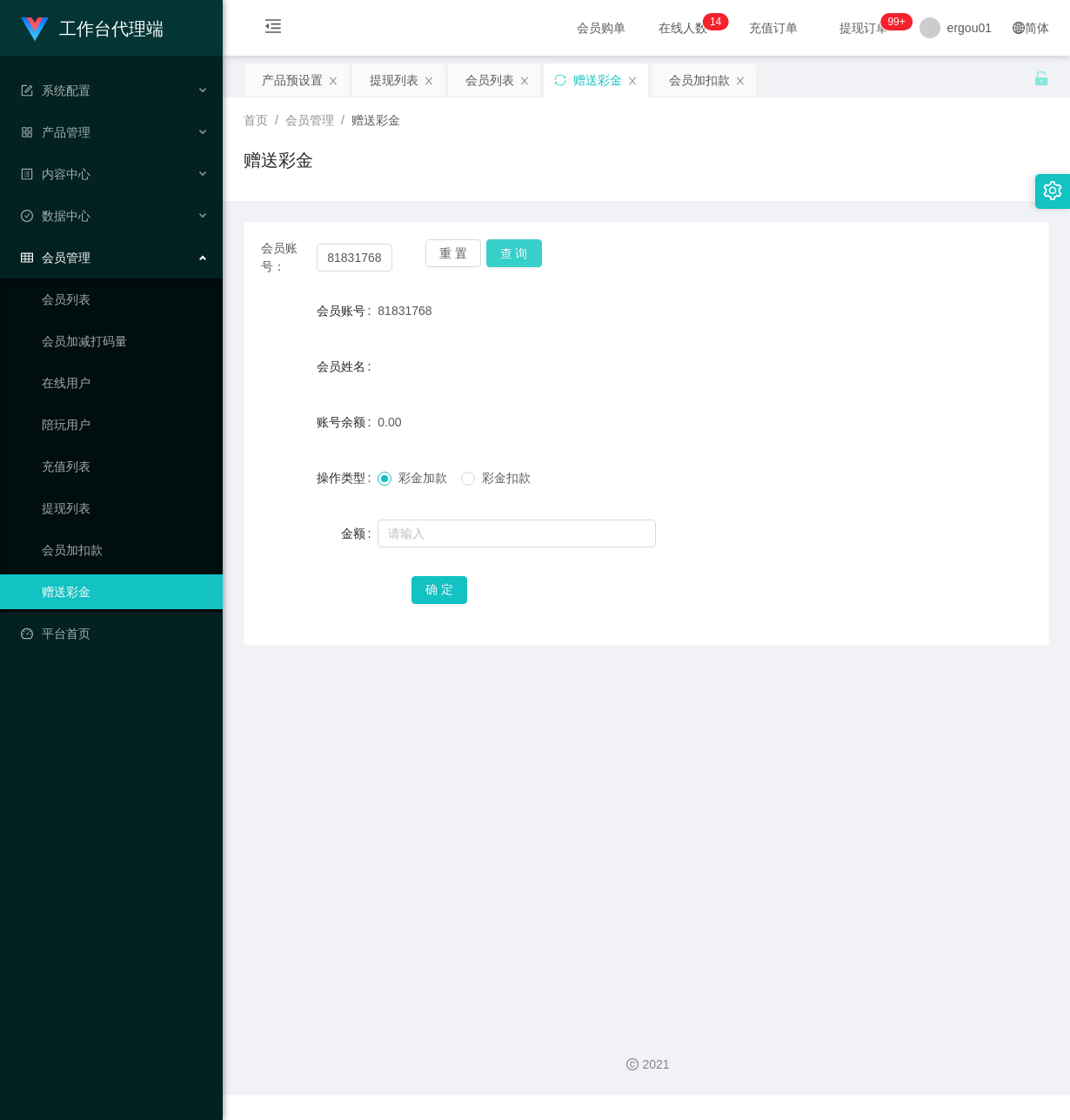
click at [517, 256] on button "查 询" at bounding box center [514, 253] width 55 height 28
drag, startPoint x: 375, startPoint y: 690, endPoint x: 482, endPoint y: 452, distance: 260.9
click at [381, 685] on main "关闭左侧 关闭右侧 关闭其它 刷新页面 产品预设置 提现列表 会员列表 赠送彩金 会员加扣款 首页 / 会员管理 / 赠送彩金 / 赠送彩金 会员账号： 81…" at bounding box center [646, 534] width 847 height 958
click at [523, 246] on button "查 询" at bounding box center [514, 253] width 55 height 28
drag, startPoint x: 451, startPoint y: 721, endPoint x: 673, endPoint y: 524, distance: 296.8
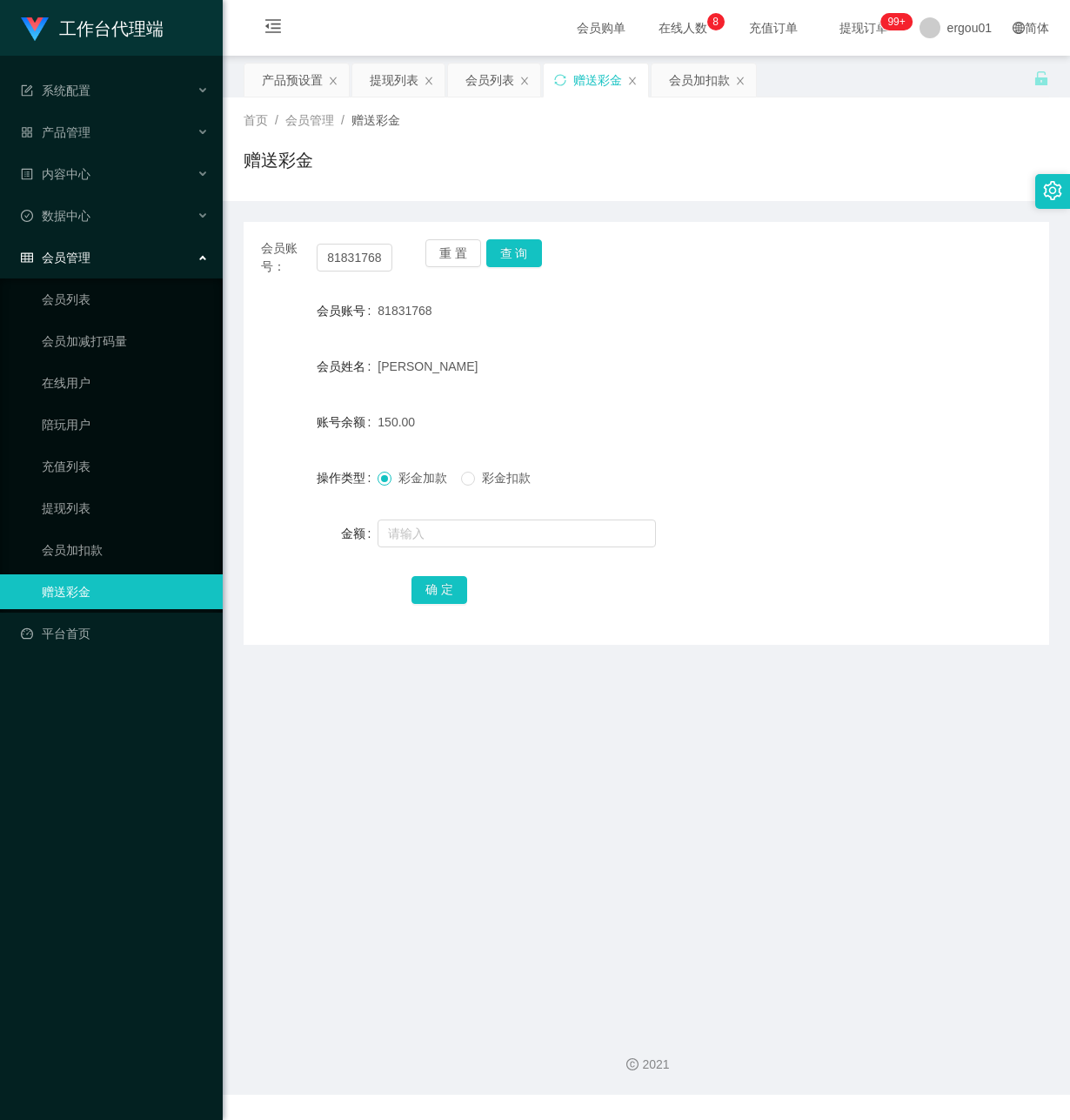
click at [462, 707] on main "关闭左侧 关闭右侧 关闭其它 刷新页面 产品预设置 提现列表 会员列表 赠送彩金 会员加扣款 首页 / 会员管理 / 赠送彩金 / 赠送彩金 会员账号： 81…" at bounding box center [646, 534] width 847 height 958
drag, startPoint x: 375, startPoint y: 800, endPoint x: 375, endPoint y: 784, distance: 16.0
click at [375, 784] on main "关闭左侧 关闭右侧 关闭其它 刷新页面 产品预设置 提现列表 会员列表 赠送彩金 会员加扣款 首页 / 会员管理 / 赠送彩金 / 赠送彩金 会员账号： 81…" at bounding box center [646, 534] width 847 height 958
click at [516, 237] on div "会员账号： 81831768 重 置 查 询 会员账号 81831768 会员姓名 [PERSON_NAME] 账号余额 150.00 操作类型 彩金加款 彩…" at bounding box center [646, 433] width 805 height 423
click at [515, 253] on button "查 询" at bounding box center [514, 253] width 55 height 28
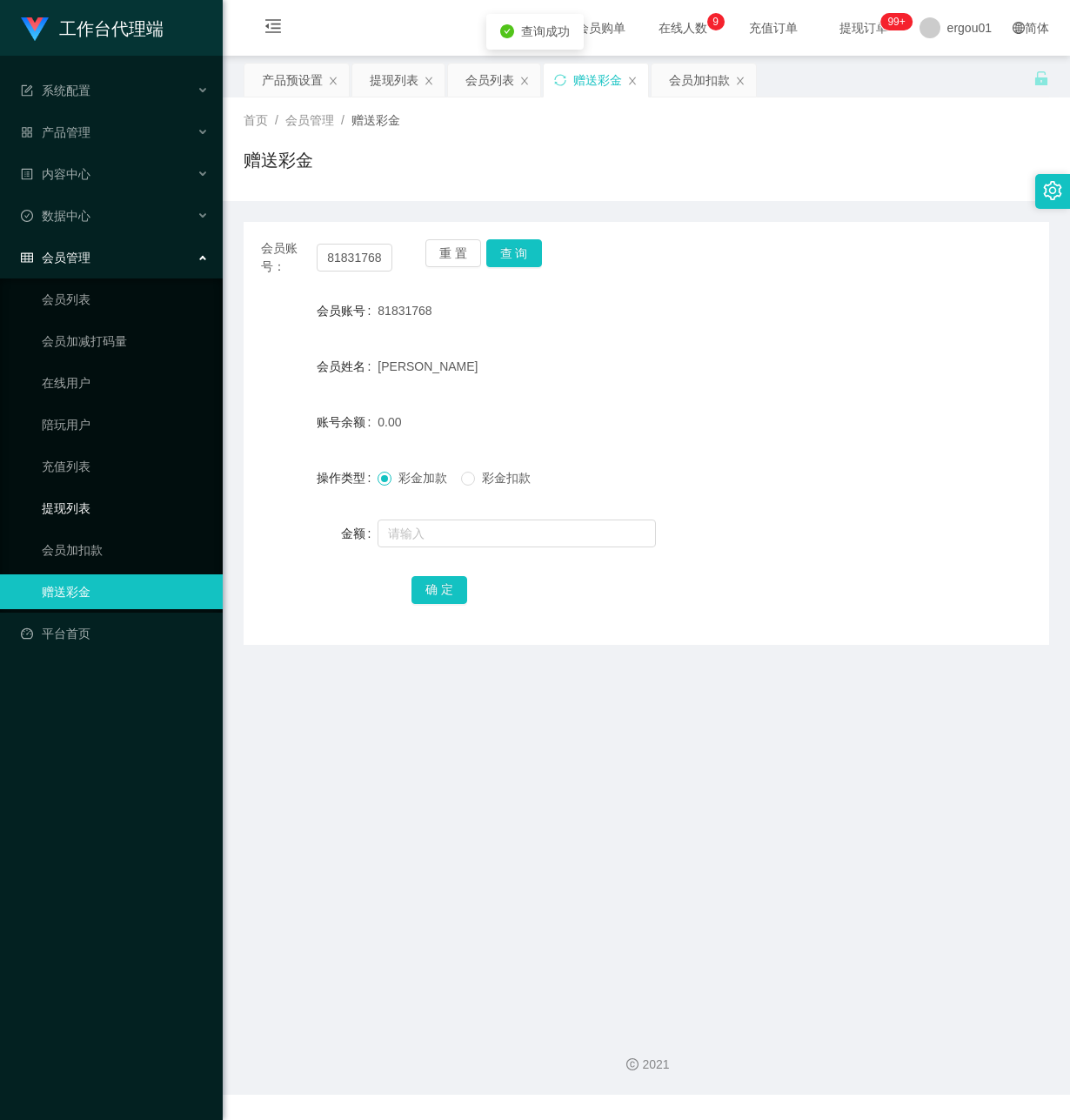
click at [94, 493] on link "提现列表" at bounding box center [125, 508] width 167 height 35
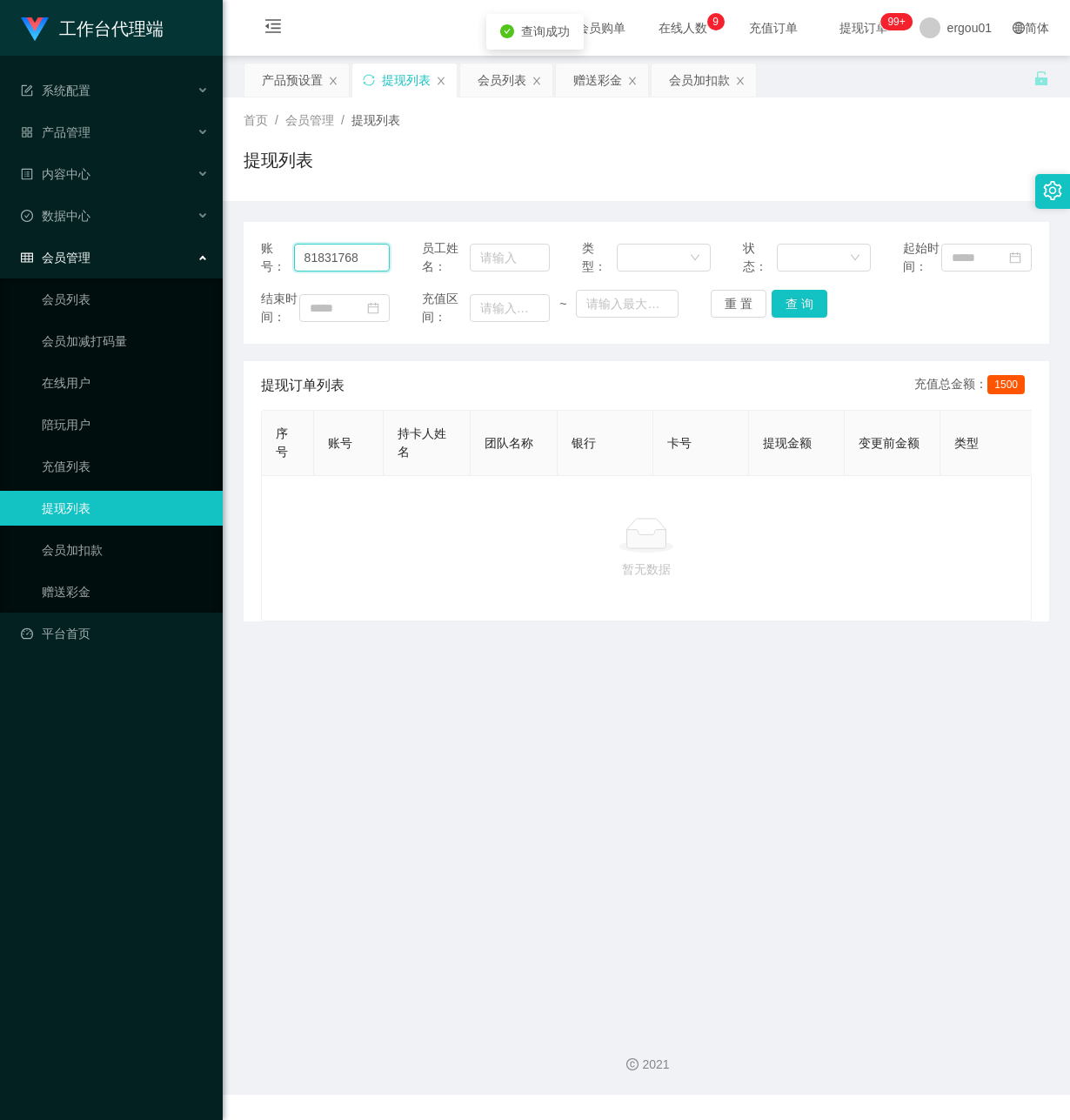
drag, startPoint x: 368, startPoint y: 271, endPoint x: 66, endPoint y: 264, distance: 302.1
click at [0, 251] on html "工作台代理端 系统配置 产品管理 产品列表 产品预设置 开奖记录 注单管理 即时注单 内容中心 数据中心 会员管理 会员列表 会员加减打码量 在线用户 陪玩用…" at bounding box center [535, 560] width 1070 height 1120
click at [784, 317] on button "查 询" at bounding box center [799, 304] width 55 height 28
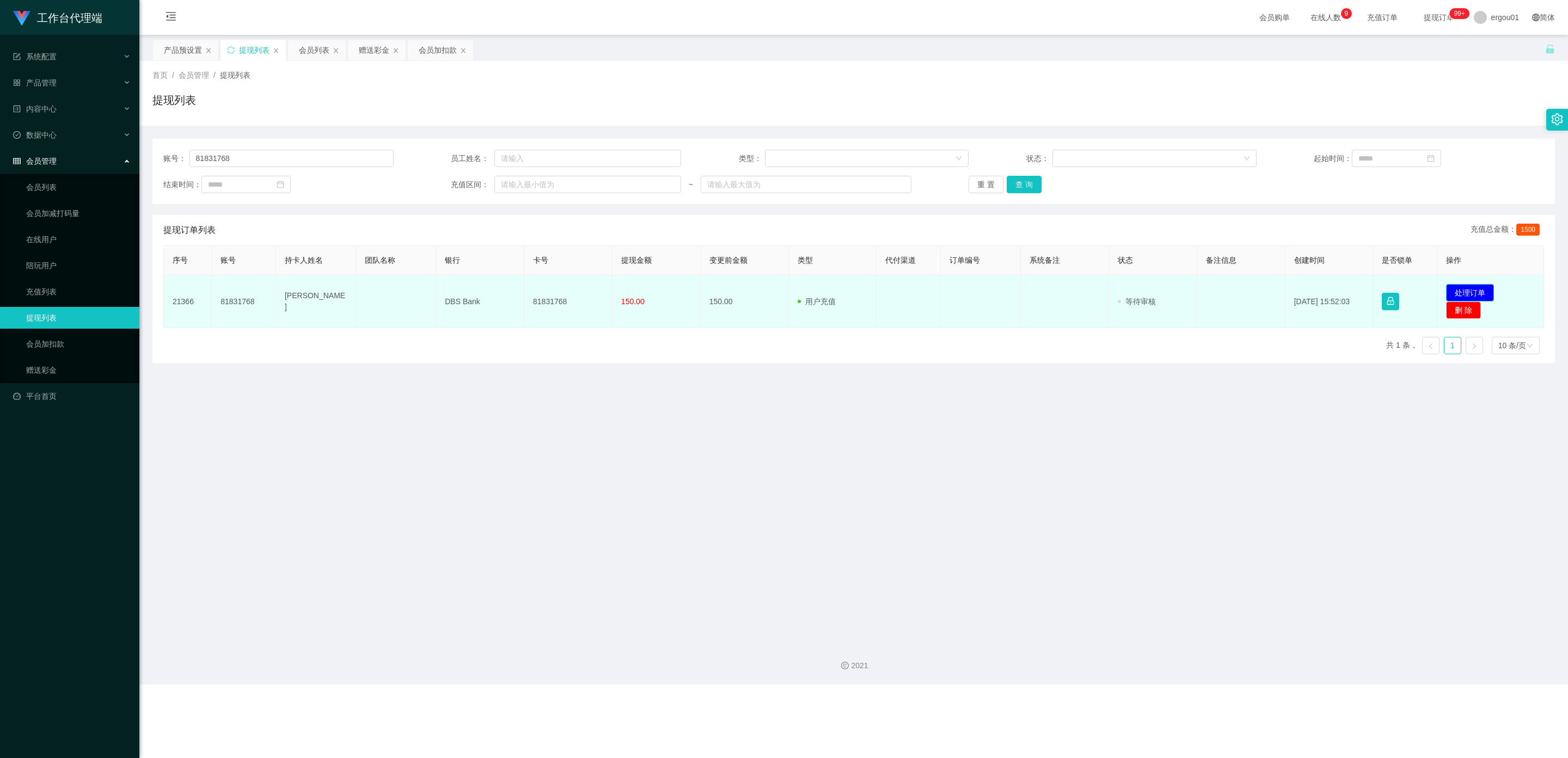
click at [669, 288] on button "处理订单" at bounding box center [1470, 293] width 48 height 18
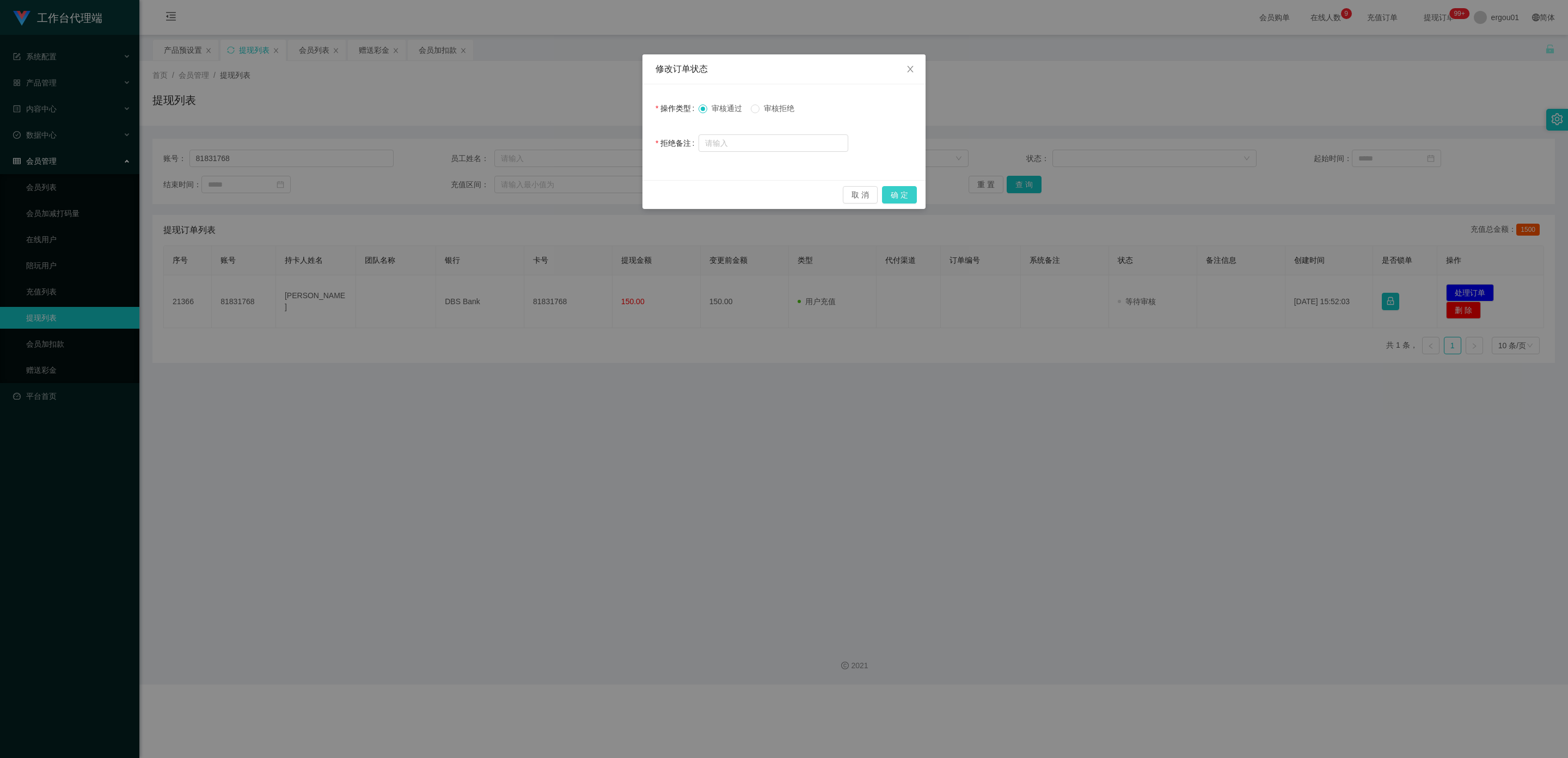
click at [669, 193] on button "确 定" at bounding box center [899, 195] width 35 height 18
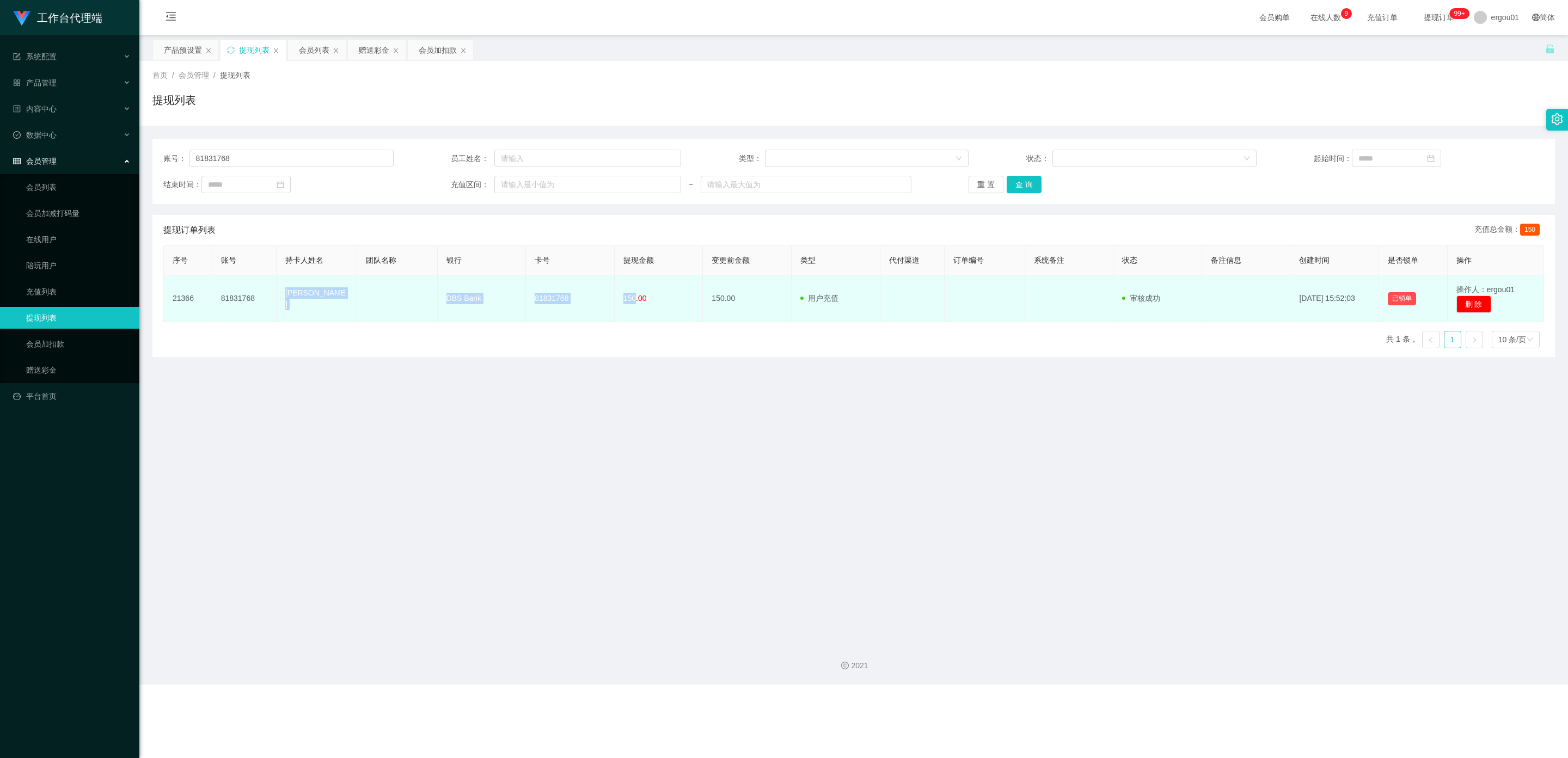
drag, startPoint x: 631, startPoint y: 297, endPoint x: 303, endPoint y: 319, distance: 328.7
click at [271, 301] on tr "21366 81831768 Jed Tan DBS Bank 81831768 150.00 150.00 用户充值 人工扣款 审核驳回 审核成功 等待审核…" at bounding box center [853, 299] width 1380 height 47
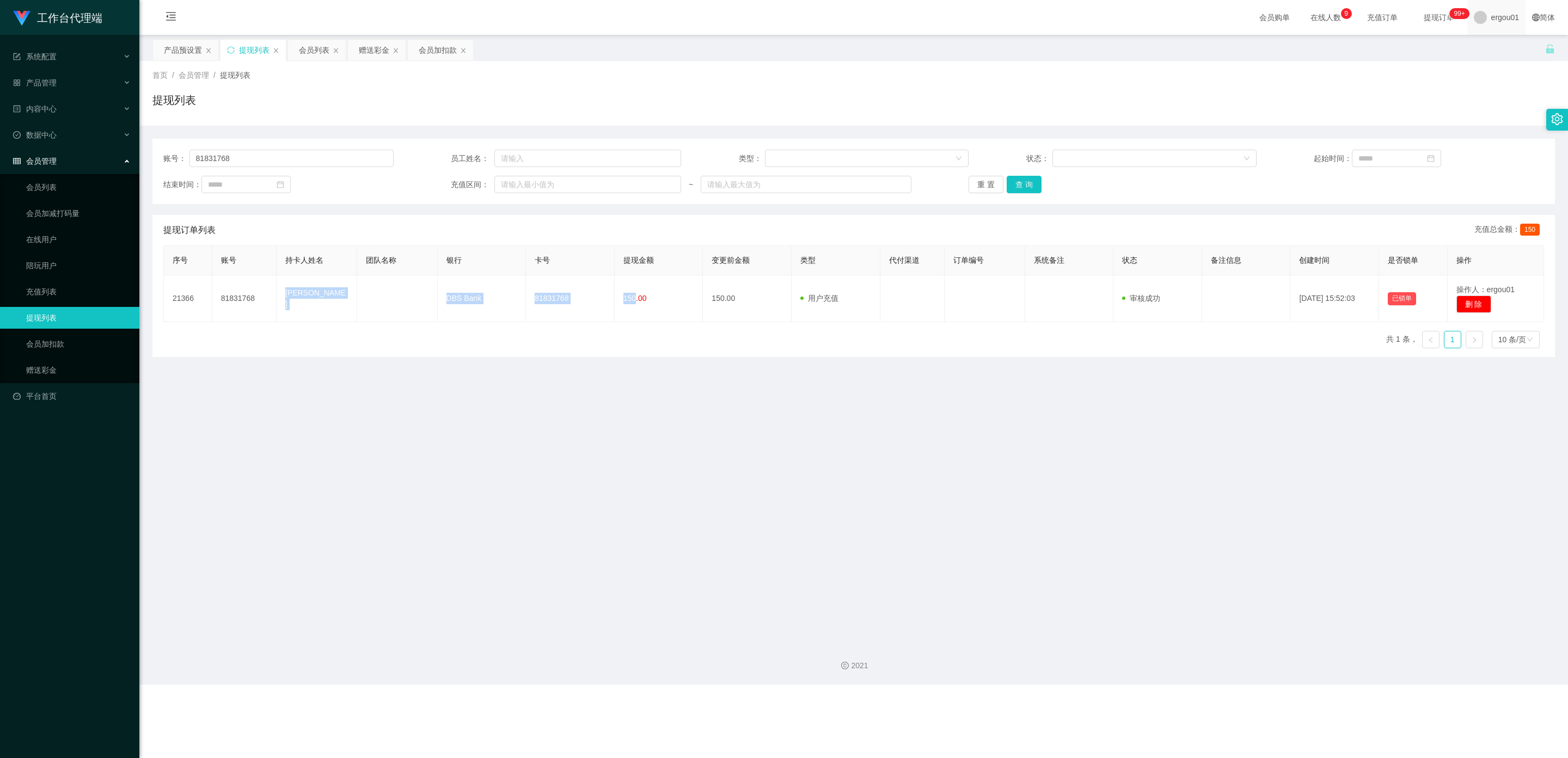
copy tr "Jed Tan DBS Bank 81831768 150"
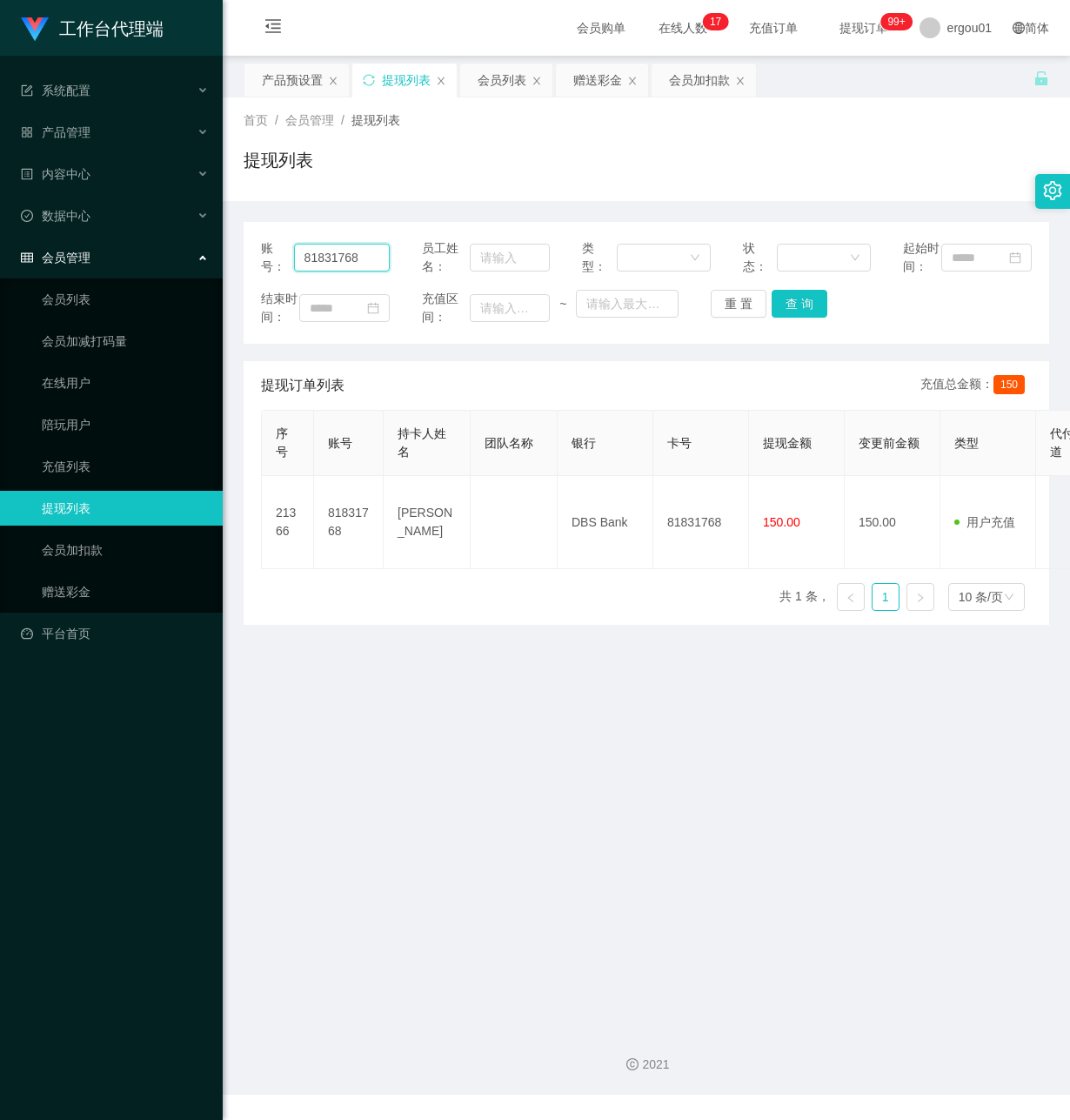
drag, startPoint x: 321, startPoint y: 264, endPoint x: -4, endPoint y: 215, distance: 328.7
click at [0, 215] on html "工作台代理端 系统配置 产品管理 产品列表 产品预设置 开奖记录 注单管理 即时注单 内容中心 数据中心 会员管理 会员列表 会员加减打码量 在线用户 陪玩用…" at bounding box center [535, 560] width 1070 height 1120
paste input "91215120"
click at [794, 317] on button "查 询" at bounding box center [799, 304] width 55 height 28
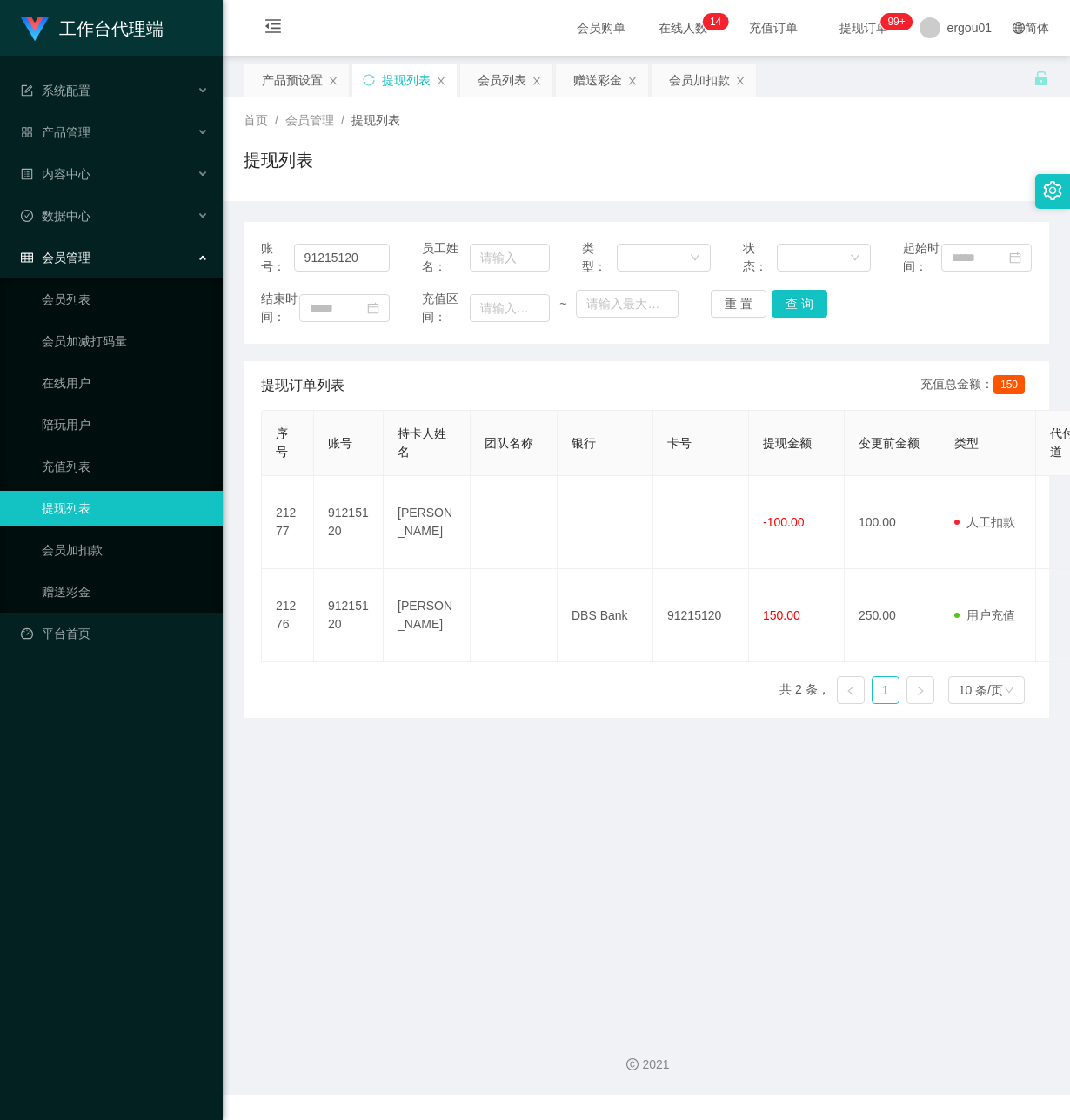
drag, startPoint x: 424, startPoint y: 867, endPoint x: 497, endPoint y: 246, distance: 625.3
click at [424, 849] on main "关闭左侧 关闭右侧 关闭其它 刷新页面 产品预设置 提现列表 会员列表 赠送彩金 会员加扣款 首页 / 会员管理 / 提现列表 / 提现列表 账号： 9121…" at bounding box center [646, 534] width 847 height 958
drag, startPoint x: 372, startPoint y: 262, endPoint x: -4, endPoint y: 201, distance: 380.9
click at [0, 201] on html "工作台代理端 系统配置 产品管理 产品列表 产品预设置 开奖记录 注单管理 即时注单 内容中心 数据中心 会员管理 会员列表 会员加减打码量 在线用户 陪玩用…" at bounding box center [535, 560] width 1070 height 1120
paste input "Poohboar"
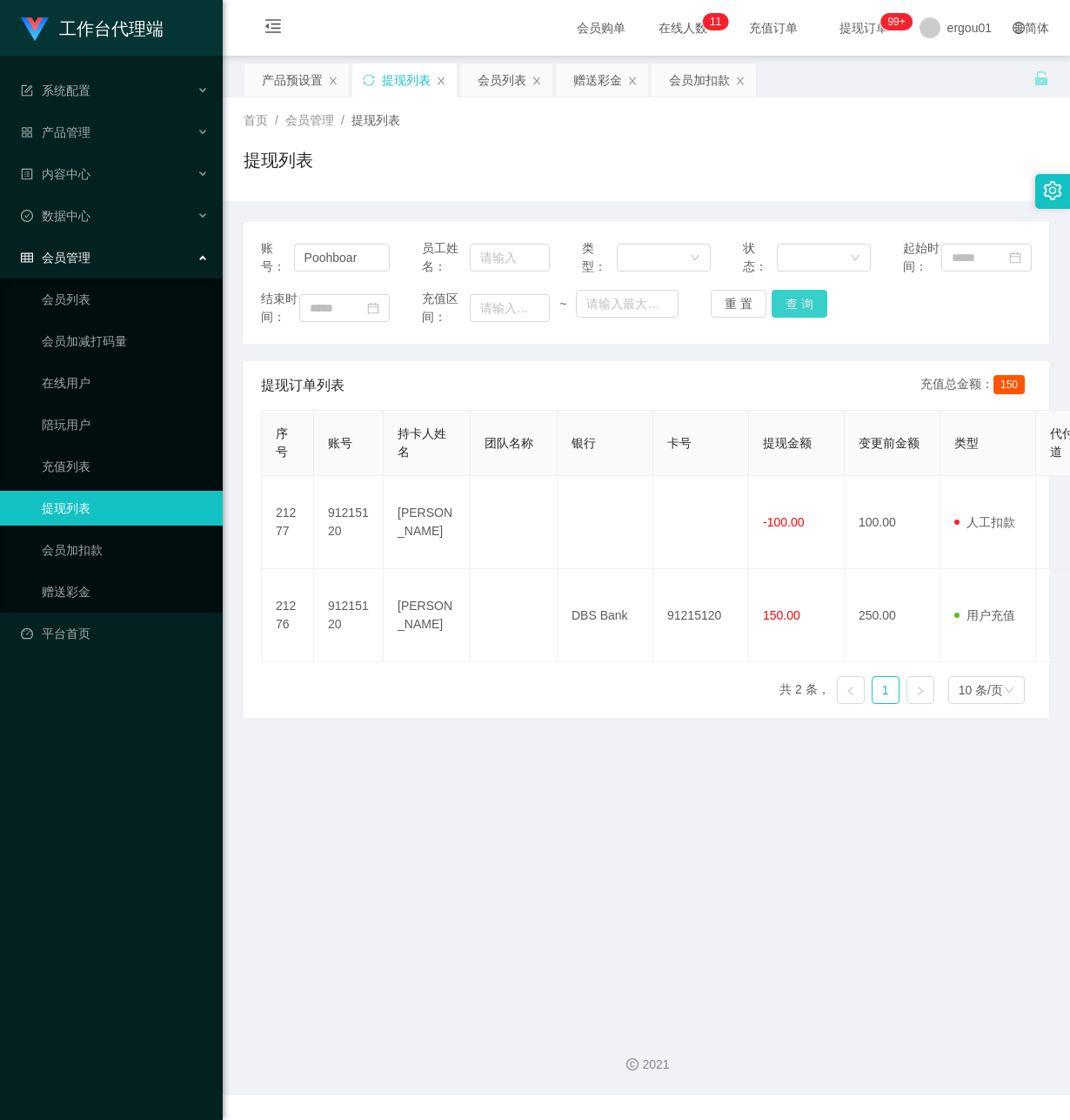
click at [802, 317] on button "查 询" at bounding box center [799, 304] width 55 height 28
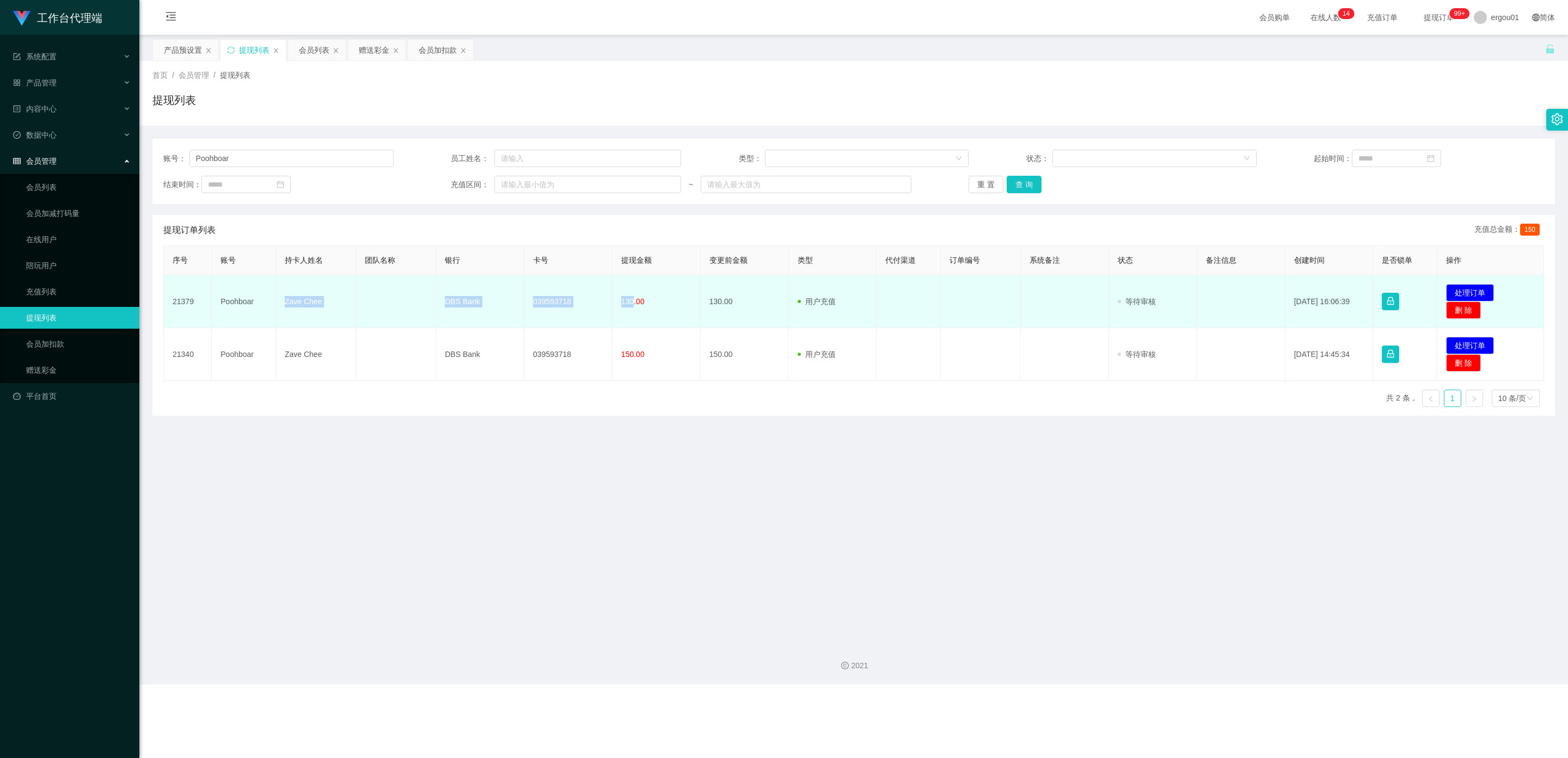
drag, startPoint x: 629, startPoint y: 301, endPoint x: 286, endPoint y: 297, distance: 343.0
click at [286, 297] on tr "21379 Poohboar Zave Chee DBS Bank 039593718 130.00 130.00 用户充值 人工扣款 审核驳回 审核成功 等…" at bounding box center [853, 302] width 1380 height 53
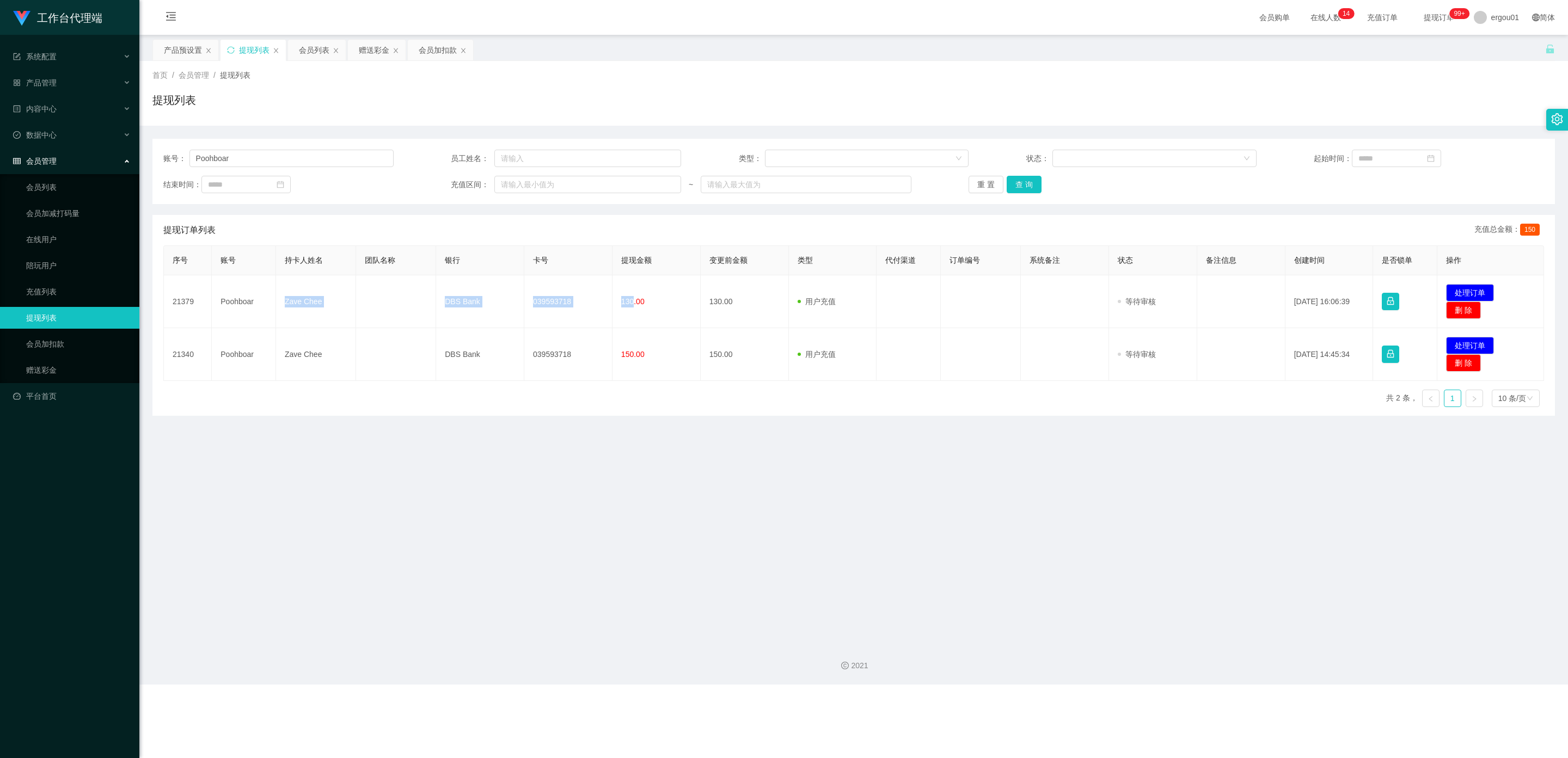
copy tr "Zave Chee DBS Bank 039593718 130"
drag, startPoint x: 1464, startPoint y: 339, endPoint x: 1395, endPoint y: 339, distance: 69.0
click at [669, 339] on button "处理订单" at bounding box center [1470, 346] width 48 height 18
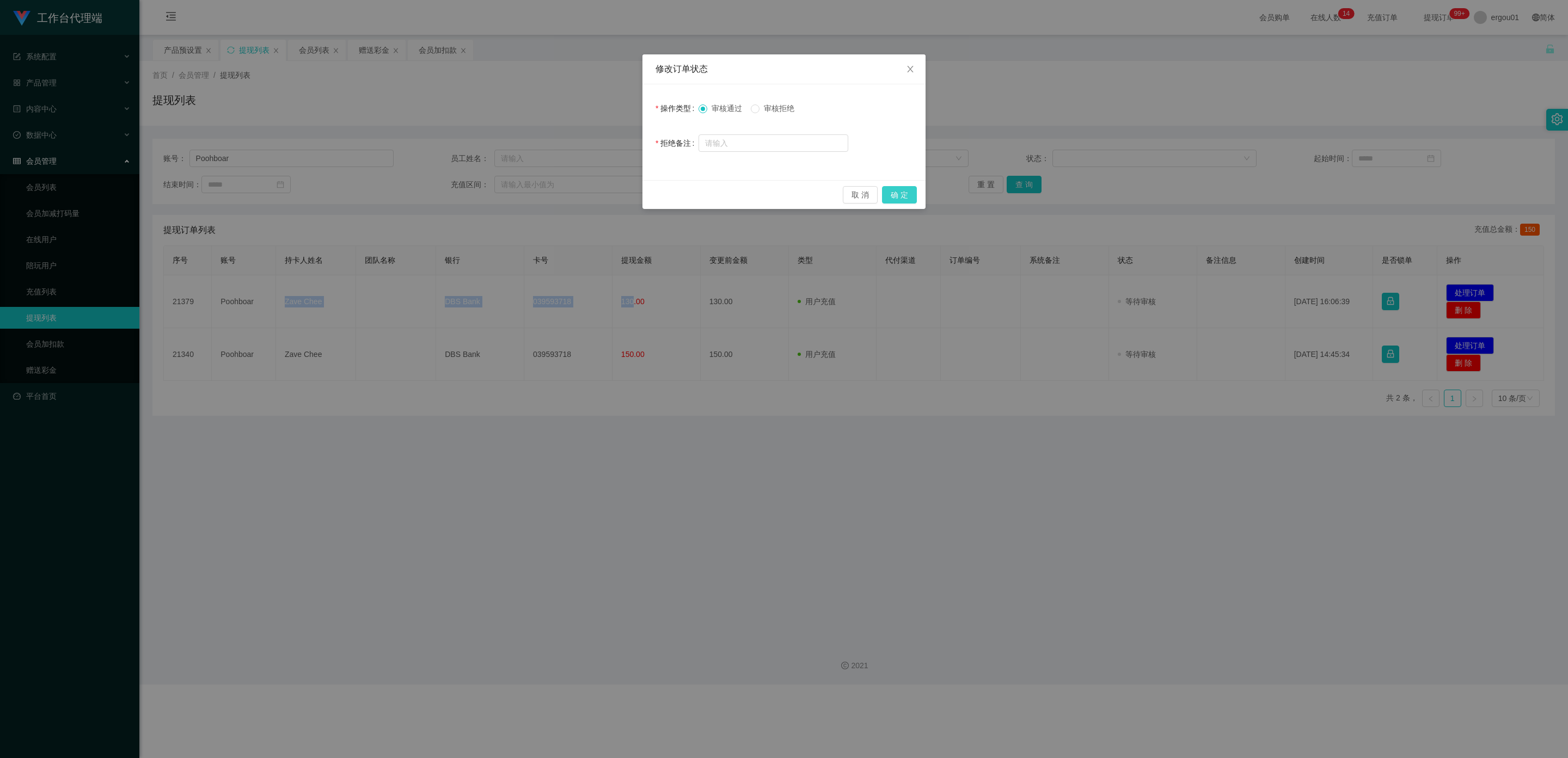
click at [669, 189] on button "确 定" at bounding box center [899, 195] width 35 height 18
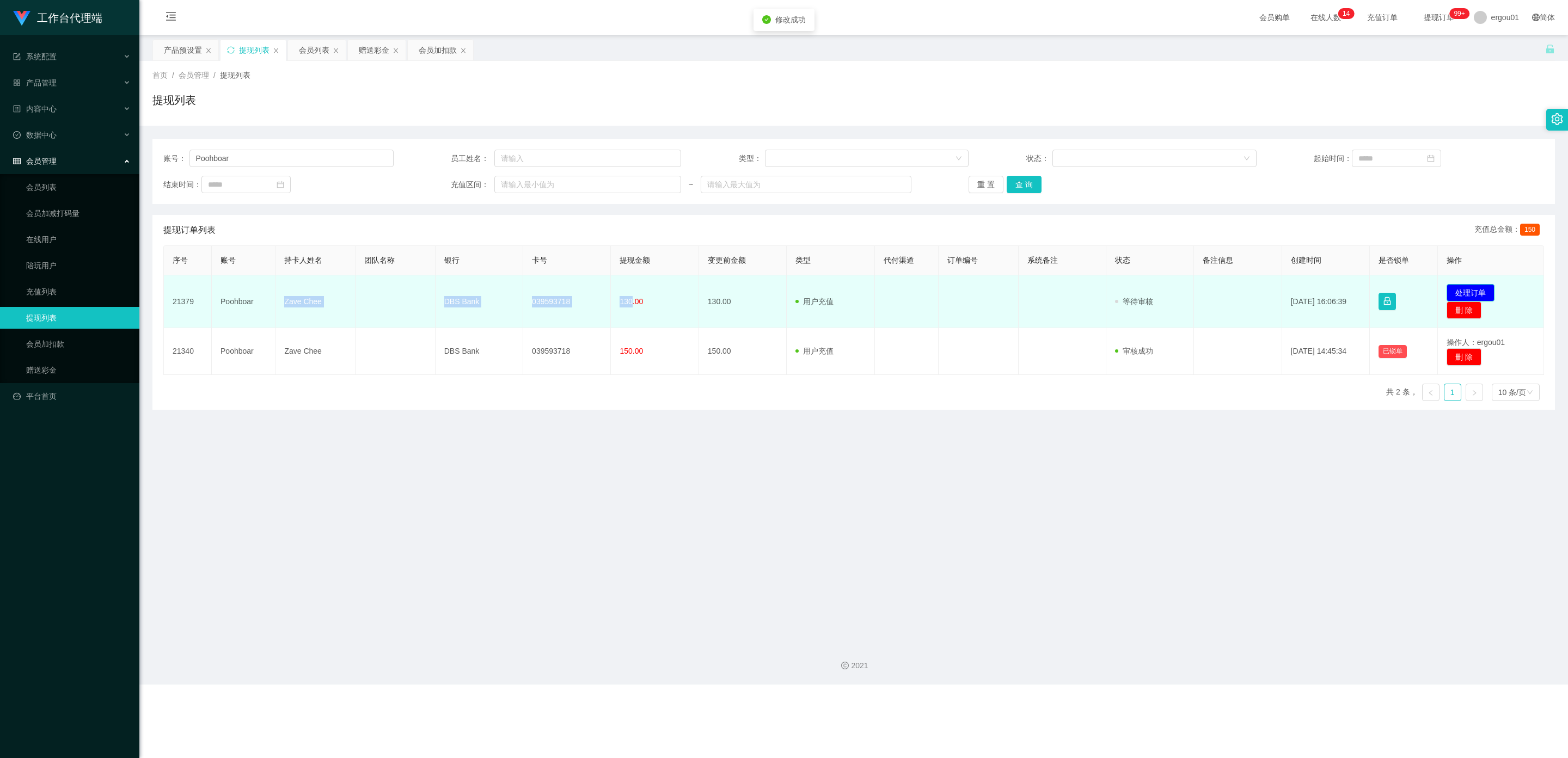
click at [669, 292] on button "处理订单" at bounding box center [1471, 293] width 48 height 18
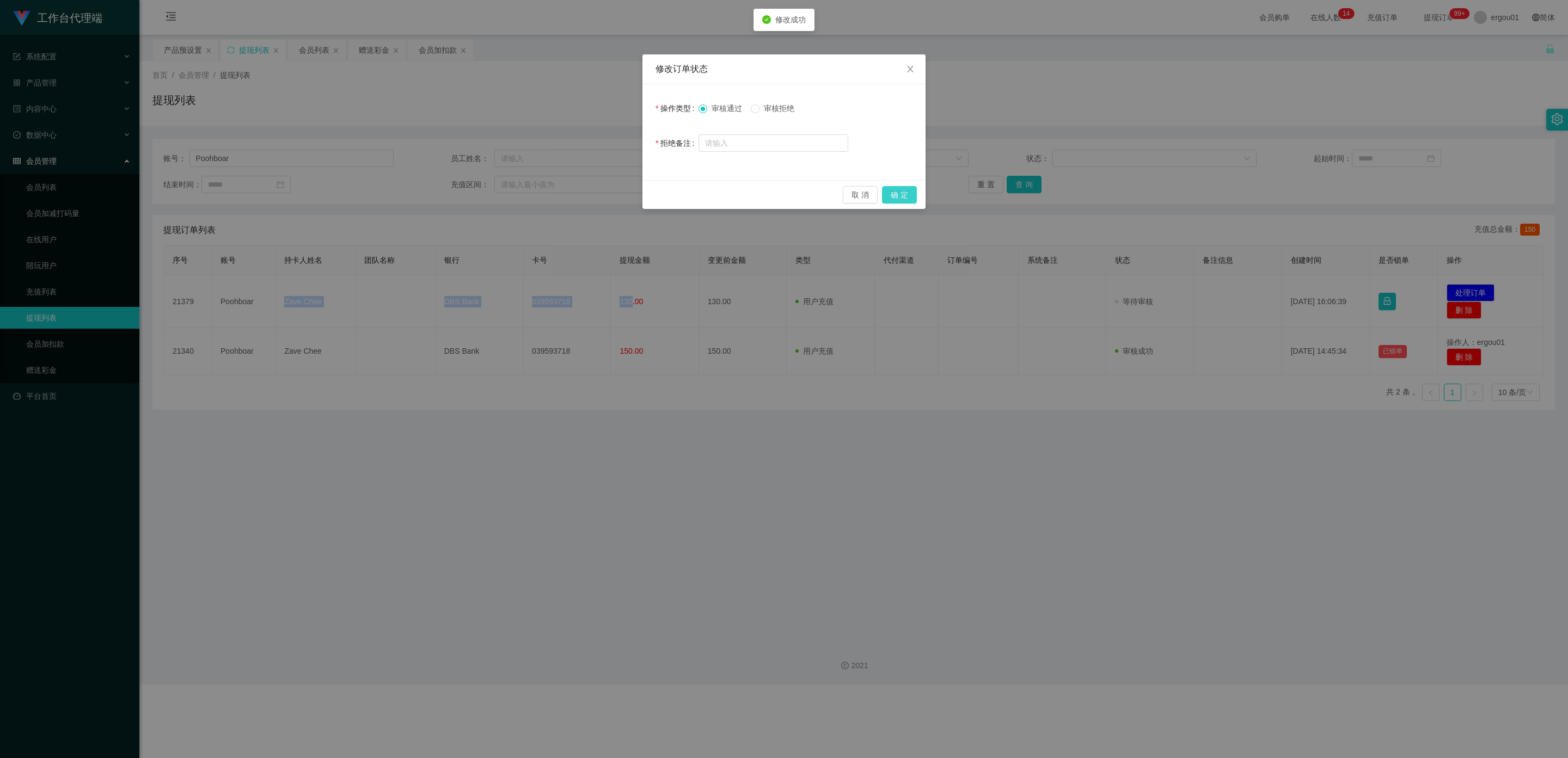
drag, startPoint x: 900, startPoint y: 193, endPoint x: 838, endPoint y: 206, distance: 63.3
click at [669, 193] on button "确 定" at bounding box center [899, 195] width 35 height 18
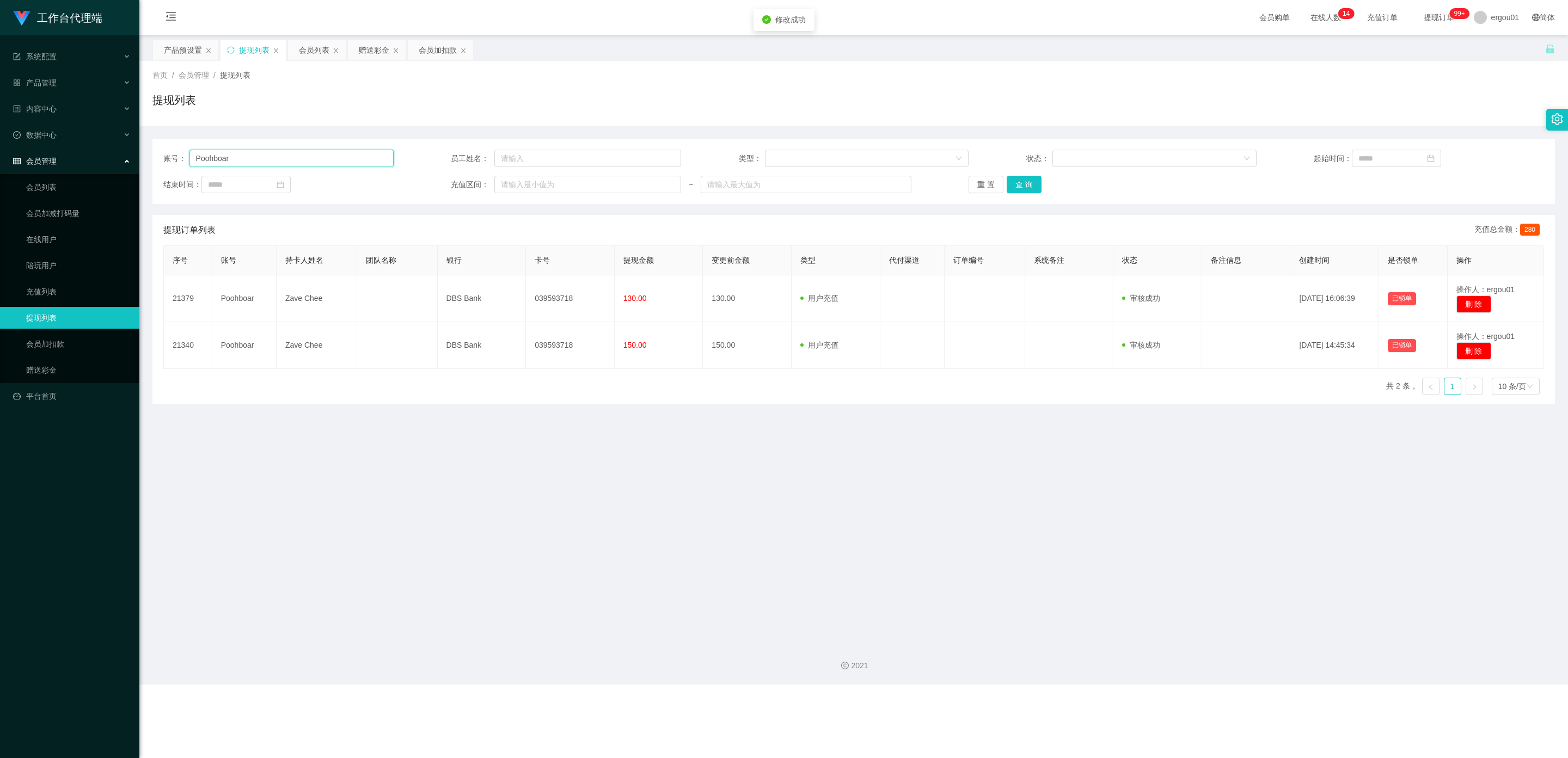
drag, startPoint x: 264, startPoint y: 156, endPoint x: 0, endPoint y: 155, distance: 264.0
click at [0, 155] on section "工作台代理端 系统配置 产品管理 产品列表 产品预设置 开奖记录 注单管理 即时注单 内容中心 数据中心 会员管理 会员列表 会员加减打码量 在线用户 陪玩用…" at bounding box center [784, 342] width 1568 height 684
paste input "91215120"
type input "91215120"
click at [669, 180] on button "查 询" at bounding box center [1024, 184] width 35 height 18
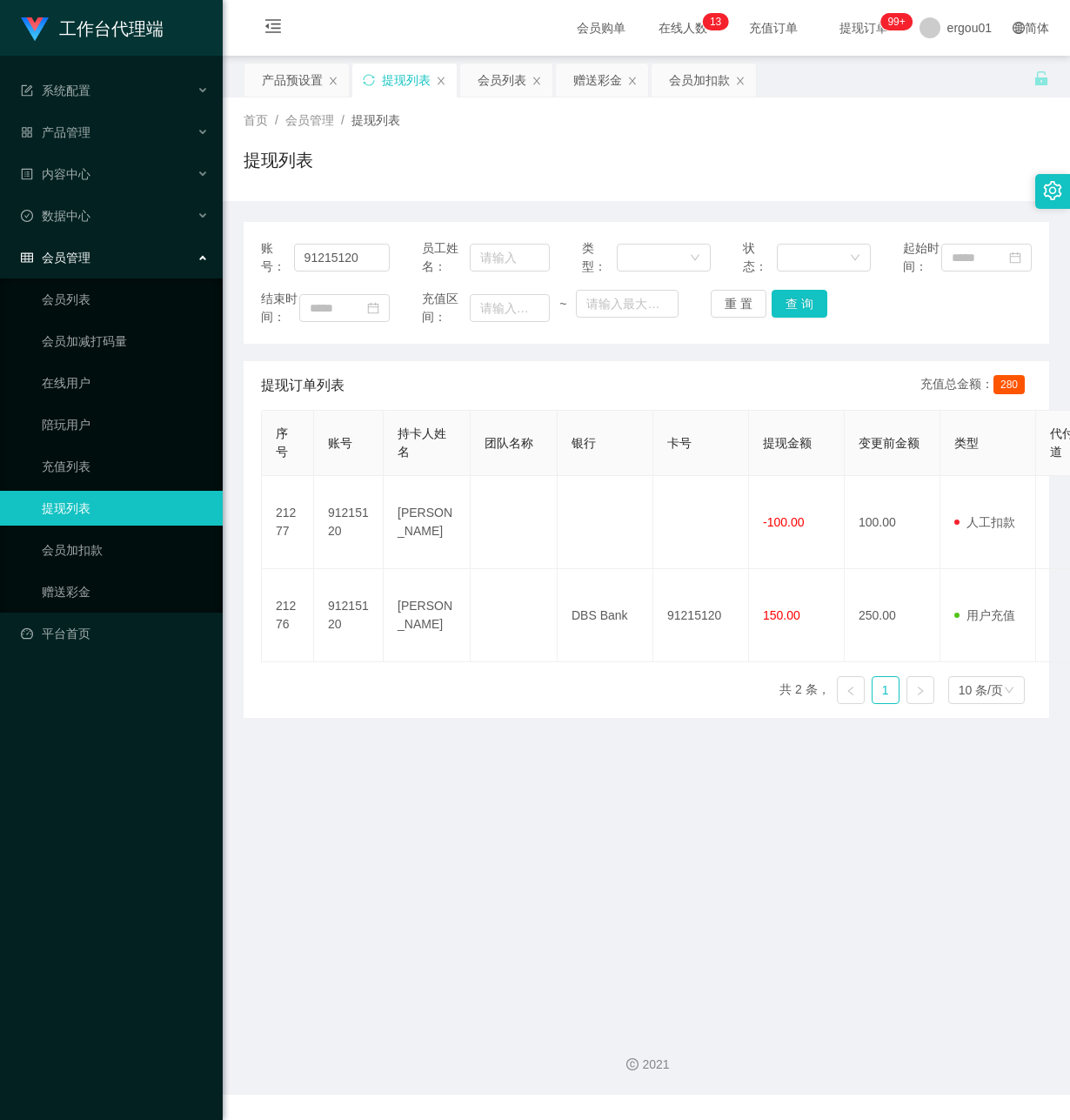
click at [355, 995] on main "关闭左侧 关闭右侧 关闭其它 刷新页面 产品预设置 提现列表 会员列表 赠送彩金 会员加扣款 首页 / 会员管理 / 提现列表 / 提现列表 账号： 9121…" at bounding box center [646, 534] width 847 height 958
click at [787, 317] on button "查 询" at bounding box center [799, 304] width 55 height 28
drag, startPoint x: 324, startPoint y: 864, endPoint x: 327, endPoint y: 845, distance: 19.2
click at [327, 857] on main "关闭左侧 关闭右侧 关闭其它 刷新页面 产品预设置 提现列表 会员列表 赠送彩金 会员加扣款 首页 / 会员管理 / 提现列表 / 提现列表 账号： 9121…" at bounding box center [646, 534] width 847 height 958
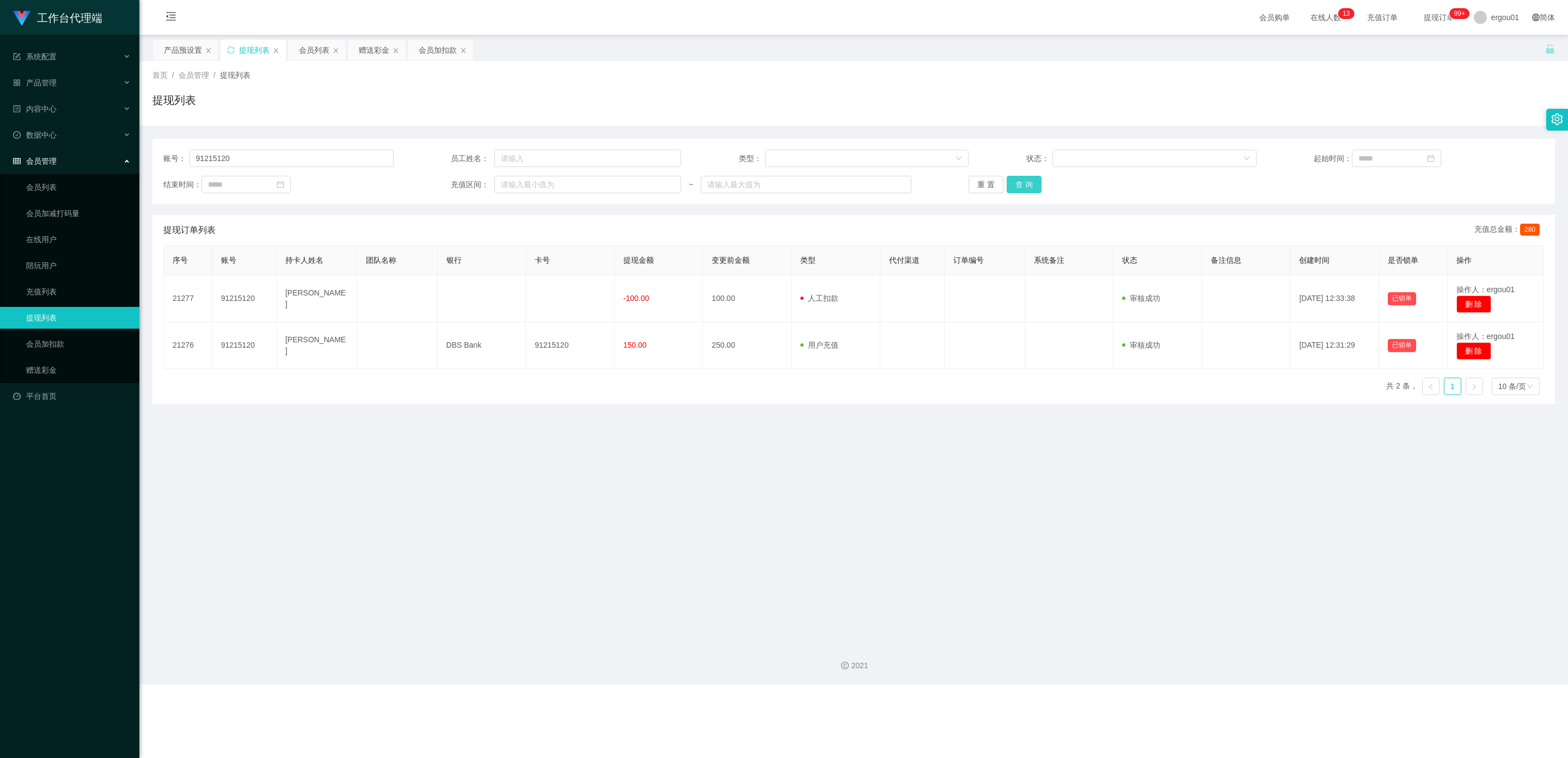
click at [669, 182] on button "查 询" at bounding box center [1024, 184] width 35 height 18
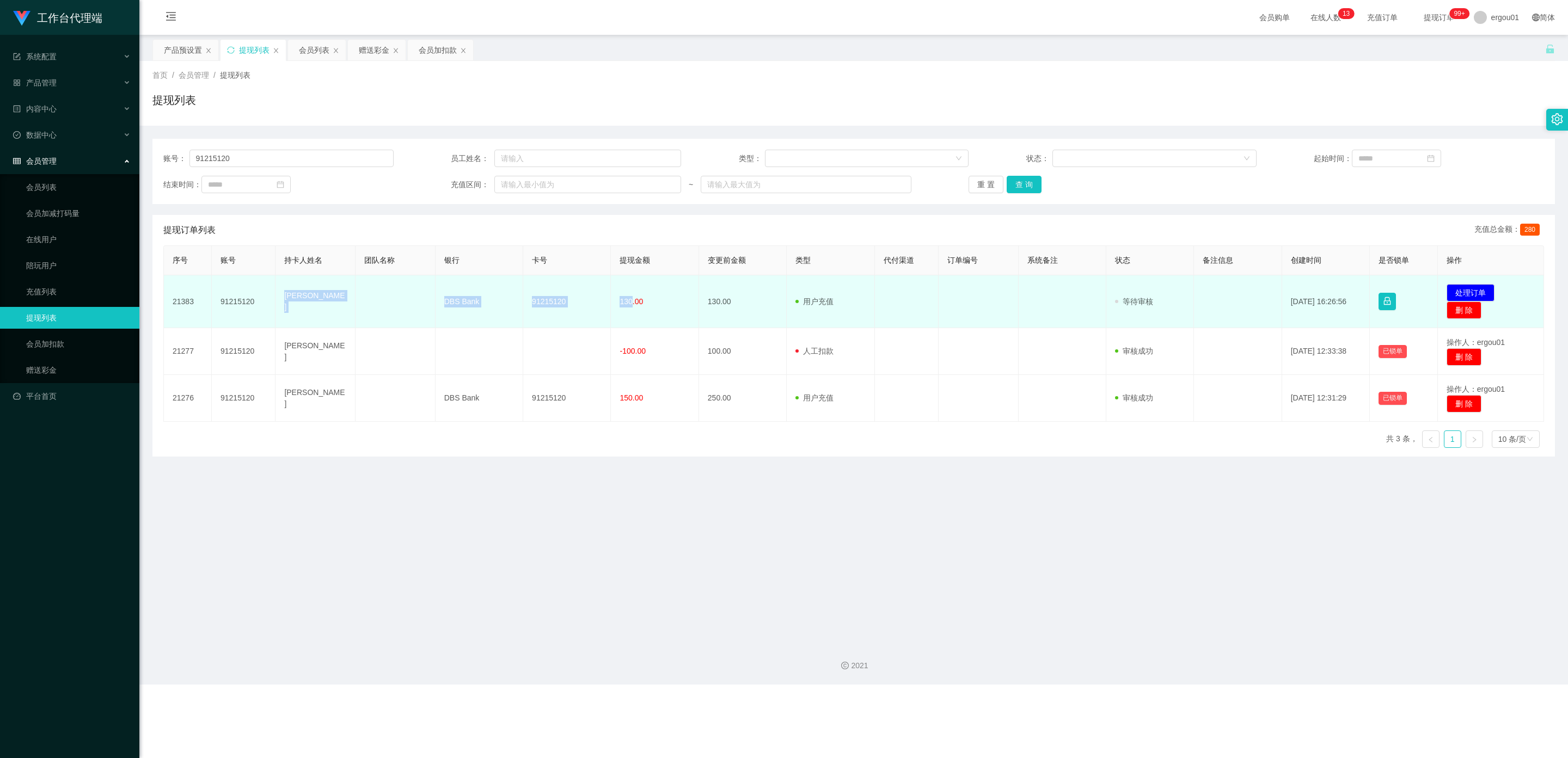
drag, startPoint x: 628, startPoint y: 299, endPoint x: 279, endPoint y: 301, distance: 349.0
click at [279, 301] on tr "21383 91215120 [PERSON_NAME] DBS Bank 91215120 130.00 130.00 用户充值 人工扣款 审核驳回 审核成…" at bounding box center [853, 302] width 1380 height 53
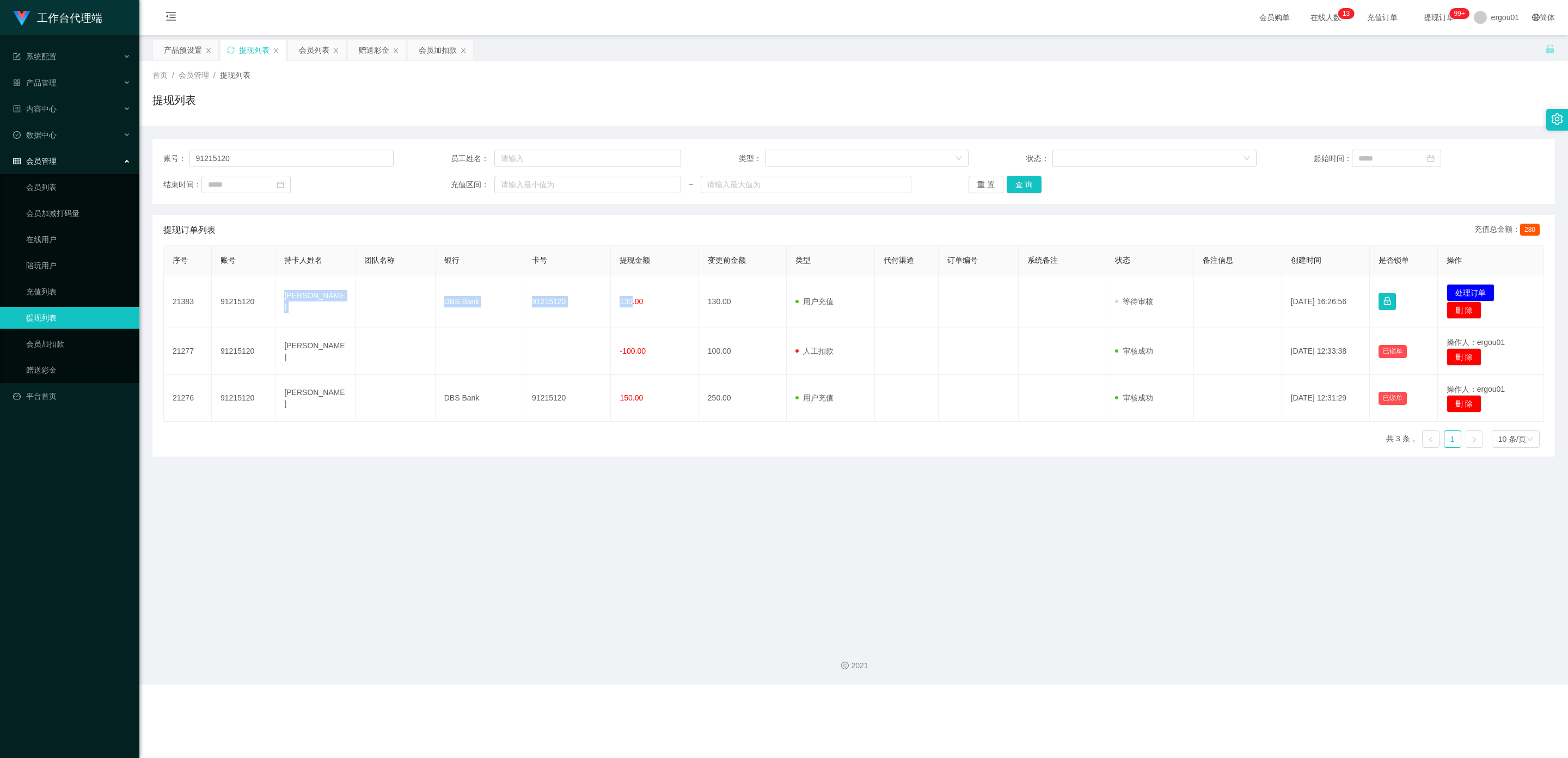
copy tr "[PERSON_NAME] DBS Bank 91215120 130"
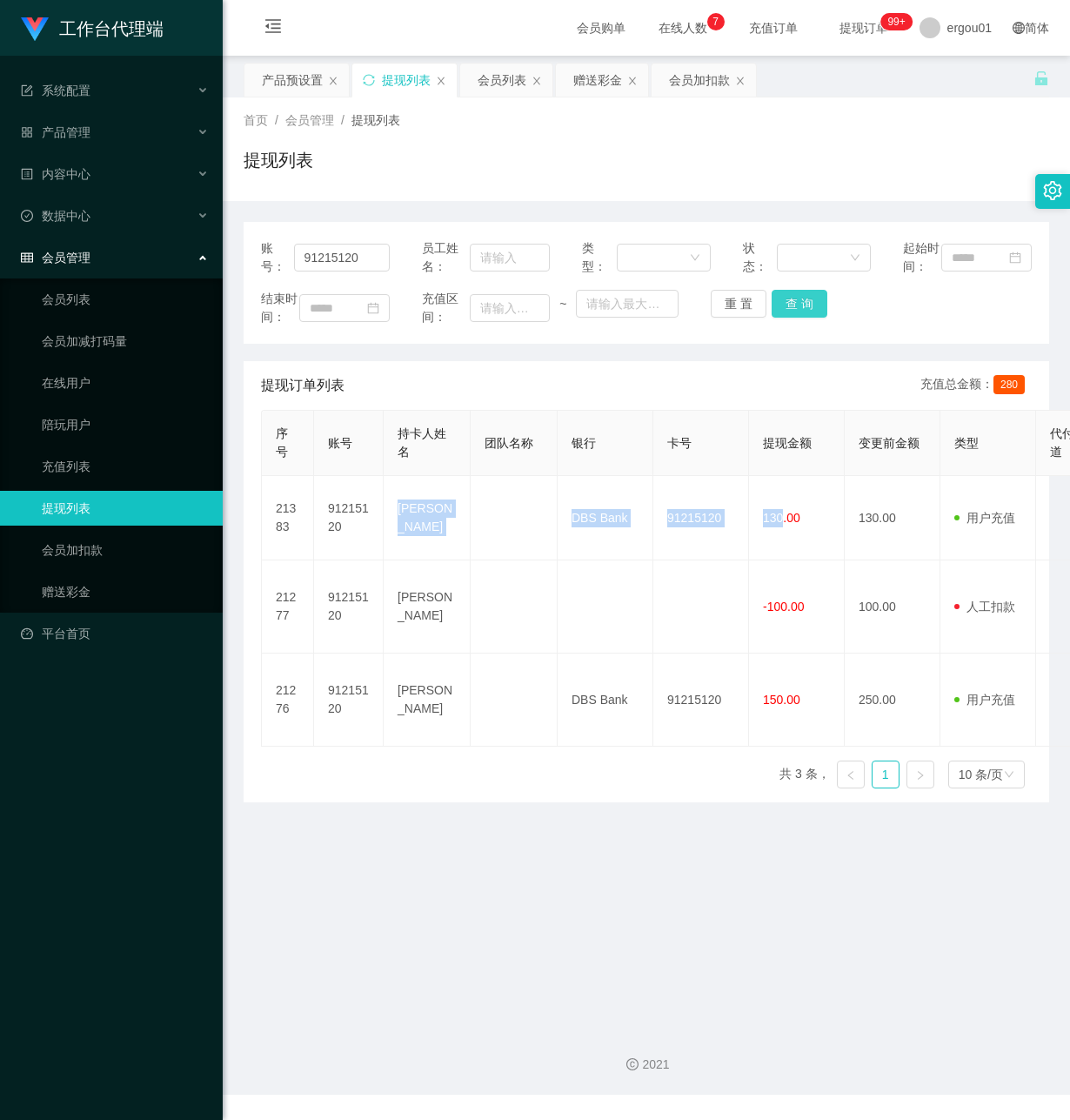
click at [797, 317] on button "查 询" at bounding box center [799, 304] width 55 height 28
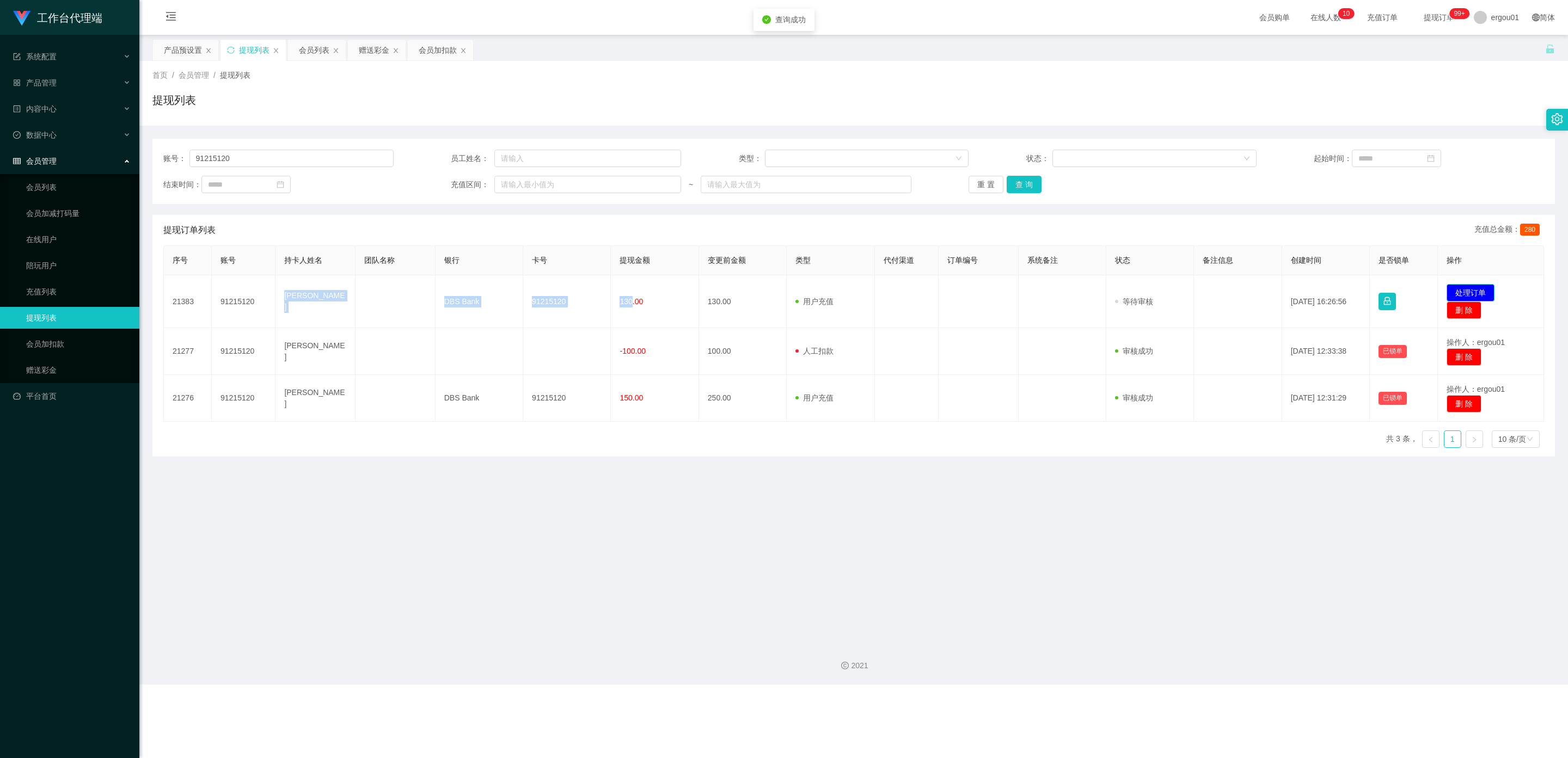
click at [669, 293] on button "处理订单" at bounding box center [1471, 293] width 48 height 18
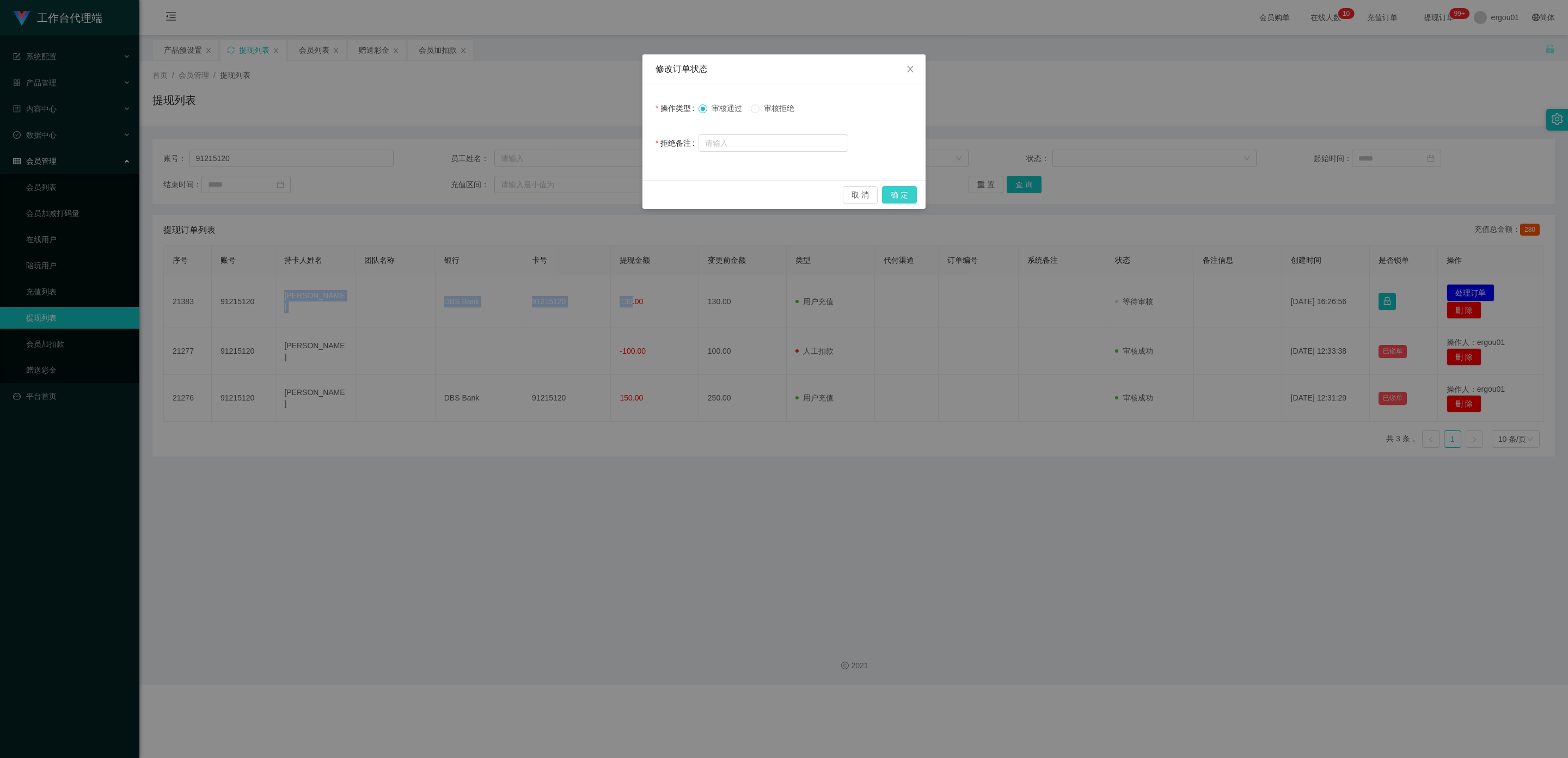
click at [669, 193] on button "确 定" at bounding box center [899, 195] width 35 height 18
